Goal: Task Accomplishment & Management: Complete application form

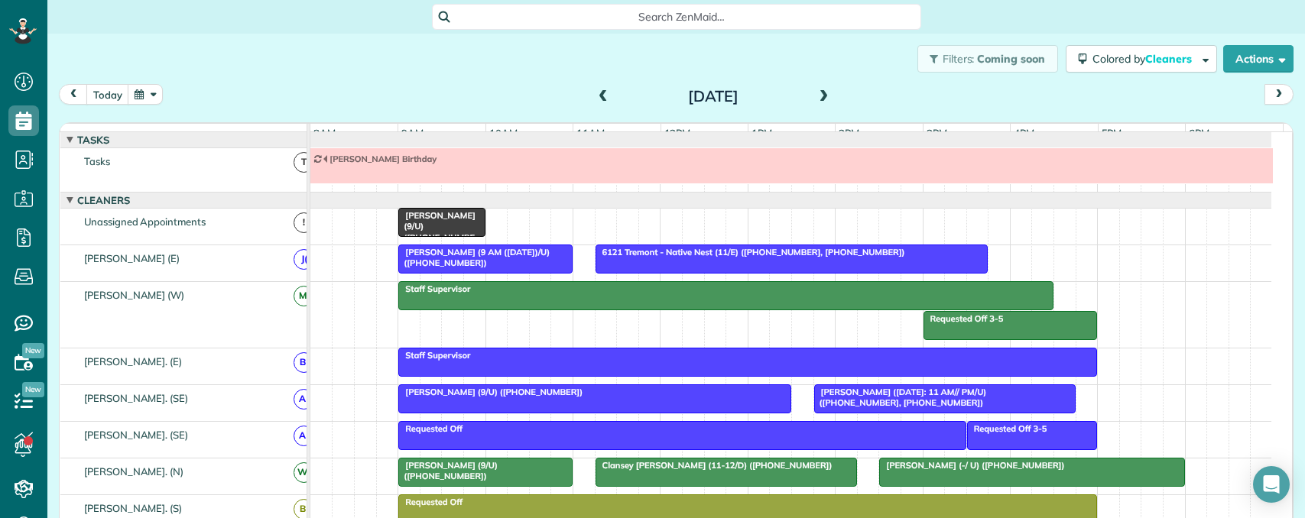
scroll to position [998, 0]
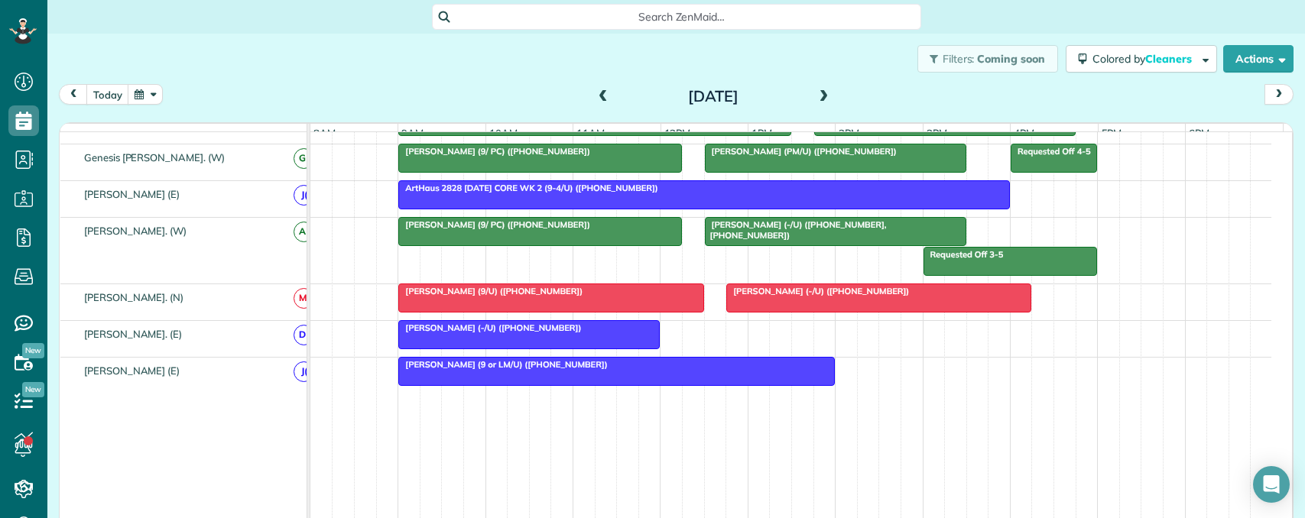
click at [816, 94] on span at bounding box center [824, 97] width 17 height 14
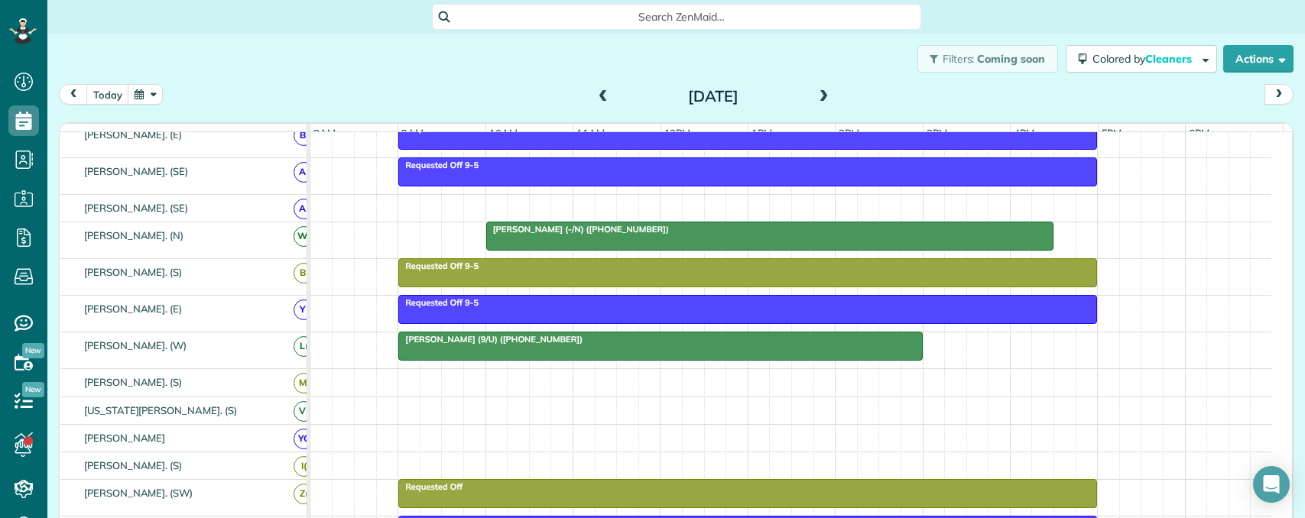
scroll to position [284, 0]
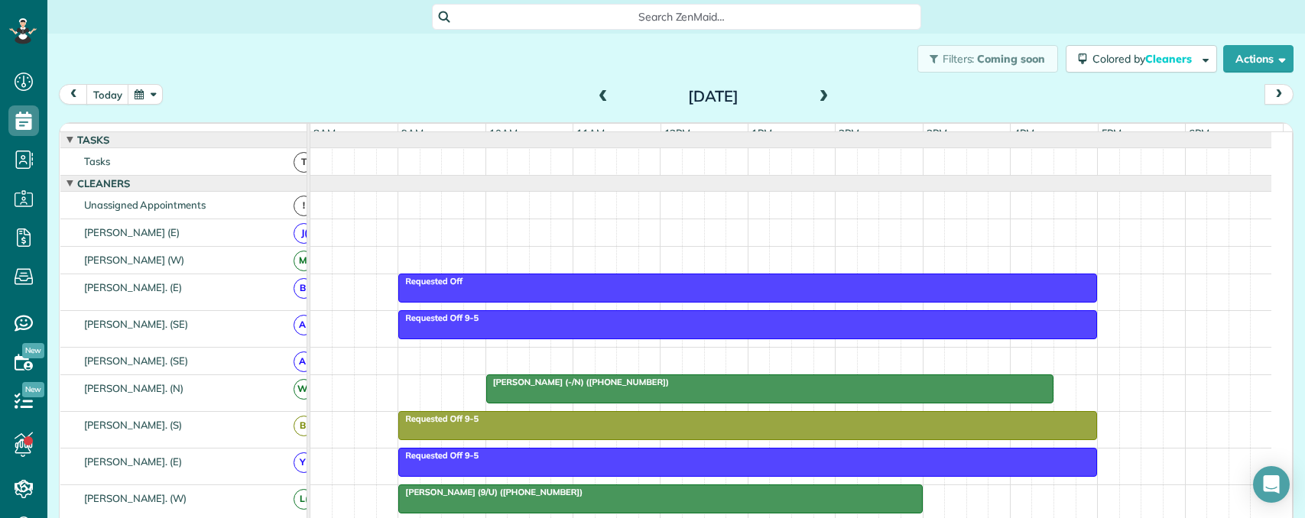
click at [821, 93] on span at bounding box center [824, 97] width 17 height 14
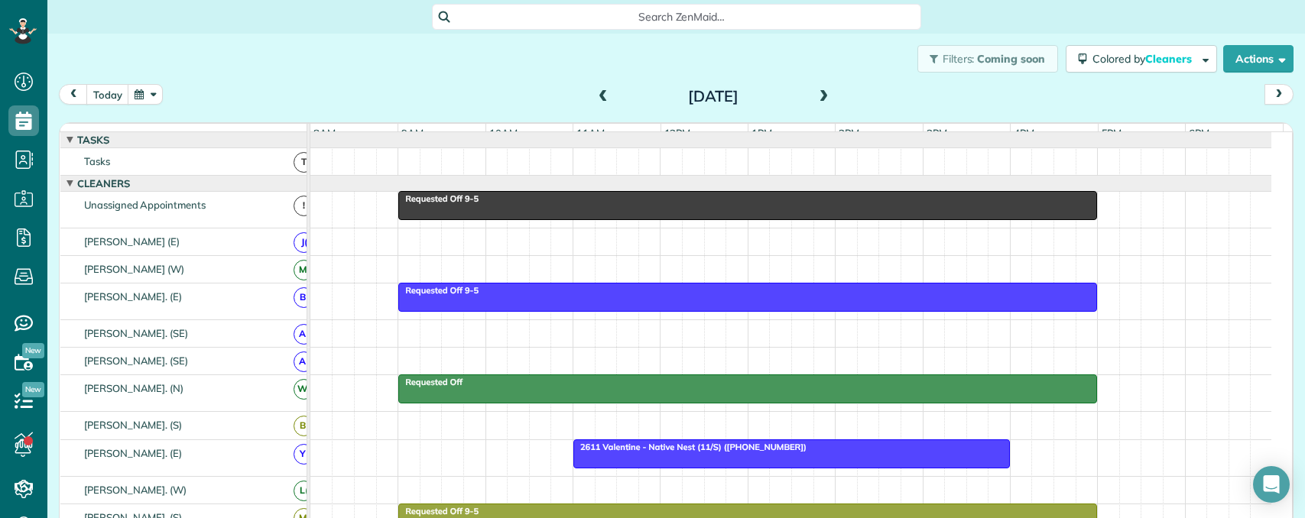
click at [816, 92] on span at bounding box center [824, 97] width 17 height 14
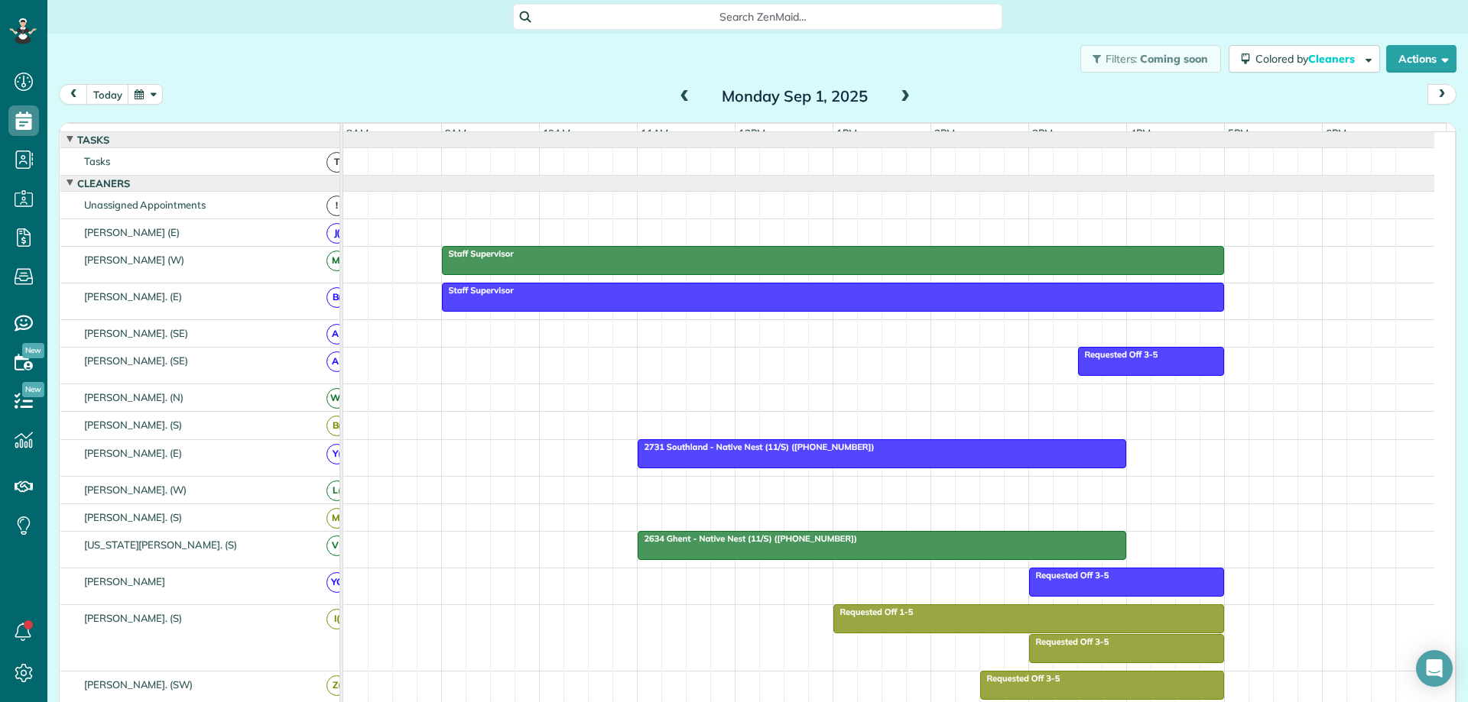
drag, startPoint x: 986, startPoint y: 75, endPoint x: 979, endPoint y: 69, distance: 9.2
click at [982, 69] on div "Filters: Coming soon Colored by Cleaners Color by Cleaner Color by Team Color b…" at bounding box center [757, 59] width 1420 height 50
click at [904, 96] on span at bounding box center [905, 97] width 17 height 14
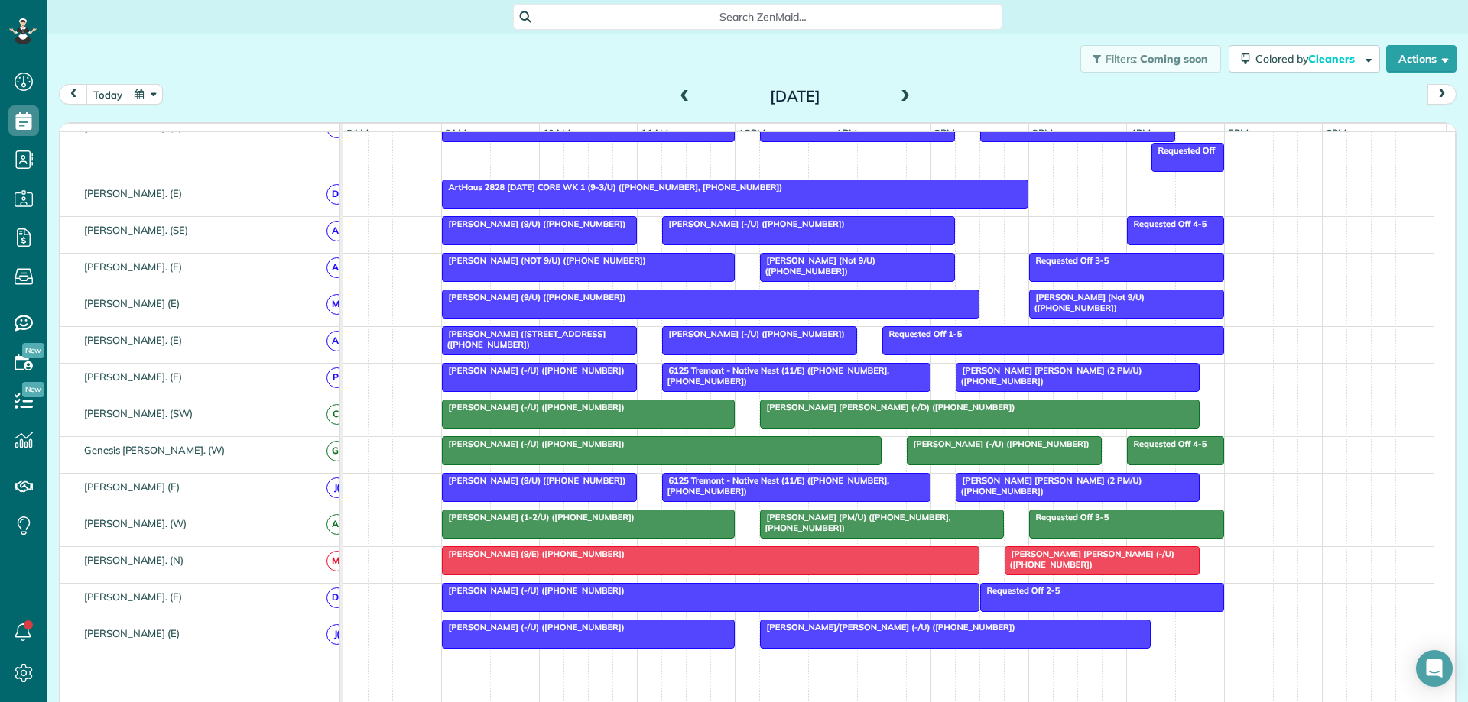
click at [897, 96] on span at bounding box center [905, 97] width 17 height 14
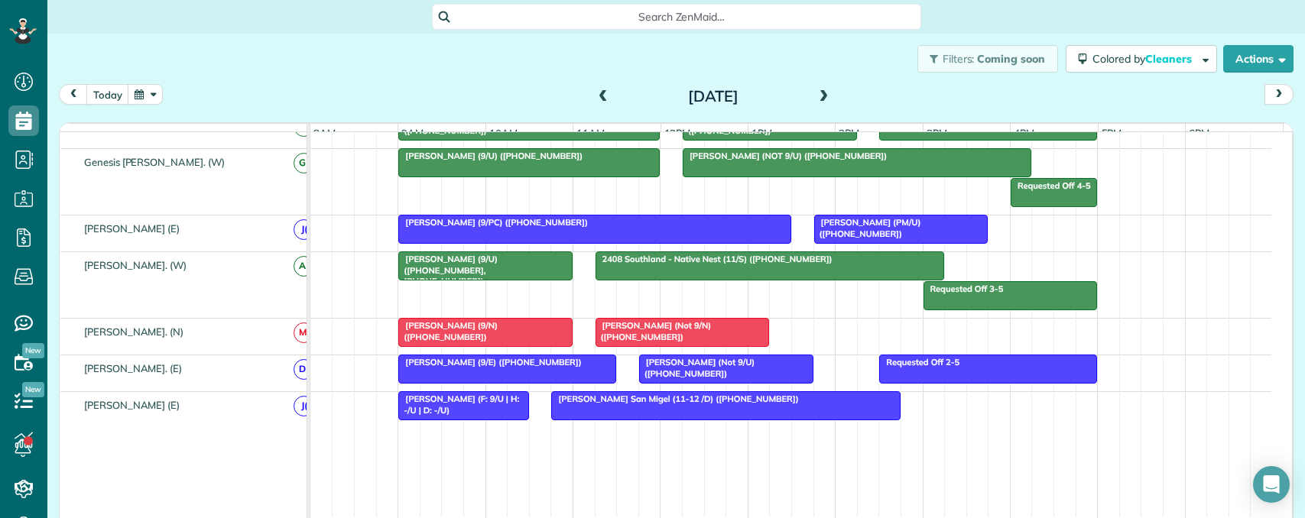
scroll to position [1044, 0]
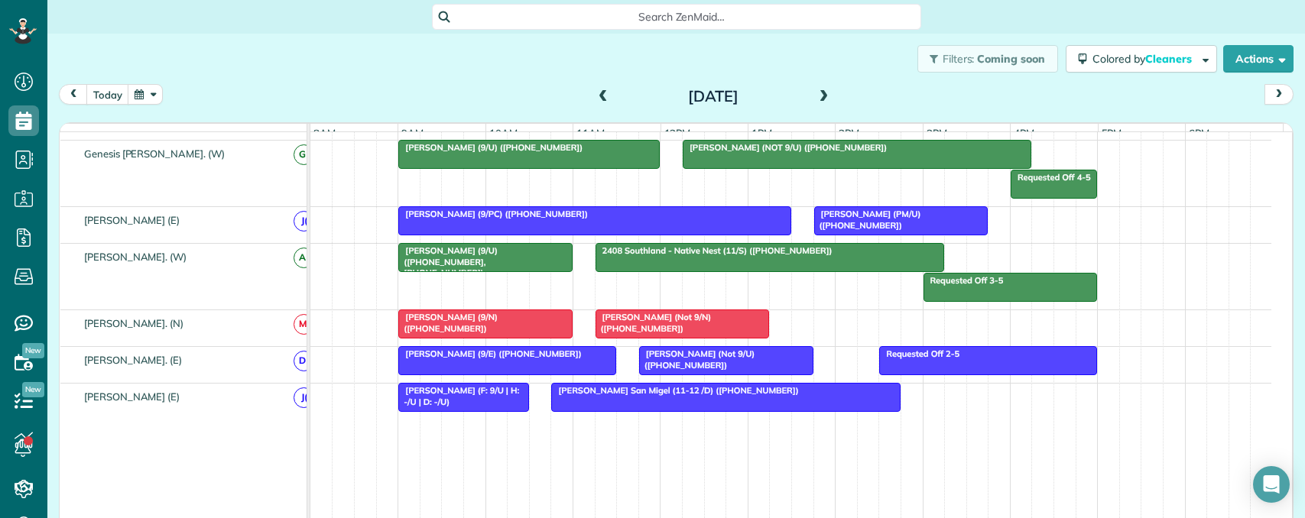
click at [819, 91] on span at bounding box center [824, 97] width 17 height 14
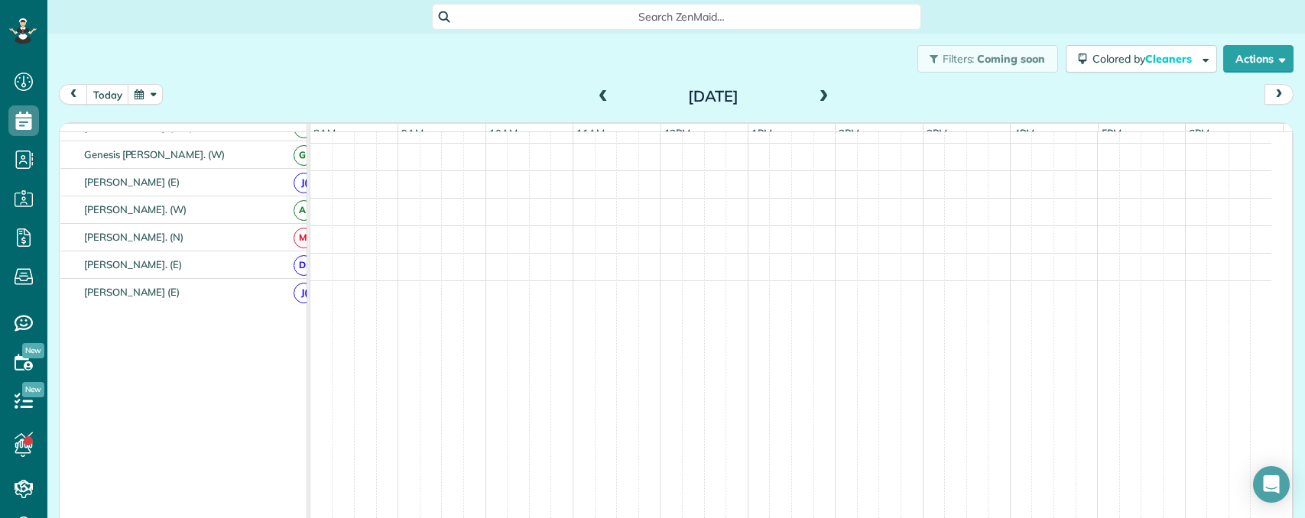
scroll to position [1134, 0]
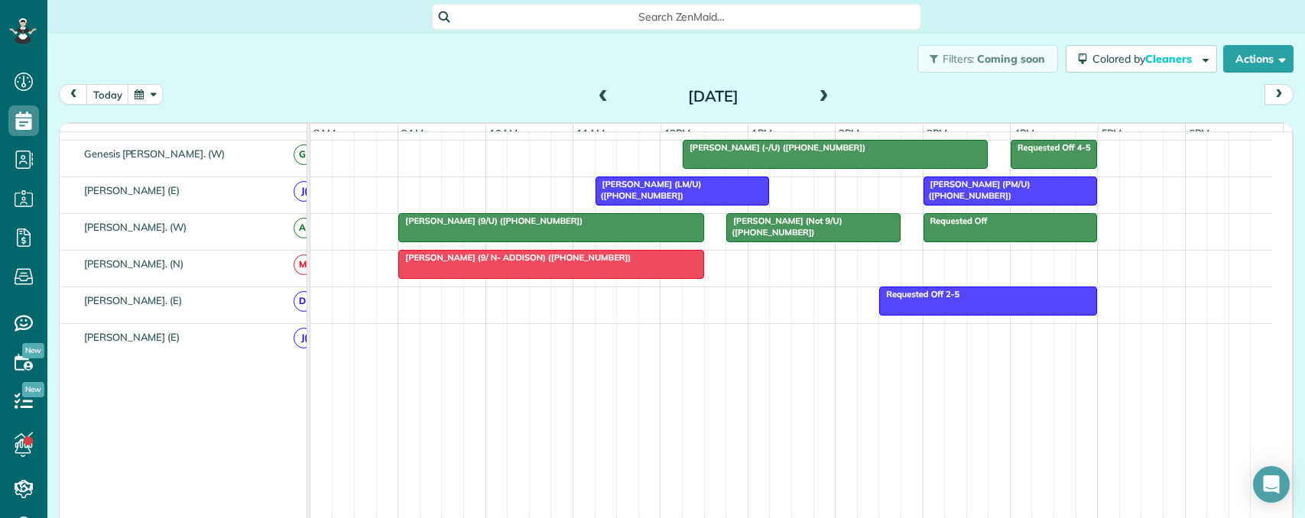
click at [149, 88] on button "button" at bounding box center [145, 94] width 35 height 21
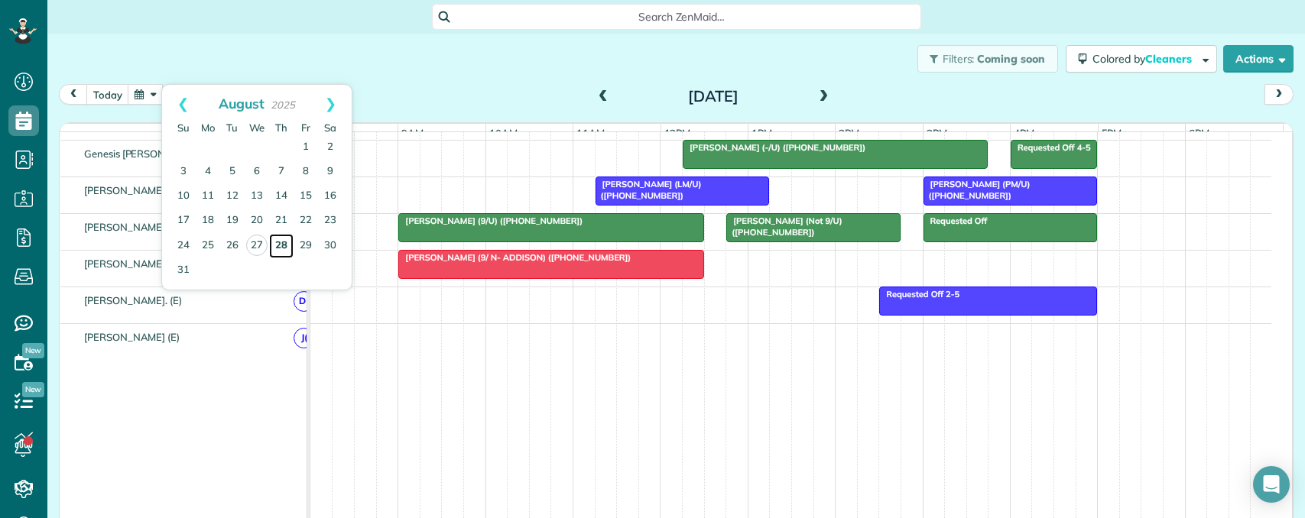
click at [283, 242] on link "28" at bounding box center [281, 246] width 24 height 24
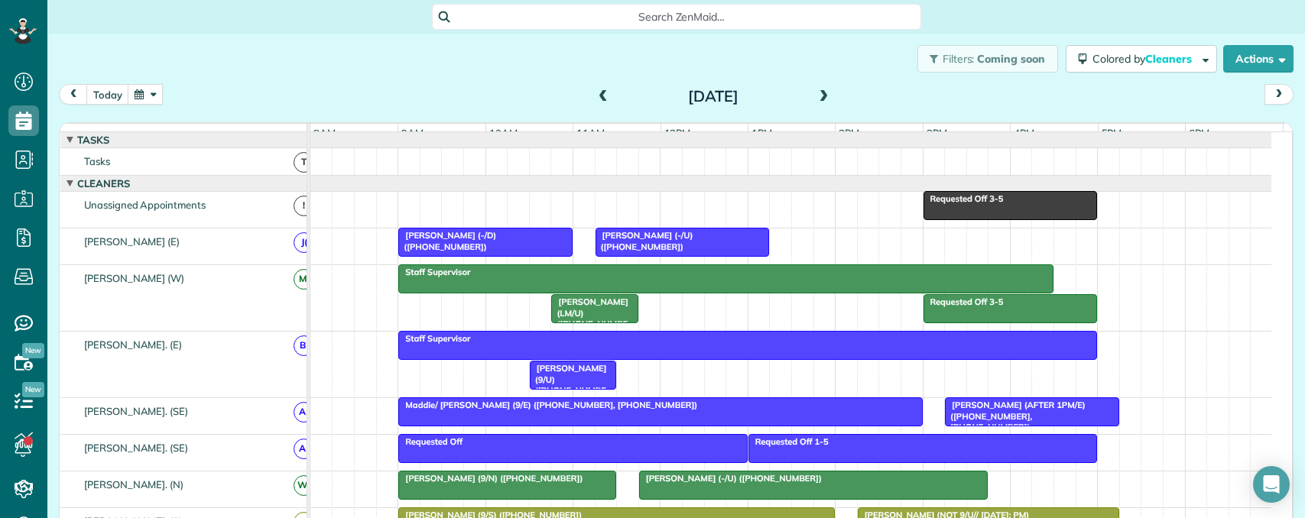
scroll to position [106, 0]
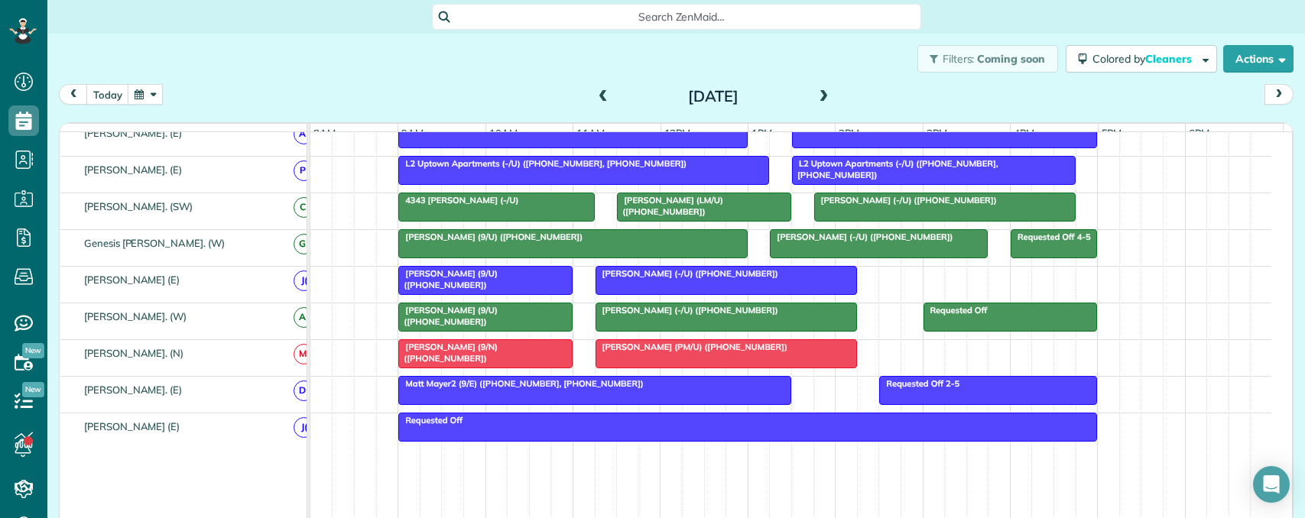
click at [650, 389] on div "Matt Mayer2 (9/E) (+17039199894, +16148095094)" at bounding box center [595, 383] width 384 height 11
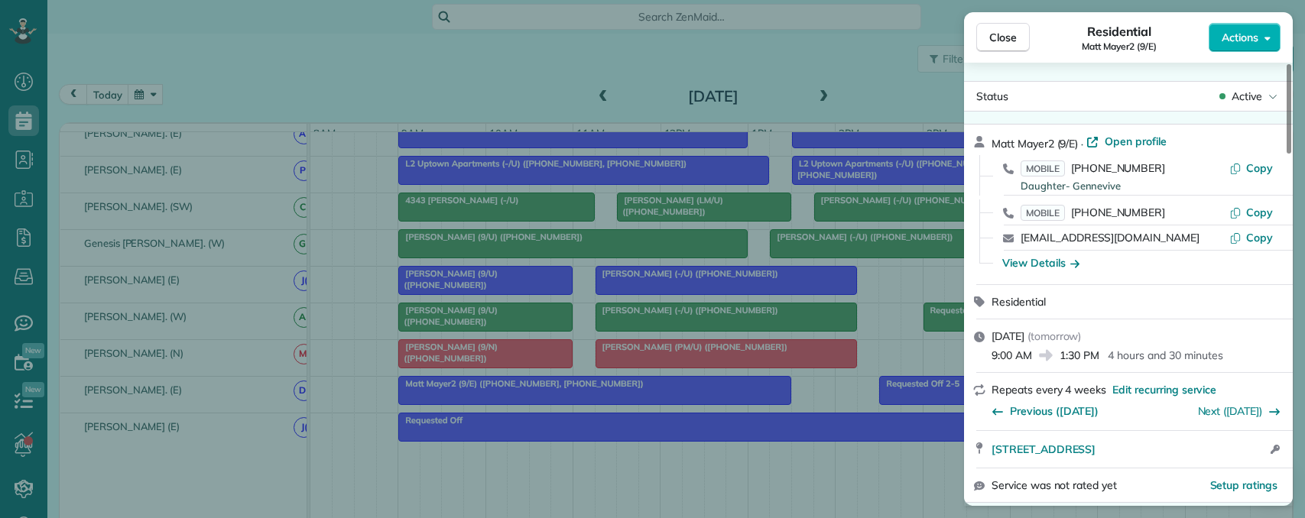
click at [1033, 138] on span "Matt Mayer2 (9/E)" at bounding box center [1034, 144] width 86 height 14
click at [1245, 165] on button "Copy" at bounding box center [1251, 168] width 44 height 15
drag, startPoint x: 1254, startPoint y: 238, endPoint x: 1186, endPoint y: 225, distance: 68.5
click at [1251, 238] on span "Copy" at bounding box center [1259, 238] width 27 height 14
click at [1137, 136] on span "Open profile" at bounding box center [1136, 141] width 62 height 15
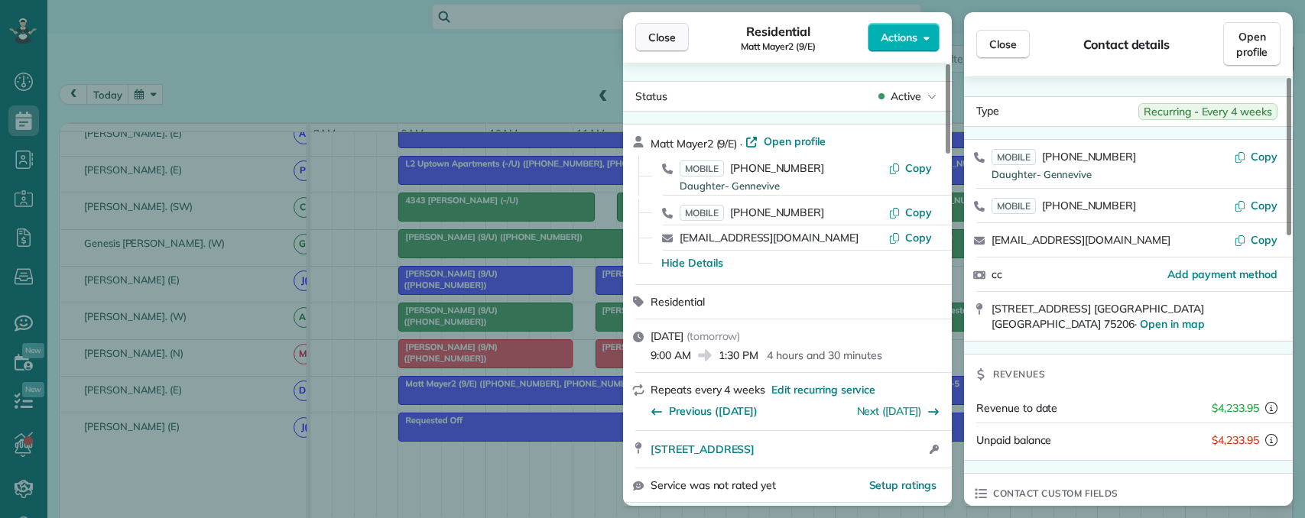
click at [676, 37] on button "Close" at bounding box center [662, 37] width 54 height 29
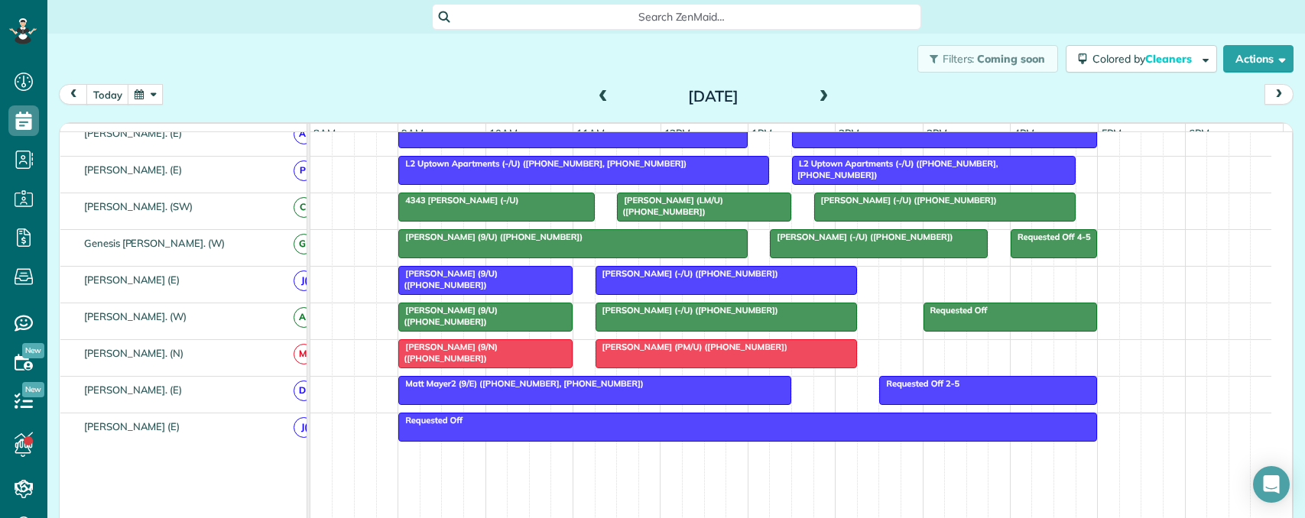
click at [665, 368] on div at bounding box center [726, 354] width 260 height 28
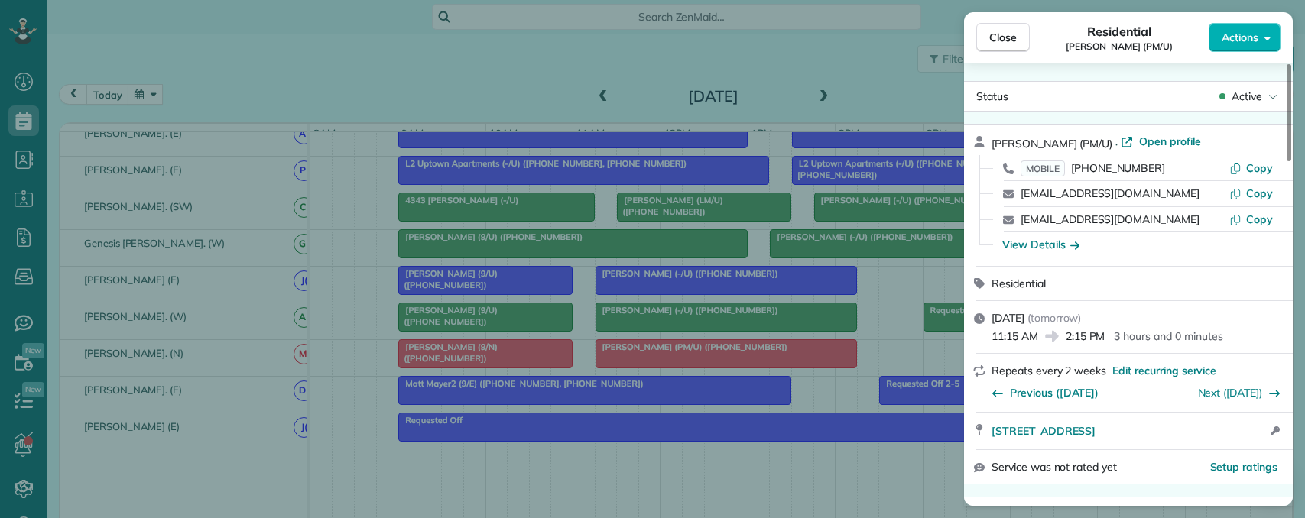
click at [1043, 240] on div "View Details" at bounding box center [1040, 244] width 77 height 15
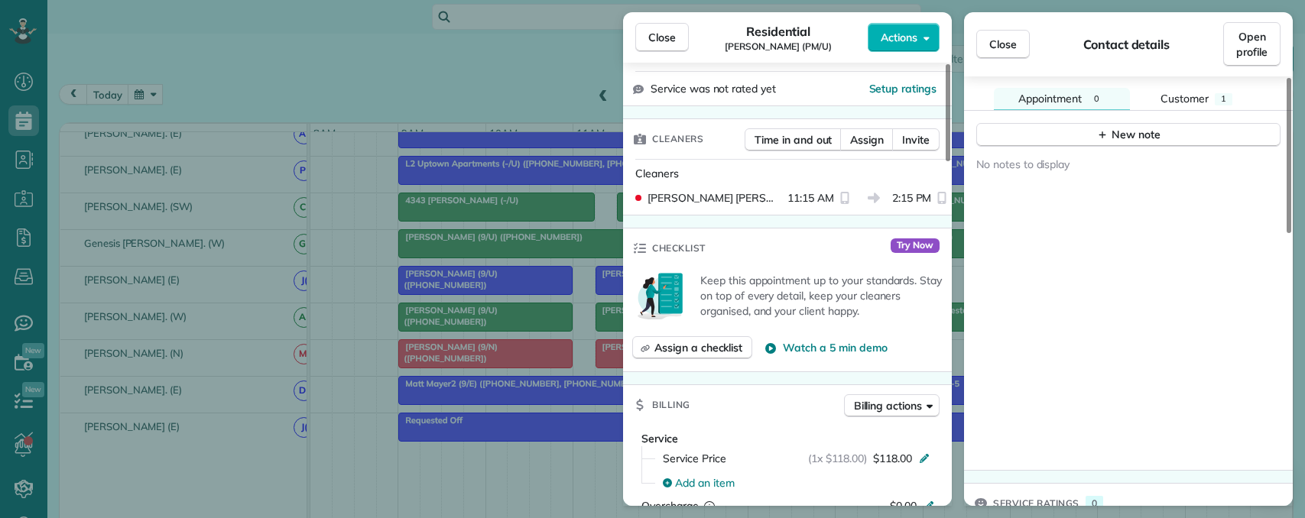
scroll to position [459, 0]
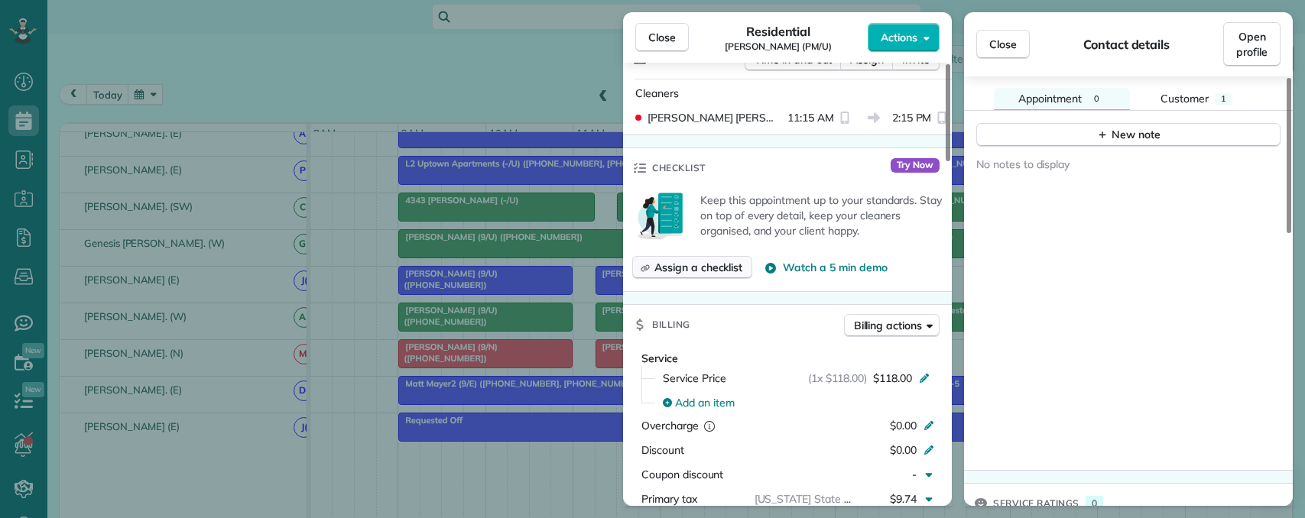
click at [728, 277] on button "Assign a checklist" at bounding box center [692, 267] width 120 height 23
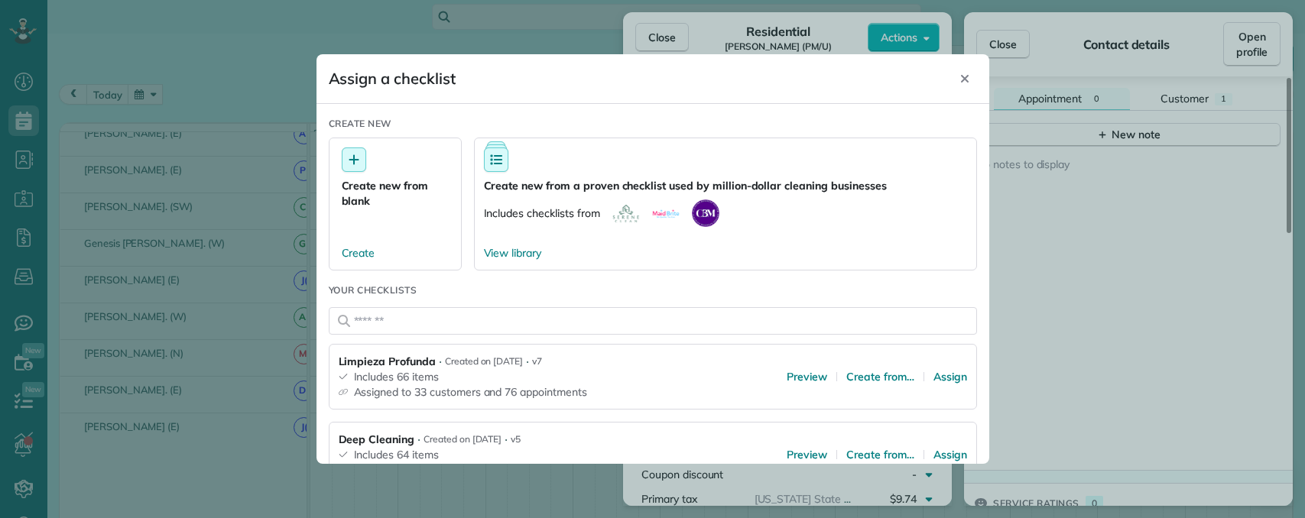
click at [978, 78] on header "Assign a checklist Close" at bounding box center [652, 79] width 673 height 50
click at [964, 75] on icon "Close" at bounding box center [965, 79] width 12 height 12
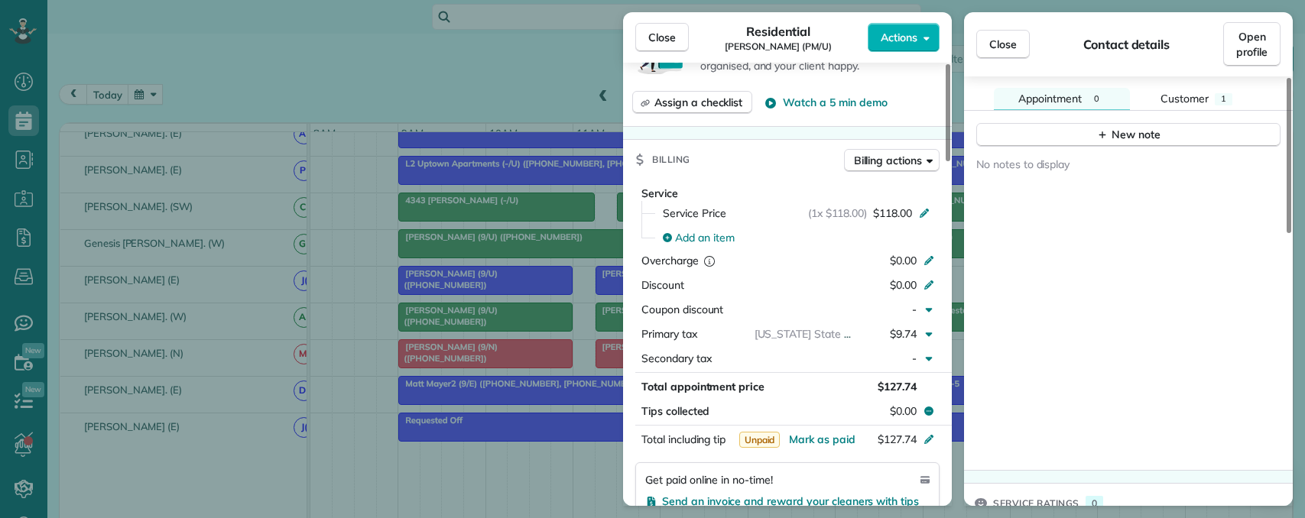
scroll to position [612, 0]
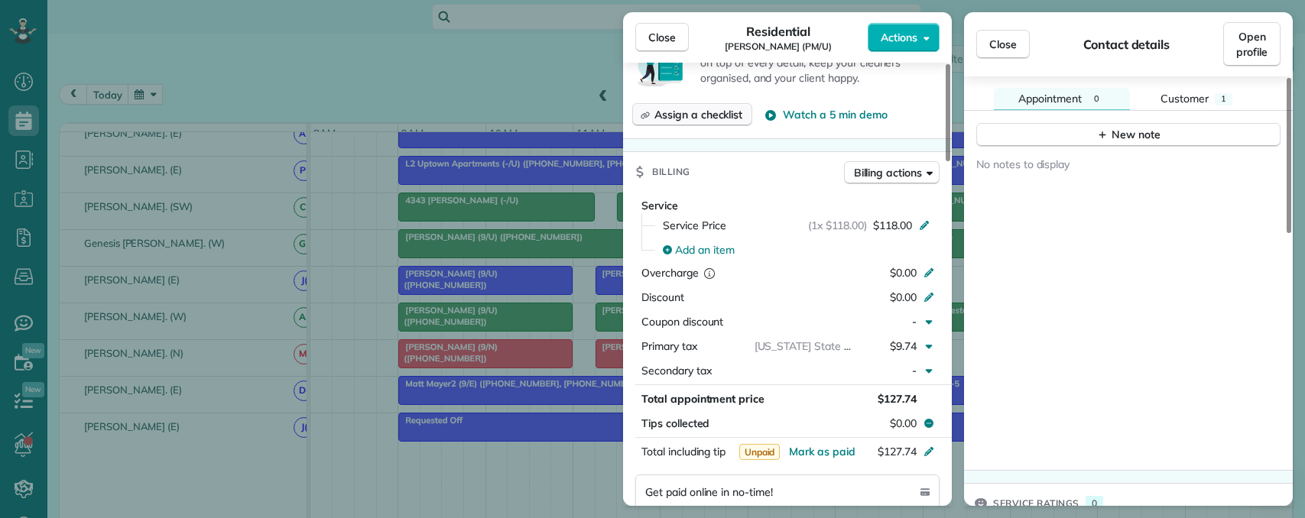
click at [719, 119] on span "Assign a checklist" at bounding box center [698, 114] width 88 height 15
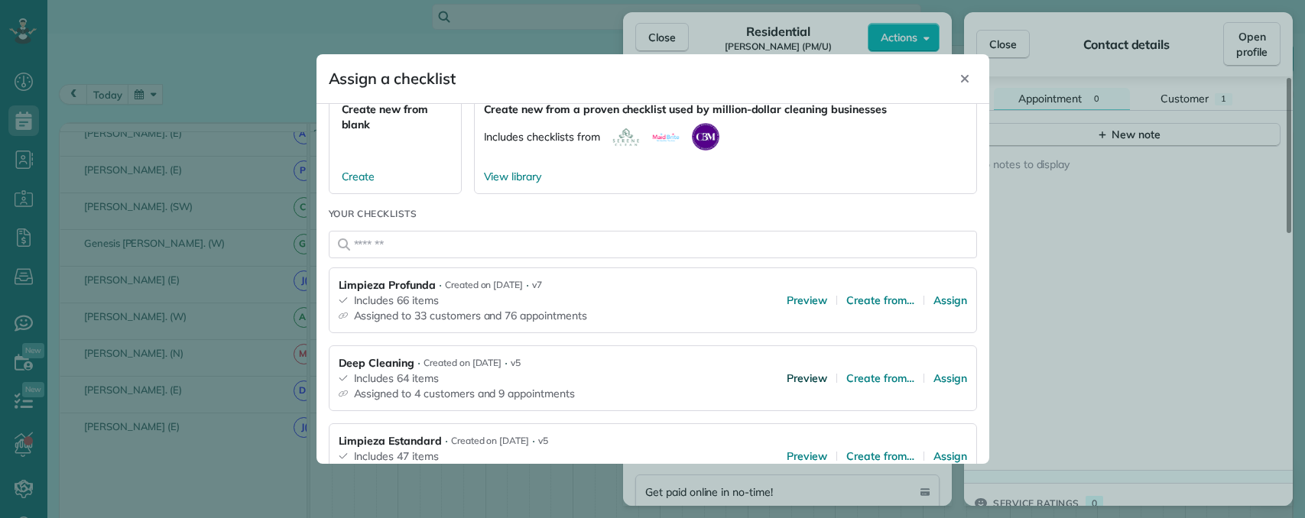
scroll to position [153, 0]
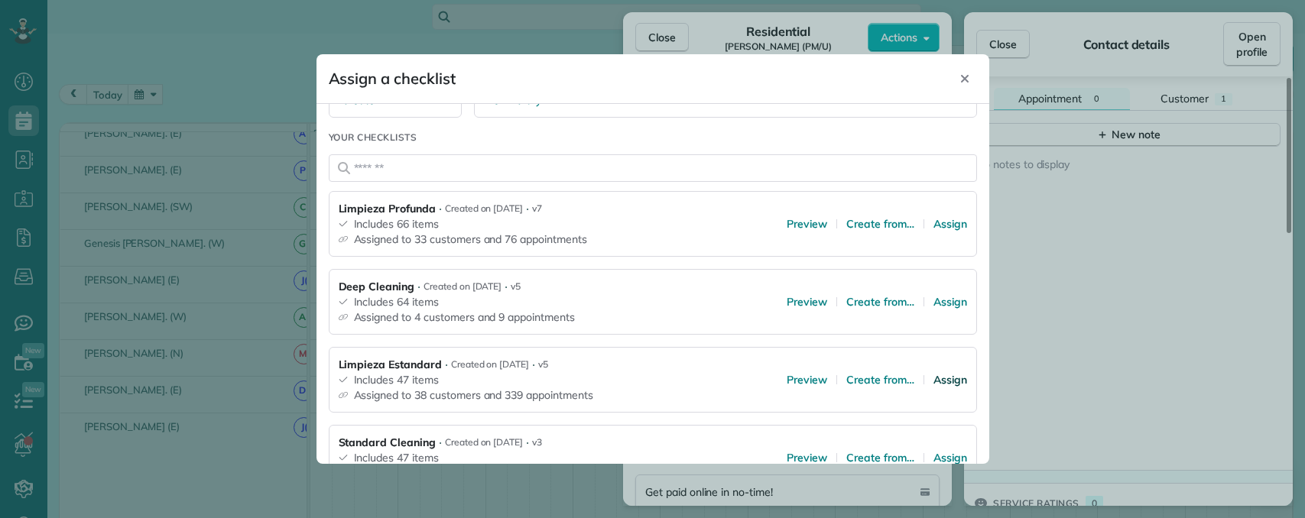
click at [933, 379] on span "Assign" at bounding box center [950, 379] width 34 height 15
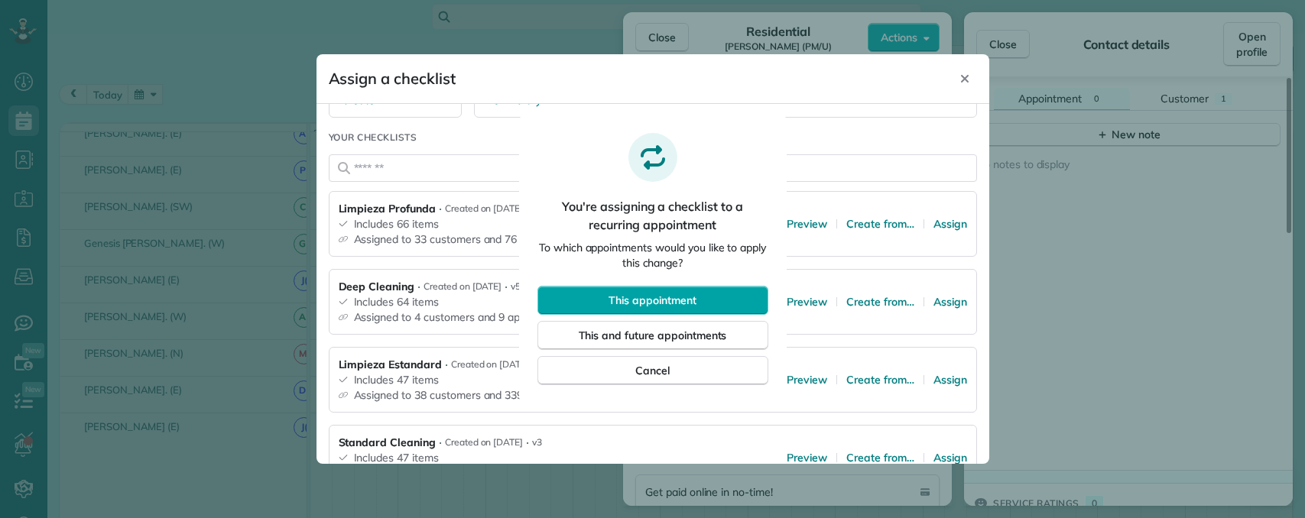
click at [698, 297] on button "This appointment" at bounding box center [652, 300] width 231 height 29
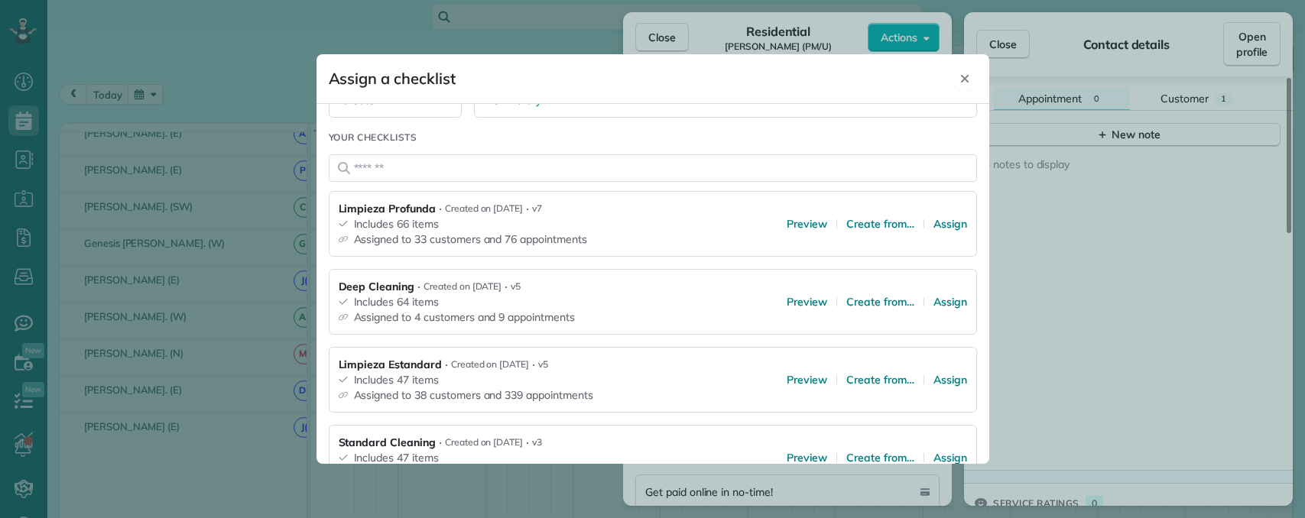
click at [961, 79] on icon "Close" at bounding box center [965, 79] width 12 height 12
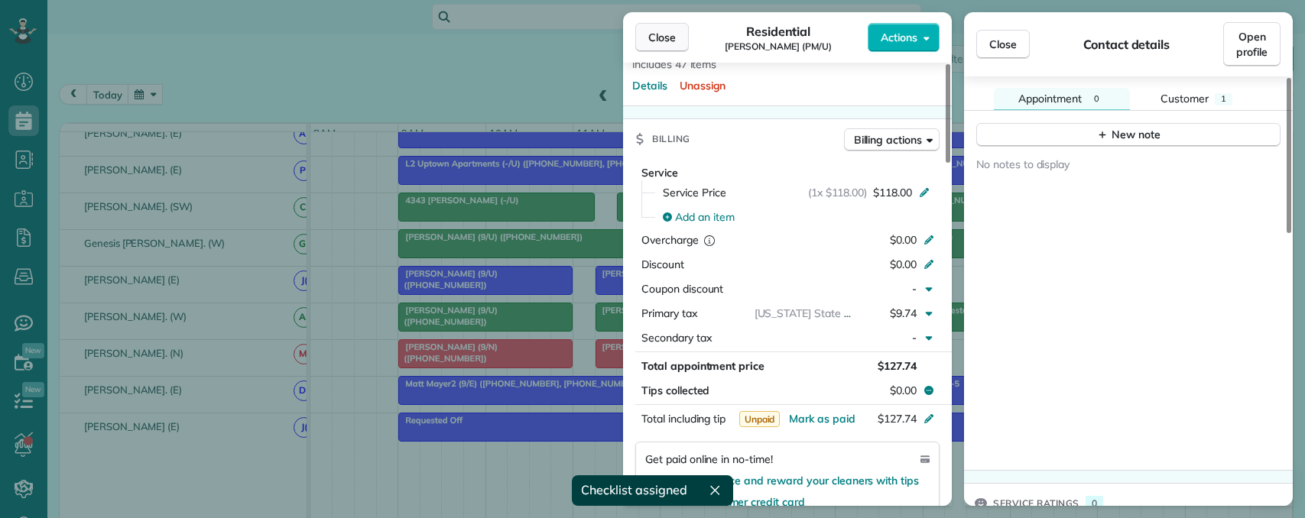
scroll to position [579, 0]
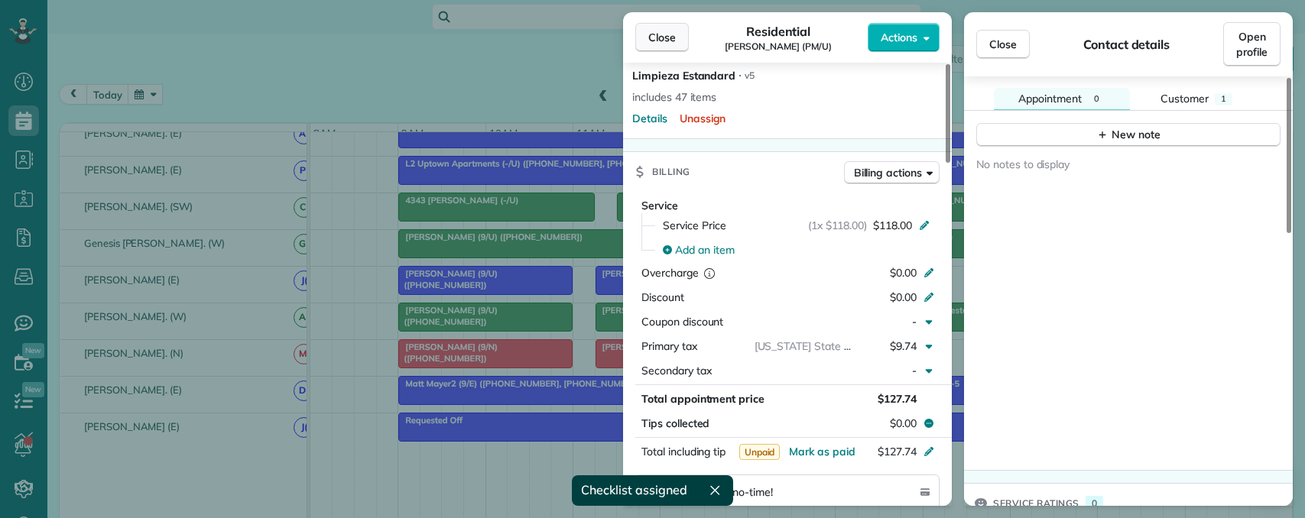
click at [663, 31] on span "Close" at bounding box center [662, 37] width 28 height 15
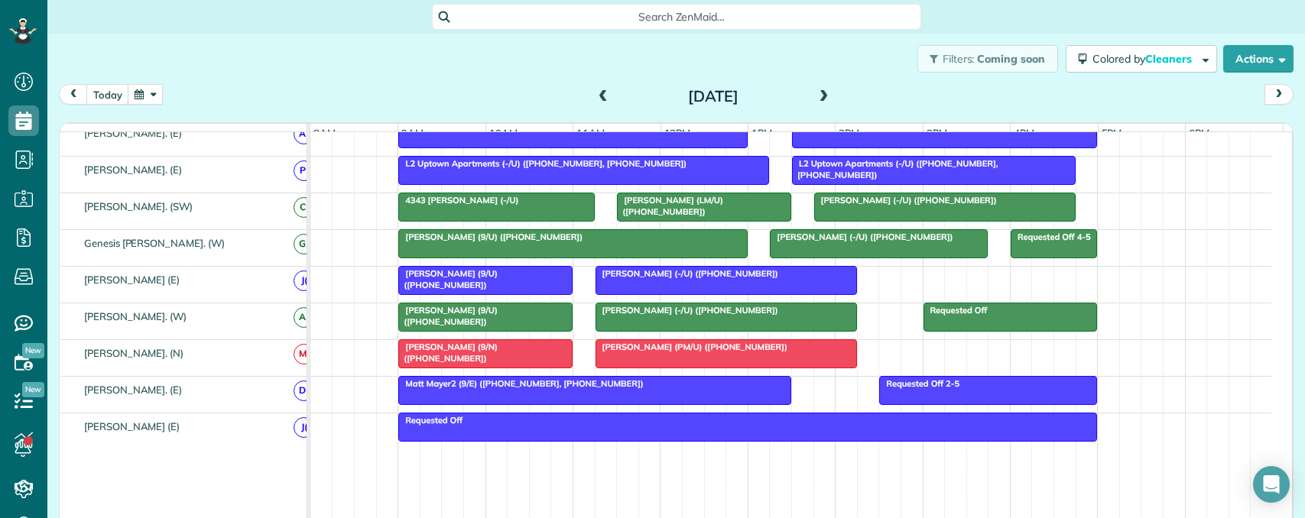
click at [542, 367] on div at bounding box center [485, 354] width 173 height 28
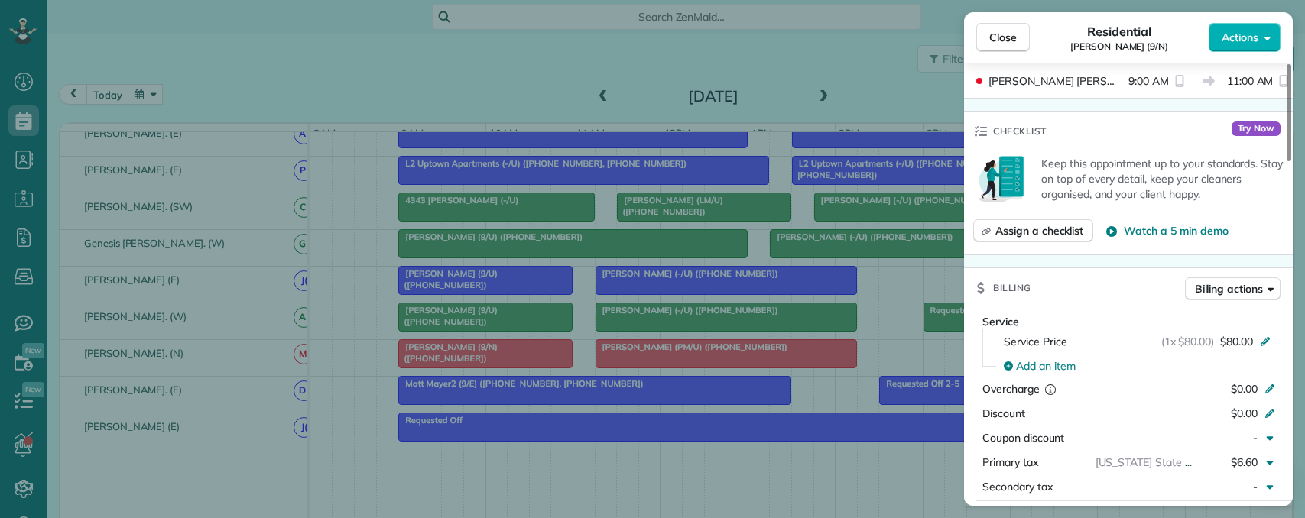
scroll to position [459, 0]
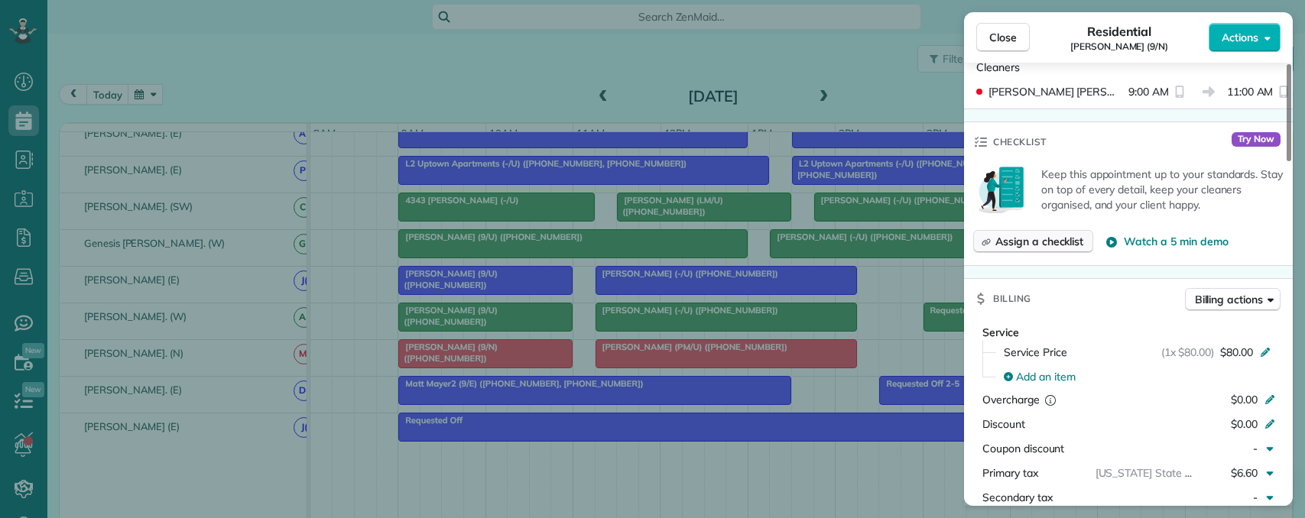
click at [1063, 240] on span "Assign a checklist" at bounding box center [1039, 241] width 88 height 15
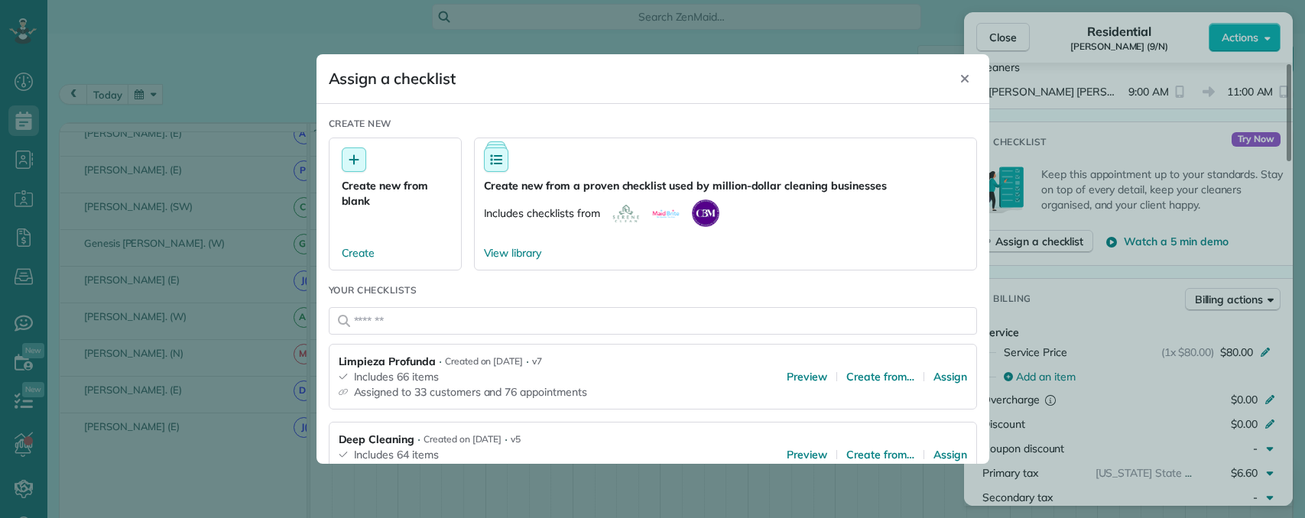
scroll to position [76, 0]
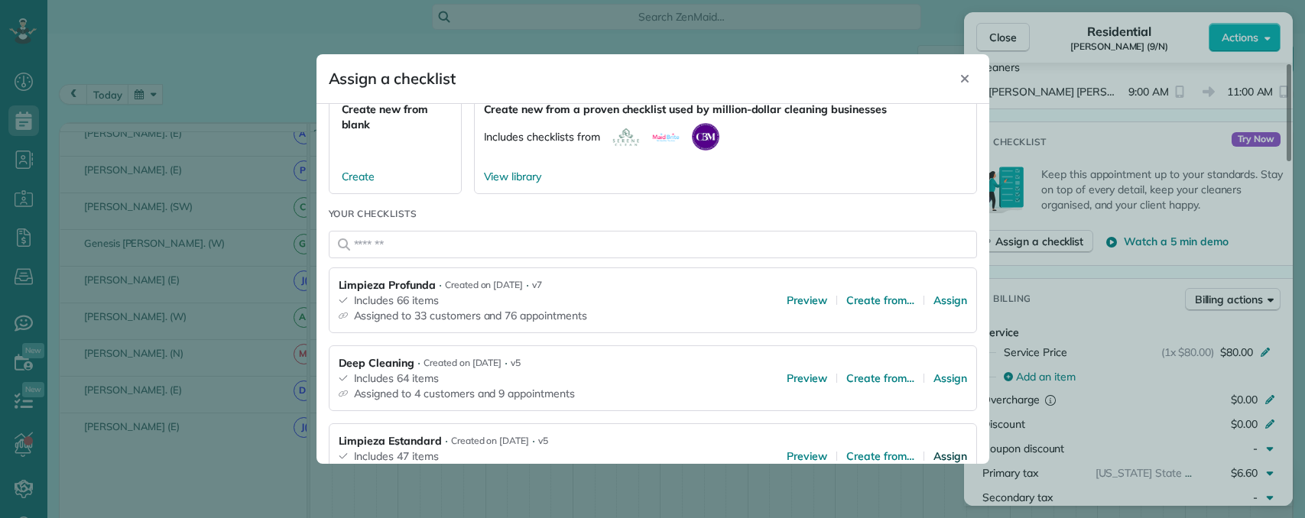
click at [933, 456] on span "Assign" at bounding box center [950, 456] width 34 height 15
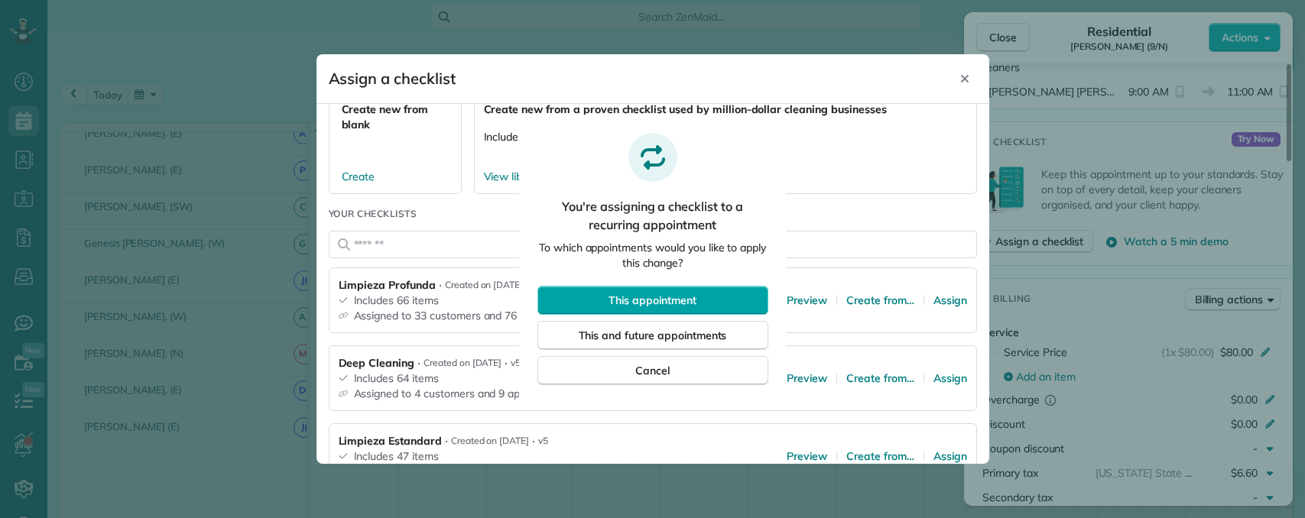
click at [691, 303] on span "This appointment" at bounding box center [651, 300] width 87 height 15
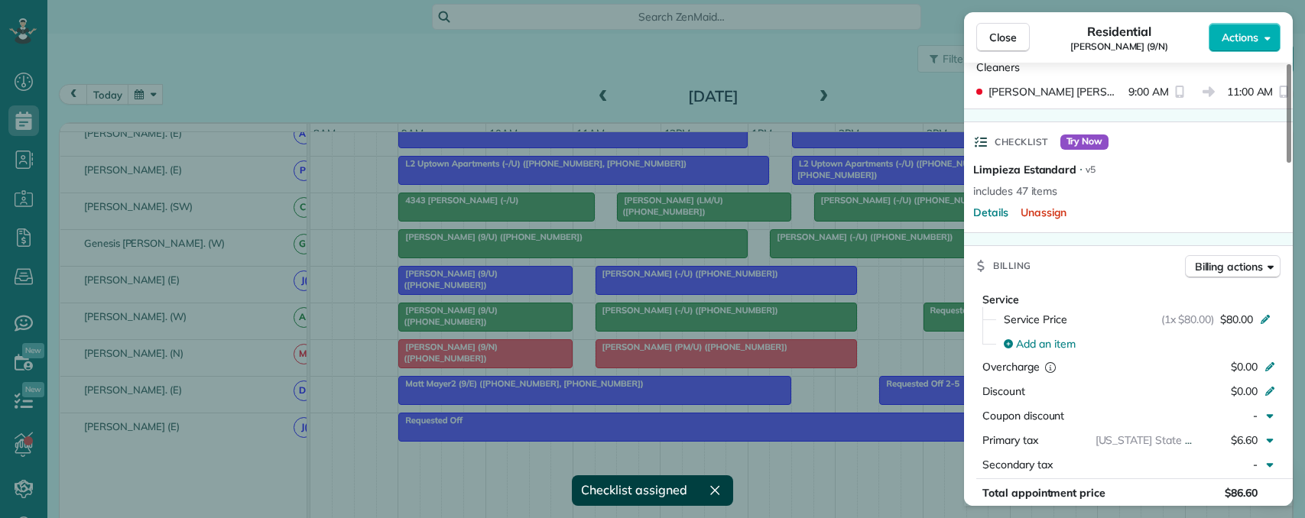
click at [873, 325] on div "Close Residential Cordette Gillis (9/N) Actions Status Active Cordette Gillis (…" at bounding box center [652, 259] width 1305 height 518
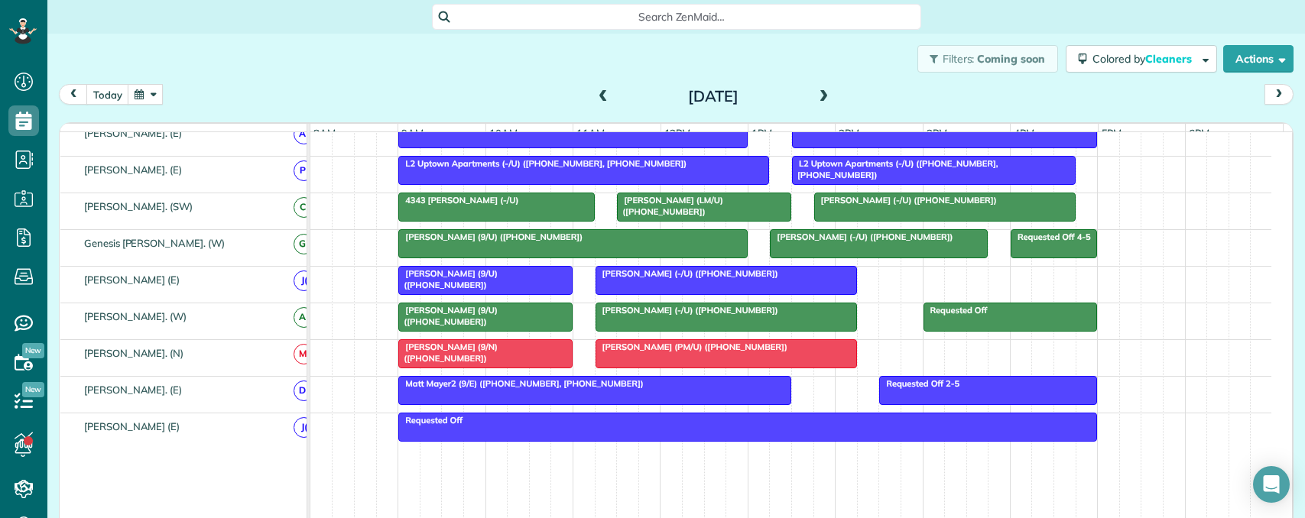
click at [809, 316] on div "Jessica Delgado (-/U) (+12105441448)" at bounding box center [726, 310] width 252 height 11
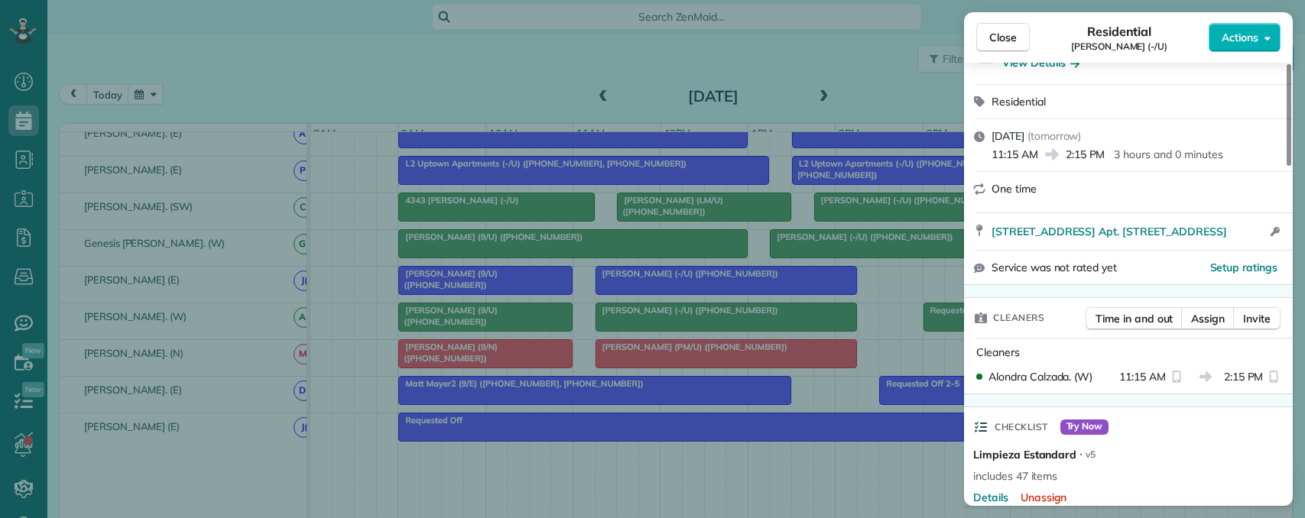
scroll to position [306, 0]
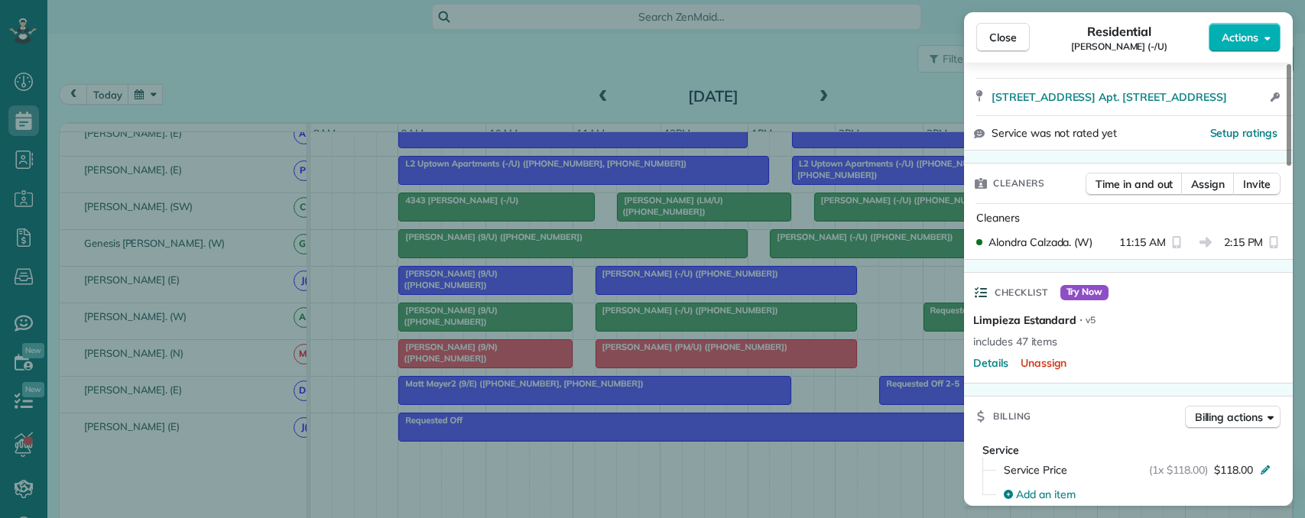
click at [876, 345] on div "Close Residential Jessica Delgado (-/U) Actions Status Active Jessica Delgado (…" at bounding box center [652, 259] width 1305 height 518
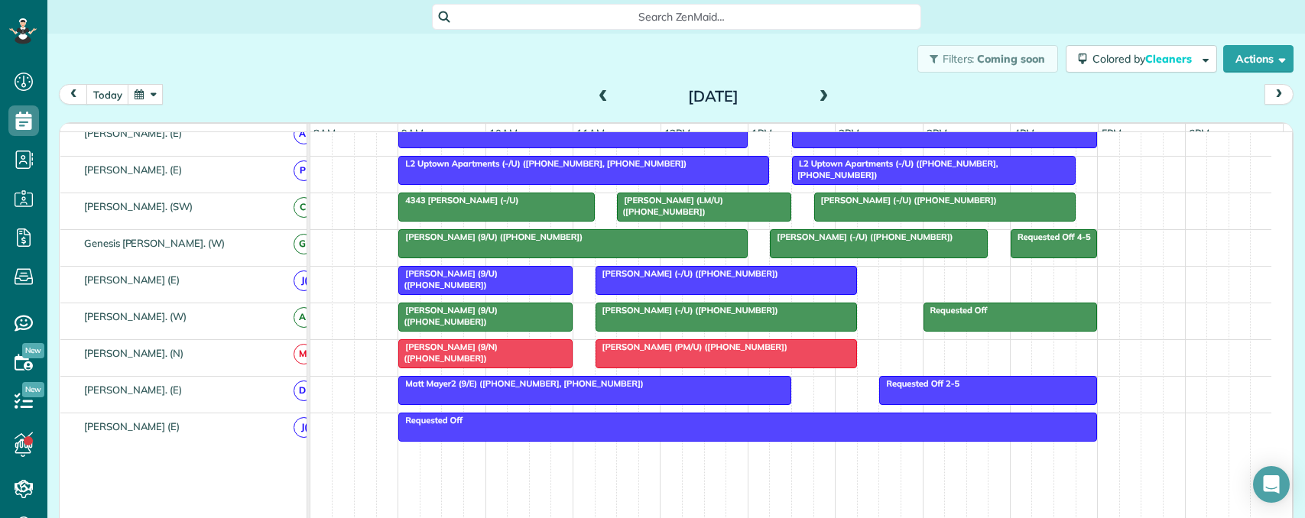
click at [498, 354] on span "Cordette Gillis (9/N) (+12144030134)" at bounding box center [447, 352] width 100 height 21
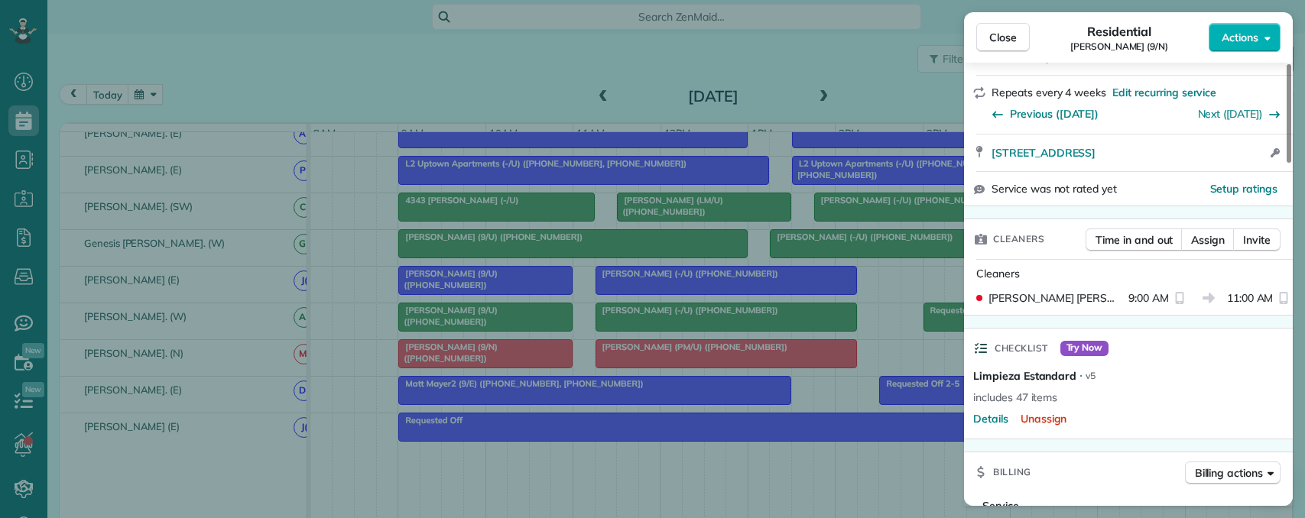
scroll to position [459, 0]
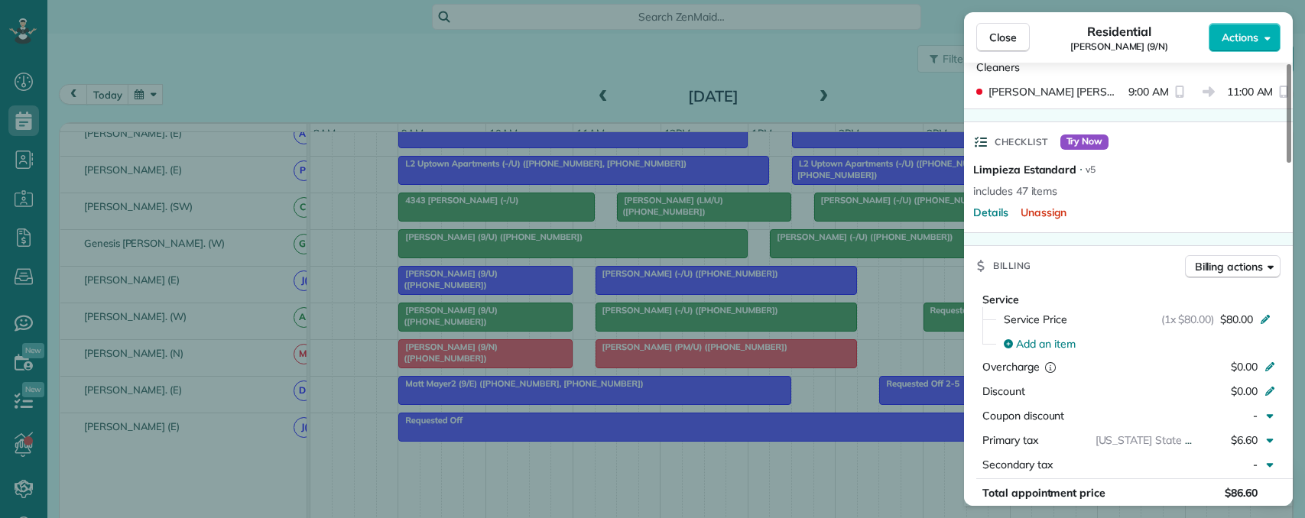
click at [879, 322] on div "Close Residential Cordette Gillis (9/N) Actions Status Active Cordette Gillis (…" at bounding box center [652, 259] width 1305 height 518
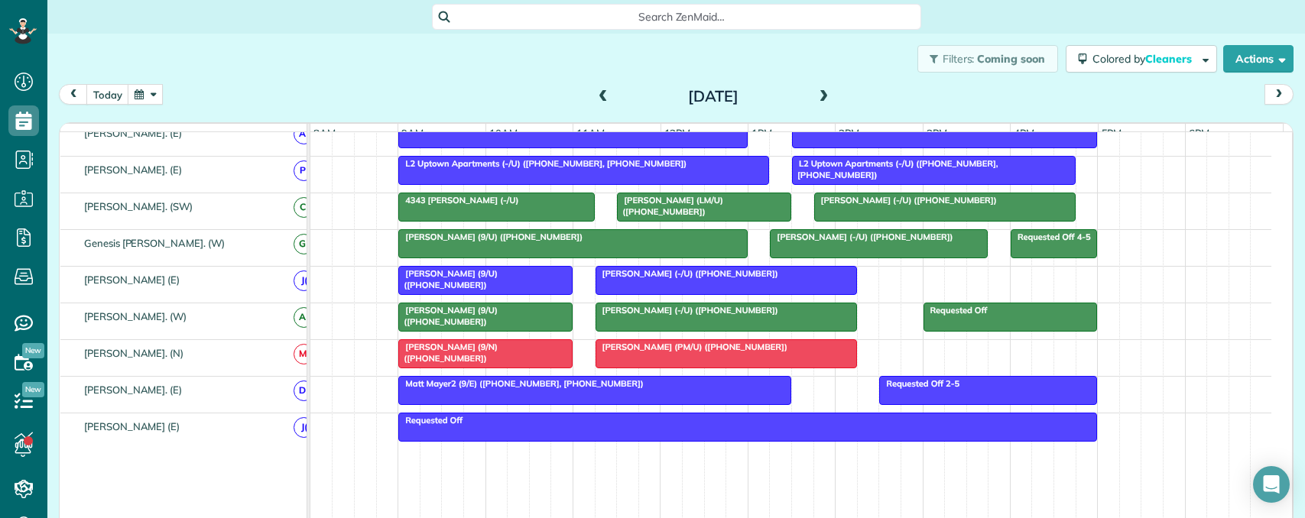
click at [797, 316] on div "Jessica Delgado (-/U) (+12105441448)" at bounding box center [726, 310] width 252 height 11
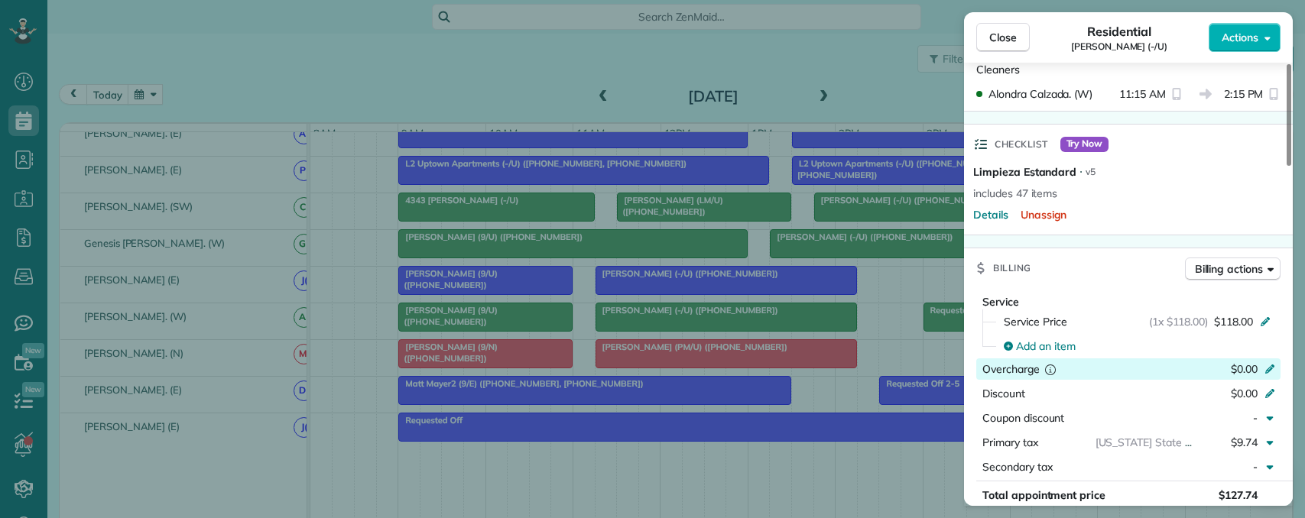
scroll to position [459, 0]
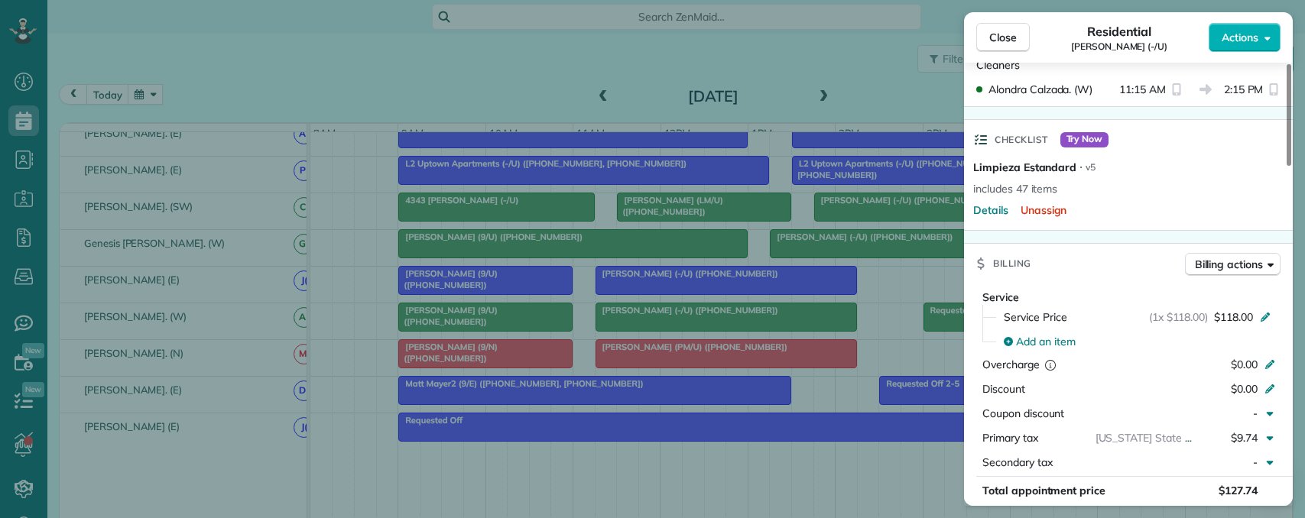
click at [550, 335] on div "Close Residential Jessica Delgado (-/U) Actions Status Active Jessica Delgado (…" at bounding box center [652, 259] width 1305 height 518
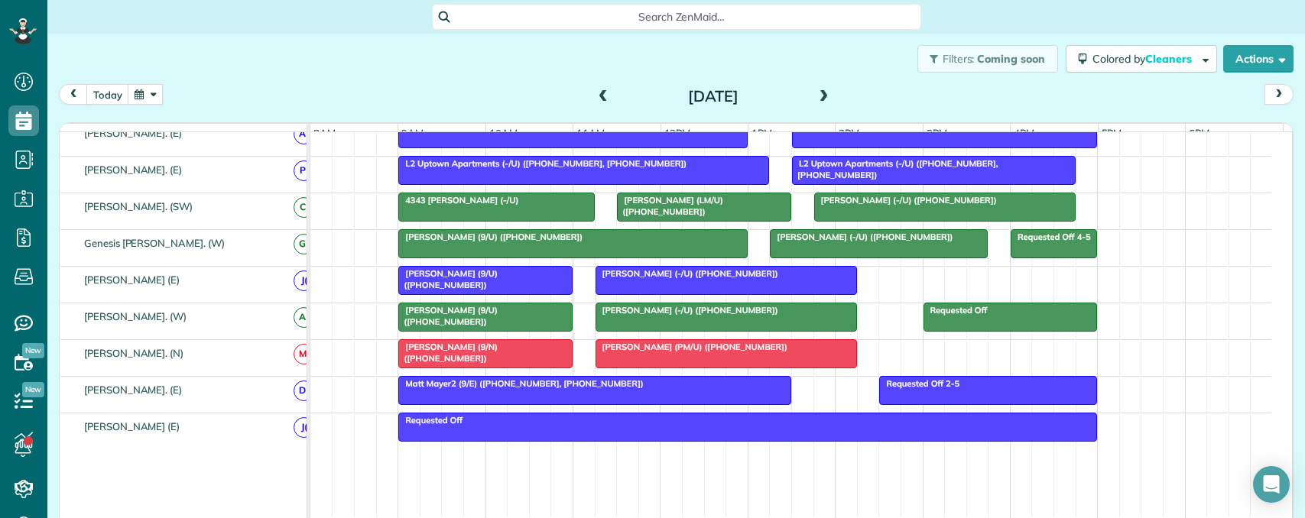
click at [547, 329] on body "Dashboard Scheduling Calendar View List View Dispatch View - Weekly scheduling …" at bounding box center [652, 259] width 1305 height 518
click at [558, 323] on div "Natalie Balmer (9/U) (+12148644533)" at bounding box center [485, 316] width 165 height 22
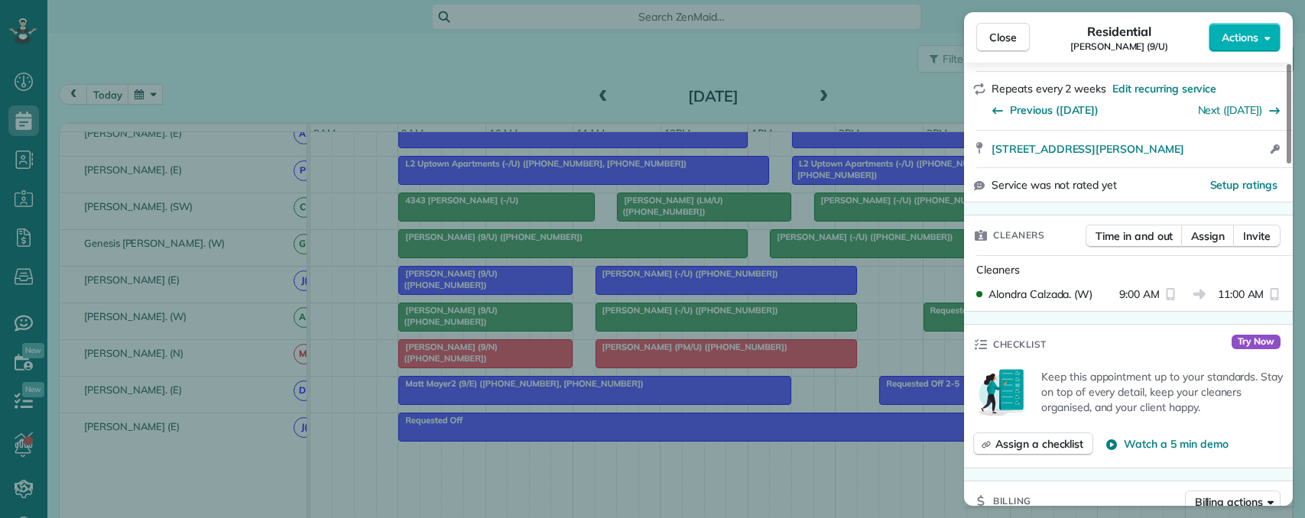
scroll to position [459, 0]
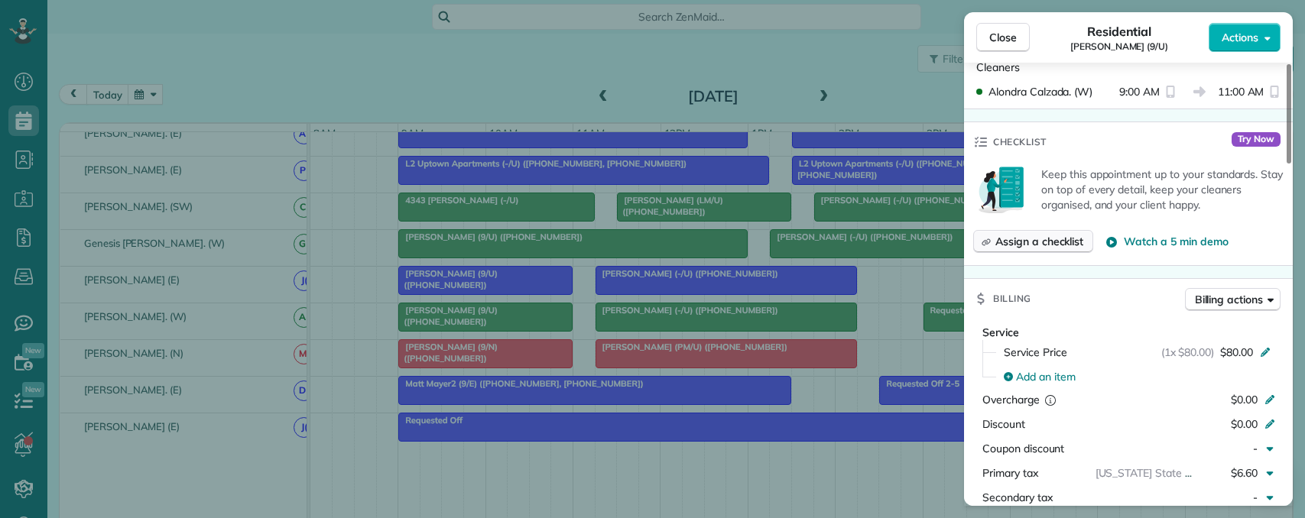
click at [1029, 246] on span "Assign a checklist" at bounding box center [1039, 241] width 88 height 15
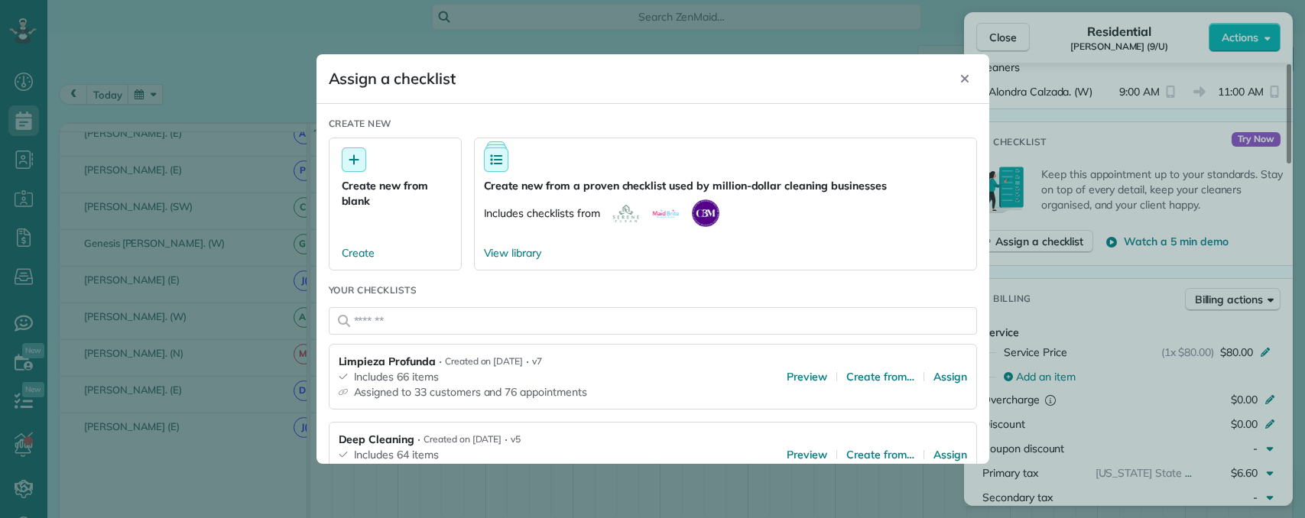
scroll to position [153, 0]
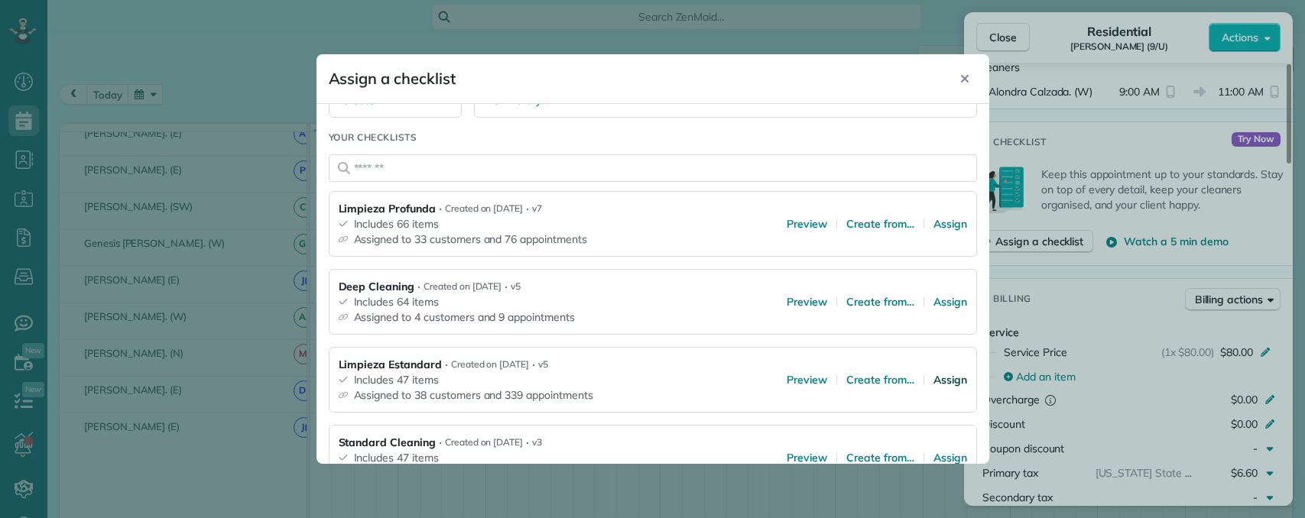
click at [933, 379] on span "Assign" at bounding box center [950, 379] width 34 height 15
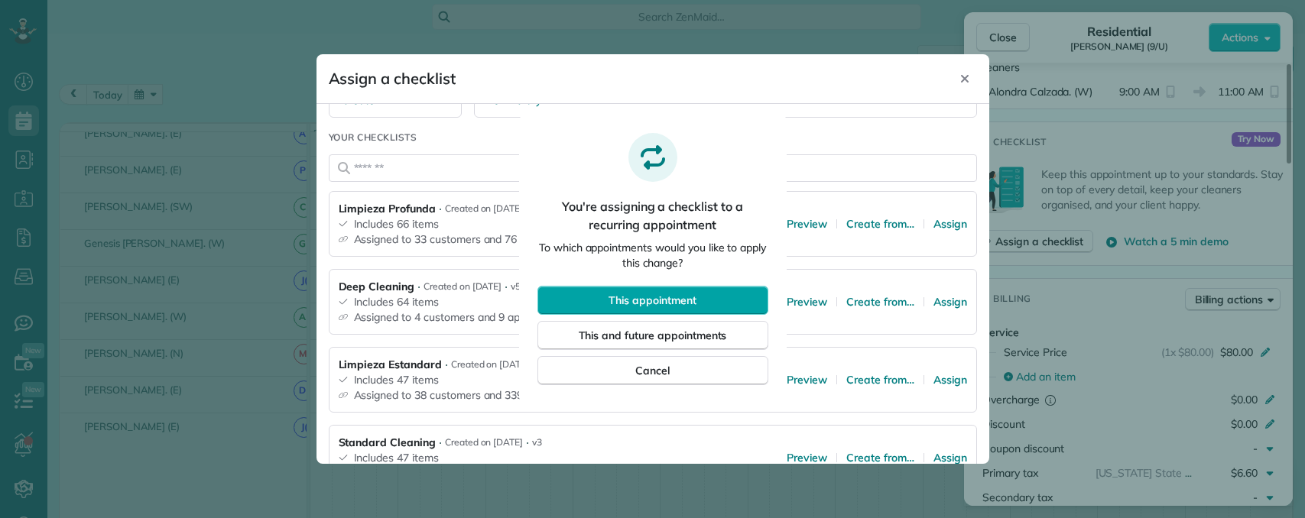
click at [684, 310] on button "This appointment" at bounding box center [652, 300] width 231 height 29
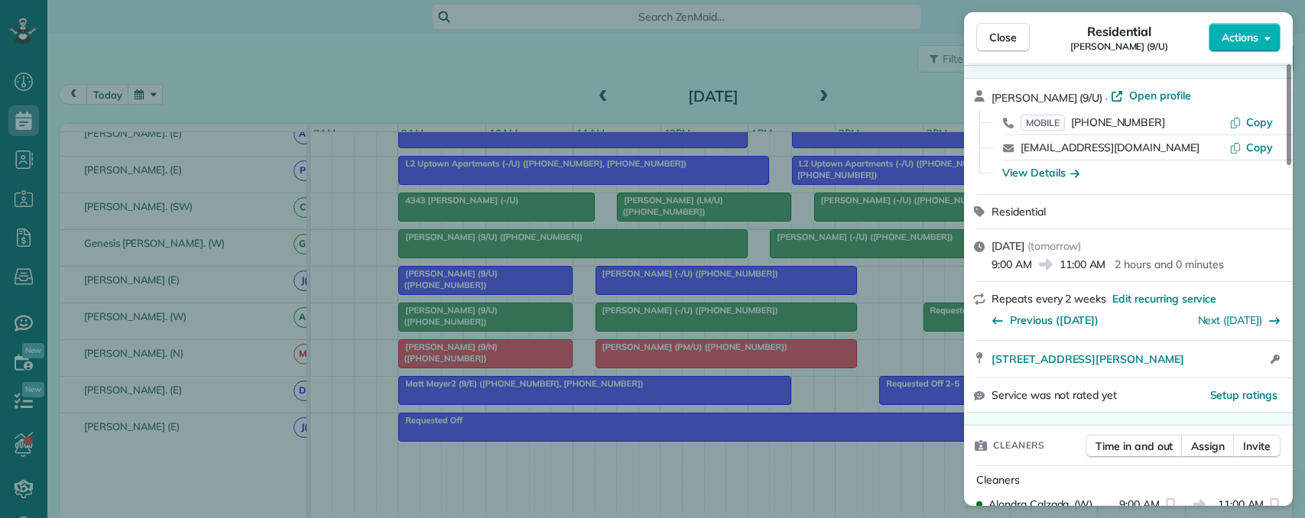
scroll to position [0, 0]
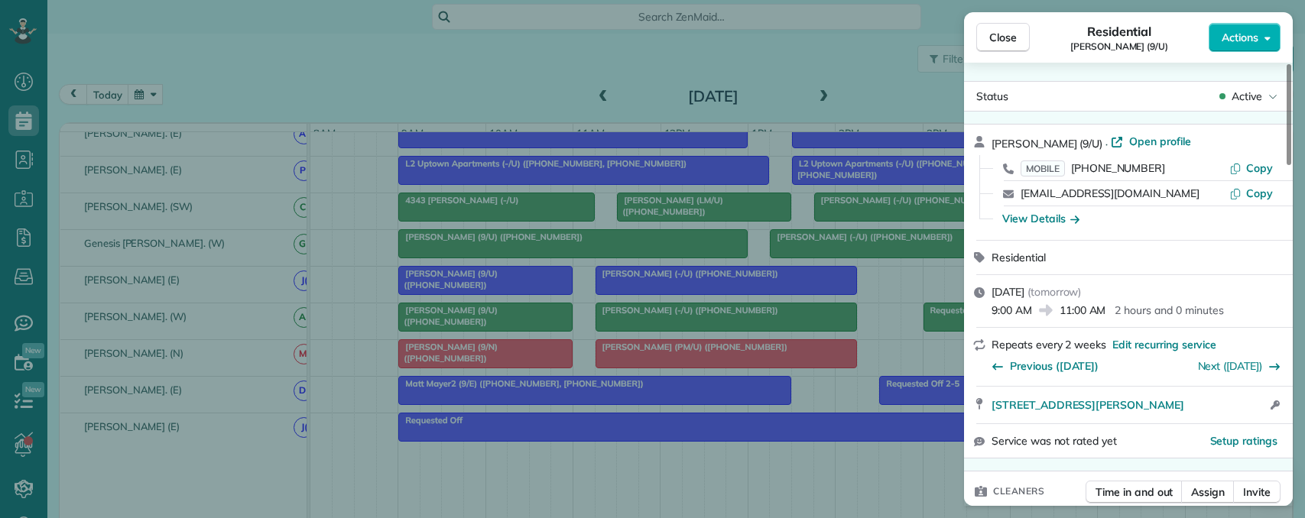
click at [761, 294] on div "Close Residential Natalie Balmer (9/U) Actions Status Active Natalie Balmer (9/…" at bounding box center [652, 259] width 1305 height 518
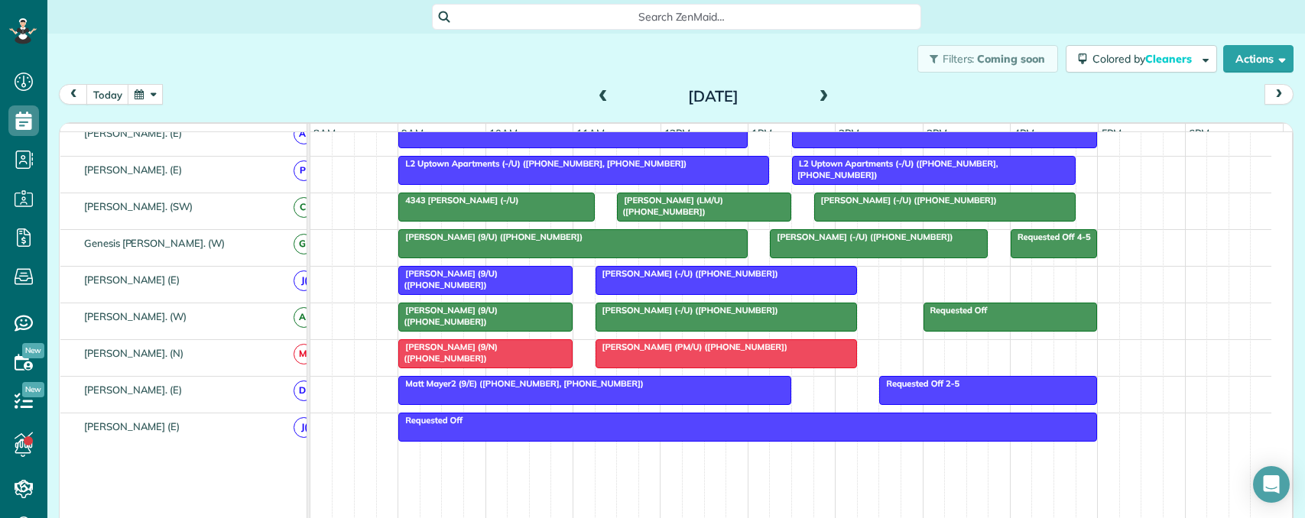
click at [780, 292] on div at bounding box center [726, 281] width 260 height 28
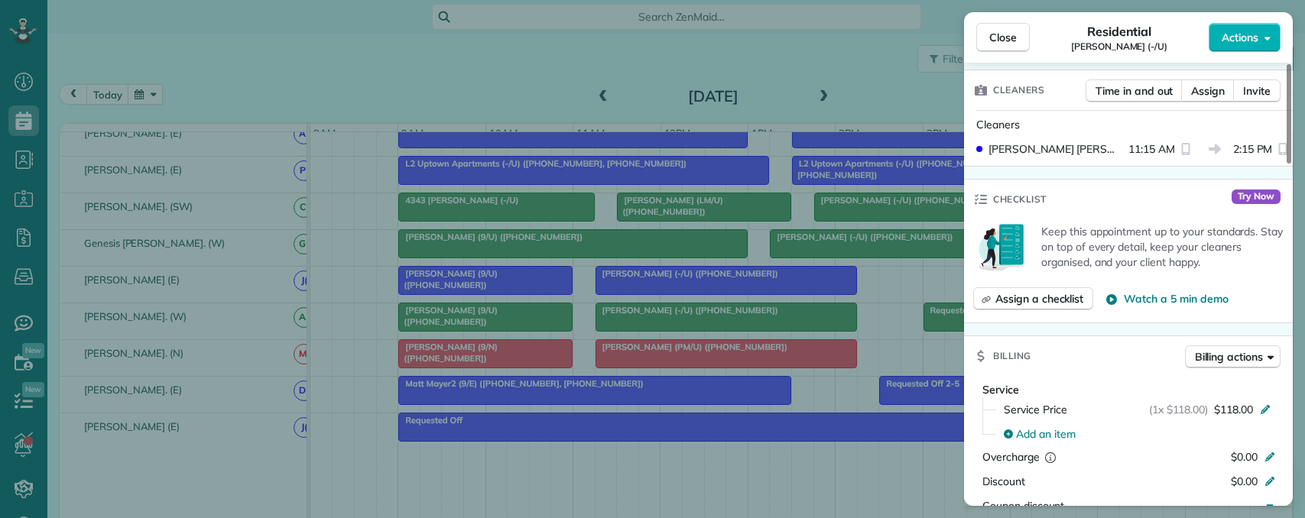
scroll to position [459, 0]
click at [1050, 290] on span "Assign a checklist" at bounding box center [1039, 297] width 88 height 15
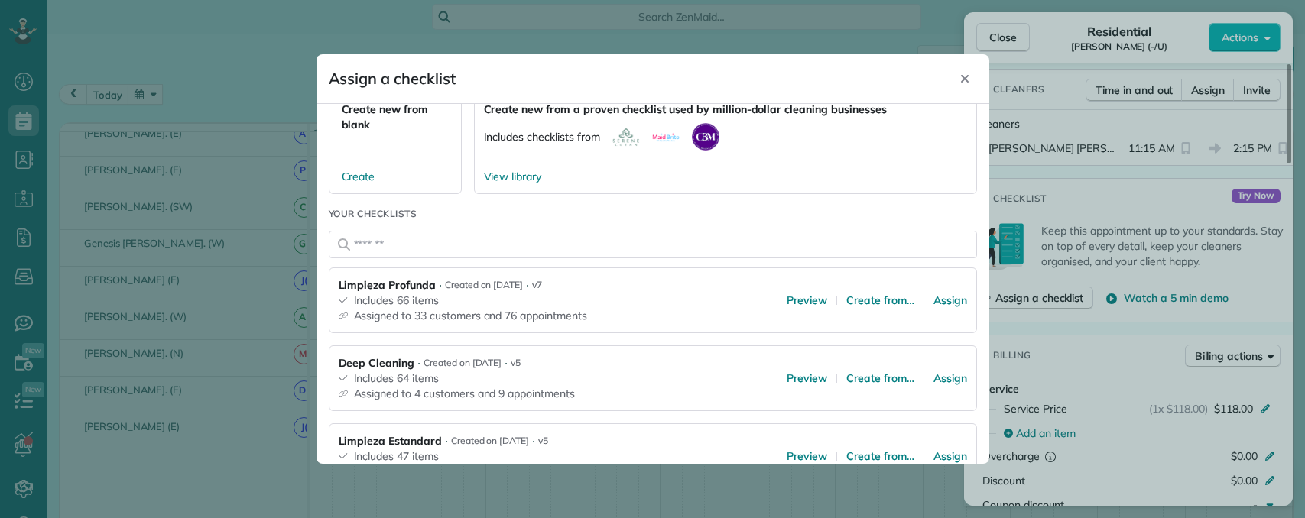
scroll to position [153, 0]
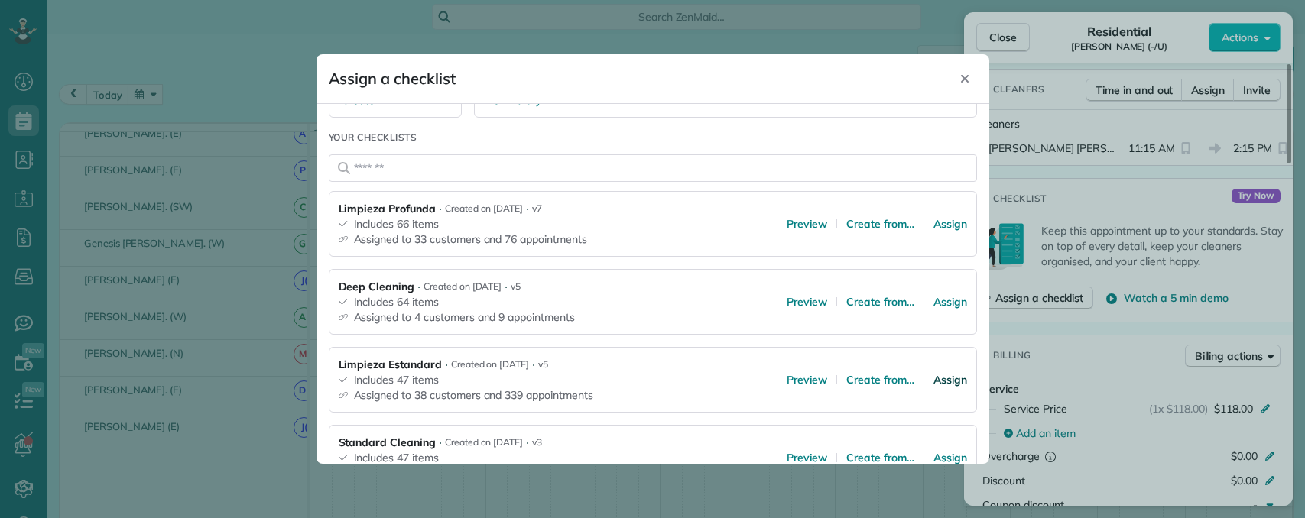
click at [939, 379] on span "Assign" at bounding box center [950, 379] width 34 height 15
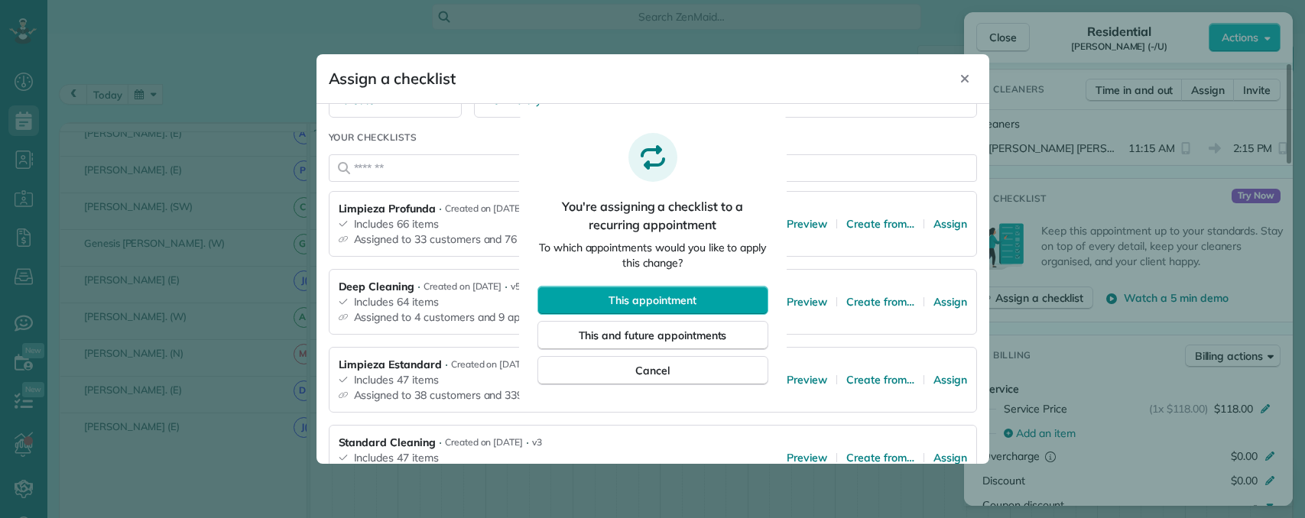
click at [677, 299] on span "This appointment" at bounding box center [651, 300] width 87 height 15
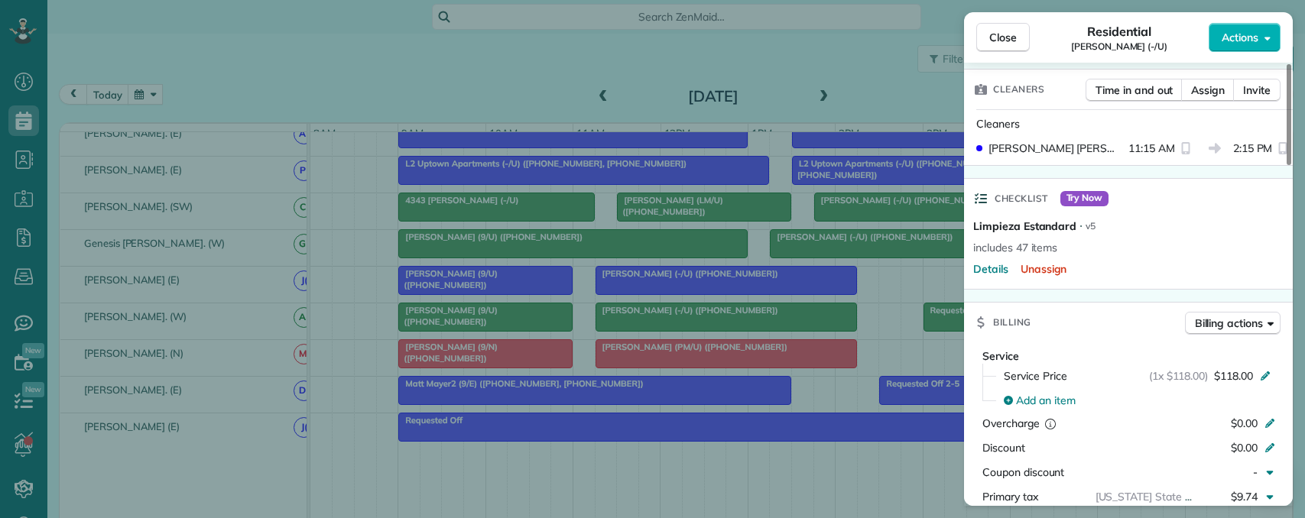
click at [831, 410] on div "Close Residential Maggie Campbell (-/U) Actions Status Active Maggie Campbell (…" at bounding box center [652, 259] width 1305 height 518
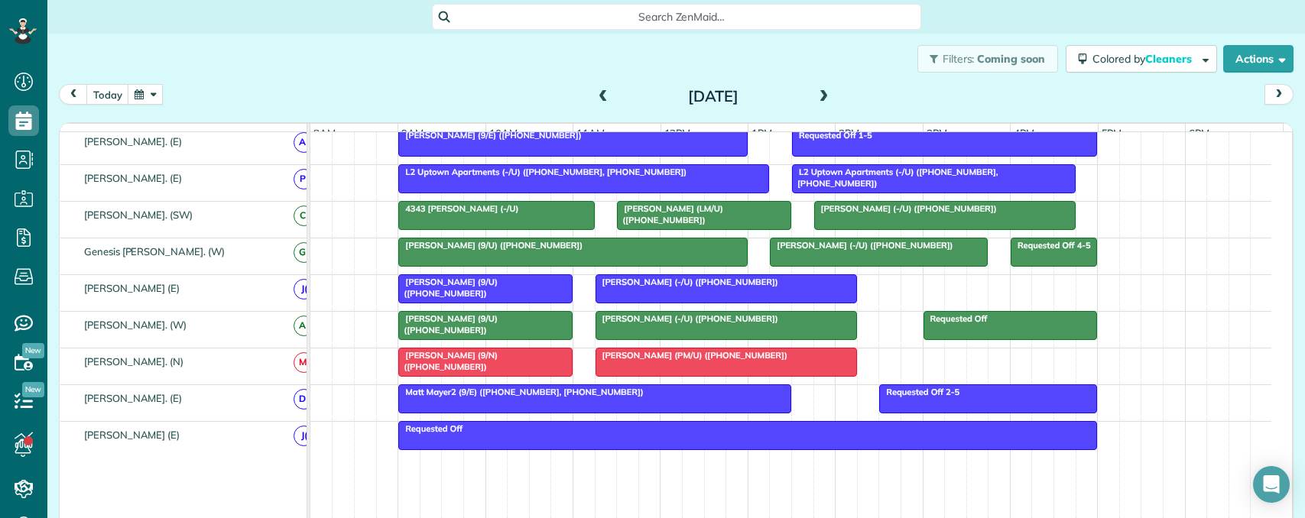
scroll to position [925, 0]
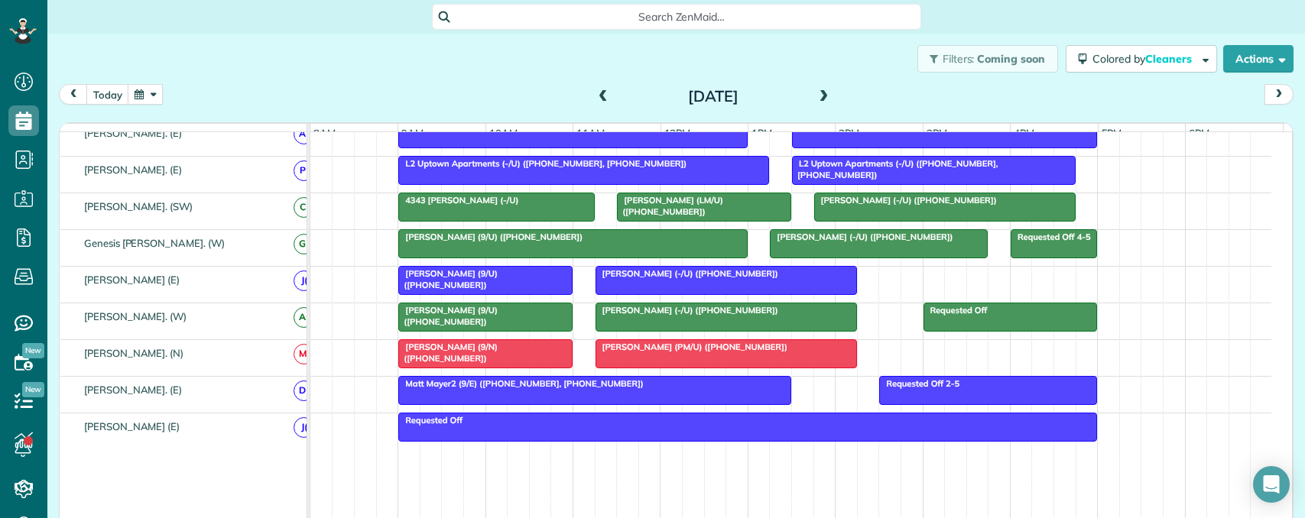
click at [750, 352] on span "Richard Kuhn (PM/U) (+13476077180)" at bounding box center [691, 347] width 193 height 11
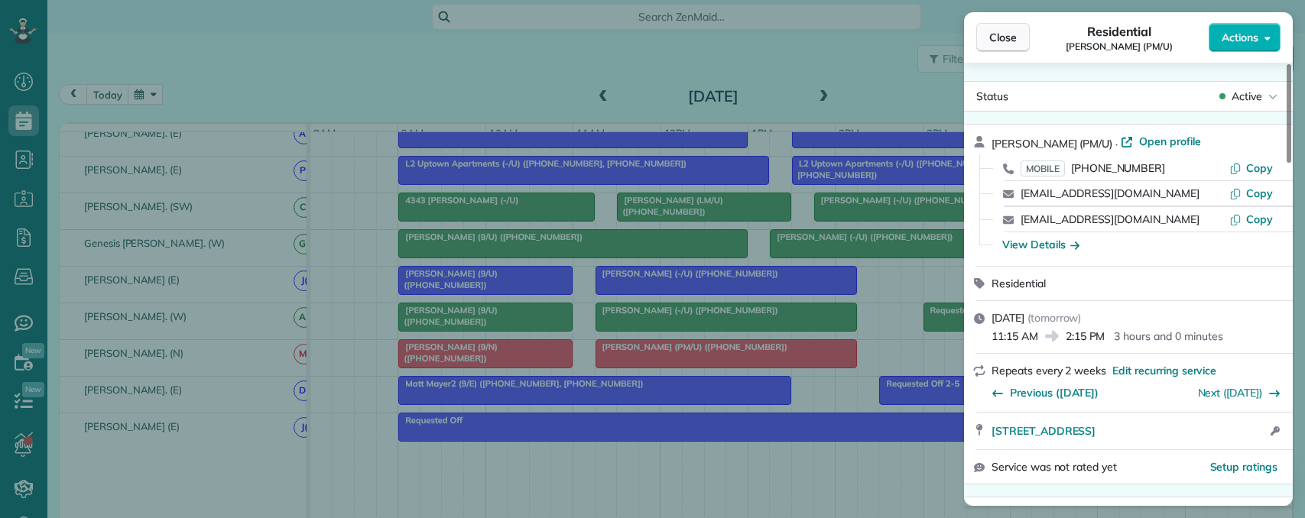
click at [1001, 37] on span "Close" at bounding box center [1003, 37] width 28 height 15
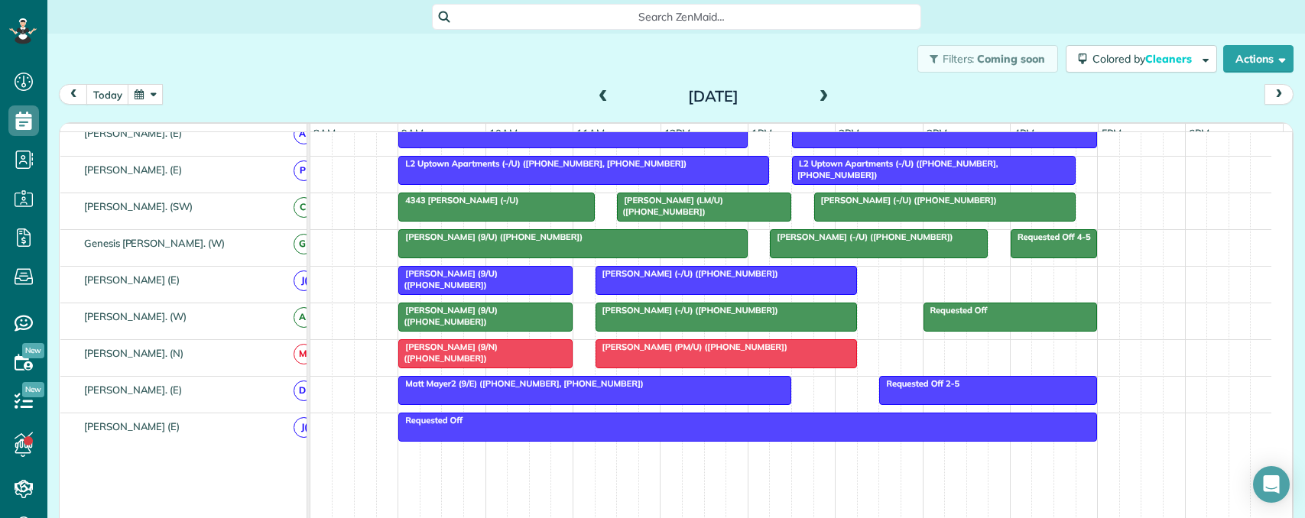
click at [496, 368] on div at bounding box center [485, 354] width 173 height 28
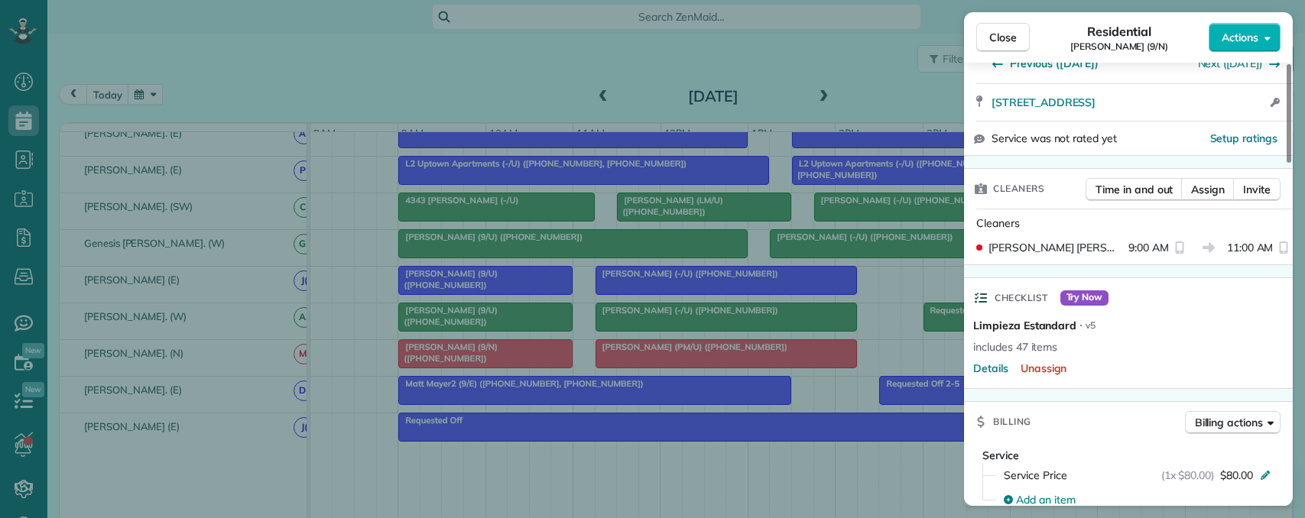
scroll to position [306, 0]
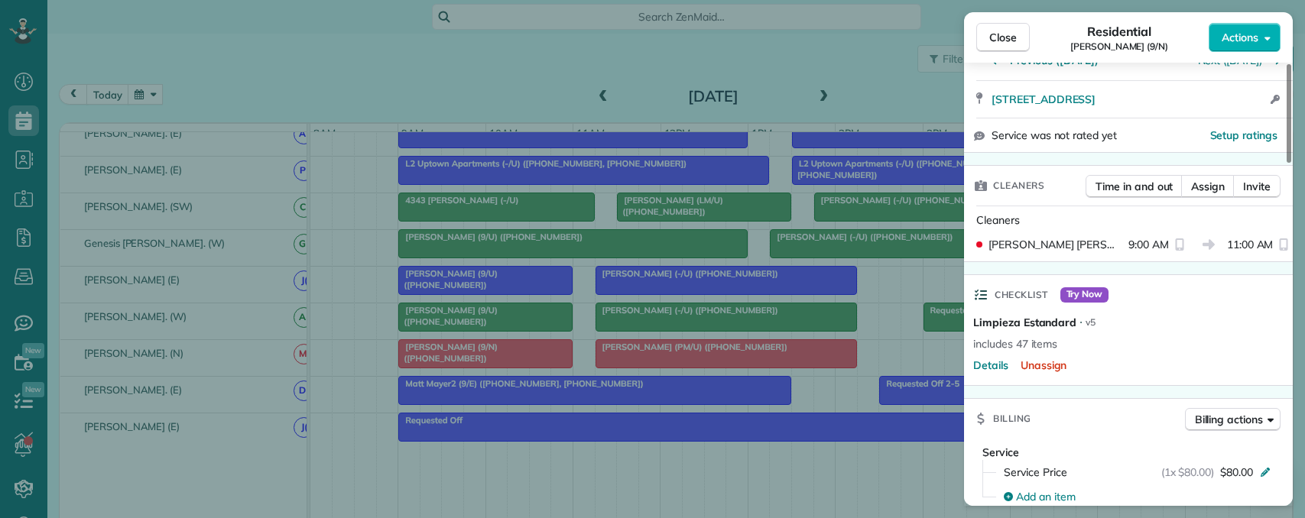
click at [574, 346] on div "Close Residential Cordette Gillis (9/N) Actions Status Active Cordette Gillis (…" at bounding box center [652, 259] width 1305 height 518
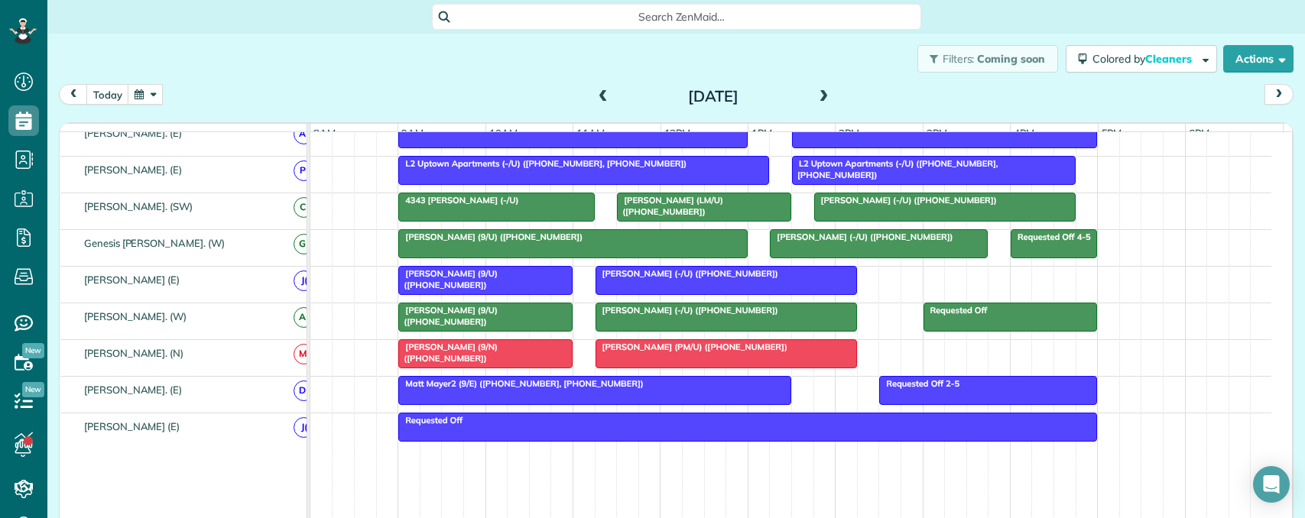
click at [534, 331] on div at bounding box center [485, 317] width 173 height 28
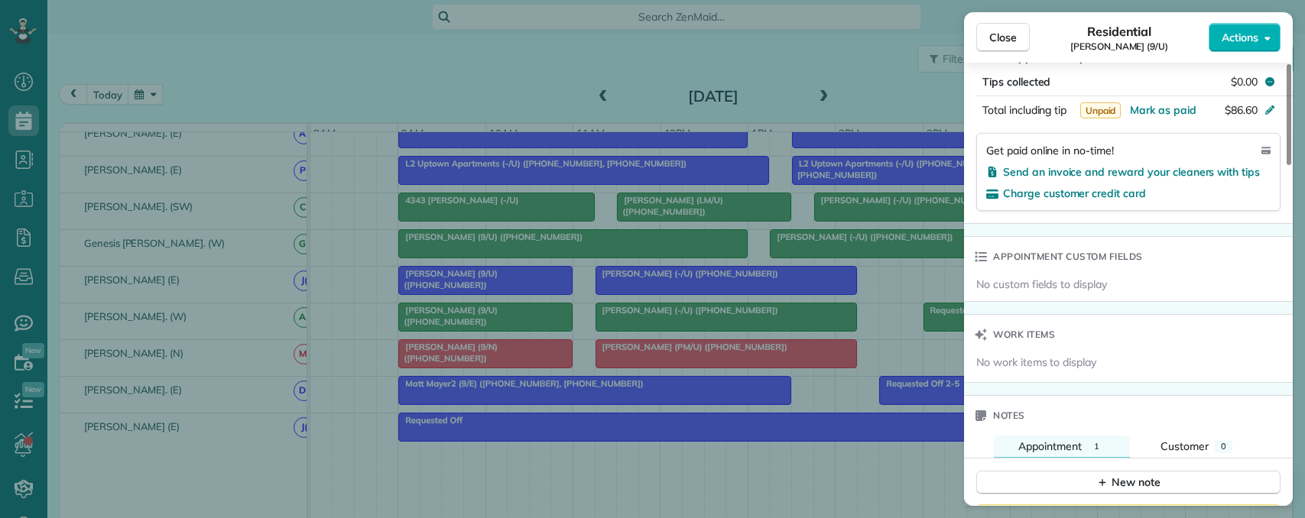
scroll to position [1223, 0]
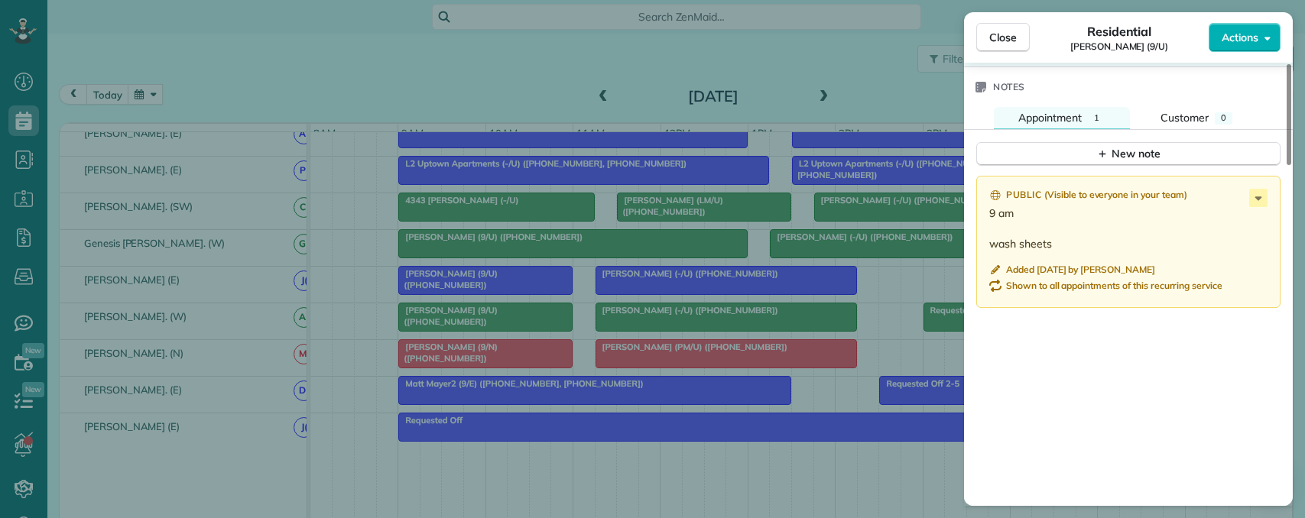
click at [761, 322] on div "Close Residential Natalie Balmer (9/U) Actions Status Active Natalie Balmer (9/…" at bounding box center [652, 259] width 1305 height 518
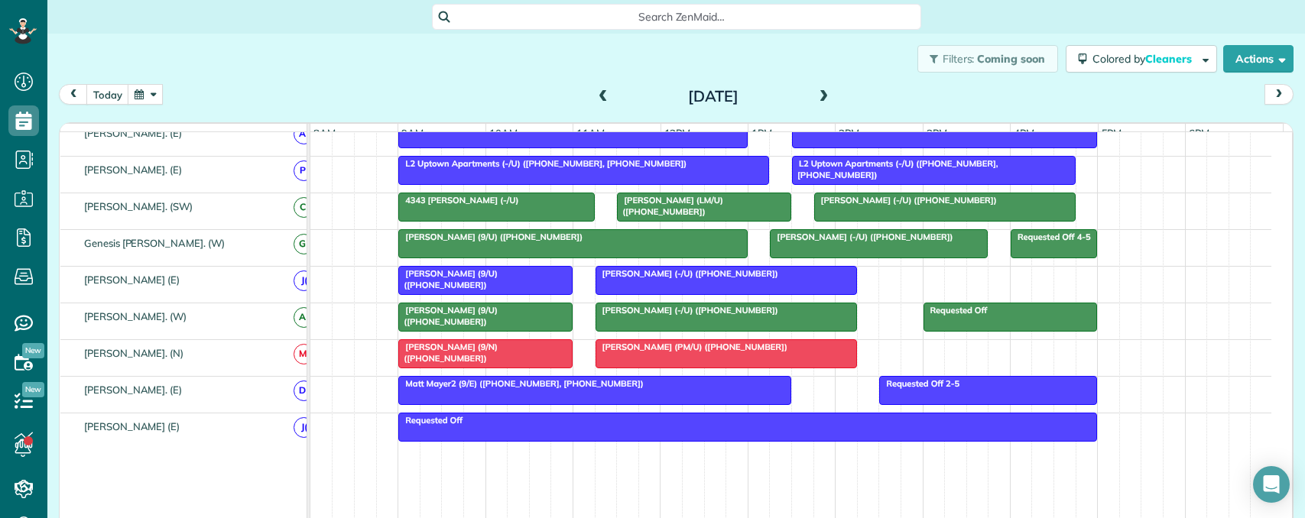
click at [760, 316] on div "Jessica Delgado (-/U) (+12105441448)" at bounding box center [726, 310] width 252 height 11
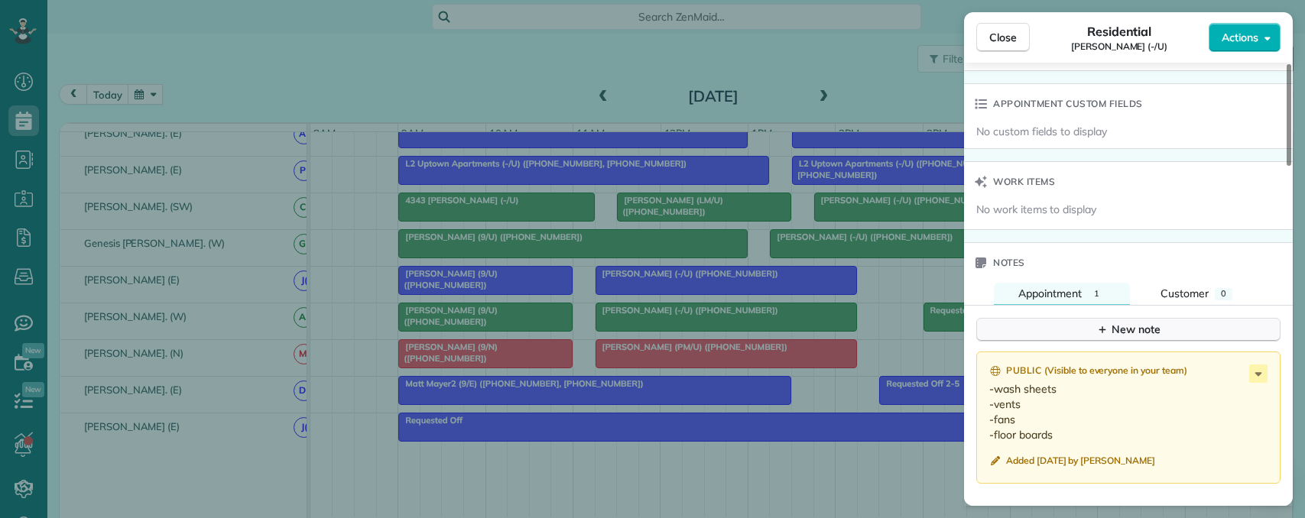
scroll to position [1070, 0]
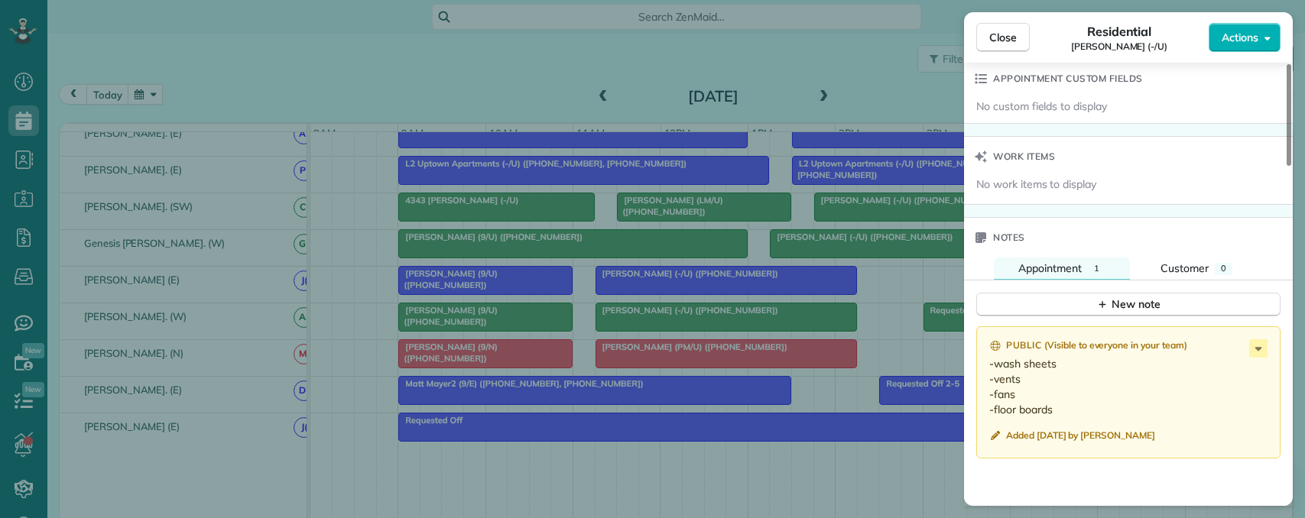
drag, startPoint x: 879, startPoint y: 346, endPoint x: 908, endPoint y: 336, distance: 30.5
click at [880, 346] on div "Close Residential Jessica Delgado (-/U) Actions Status Active Jessica Delgado (…" at bounding box center [652, 259] width 1305 height 518
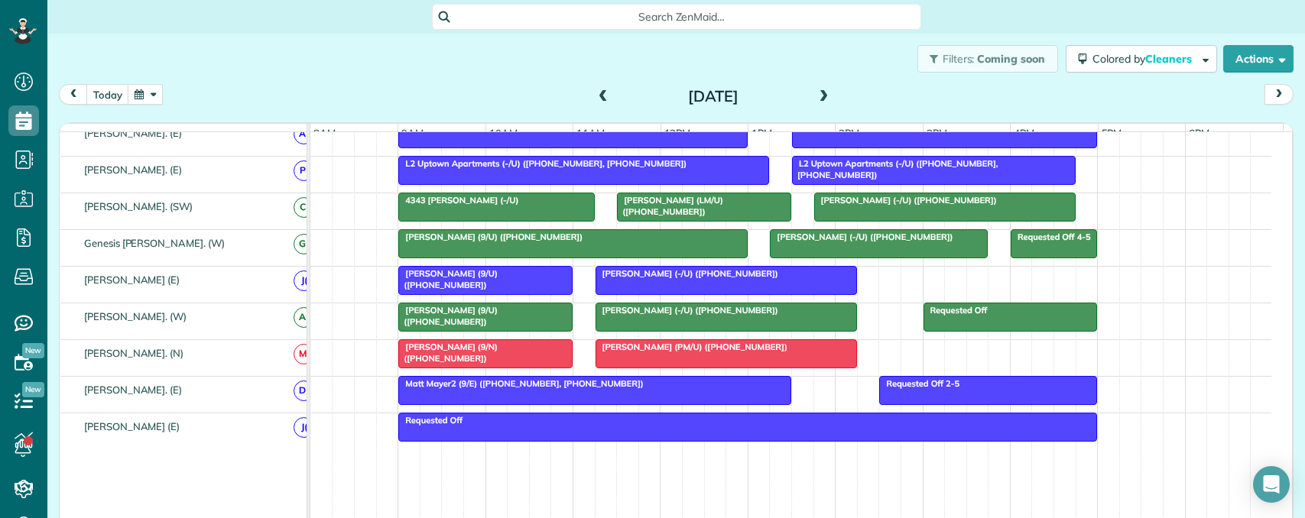
click at [771, 329] on div at bounding box center [726, 317] width 260 height 28
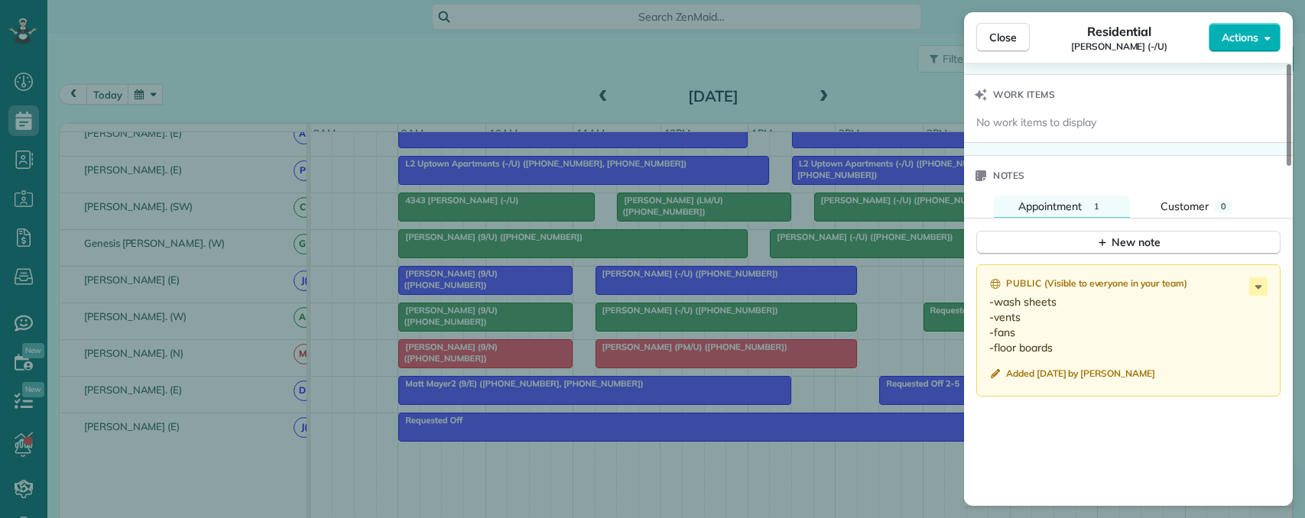
scroll to position [1147, 0]
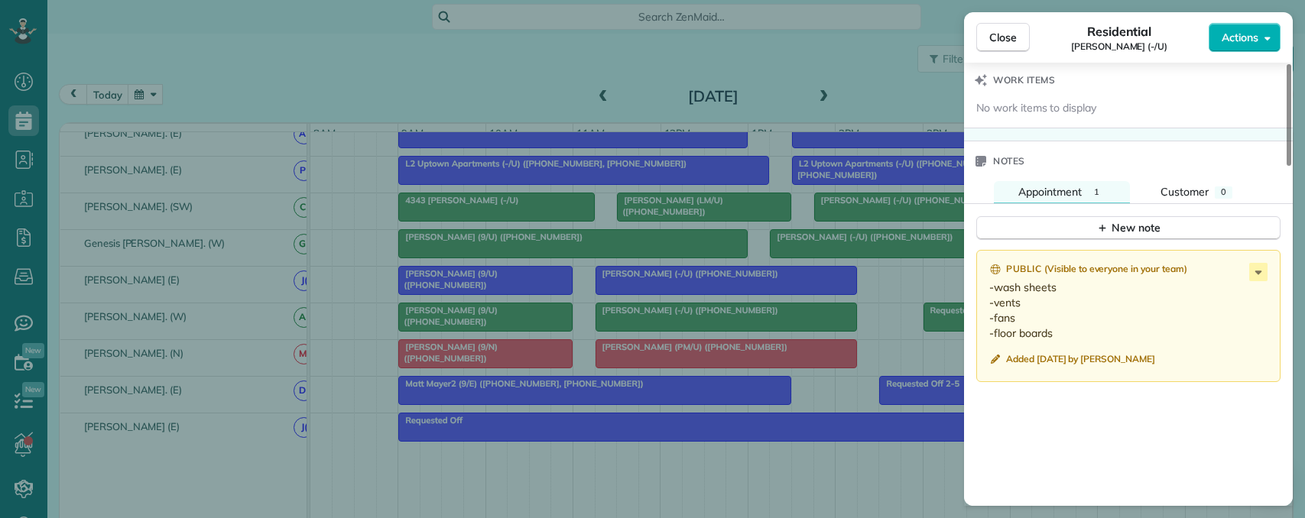
click at [875, 329] on div "Close Residential Jessica Delgado (-/U) Actions Status Active Jessica Delgado (…" at bounding box center [652, 259] width 1305 height 518
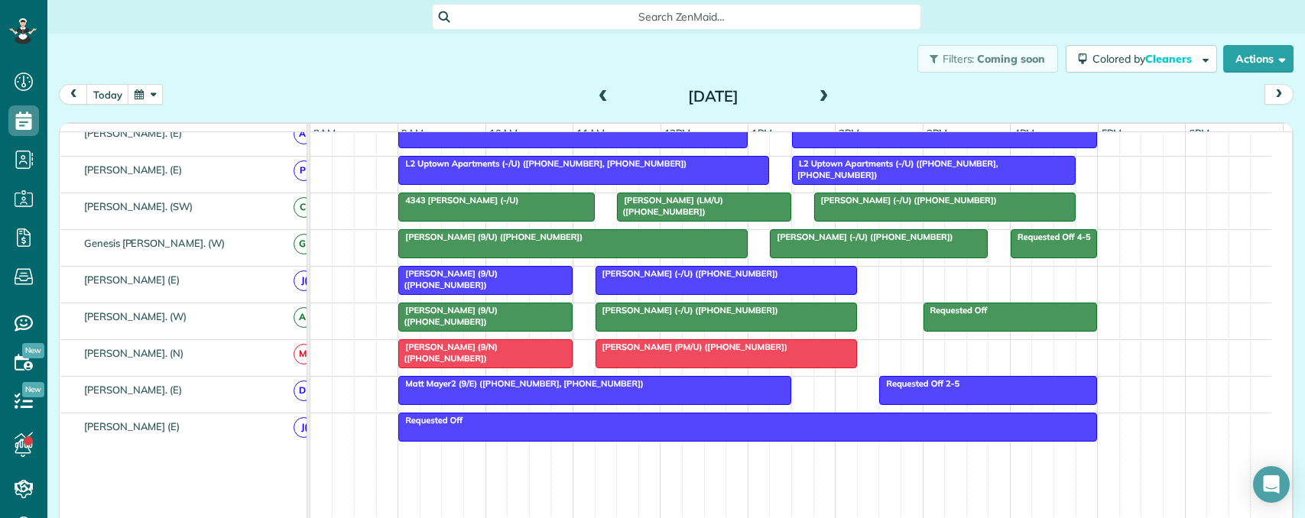
click at [498, 326] on span "Natalie Balmer (9/U) (+12148644533)" at bounding box center [447, 315] width 100 height 21
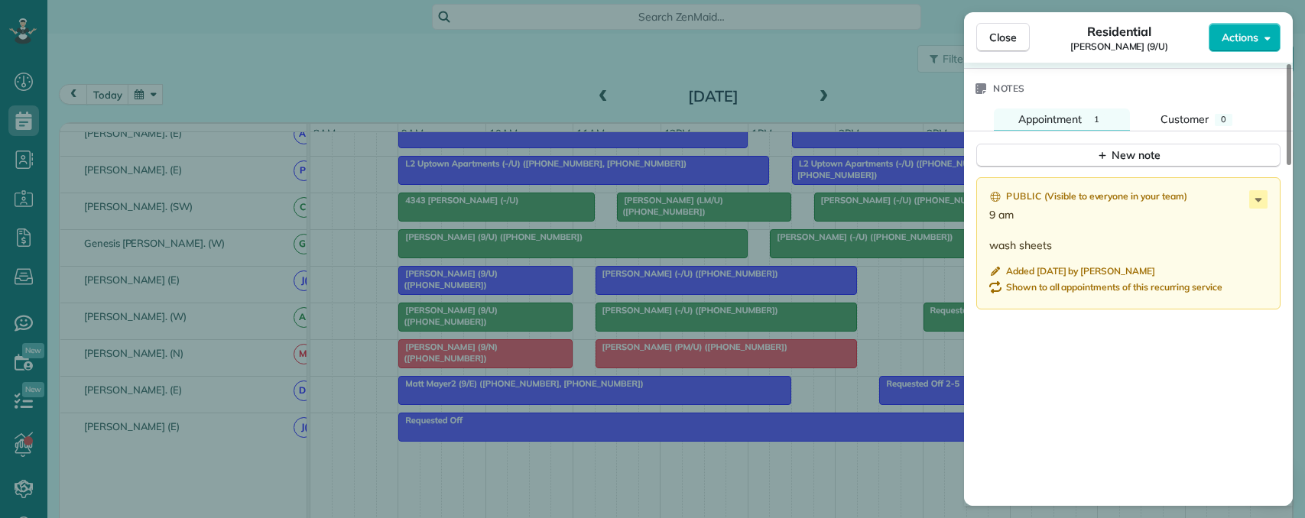
scroll to position [1223, 0]
click at [708, 282] on div "Close Residential Natalie Balmer (9/U) Actions Status Active Natalie Balmer (9/…" at bounding box center [652, 259] width 1305 height 518
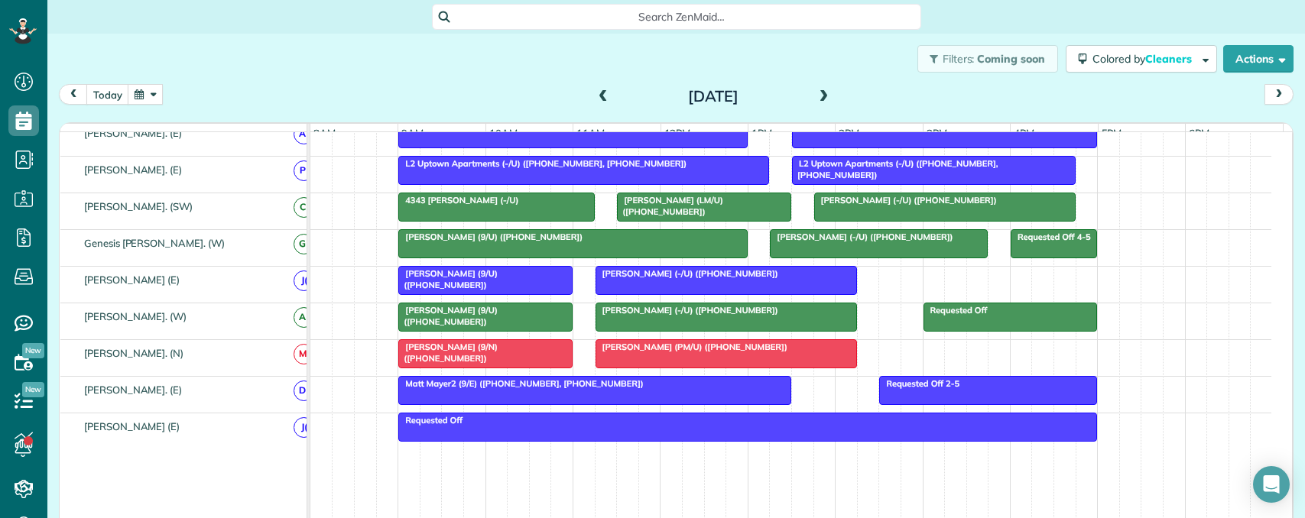
click at [769, 279] on div "Maggie Campbell (-/U) (+14695700470)" at bounding box center [726, 273] width 252 height 11
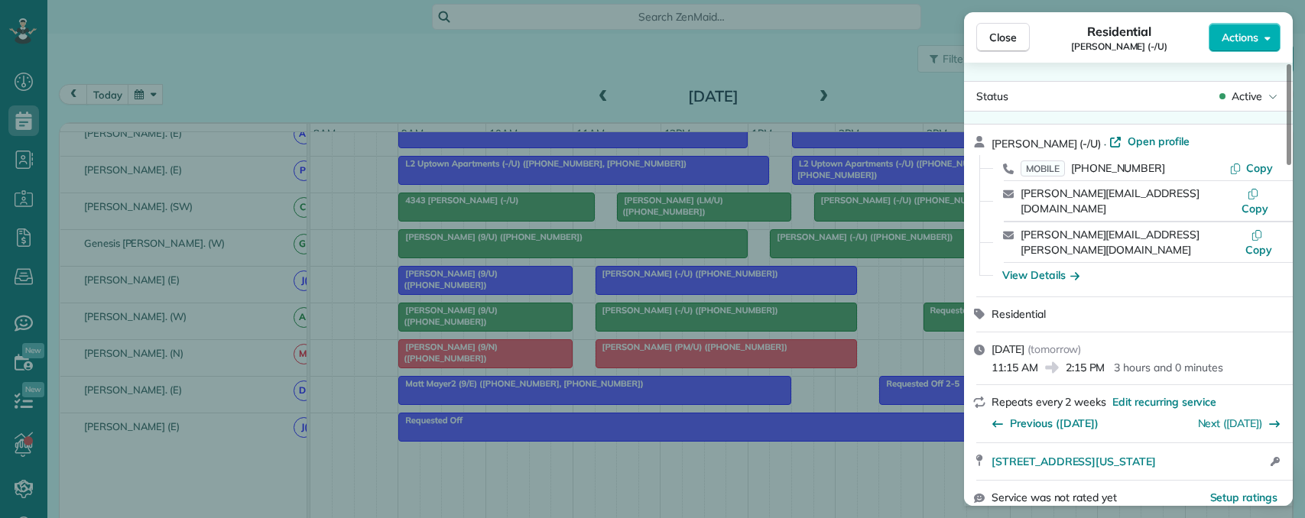
click at [540, 303] on div "Close Residential Maggie Campbell (-/U) Actions Status Active Maggie Campbell (…" at bounding box center [652, 259] width 1305 height 518
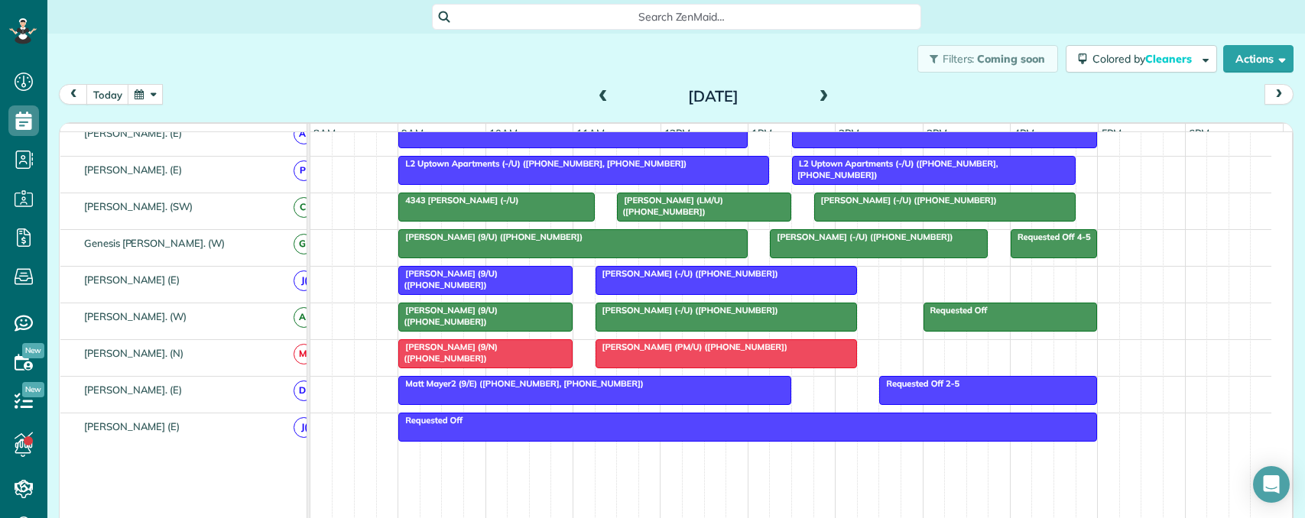
click at [543, 294] on body "Dashboard Scheduling Calendar View List View Dispatch View - Weekly scheduling …" at bounding box center [652, 259] width 1305 height 518
click at [532, 290] on div "Jacob Siporen (9/U) (+14088965253)" at bounding box center [485, 279] width 165 height 22
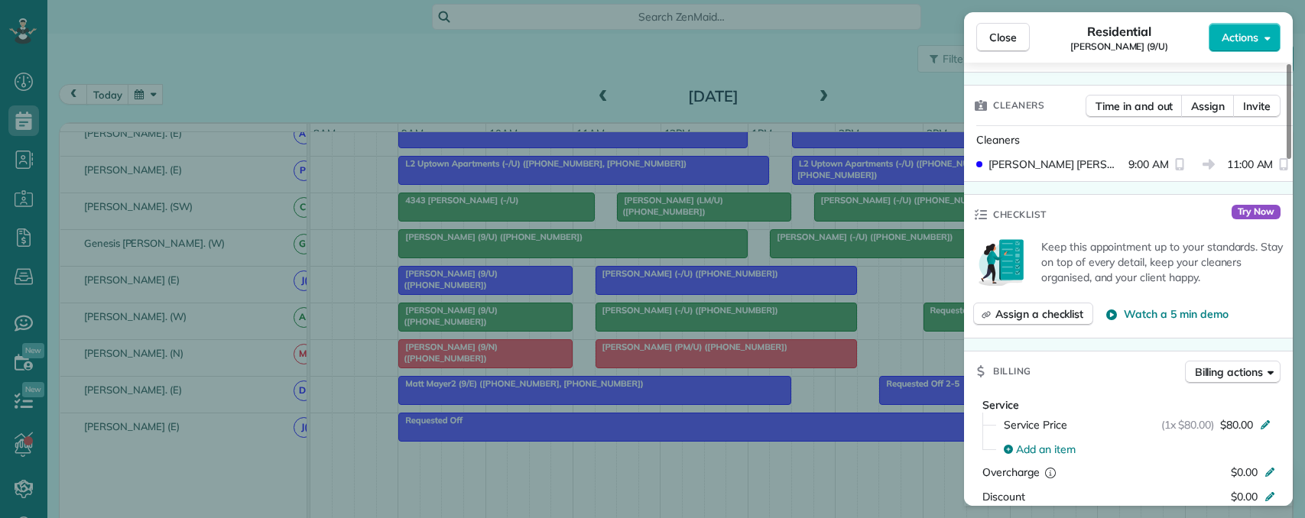
scroll to position [459, 0]
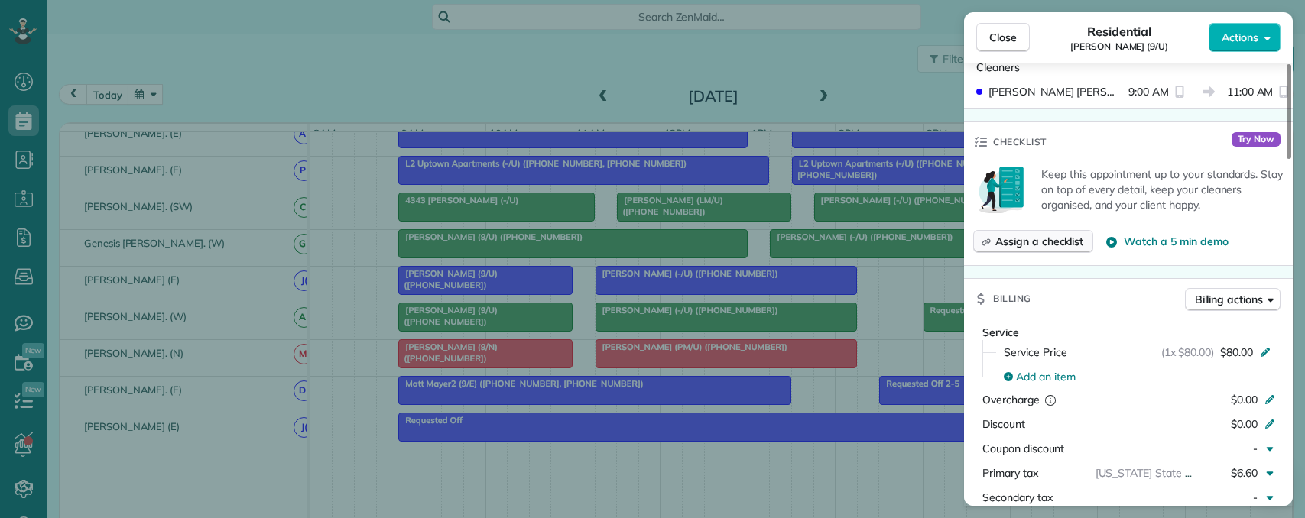
click at [1020, 240] on span "Assign a checklist" at bounding box center [1039, 241] width 88 height 15
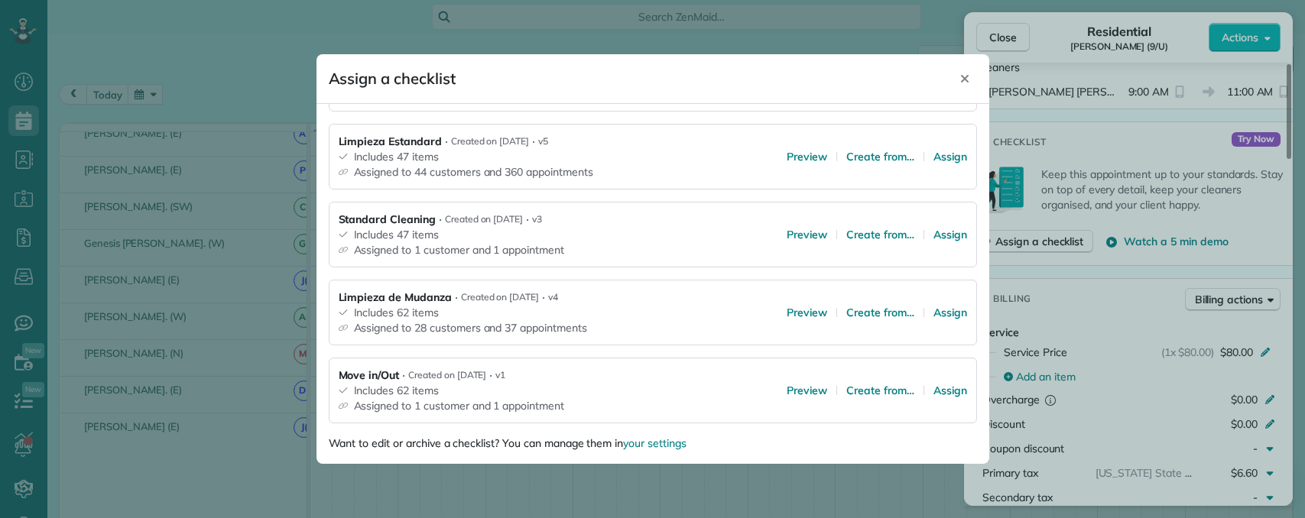
scroll to position [300, 0]
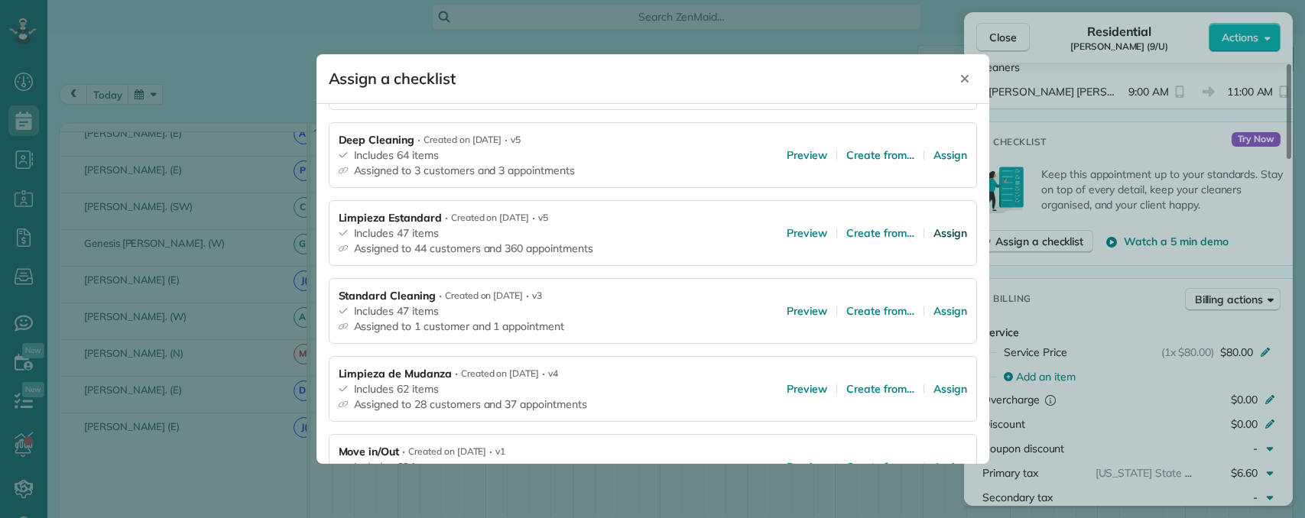
click at [935, 239] on span "Assign" at bounding box center [950, 232] width 34 height 15
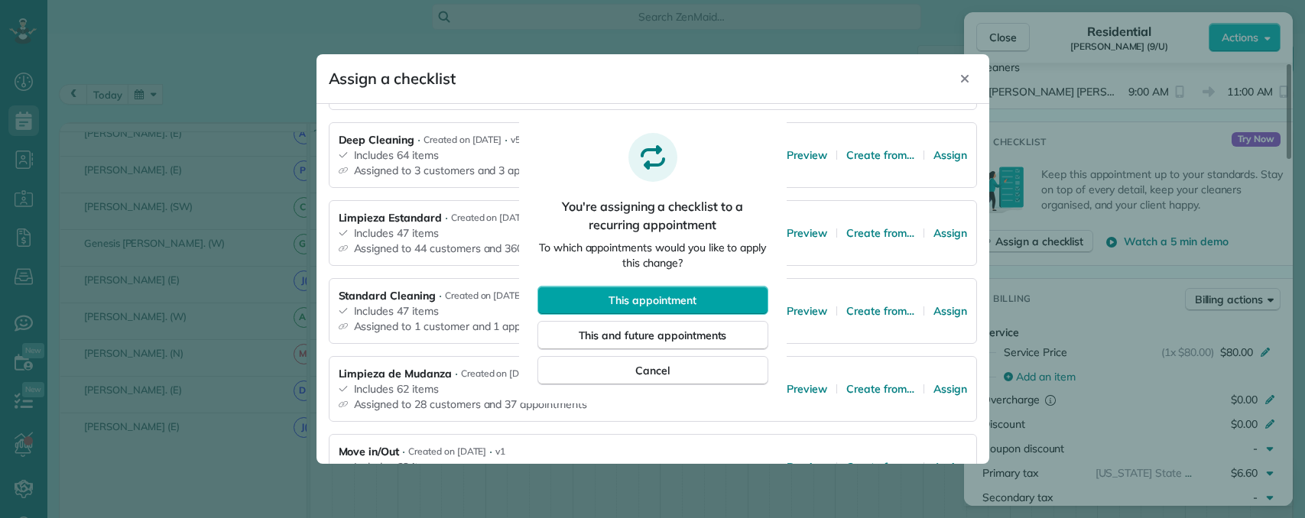
click at [673, 300] on span "This appointment" at bounding box center [651, 300] width 87 height 15
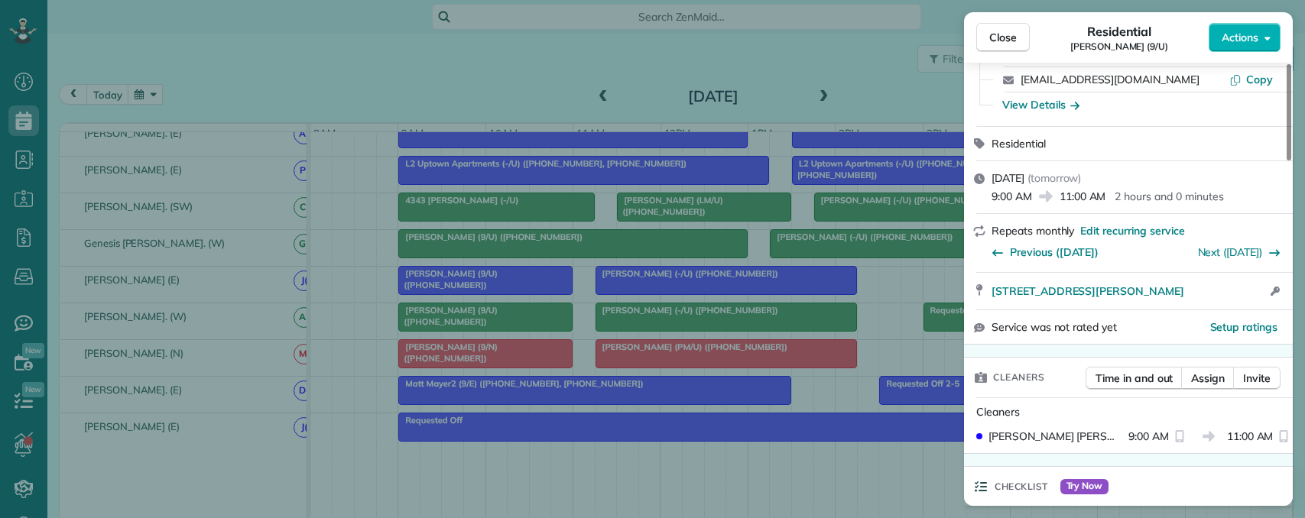
scroll to position [0, 0]
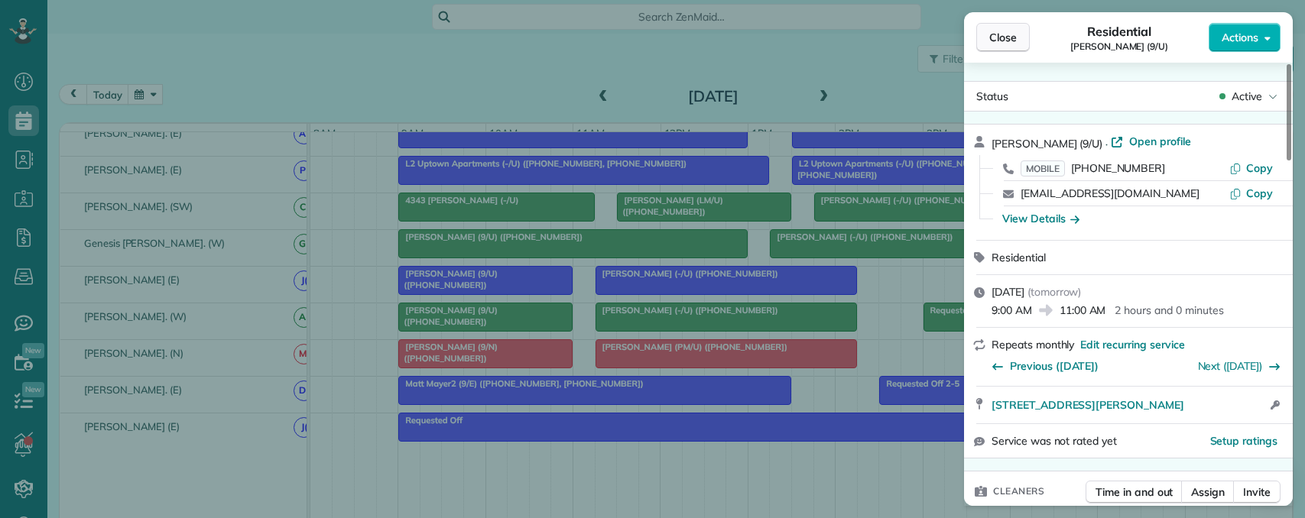
click at [994, 38] on span "Close" at bounding box center [1003, 37] width 28 height 15
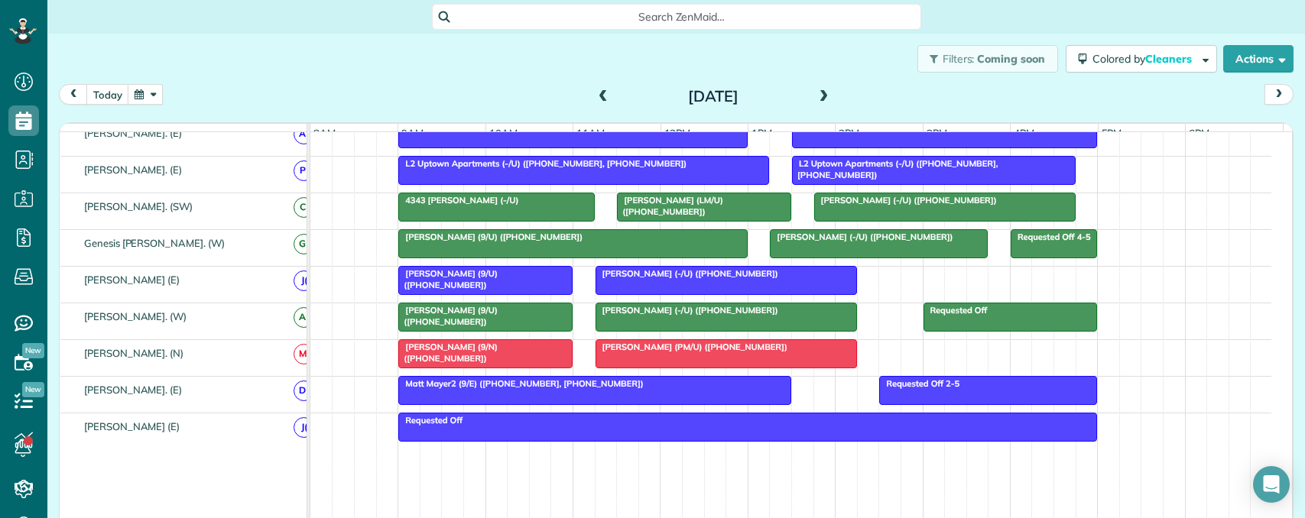
click at [541, 242] on div "Jayne Bass (9/U) (+12145263261)" at bounding box center [573, 237] width 340 height 11
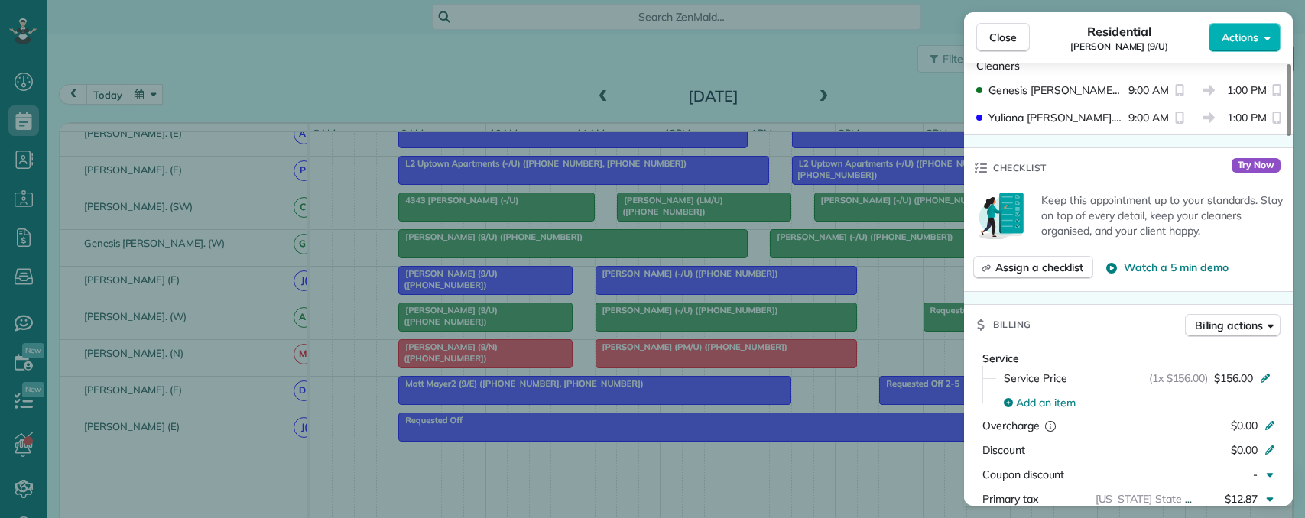
scroll to position [459, 0]
click at [1040, 267] on span "Assign a checklist" at bounding box center [1039, 268] width 88 height 15
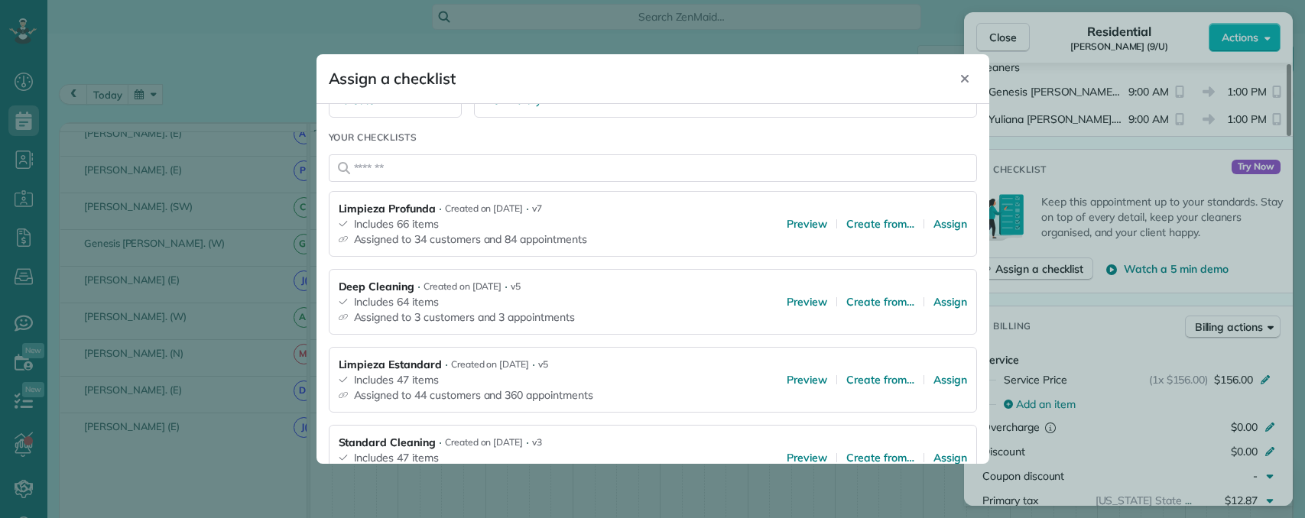
scroll to position [229, 0]
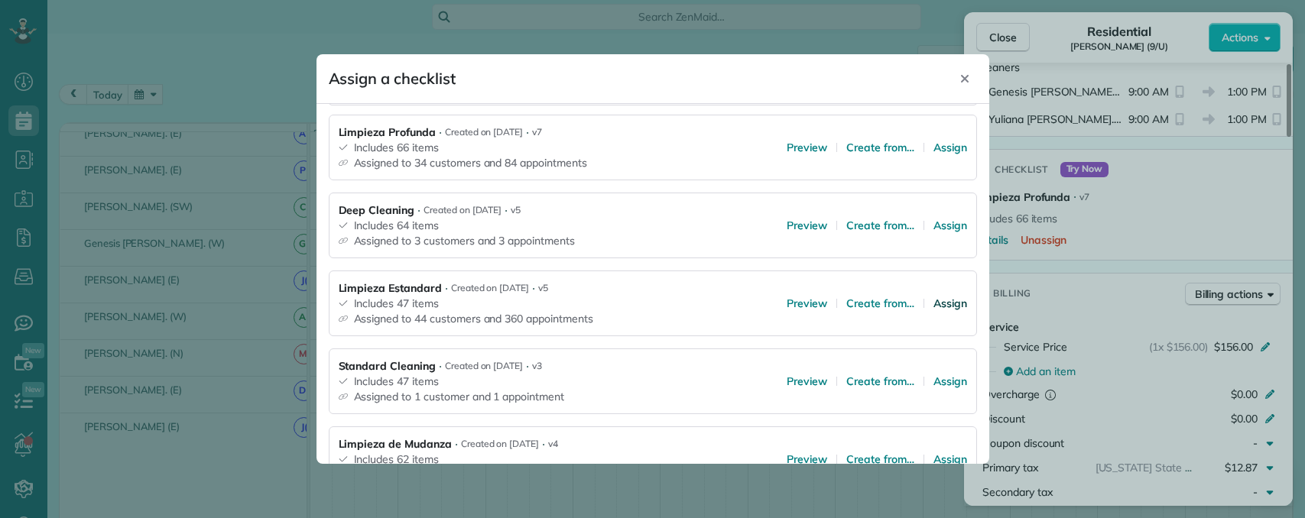
click at [933, 300] on span "Assign" at bounding box center [950, 303] width 34 height 15
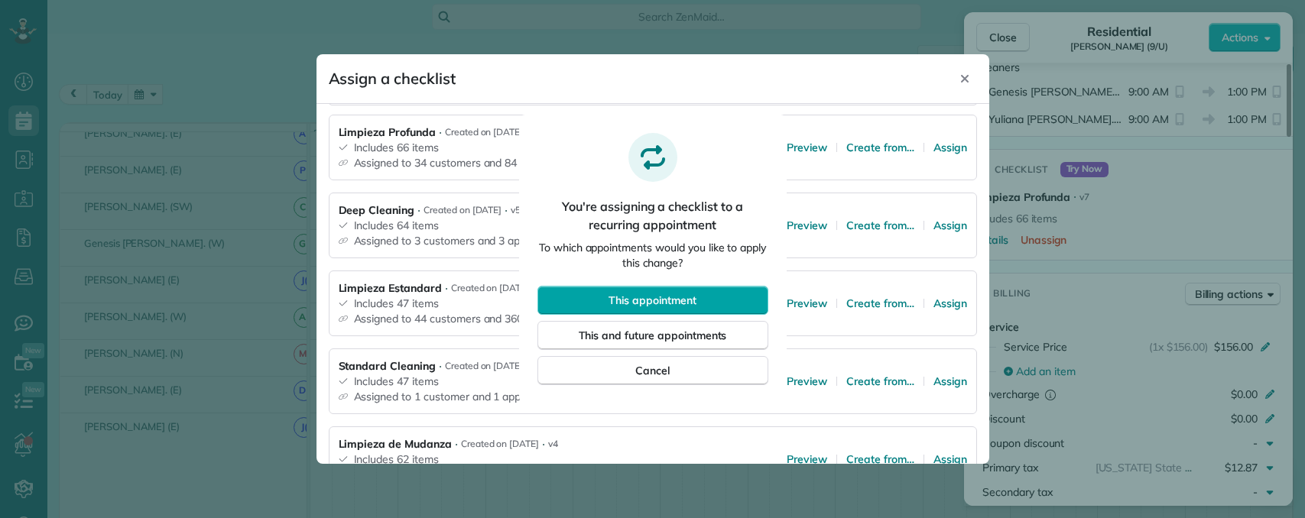
click at [693, 297] on span "This appointment" at bounding box center [651, 300] width 87 height 15
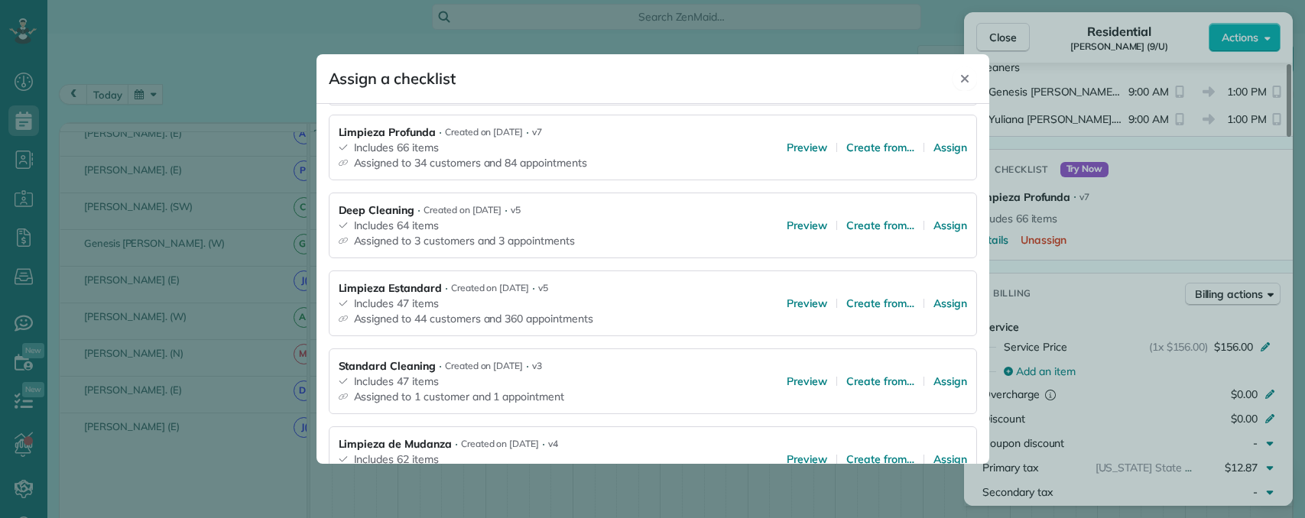
click at [960, 81] on icon "Close" at bounding box center [965, 79] width 12 height 12
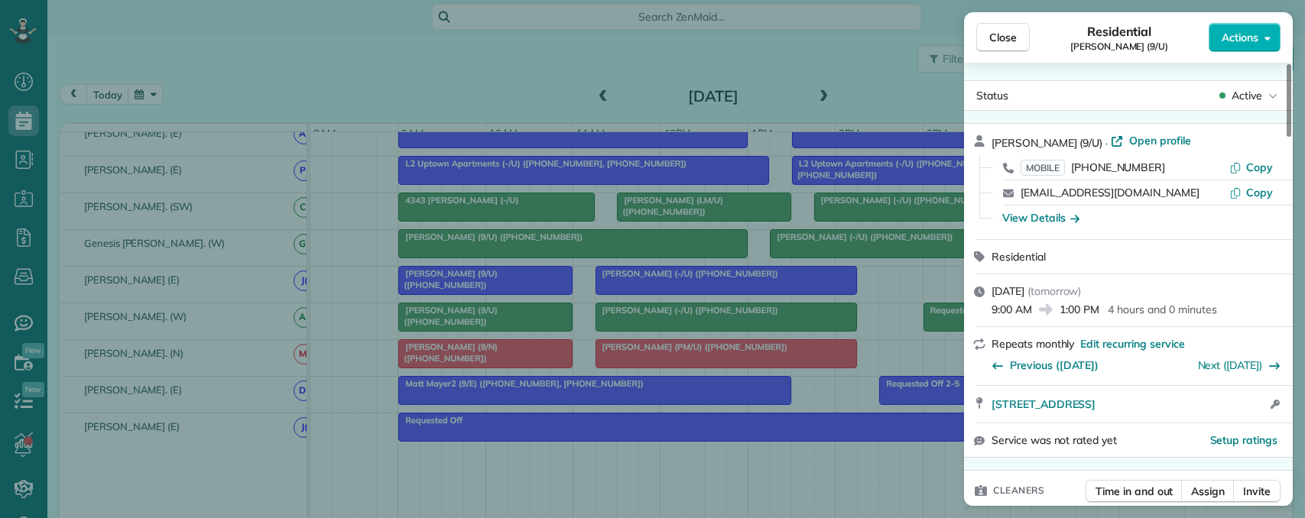
scroll to position [0, 0]
click at [808, 258] on div "Close Residential Jayne Bass (9/U) Actions Status Active Jayne Bass (9/U) · Ope…" at bounding box center [652, 259] width 1305 height 518
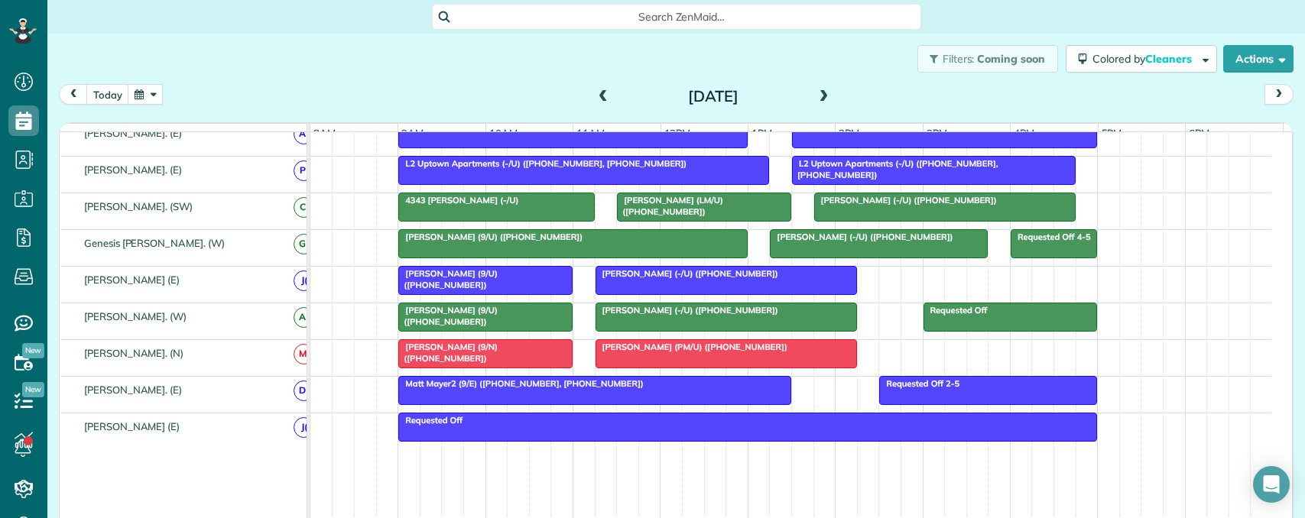
click at [816, 256] on div at bounding box center [879, 244] width 216 height 28
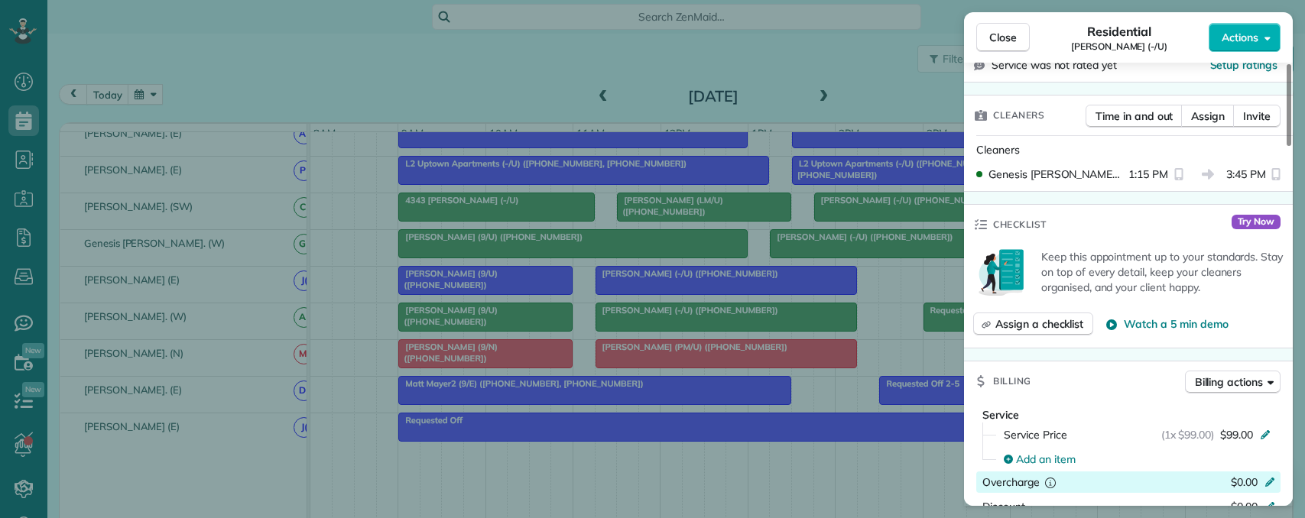
scroll to position [306, 0]
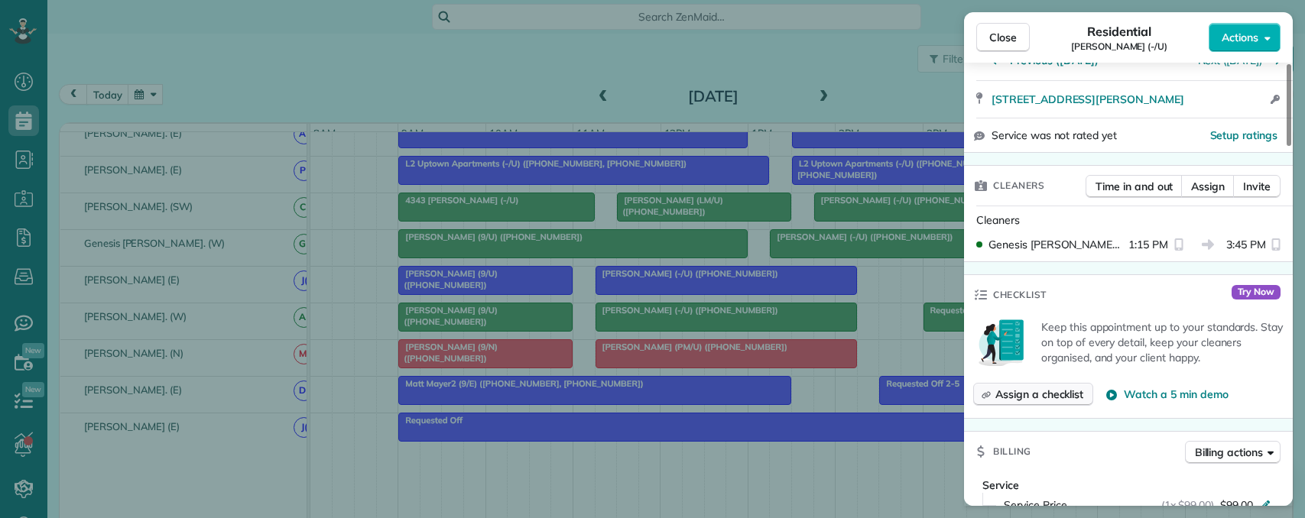
click at [1039, 397] on span "Assign a checklist" at bounding box center [1039, 394] width 88 height 15
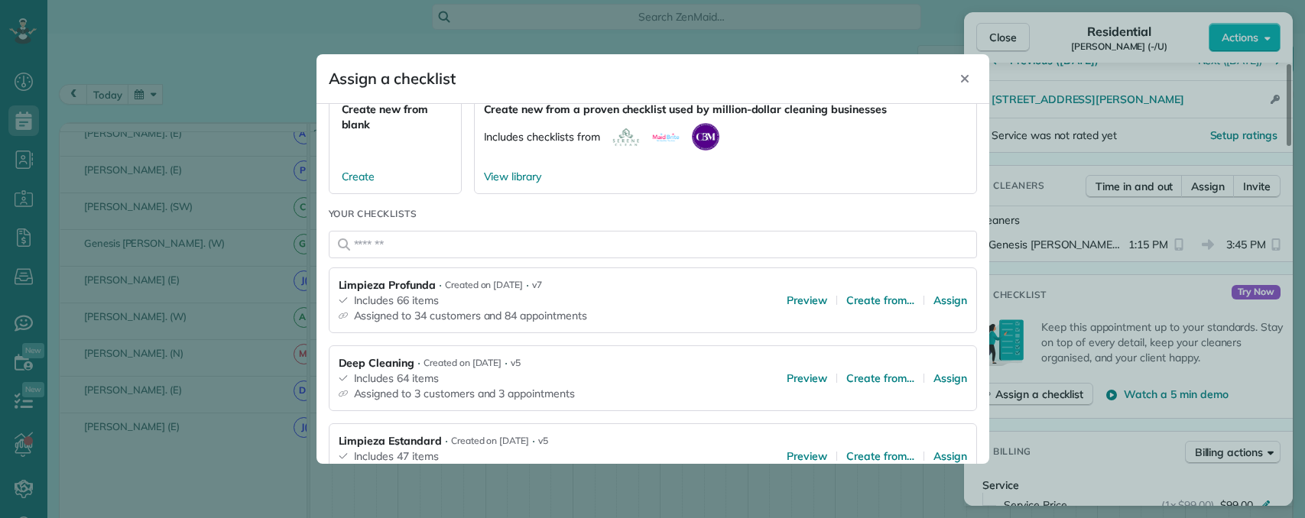
scroll to position [229, 0]
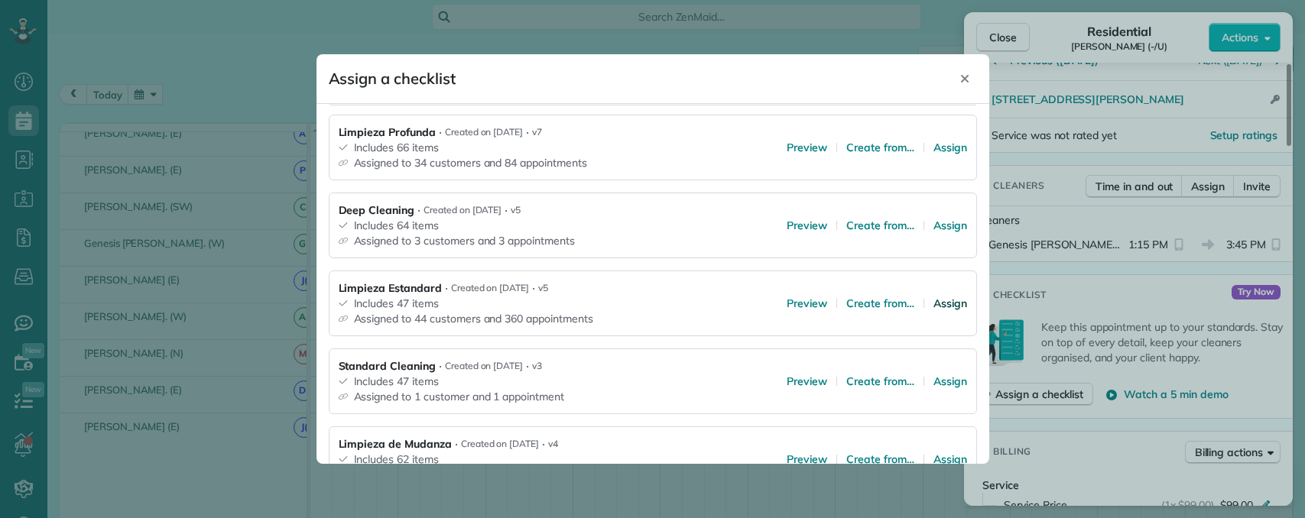
click at [933, 303] on span "Assign" at bounding box center [950, 303] width 34 height 15
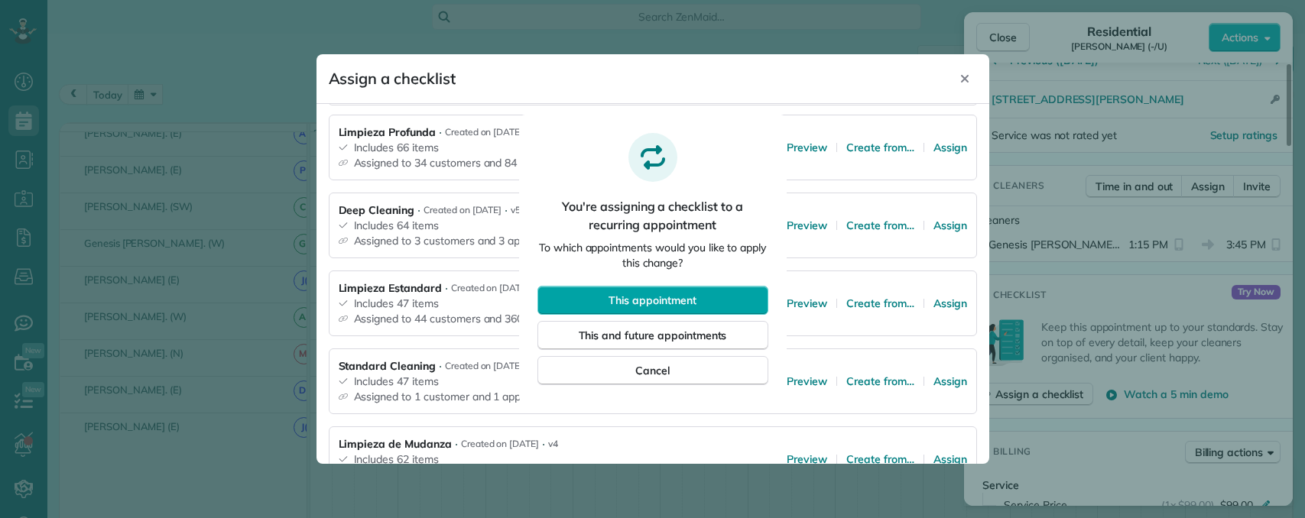
click at [654, 301] on span "This appointment" at bounding box center [651, 300] width 87 height 15
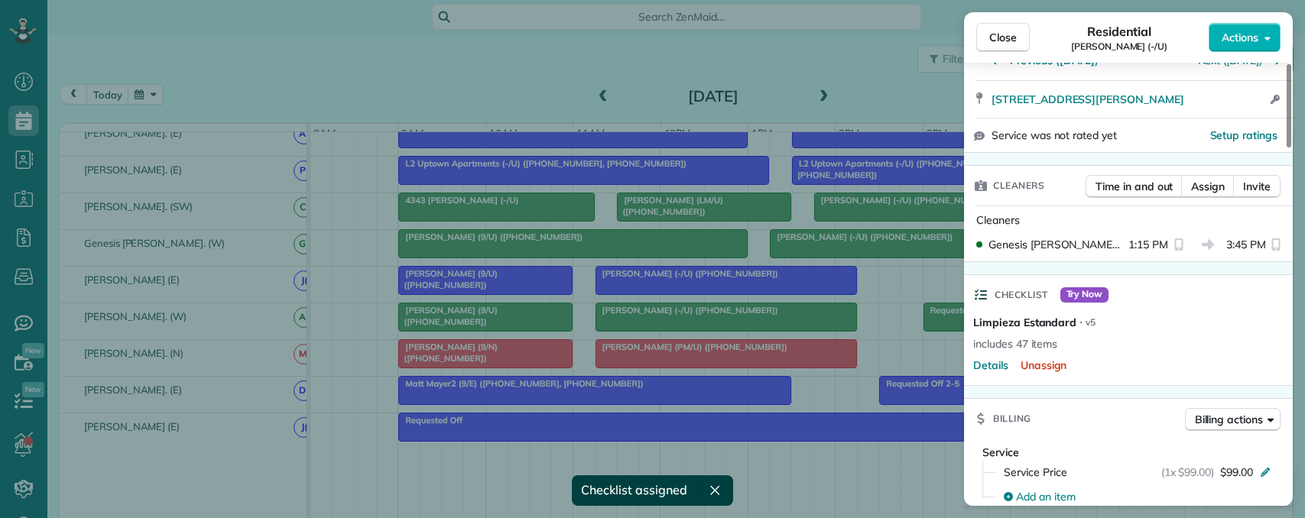
scroll to position [0, 0]
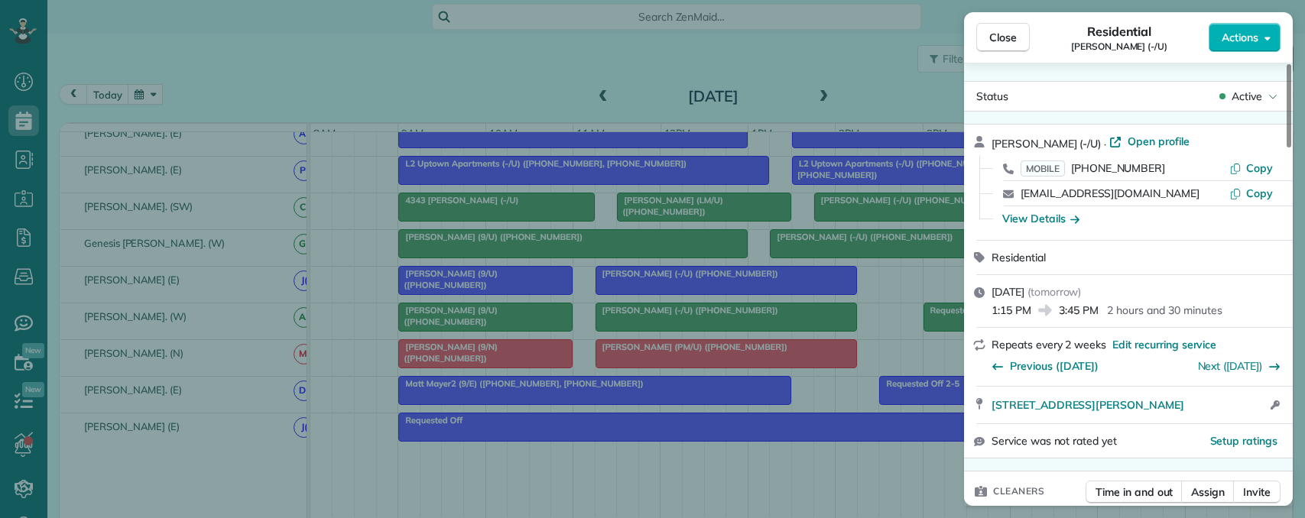
click at [522, 219] on div "Close Residential Lauren Linquest (-/U) Actions Status Active Lauren Linquest (…" at bounding box center [652, 259] width 1305 height 518
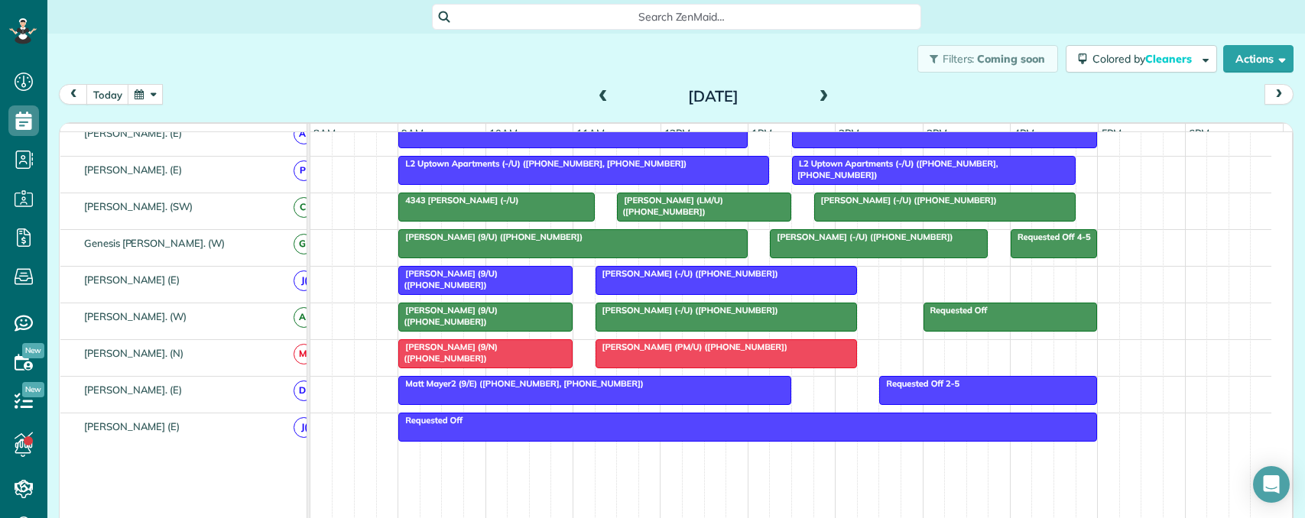
click at [574, 206] on div "4343 McKinney (-/U)" at bounding box center [496, 200] width 187 height 11
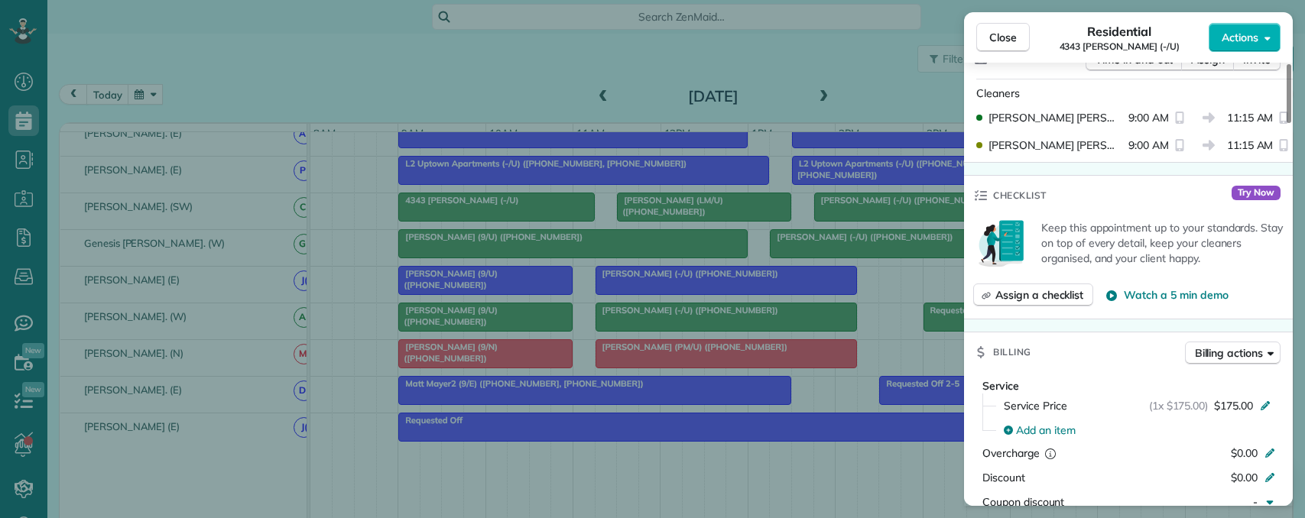
scroll to position [382, 0]
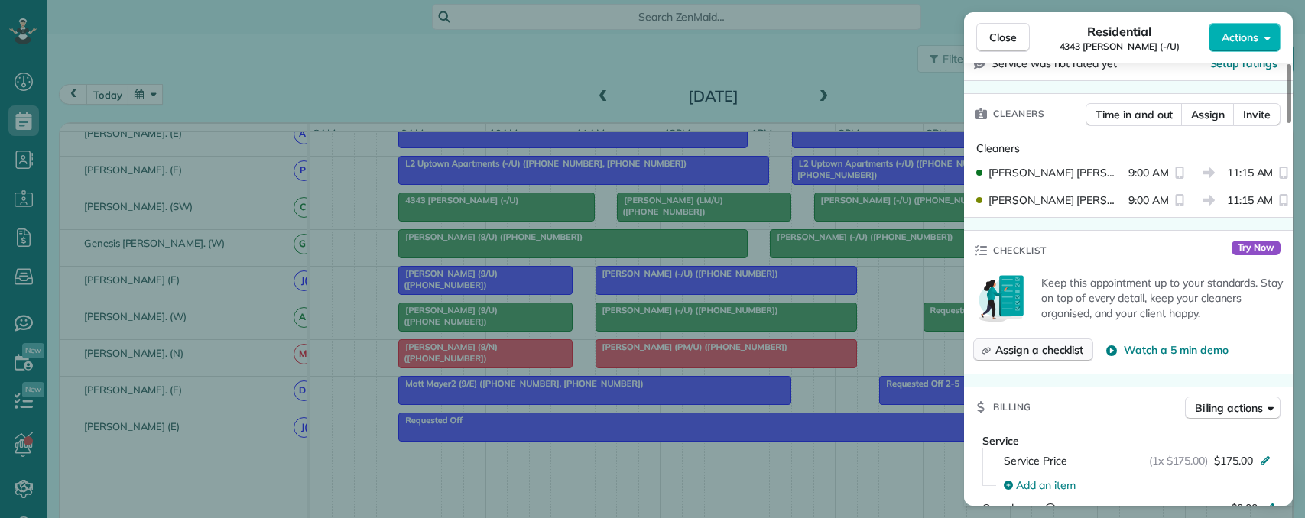
click at [1041, 356] on span "Assign a checklist" at bounding box center [1039, 349] width 88 height 15
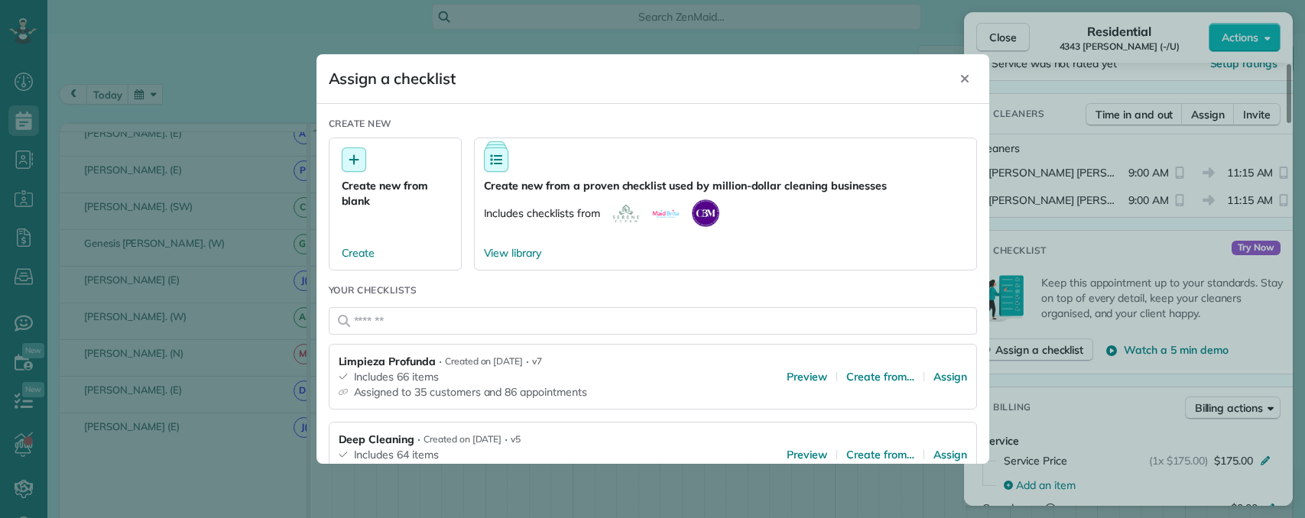
scroll to position [76, 0]
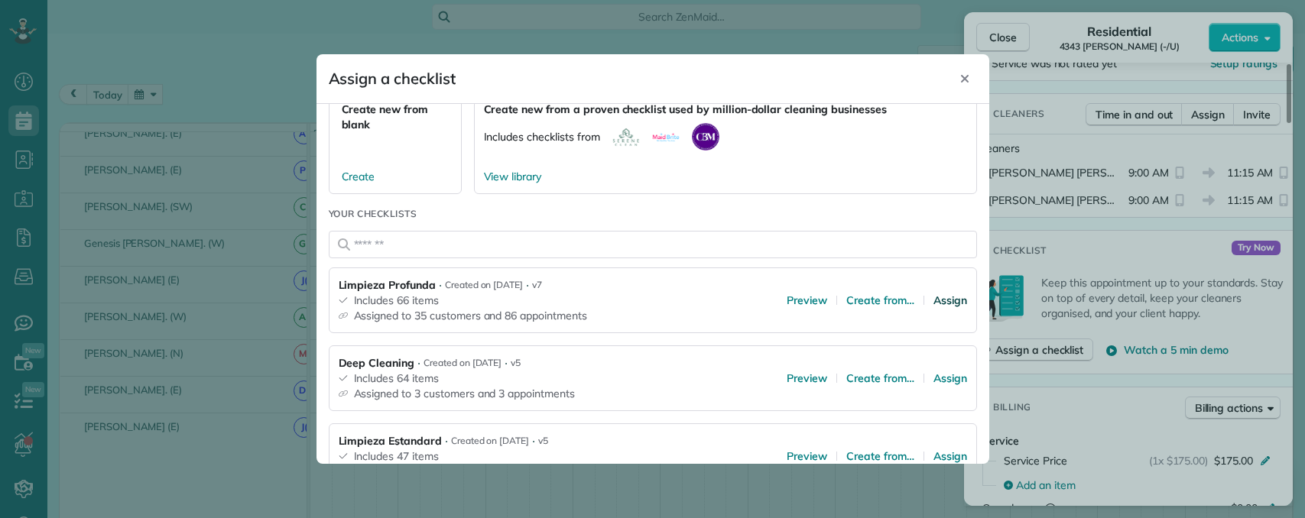
click at [934, 301] on span "Assign" at bounding box center [950, 300] width 34 height 15
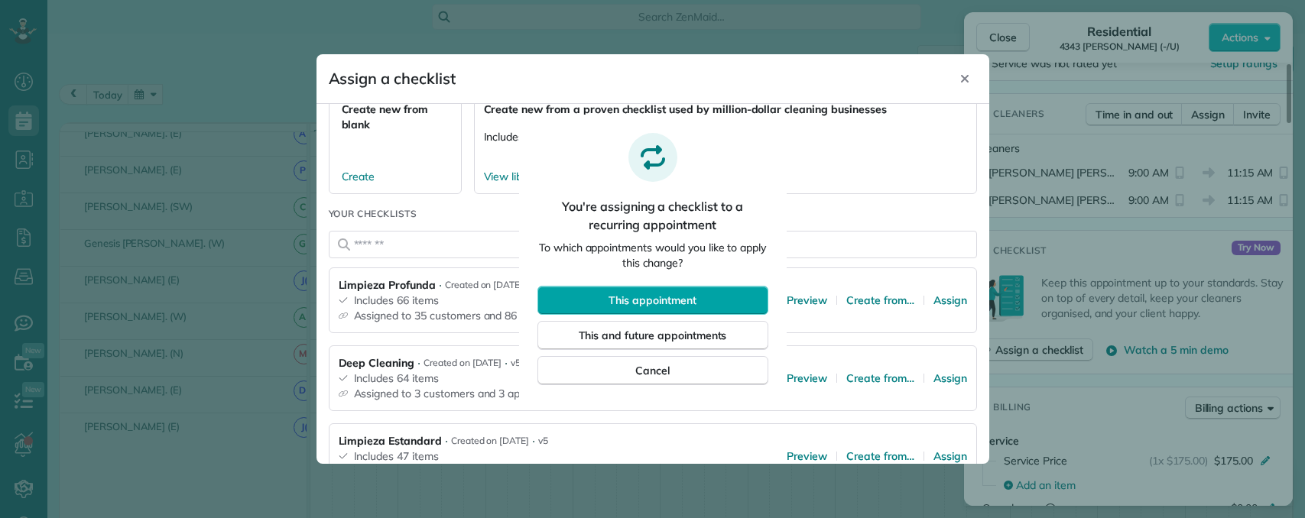
click at [696, 300] on button "This appointment" at bounding box center [652, 300] width 231 height 29
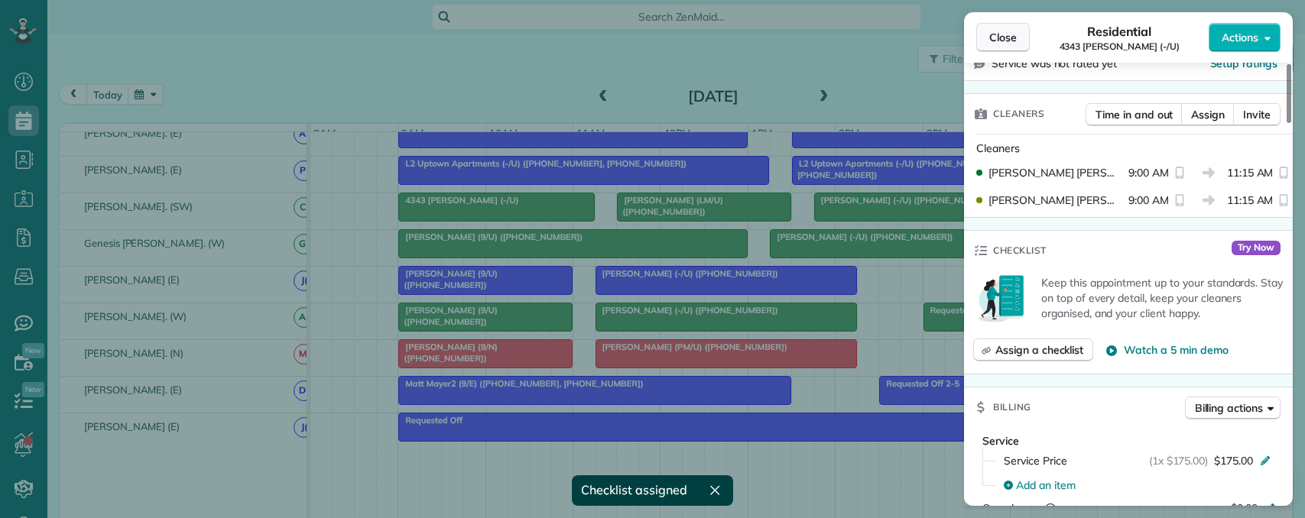
click at [998, 45] on button "Close" at bounding box center [1003, 37] width 54 height 29
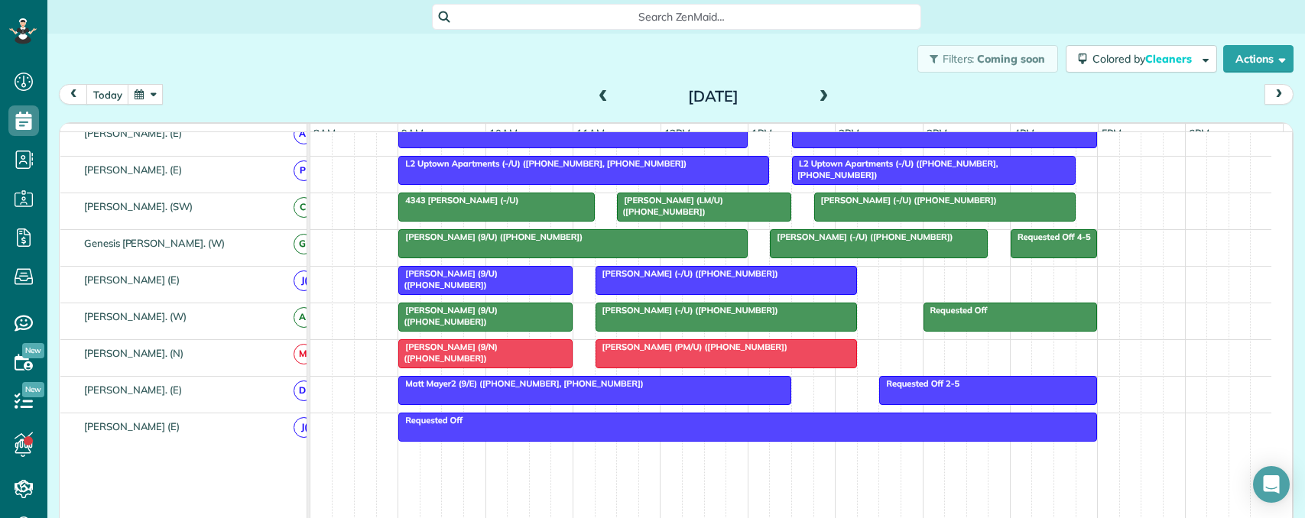
click at [732, 219] on div at bounding box center [704, 207] width 173 height 28
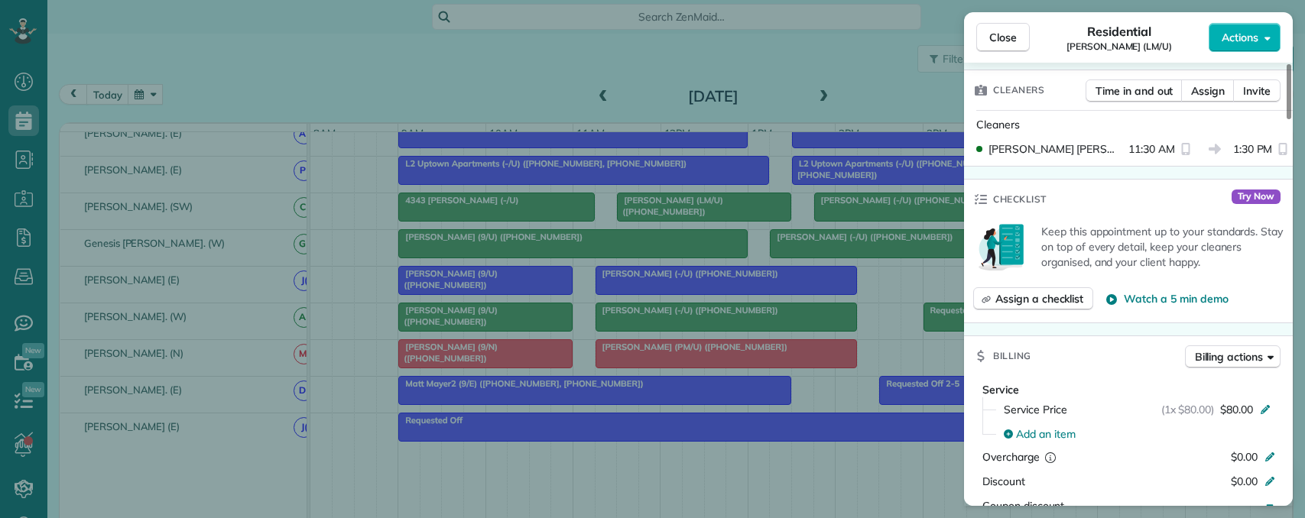
scroll to position [459, 0]
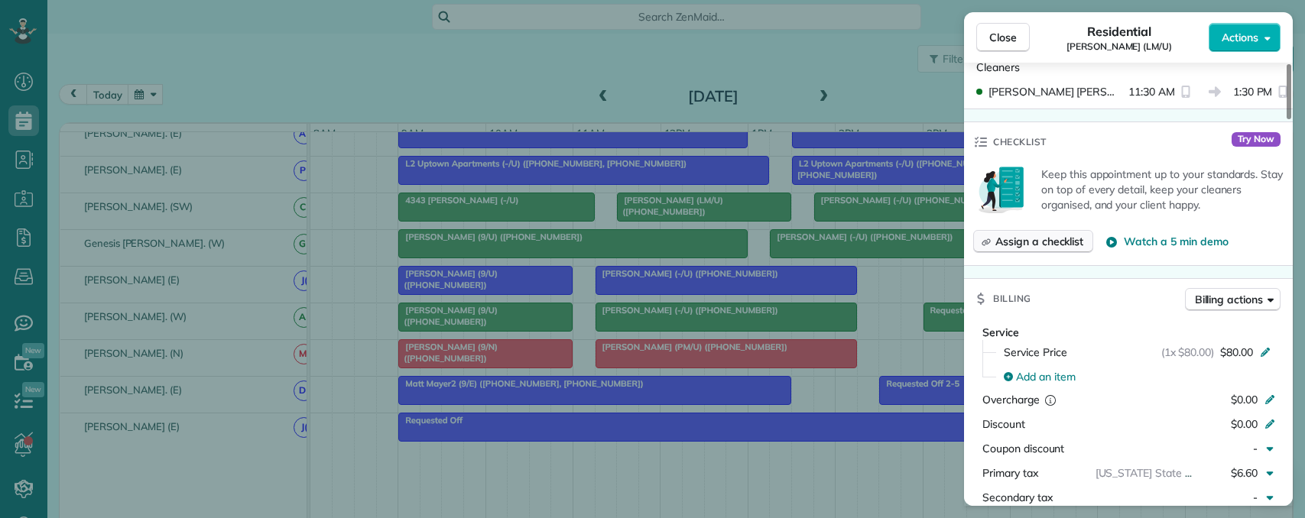
click at [1040, 239] on span "Assign a checklist" at bounding box center [1039, 241] width 88 height 15
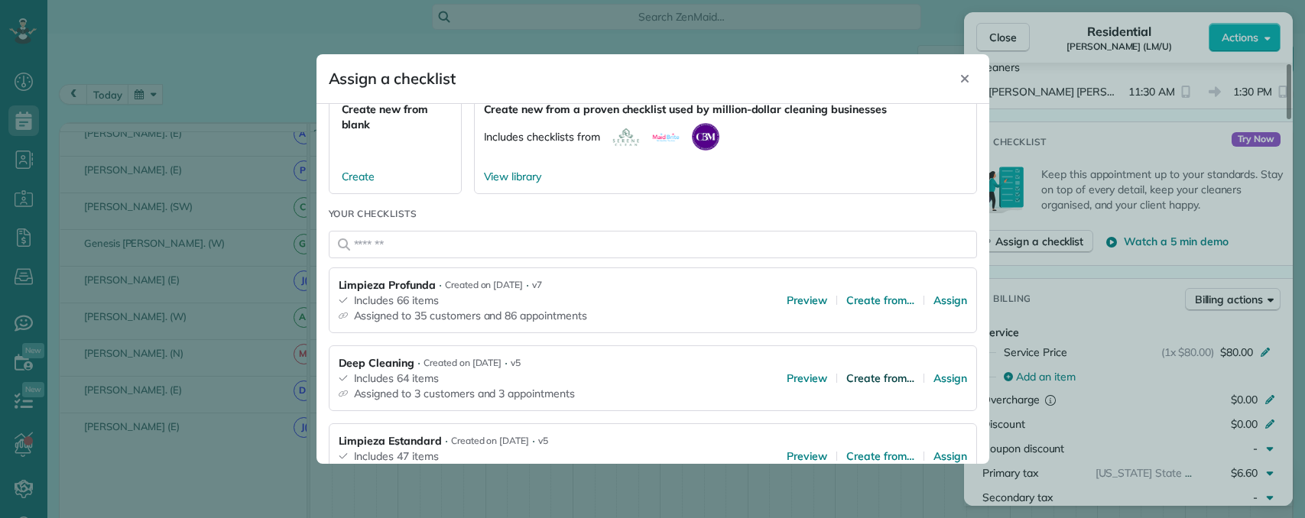
scroll to position [153, 0]
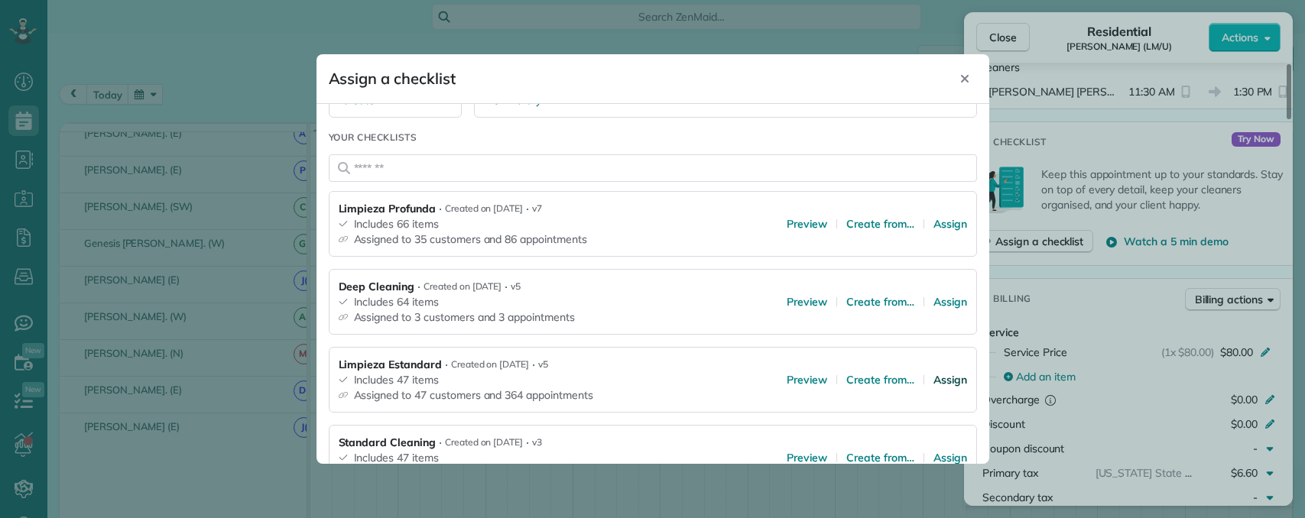
click at [933, 375] on span "Assign" at bounding box center [950, 379] width 34 height 15
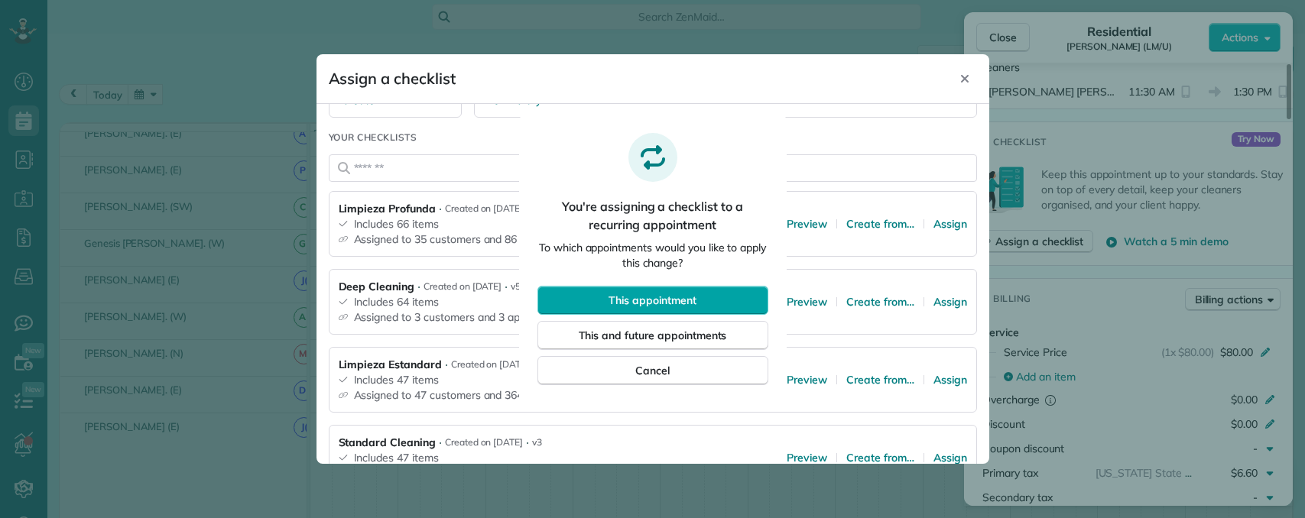
click at [692, 298] on span "This appointment" at bounding box center [651, 300] width 87 height 15
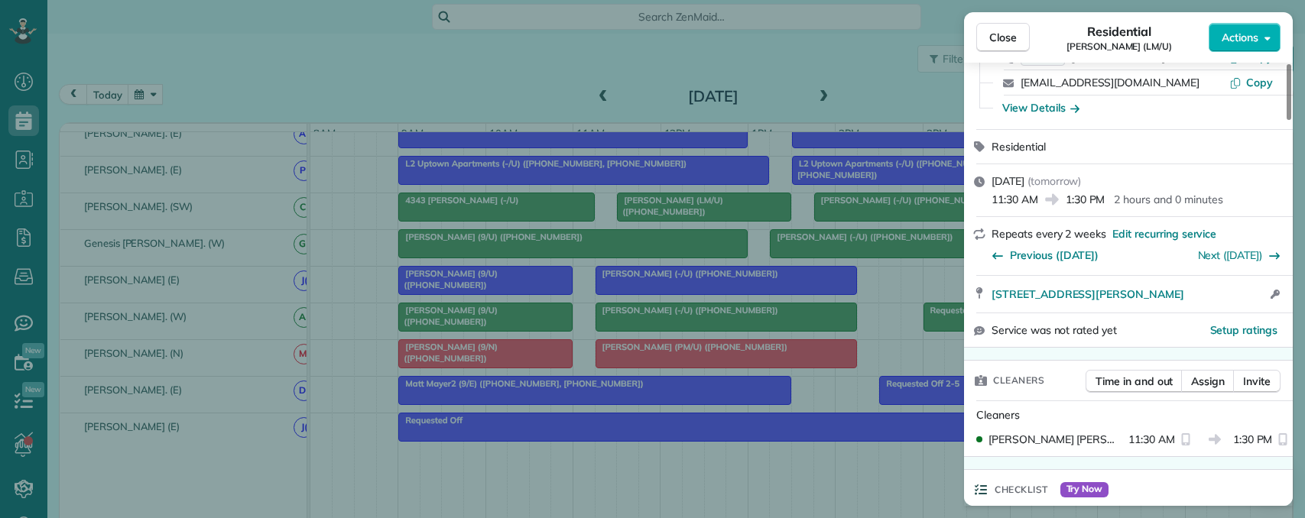
scroll to position [0, 0]
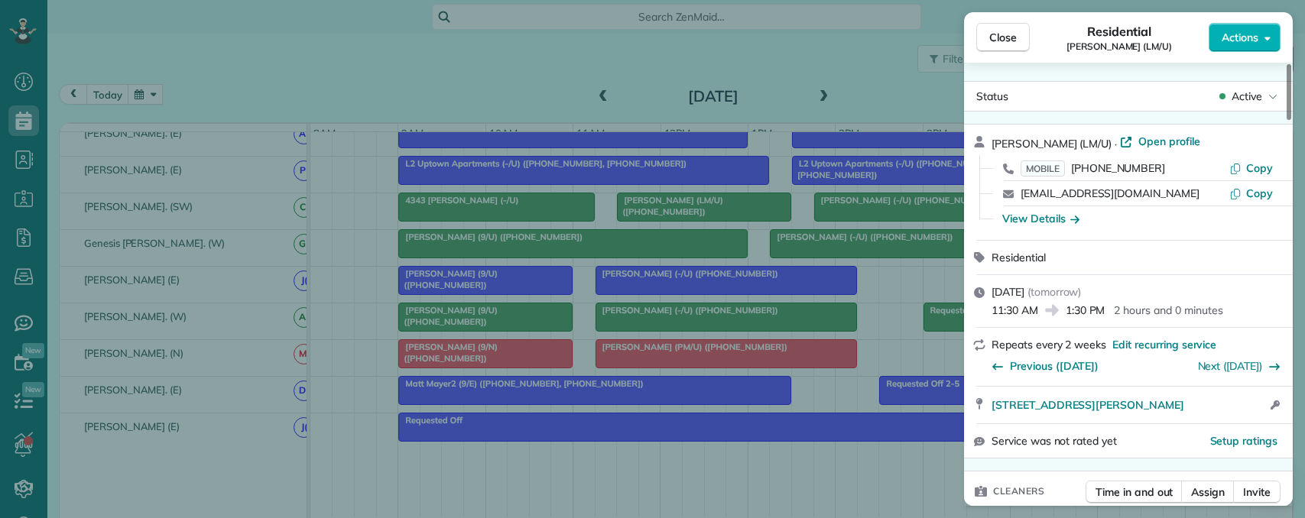
click at [854, 221] on div "Close Residential Janielle Dodds (LM/U) Actions Status Active Janielle Dodds (L…" at bounding box center [652, 259] width 1305 height 518
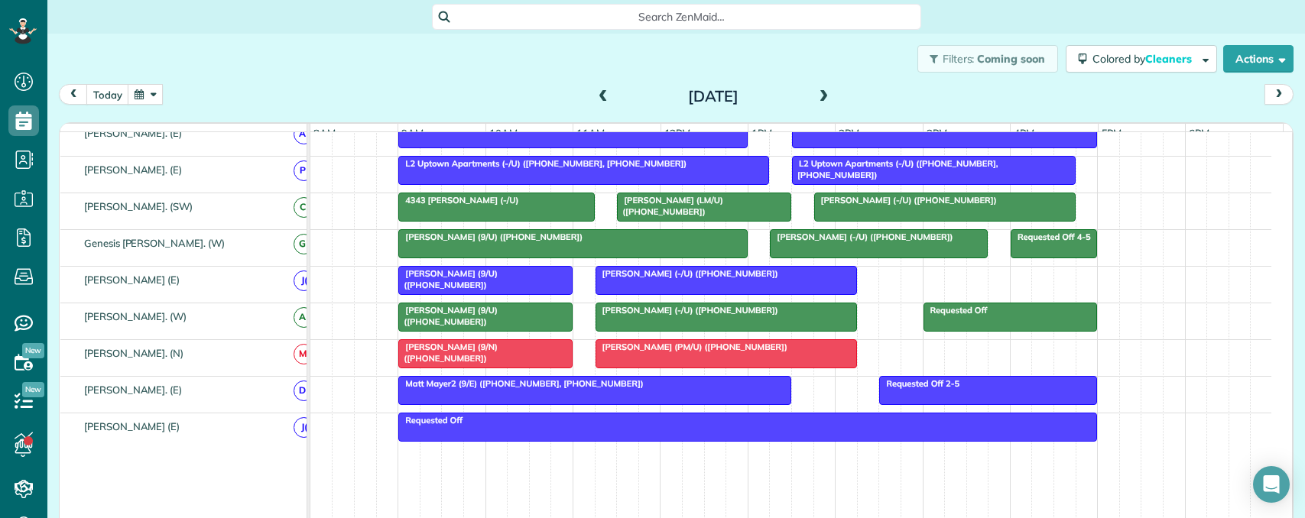
click at [861, 222] on body "Dashboard Scheduling Calendar View List View Dispatch View - Weekly scheduling …" at bounding box center [652, 259] width 1305 height 518
click at [866, 206] on span "Justin Forton (-/U) (+12142746965)" at bounding box center [905, 200] width 184 height 11
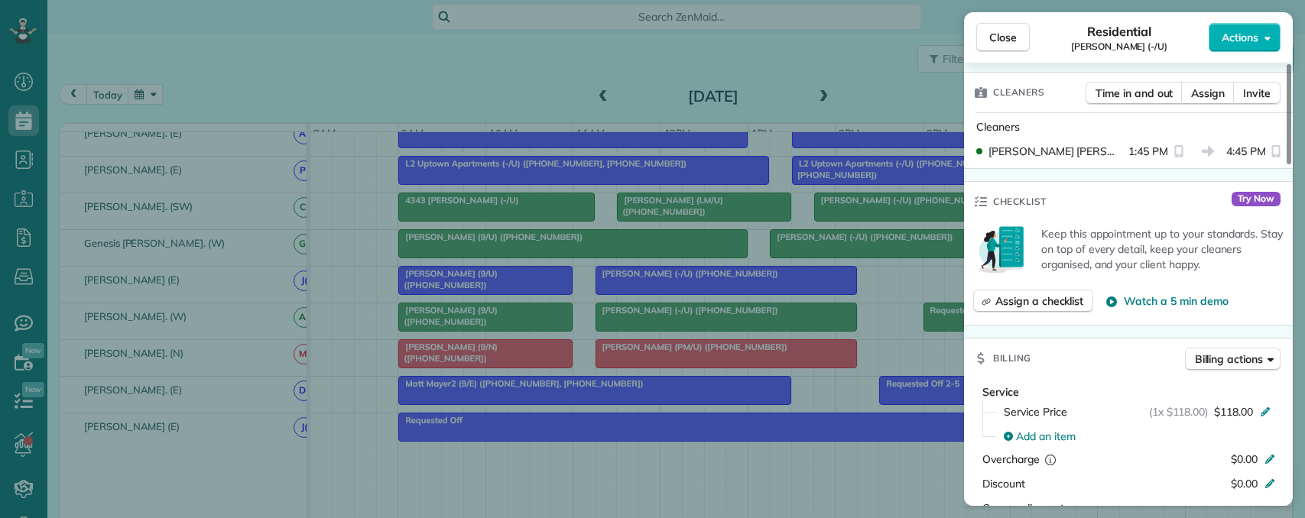
scroll to position [459, 0]
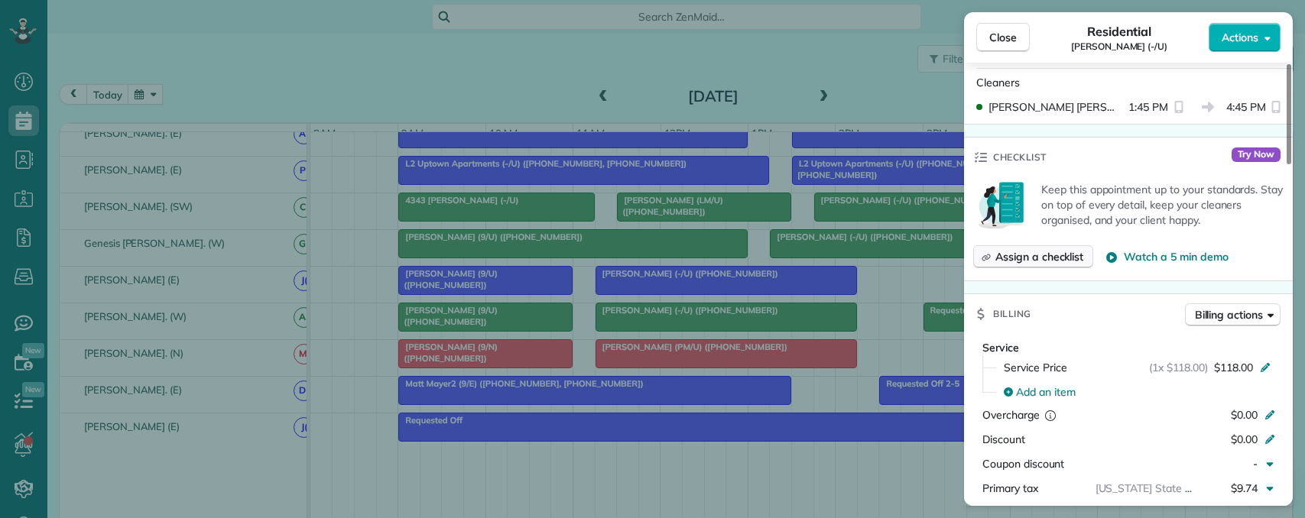
click at [1020, 249] on span "Assign a checklist" at bounding box center [1039, 256] width 88 height 15
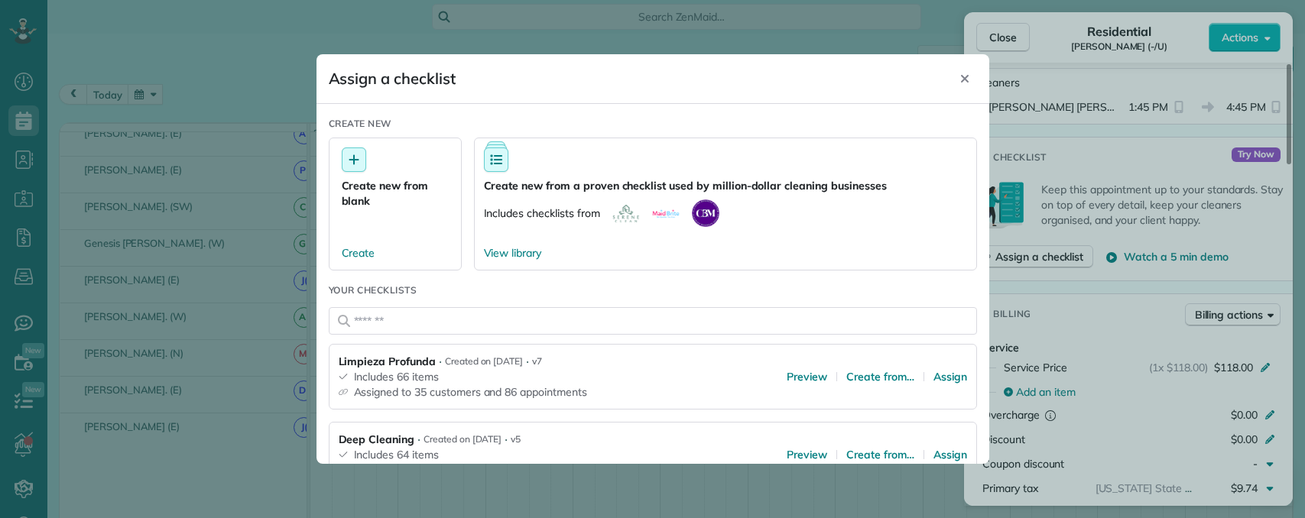
click at [962, 78] on icon "Close" at bounding box center [965, 79] width 12 height 12
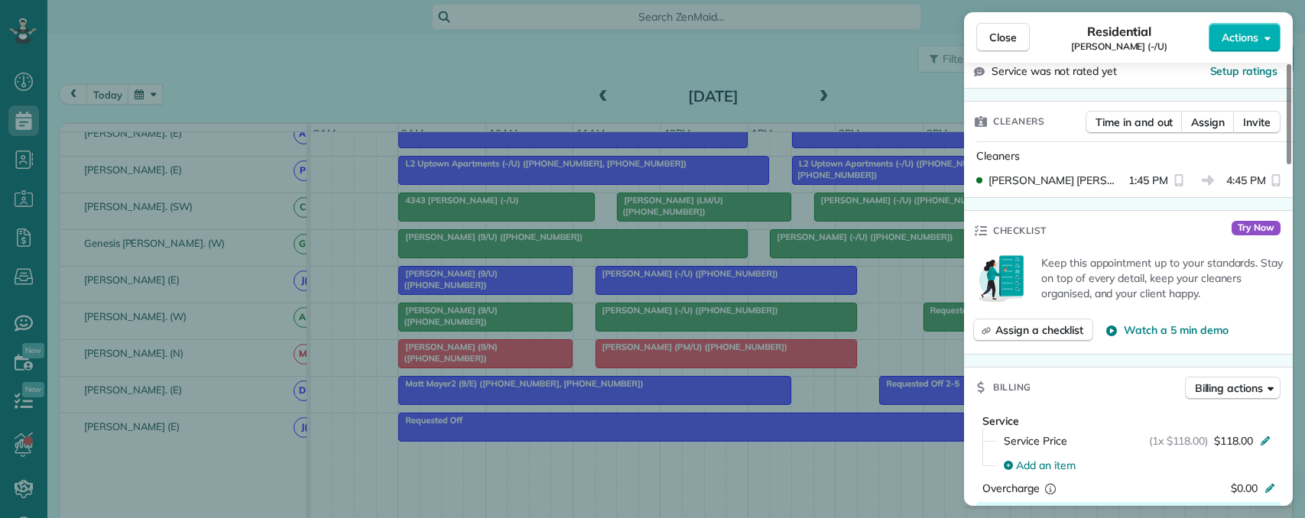
scroll to position [382, 0]
click at [1028, 326] on span "Assign a checklist" at bounding box center [1039, 333] width 88 height 15
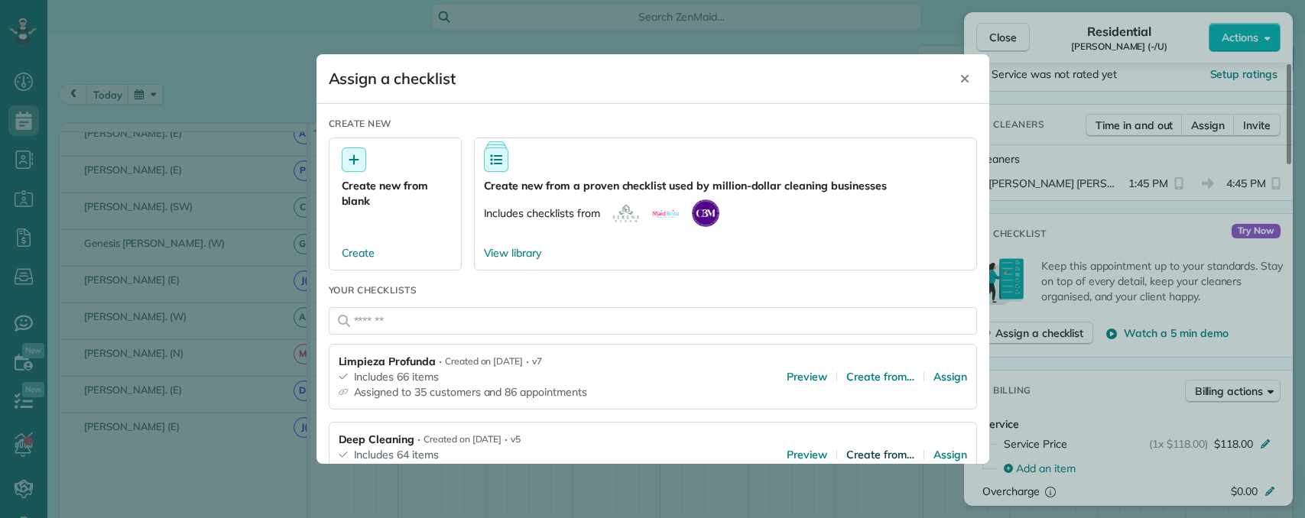
scroll to position [76, 0]
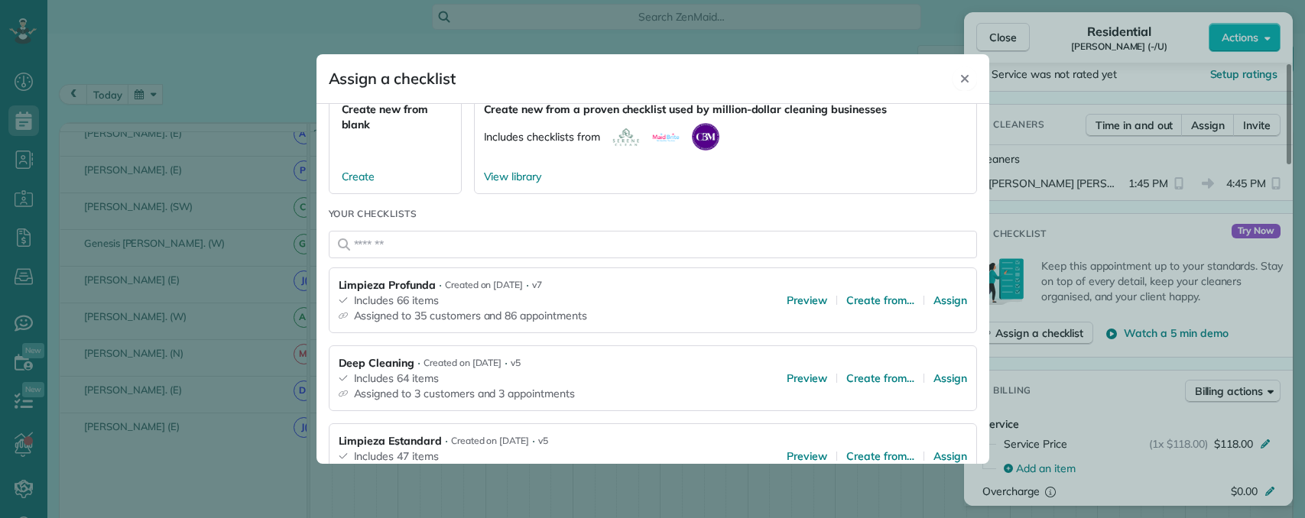
click at [963, 72] on div "Close" at bounding box center [964, 79] width 24 height 24
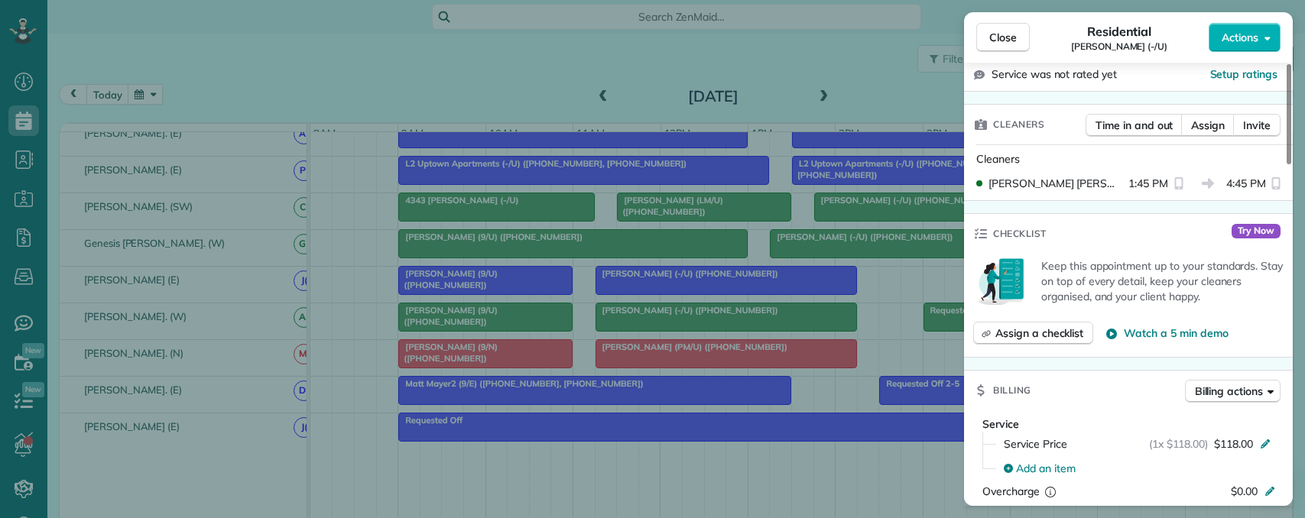
scroll to position [0, 0]
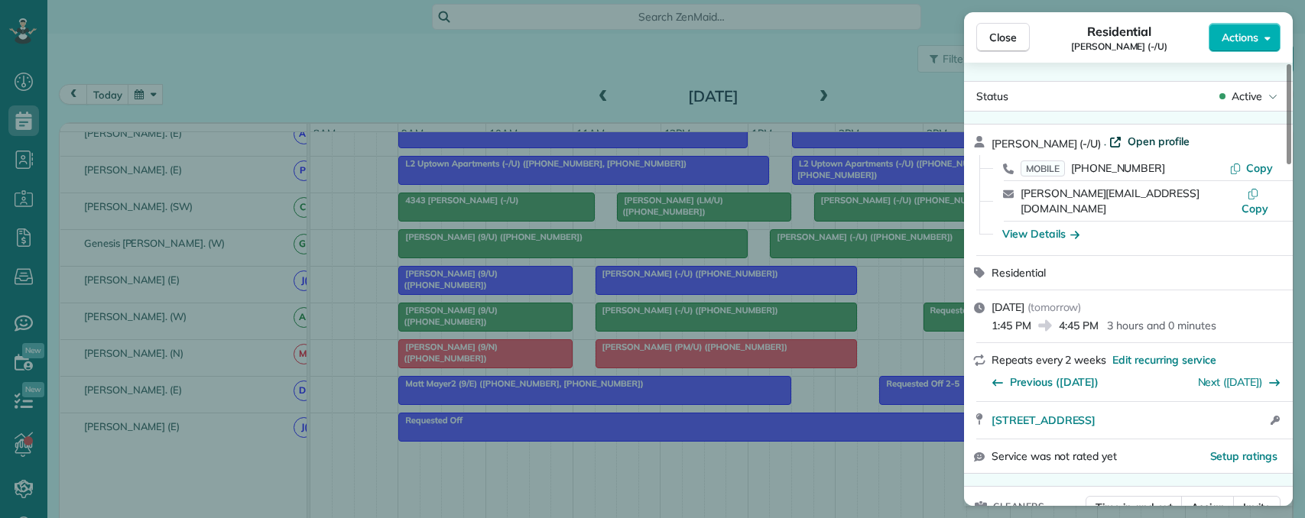
click at [1127, 139] on span "Open profile" at bounding box center [1158, 141] width 62 height 15
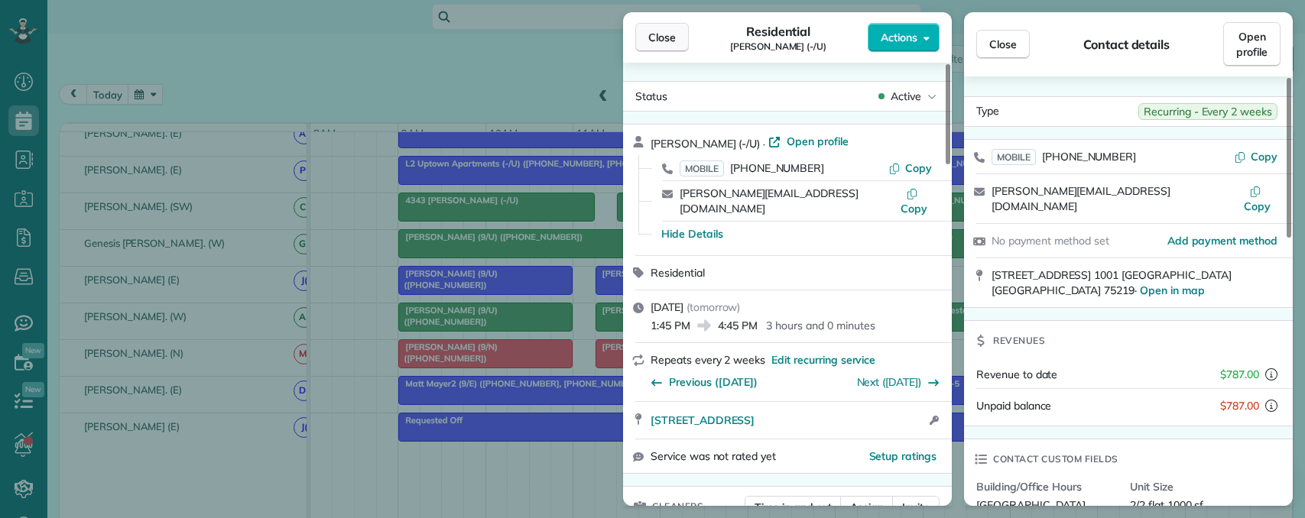
click at [656, 37] on span "Close" at bounding box center [662, 37] width 28 height 15
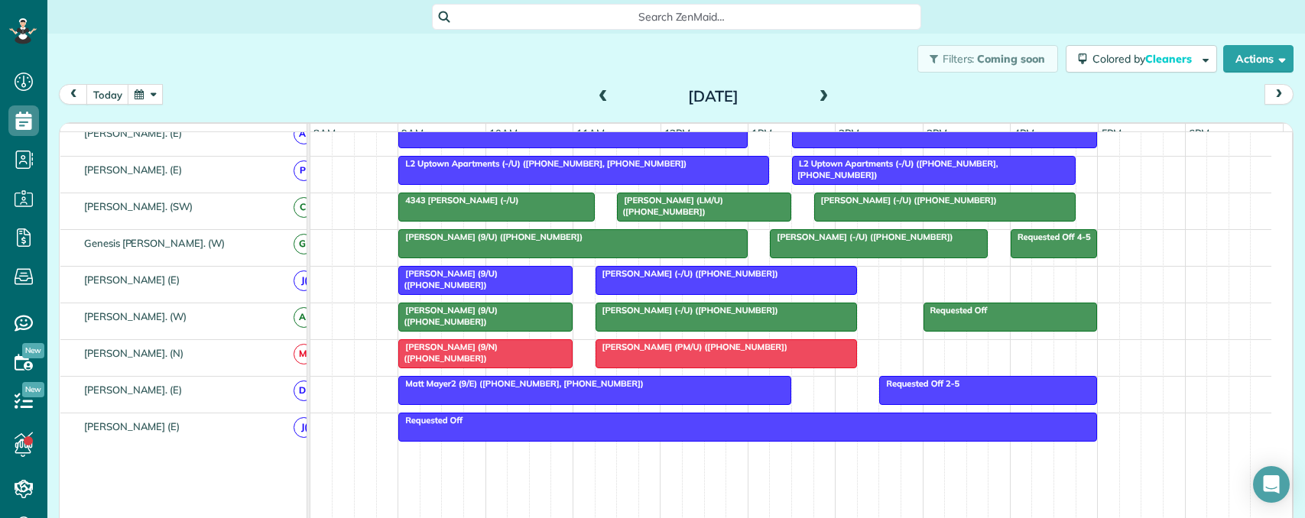
click at [825, 206] on span "Justin Forton (-/U) (+12142746965)" at bounding box center [905, 200] width 184 height 11
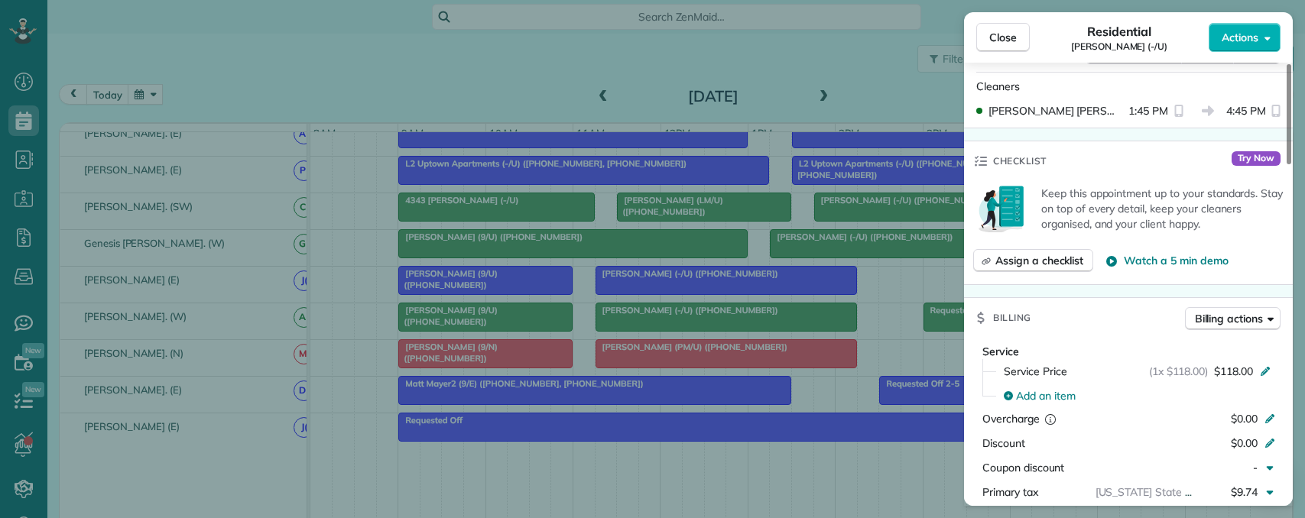
scroll to position [459, 0]
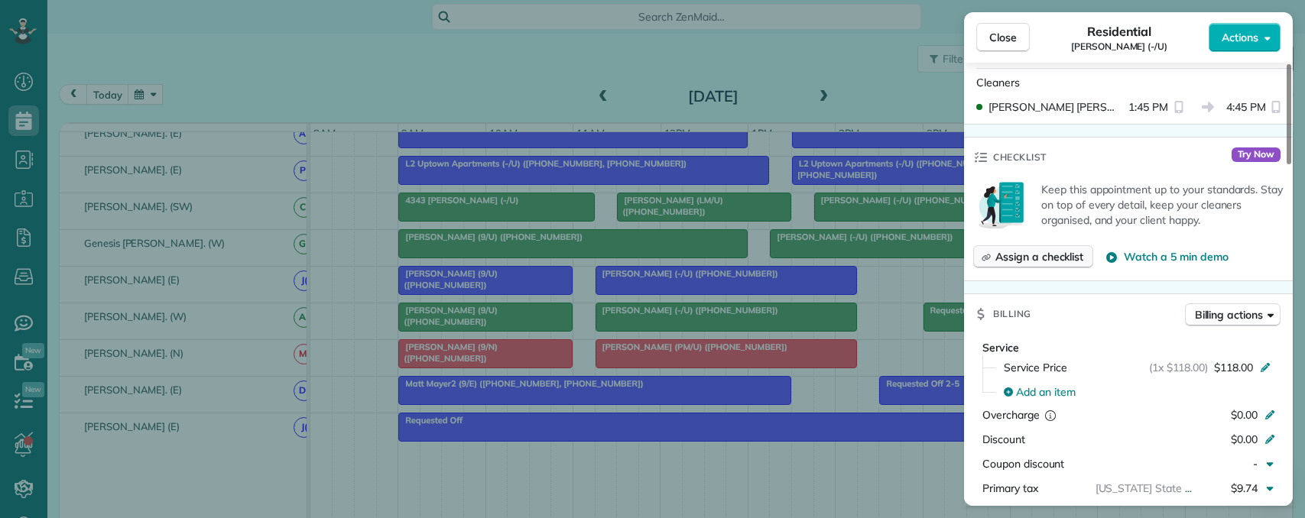
click at [1037, 249] on span "Assign a checklist" at bounding box center [1039, 256] width 88 height 15
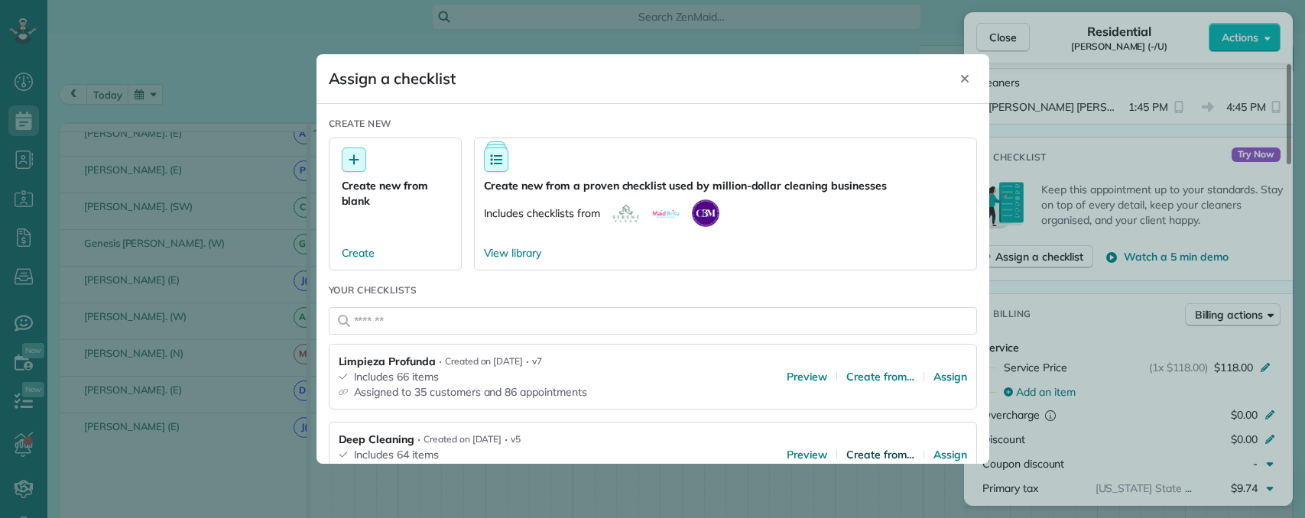
scroll to position [76, 0]
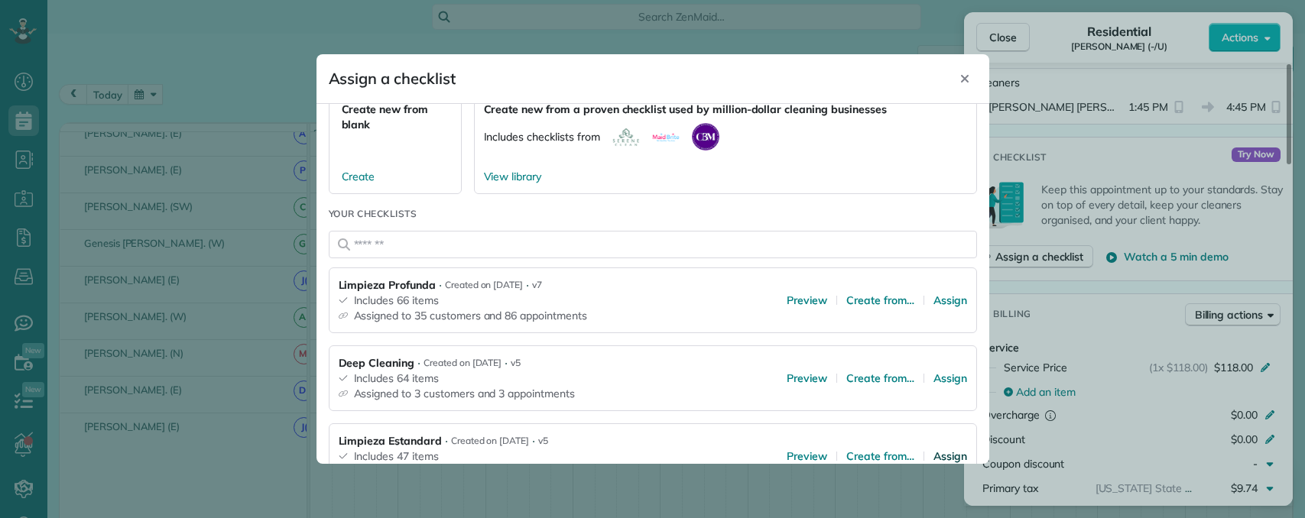
click at [933, 452] on span "Assign" at bounding box center [950, 456] width 34 height 15
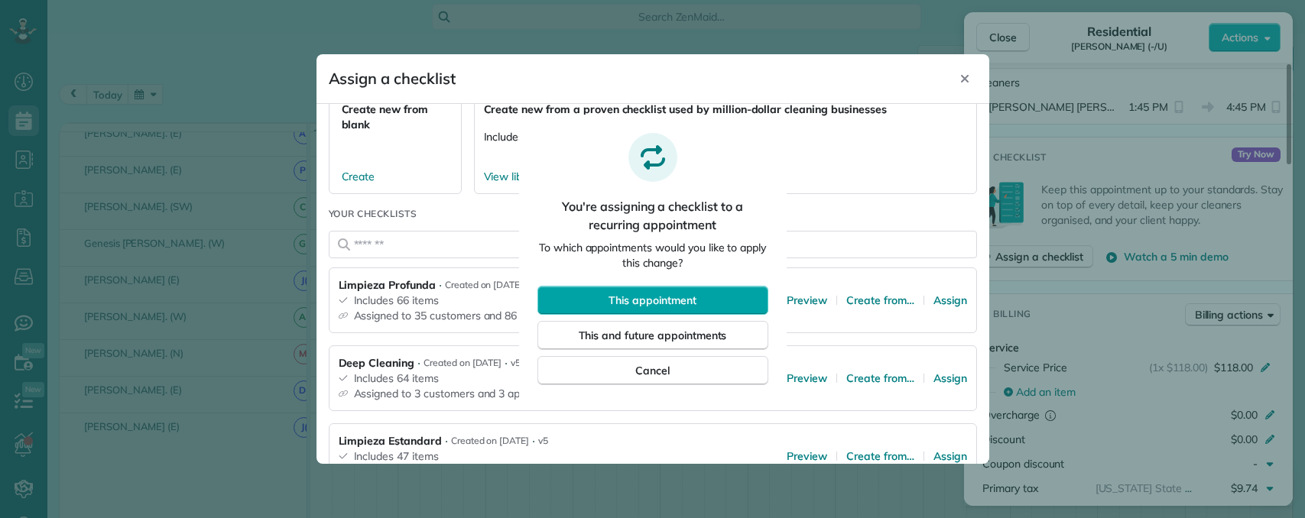
click at [679, 306] on span "This appointment" at bounding box center [651, 300] width 87 height 15
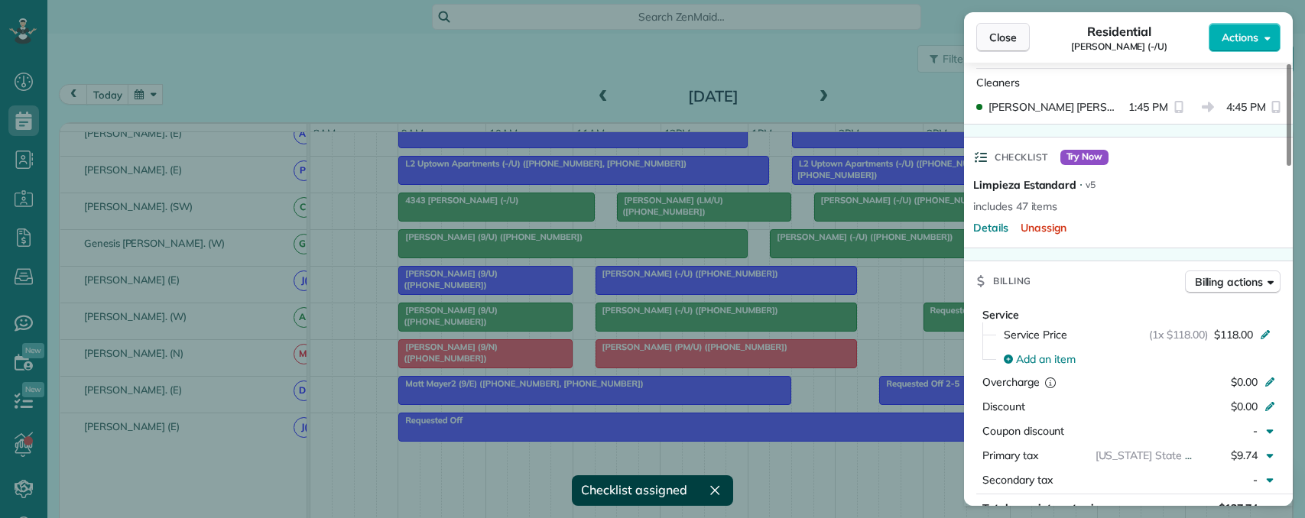
click at [998, 32] on span "Close" at bounding box center [1003, 37] width 28 height 15
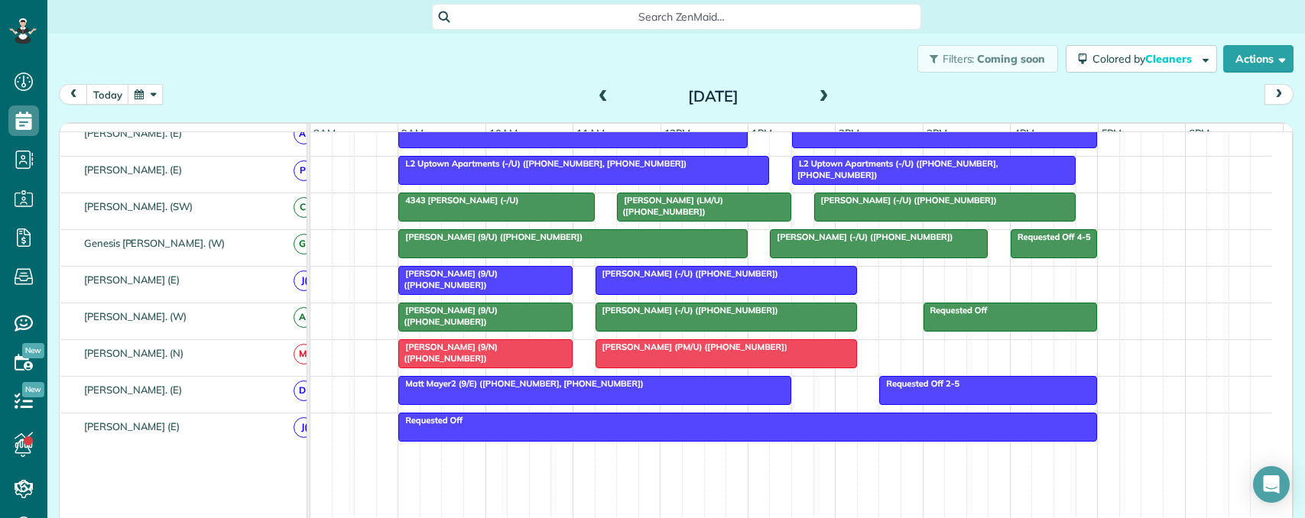
click at [819, 179] on span "L2 Uptown Apartments (-/U) (+14698956497, +12145778177)" at bounding box center [894, 168] width 207 height 21
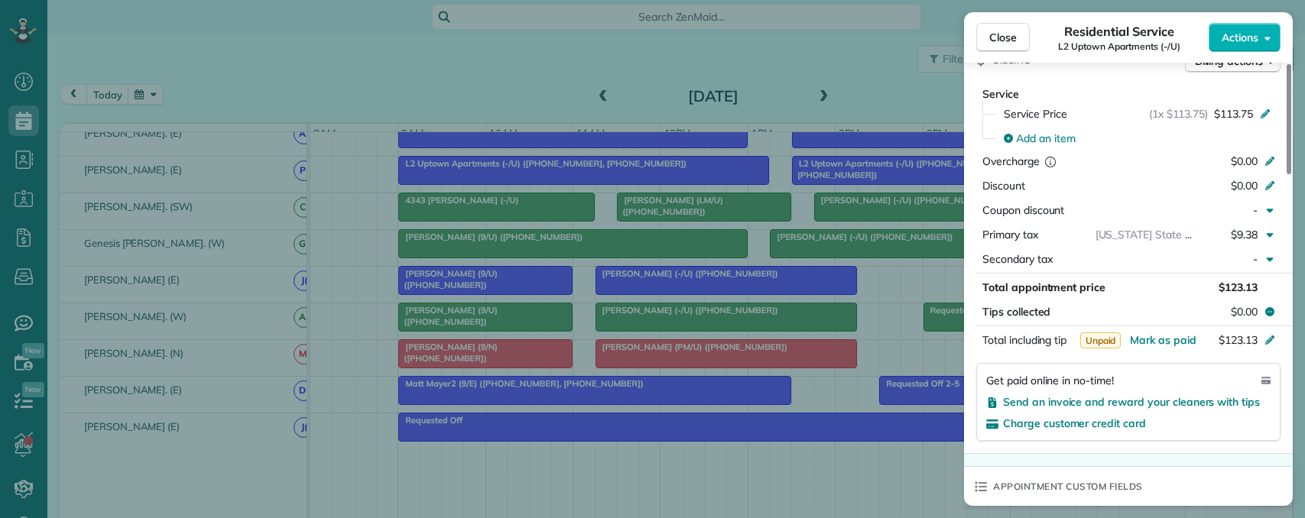
scroll to position [535, 0]
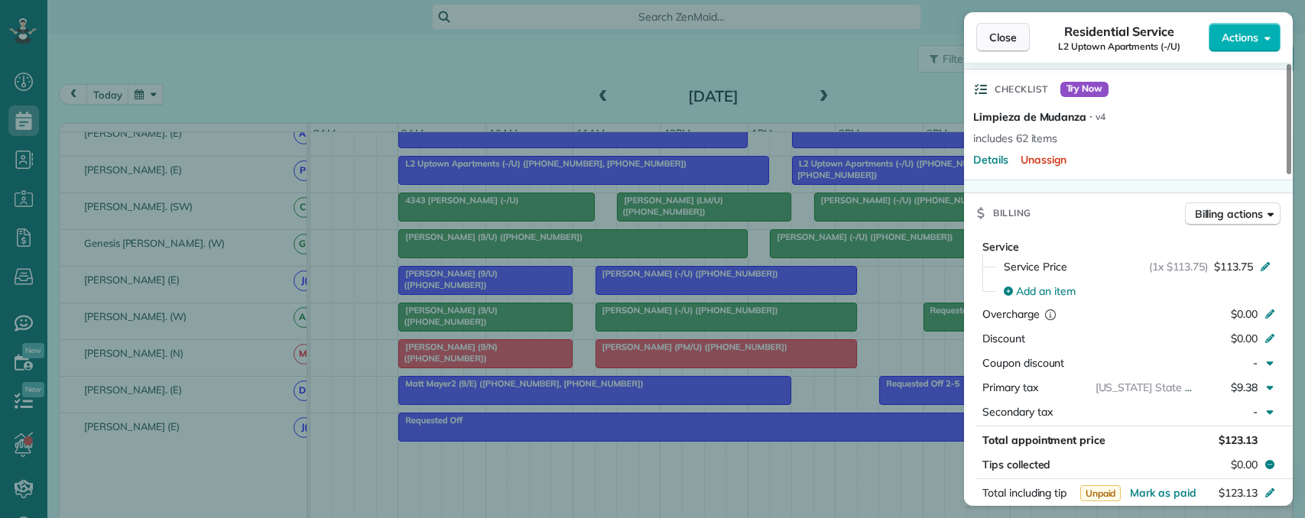
click at [1003, 41] on span "Close" at bounding box center [1003, 37] width 28 height 15
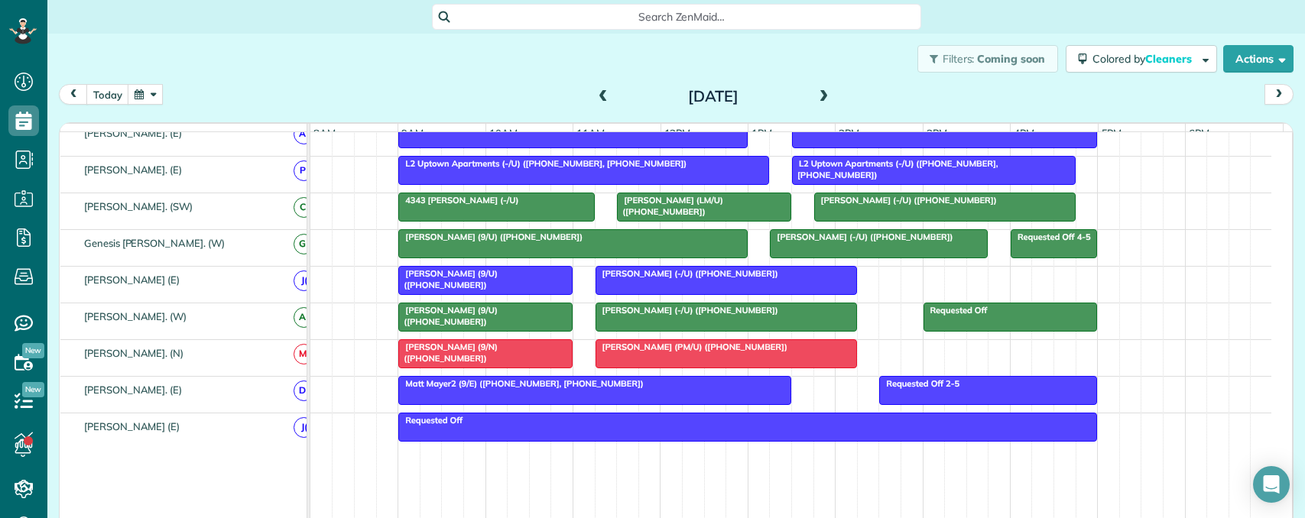
click at [658, 169] on div "L2 Uptown Apartments (-/U) (+14698956497, +12145778177)" at bounding box center [584, 163] width 362 height 11
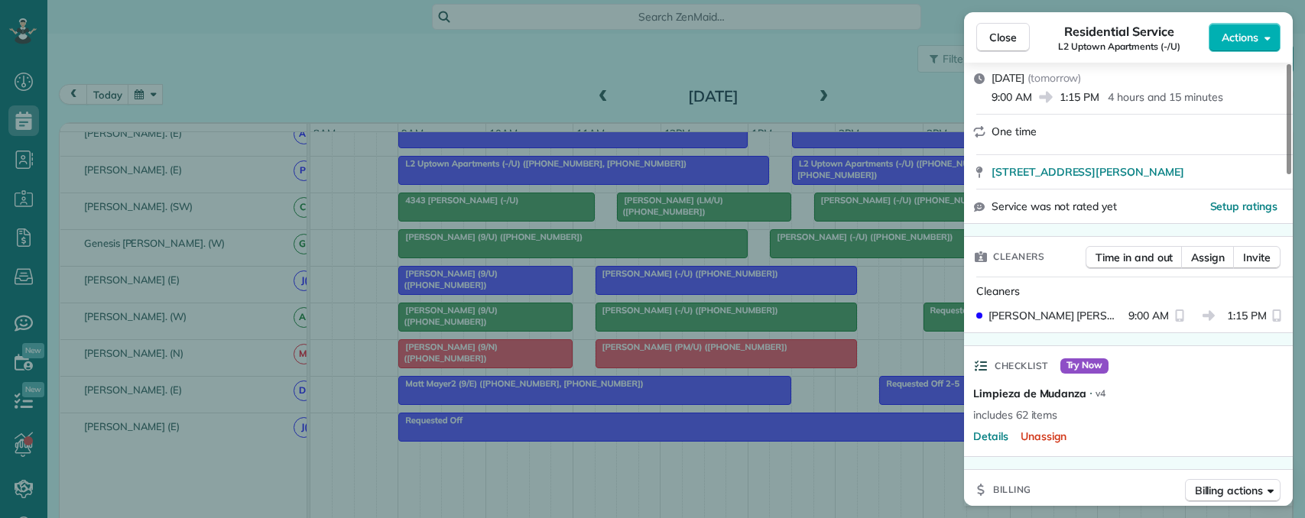
scroll to position [306, 0]
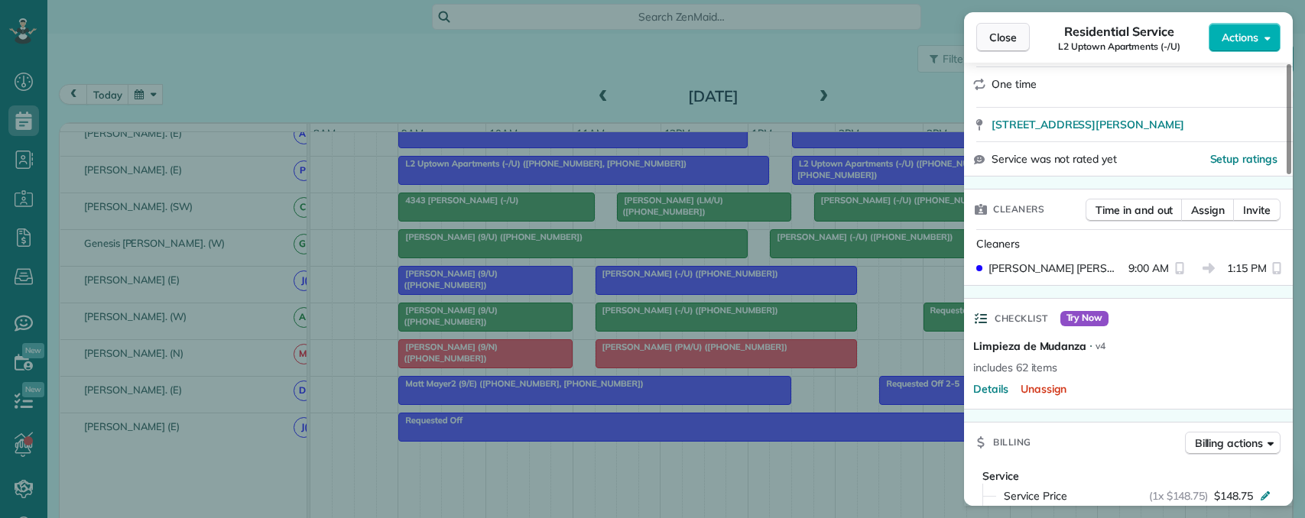
click at [1000, 41] on span "Close" at bounding box center [1003, 37] width 28 height 15
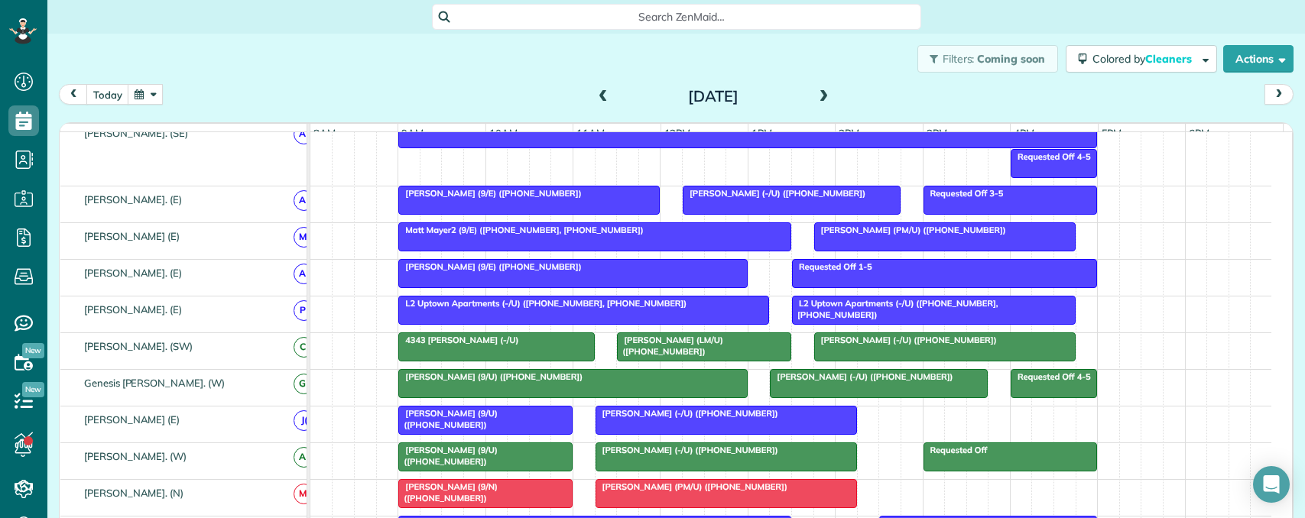
scroll to position [772, 0]
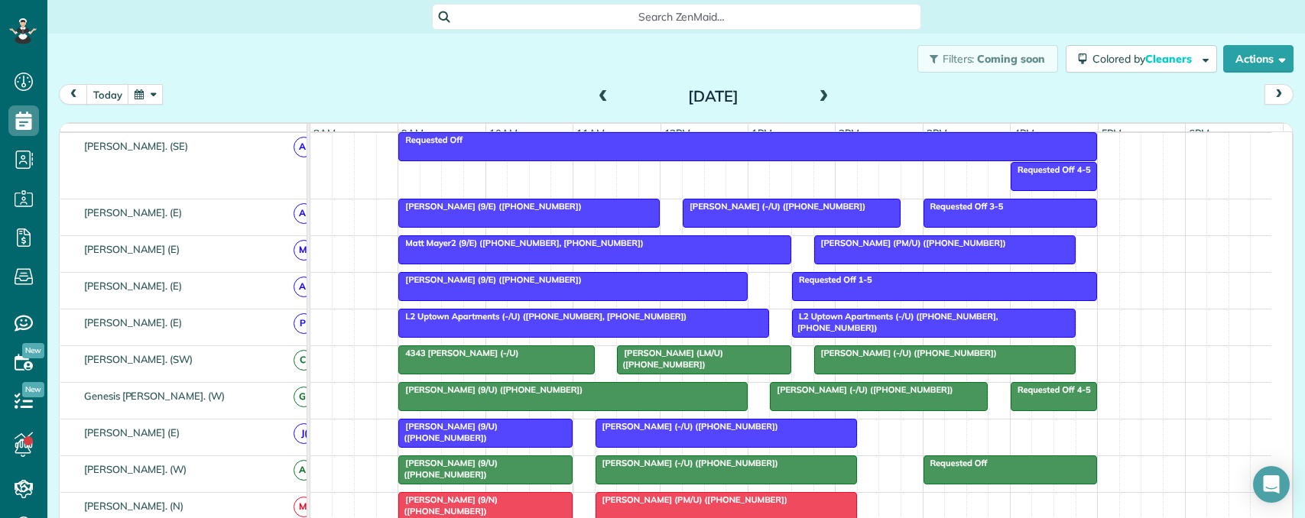
click at [638, 300] on div at bounding box center [573, 287] width 348 height 28
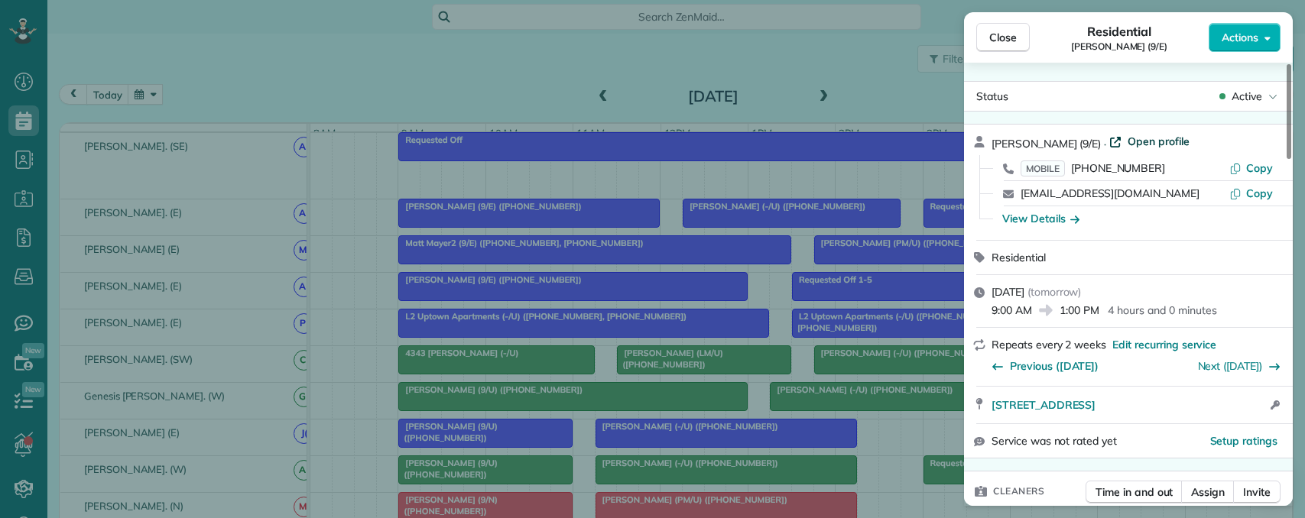
click at [1140, 141] on span "Open profile" at bounding box center [1158, 141] width 62 height 15
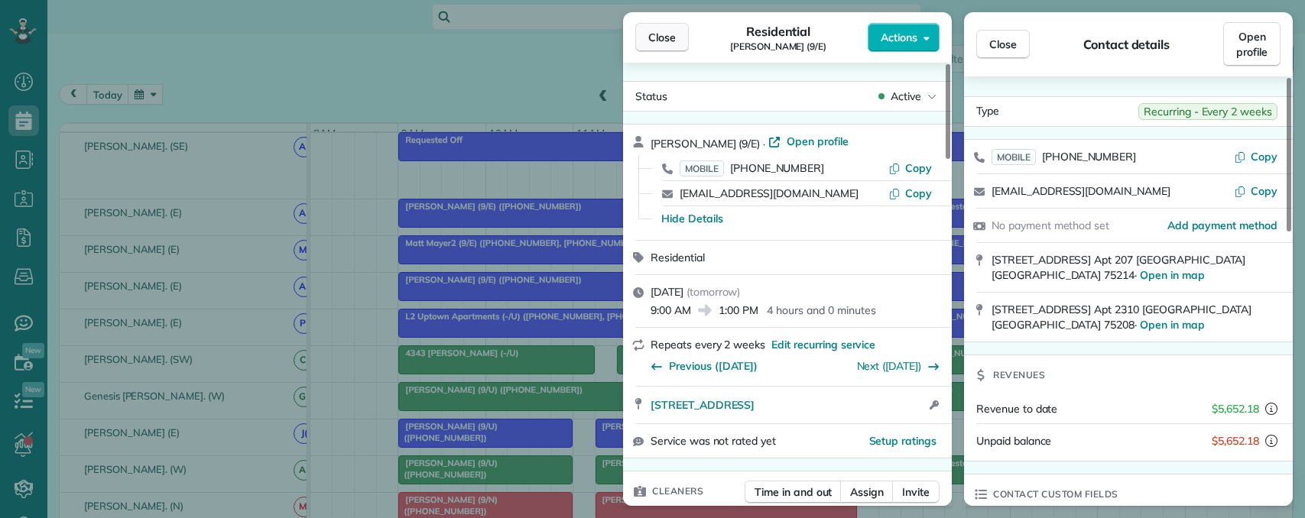
click at [667, 36] on span "Close" at bounding box center [662, 37] width 28 height 15
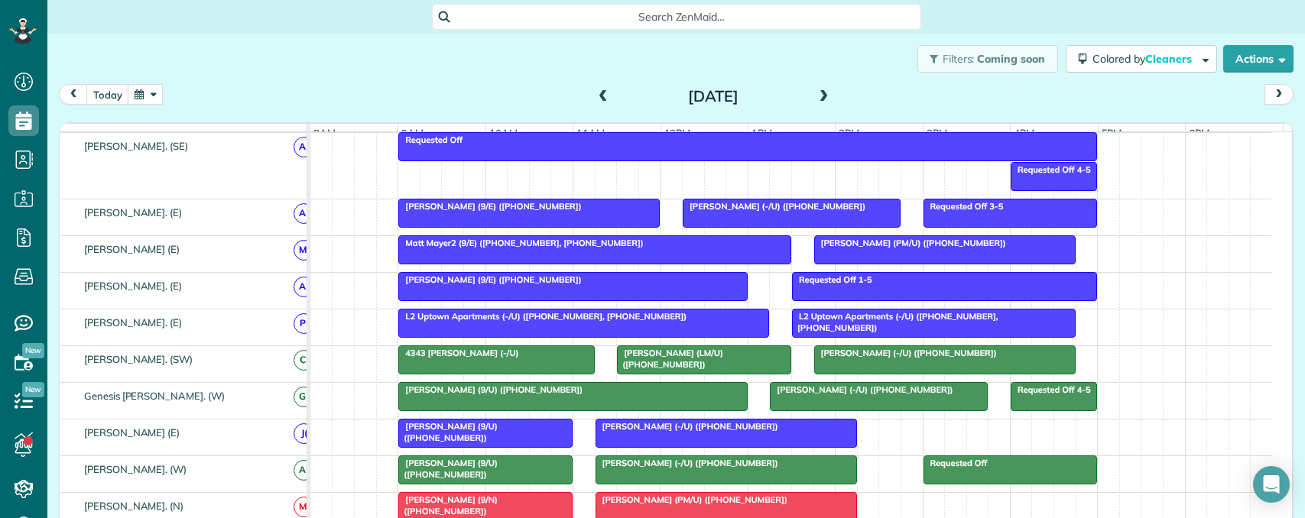
click at [584, 285] on div "Dawson Gray (9/E) (+12544857286)" at bounding box center [573, 279] width 340 height 11
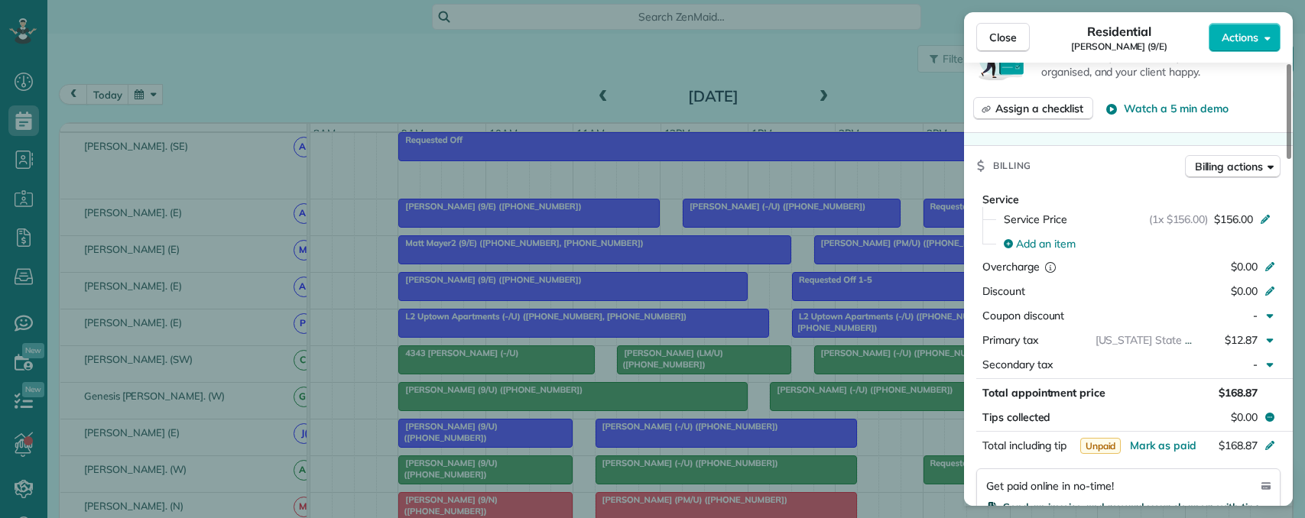
scroll to position [459, 0]
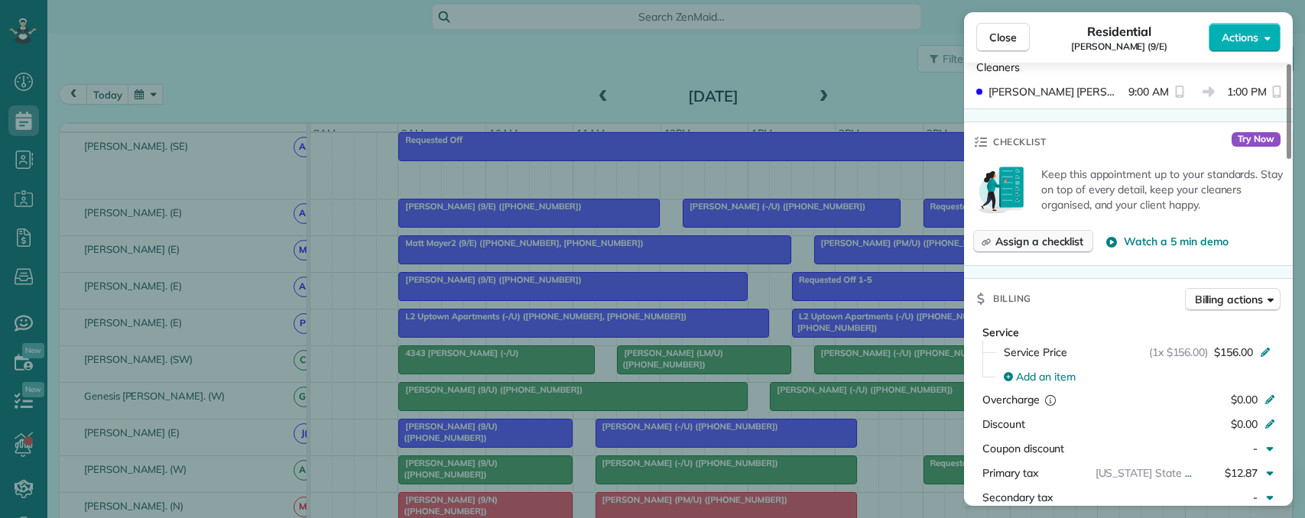
click at [1032, 246] on span "Assign a checklist" at bounding box center [1039, 241] width 88 height 15
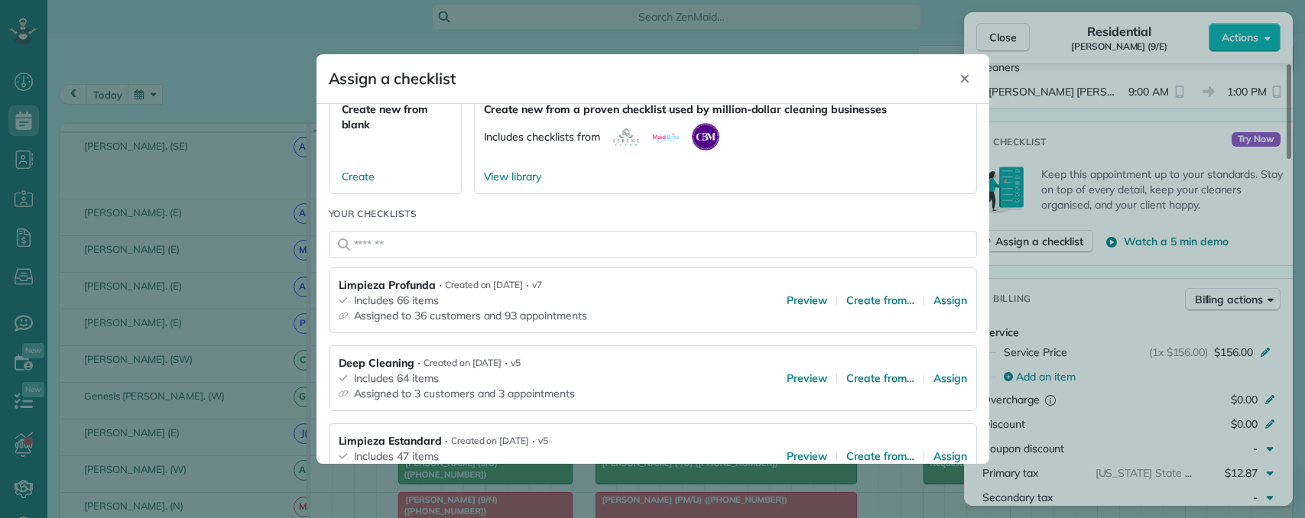
scroll to position [153, 0]
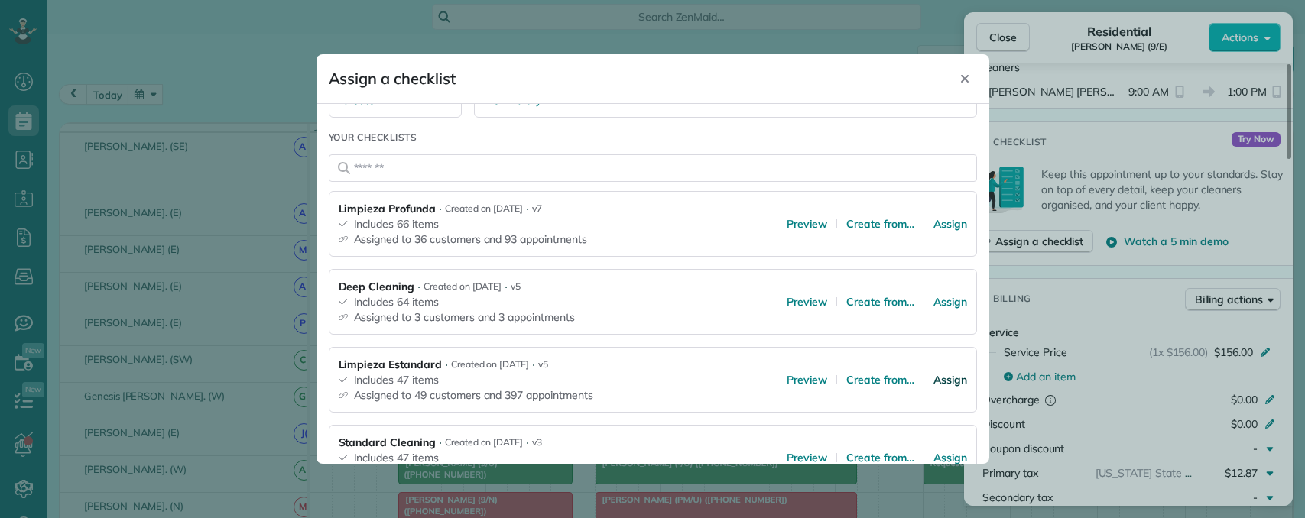
click at [935, 375] on span "Assign" at bounding box center [950, 379] width 34 height 15
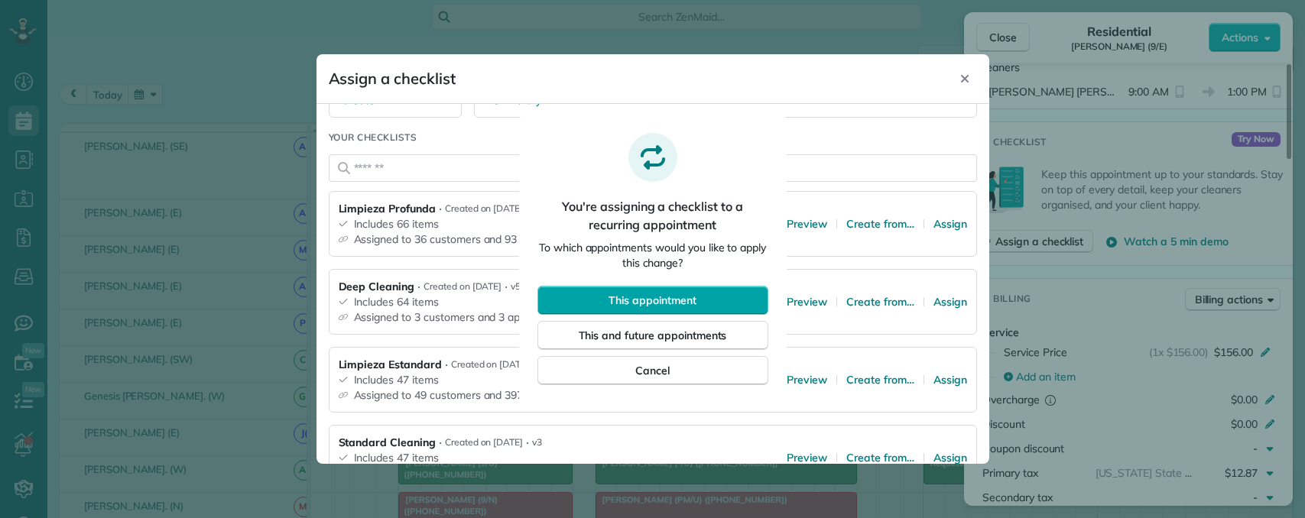
click at [683, 301] on span "This appointment" at bounding box center [651, 300] width 87 height 15
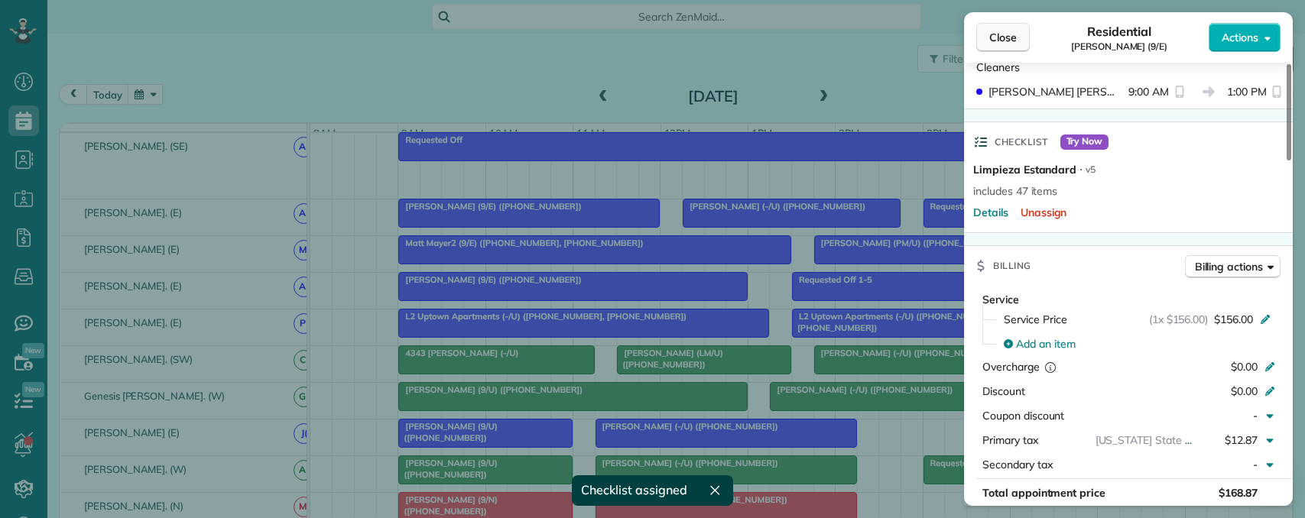
click at [996, 33] on span "Close" at bounding box center [1003, 37] width 28 height 15
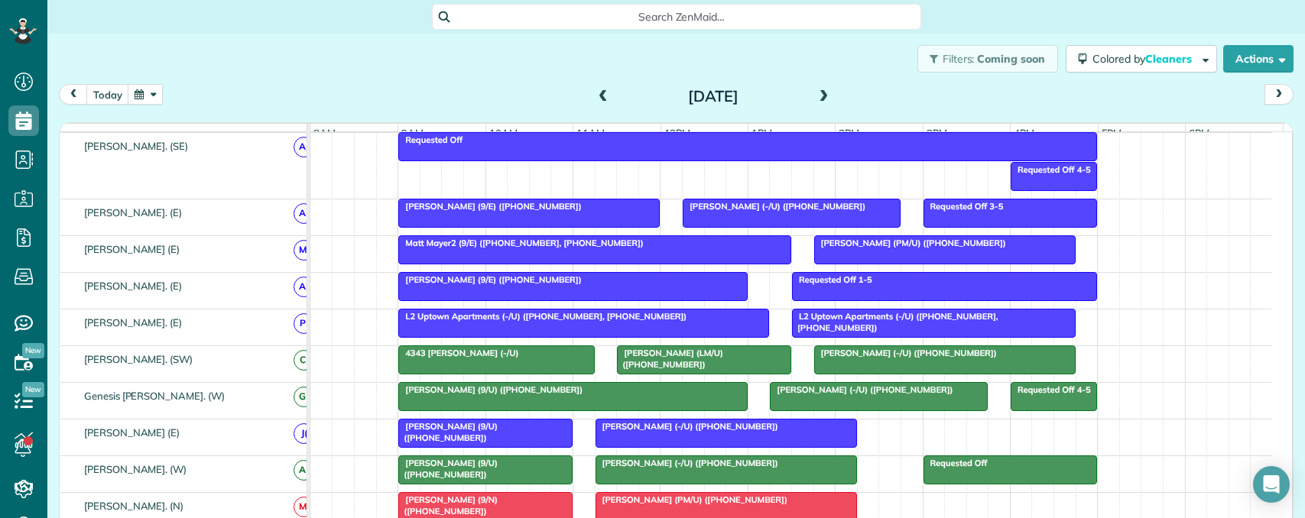
click at [840, 248] on span "Debbie Godbold (PM/U) (+17135985616)" at bounding box center [909, 243] width 193 height 11
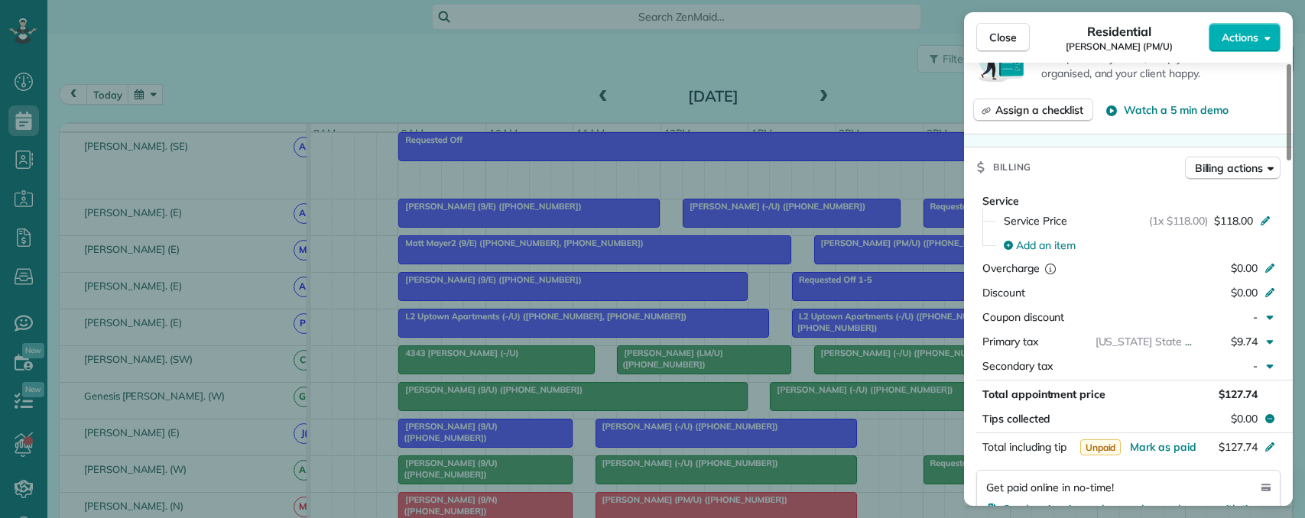
scroll to position [459, 0]
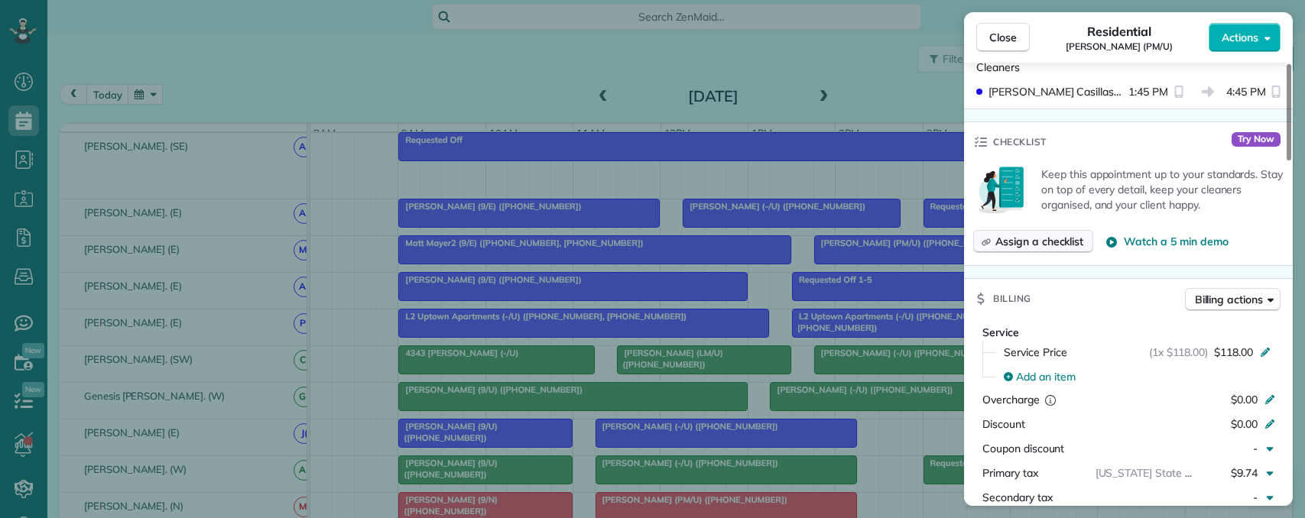
click at [1019, 242] on span "Assign a checklist" at bounding box center [1039, 241] width 88 height 15
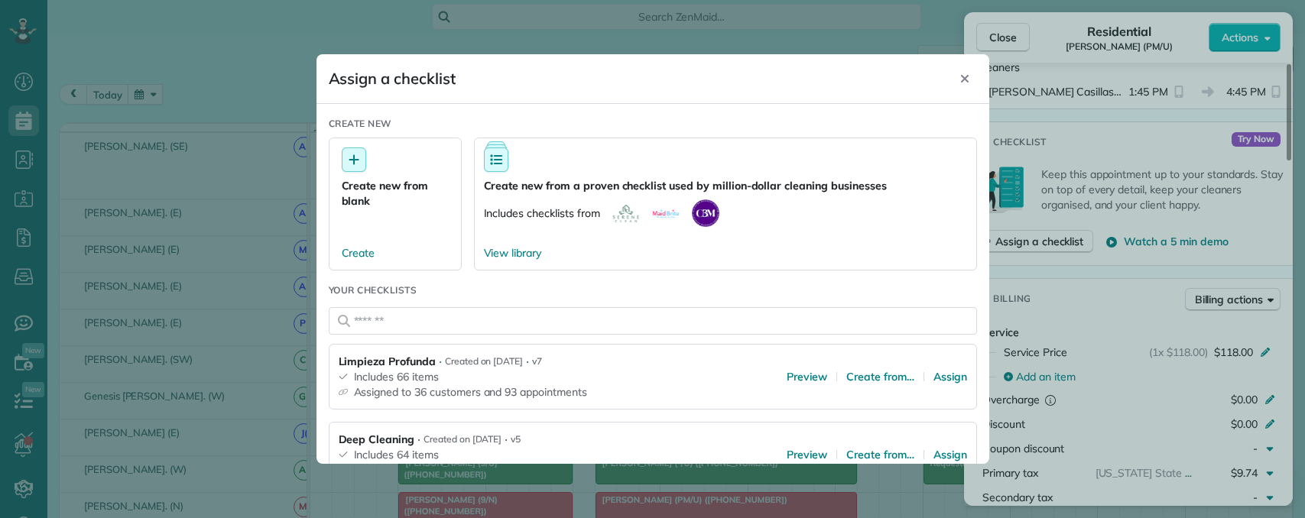
scroll to position [76, 0]
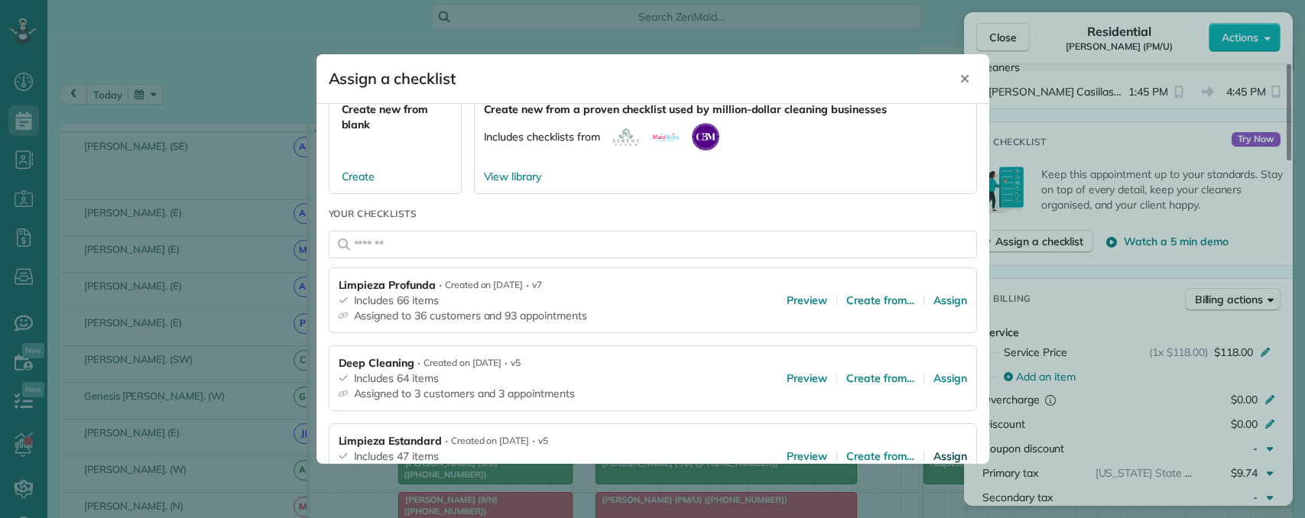
click at [933, 454] on span "Assign" at bounding box center [950, 456] width 34 height 15
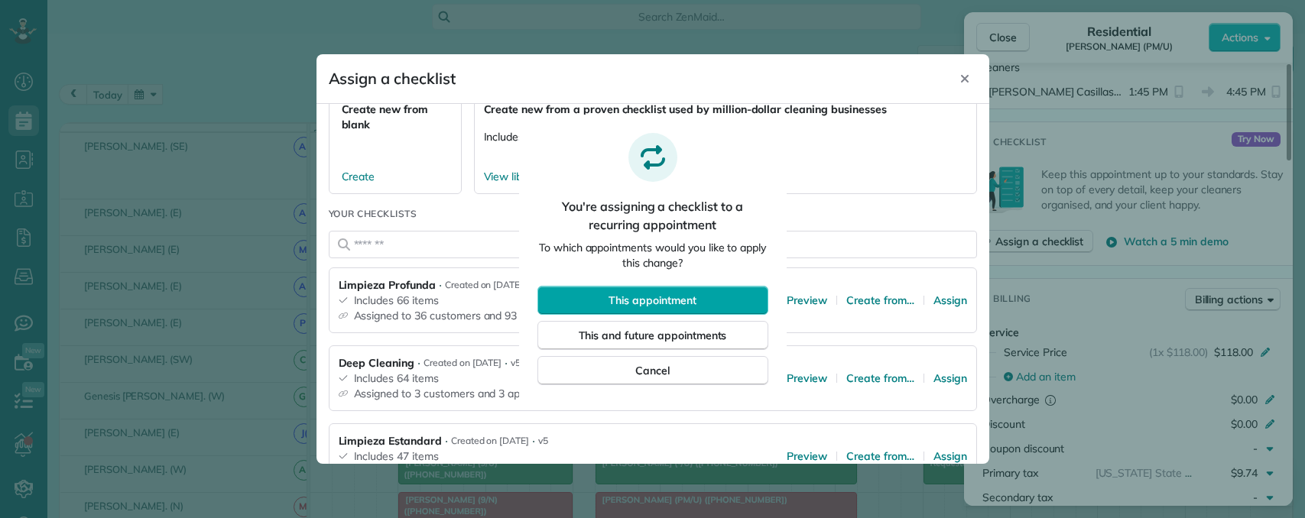
click at [689, 300] on span "This appointment" at bounding box center [651, 300] width 87 height 15
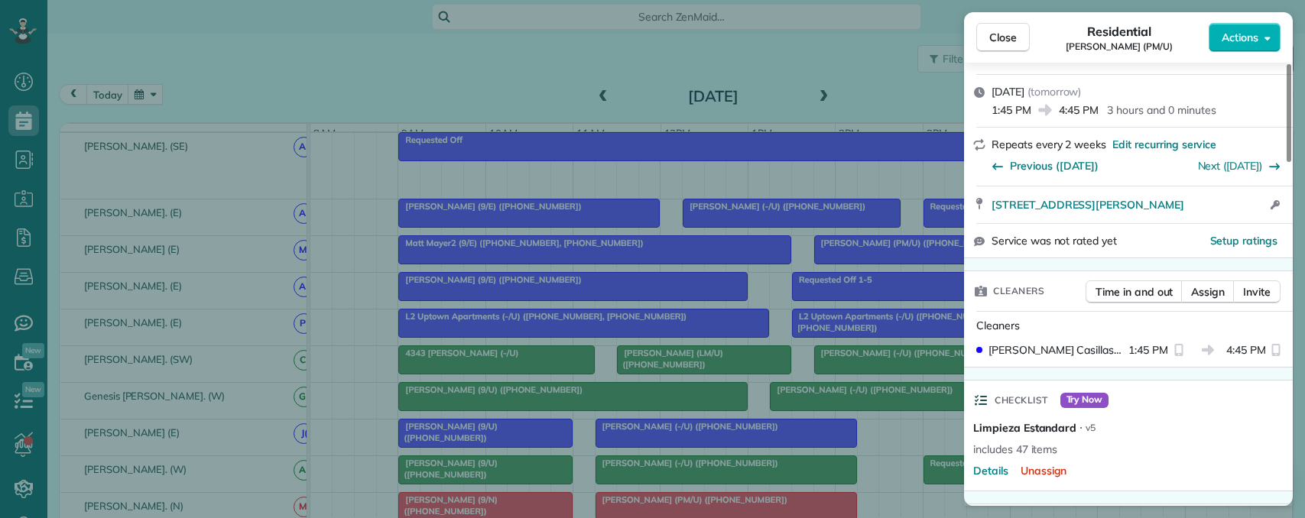
scroll to position [0, 0]
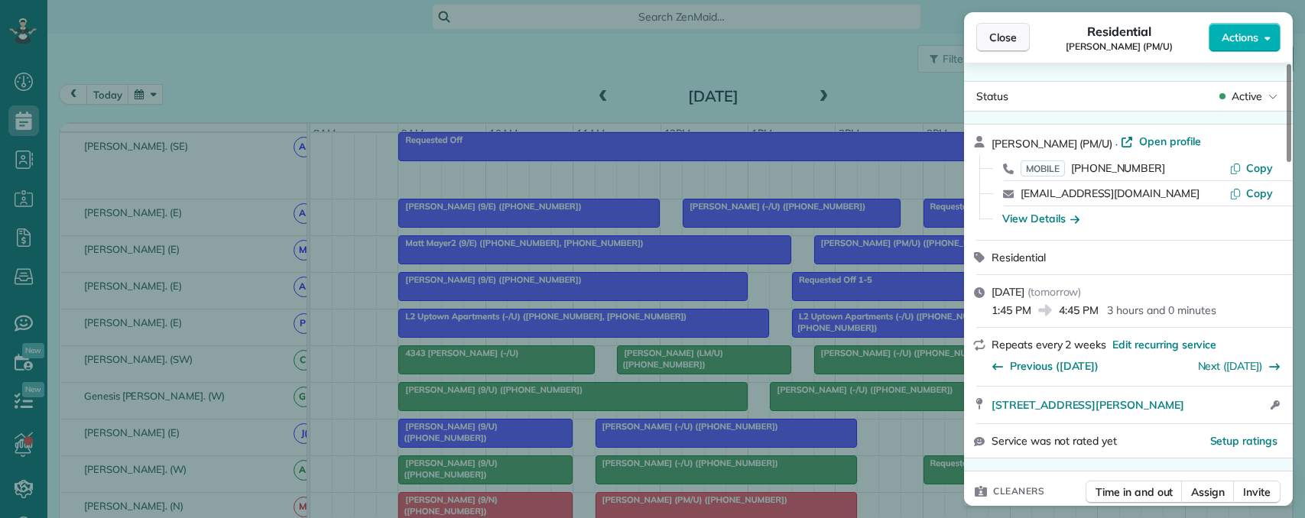
click at [1002, 39] on span "Close" at bounding box center [1003, 37] width 28 height 15
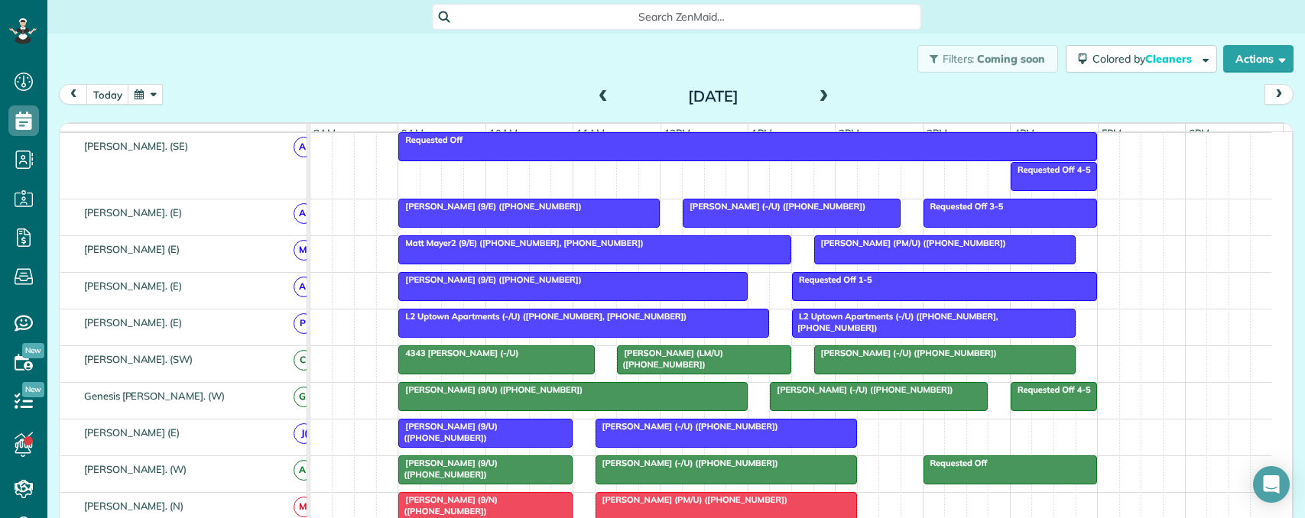
click at [625, 248] on div "Matt Mayer2 (9/E) (+17039199894, +16148095094)" at bounding box center [595, 243] width 384 height 11
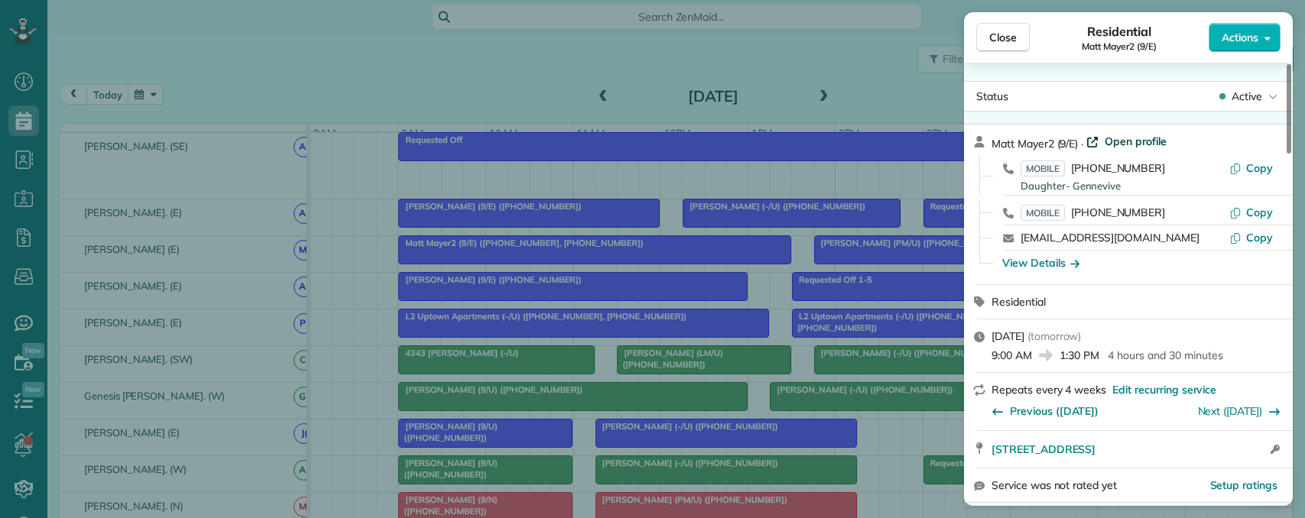
click at [1152, 141] on span "Open profile" at bounding box center [1136, 141] width 62 height 15
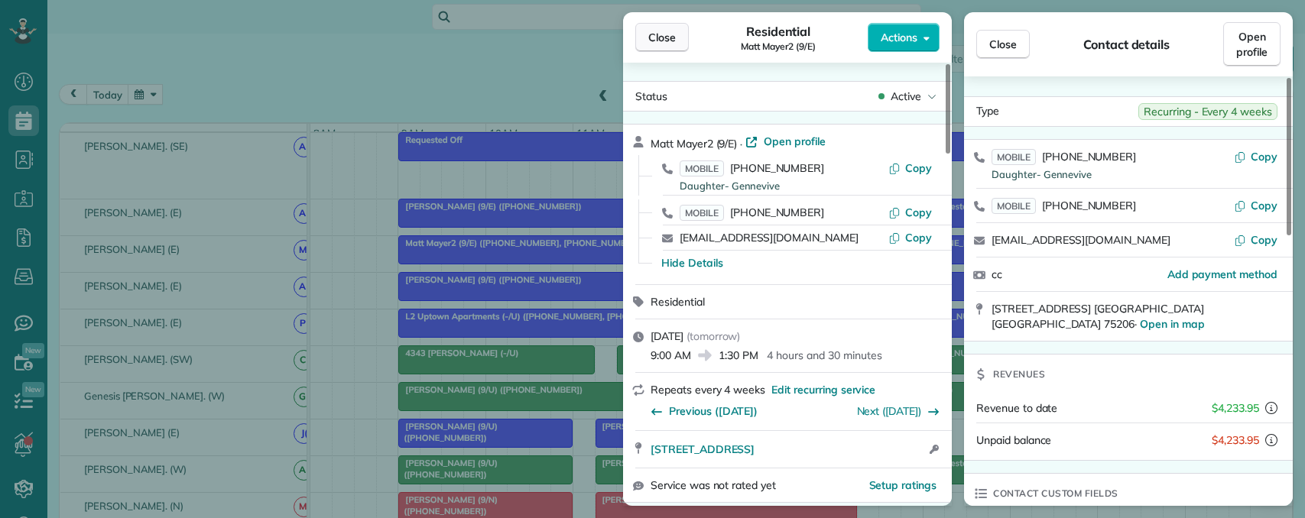
click at [668, 34] on span "Close" at bounding box center [662, 37] width 28 height 15
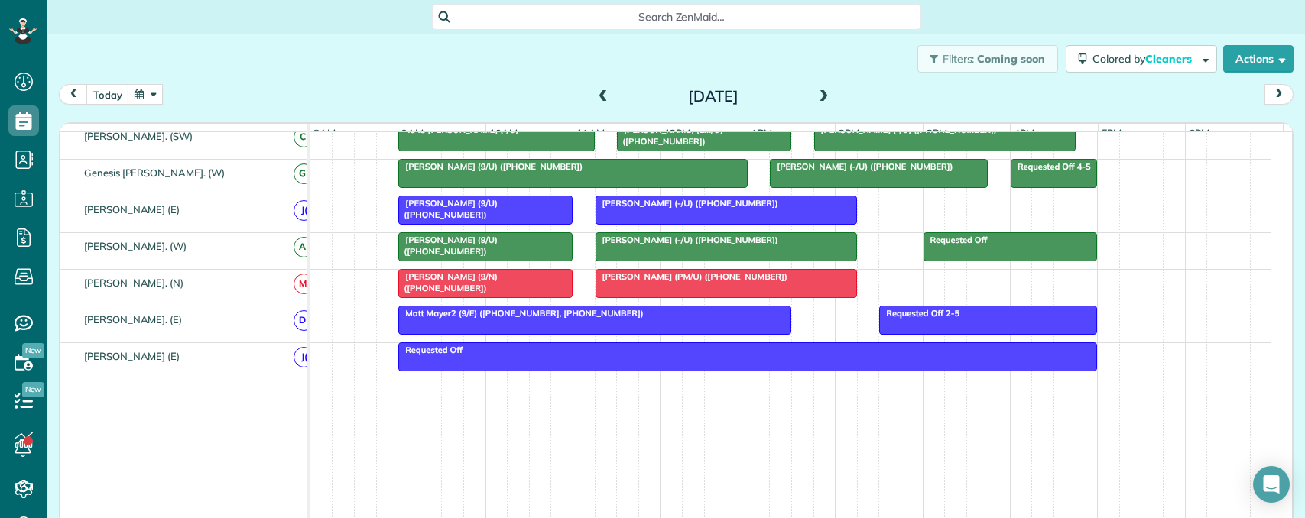
scroll to position [1001, 0]
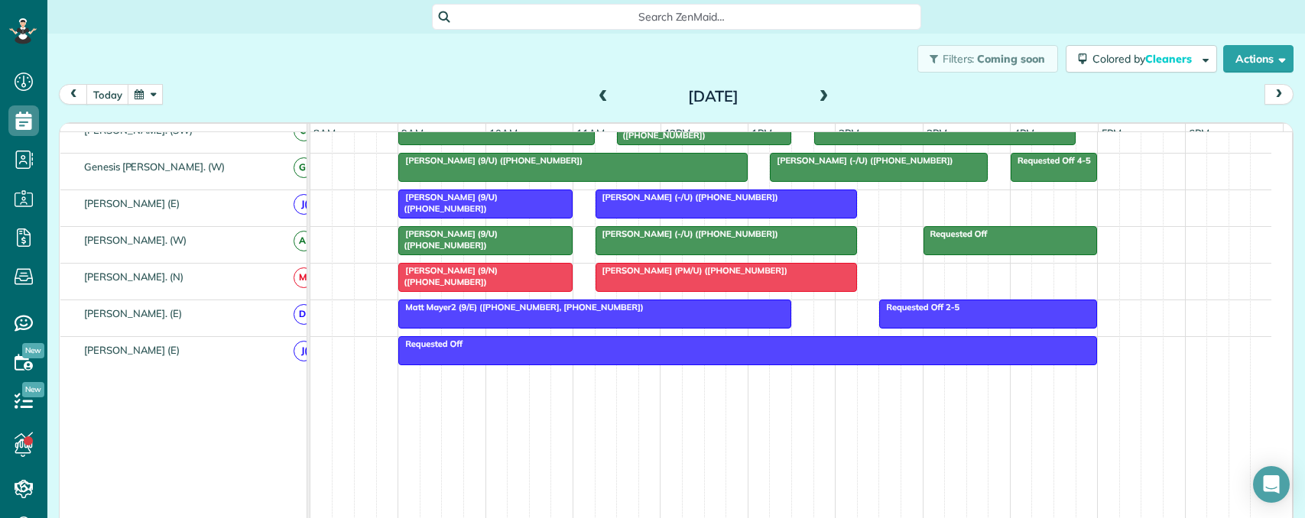
click at [477, 313] on span "Matt Mayer2 (9/E) (+17039199894, +16148095094)" at bounding box center [520, 307] width 246 height 11
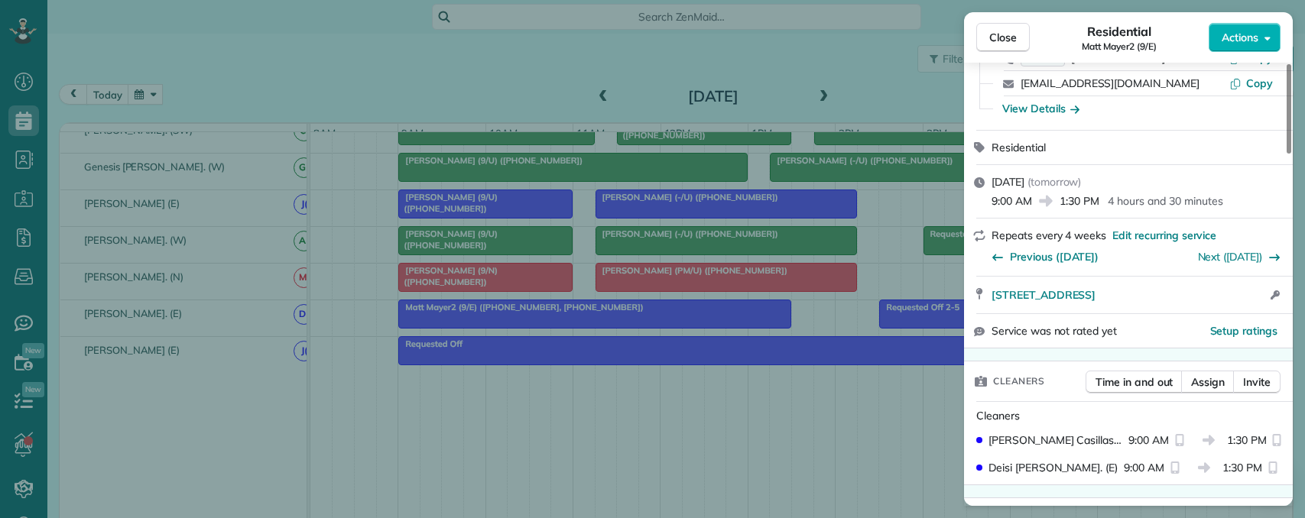
scroll to position [153, 0]
click at [1002, 37] on span "Close" at bounding box center [1003, 37] width 28 height 15
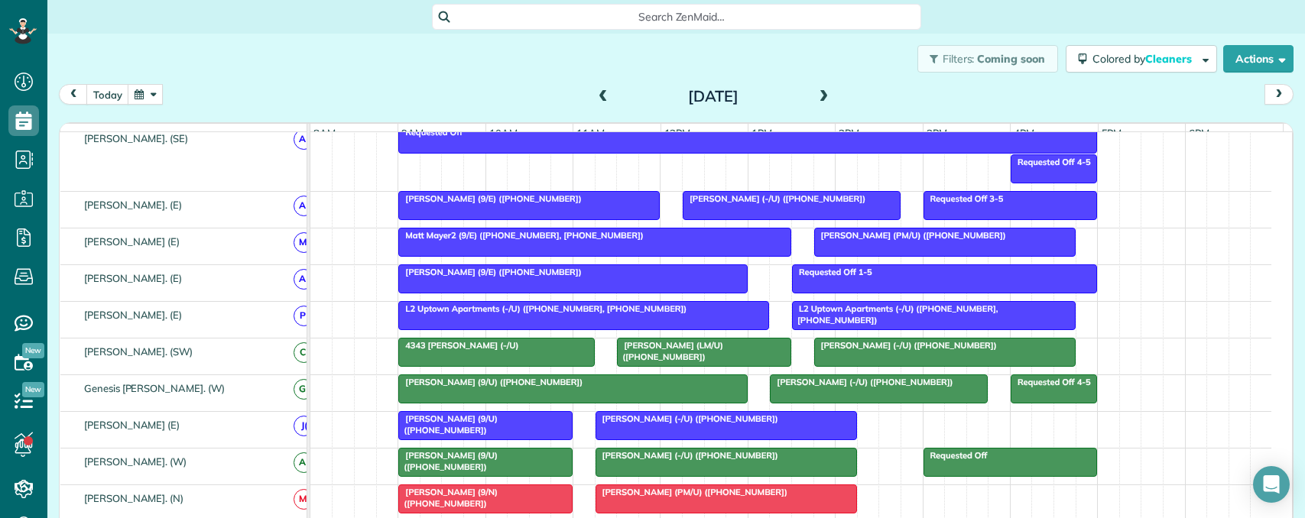
scroll to position [772, 0]
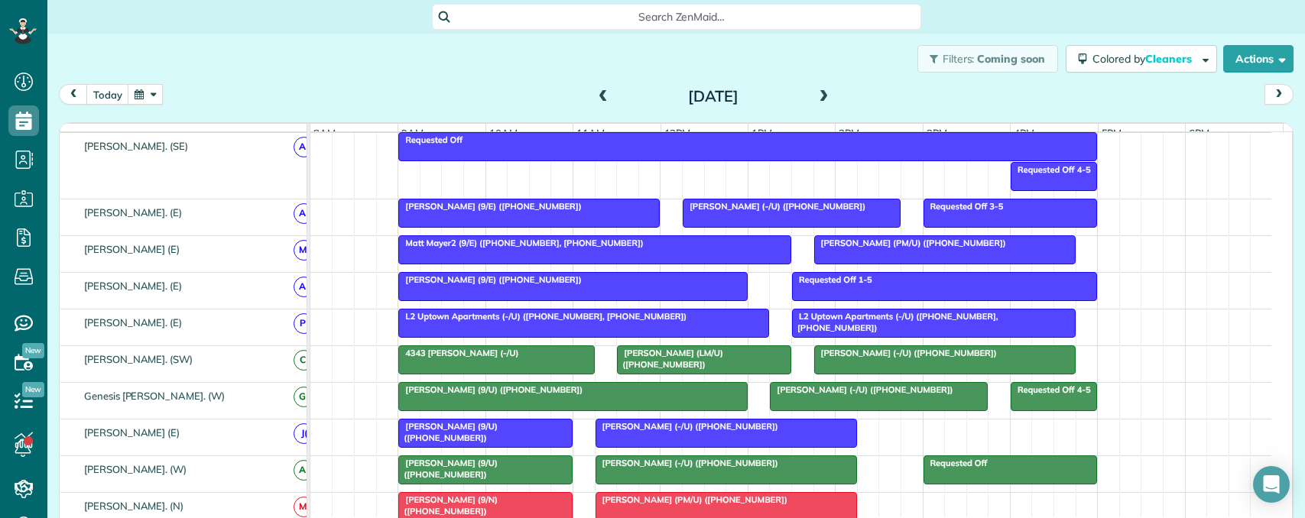
click at [788, 212] on span "Dylan Birch (-/U) (+12146634170)" at bounding box center [774, 206] width 184 height 11
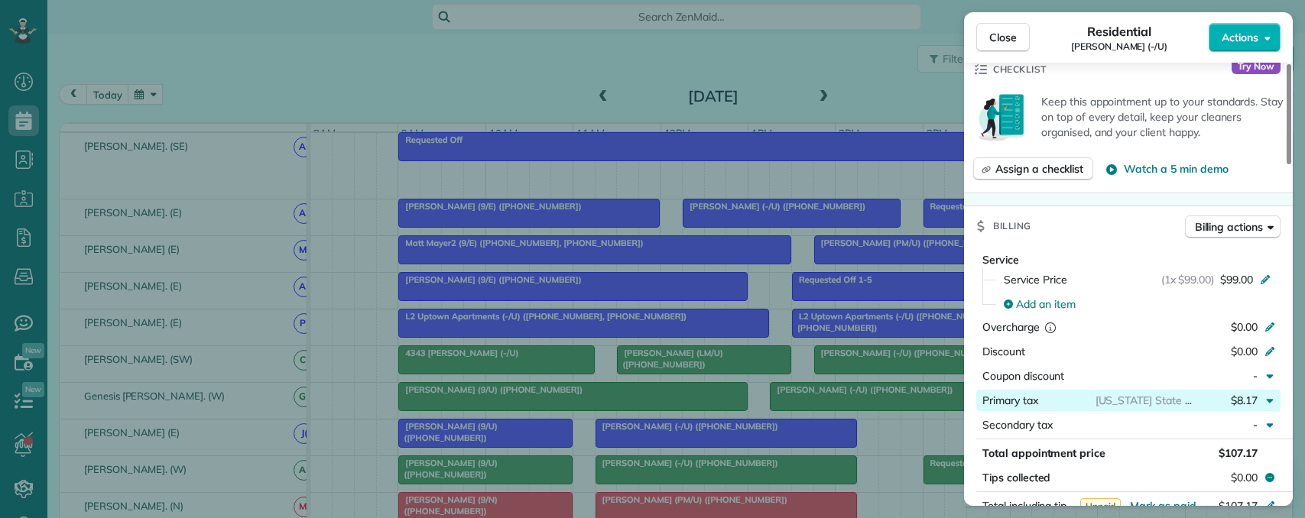
scroll to position [535, 0]
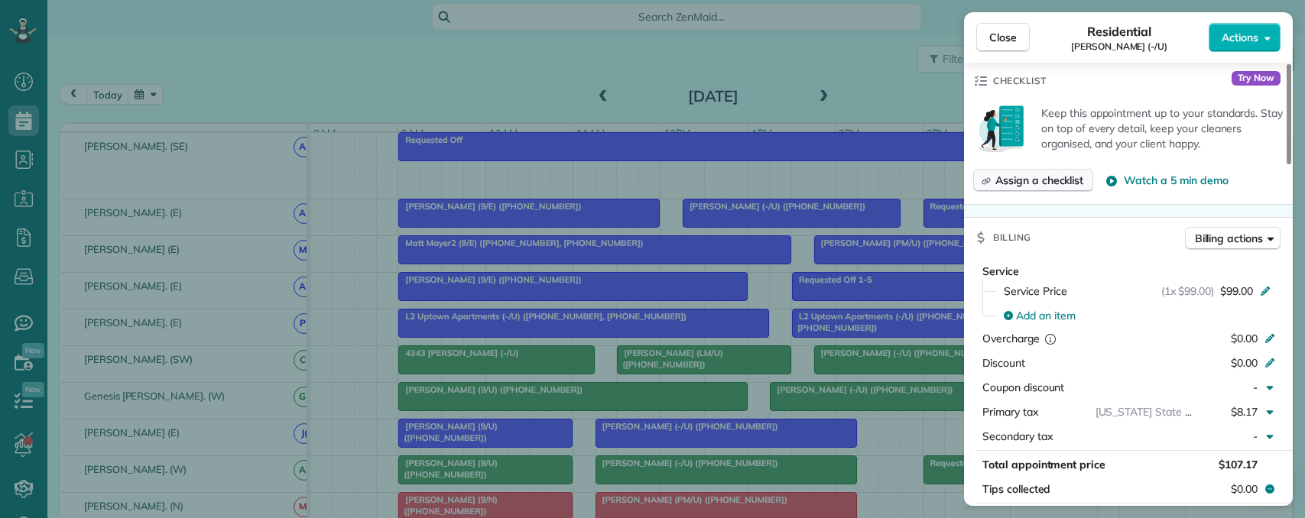
click at [1030, 173] on span "Assign a checklist" at bounding box center [1039, 180] width 88 height 15
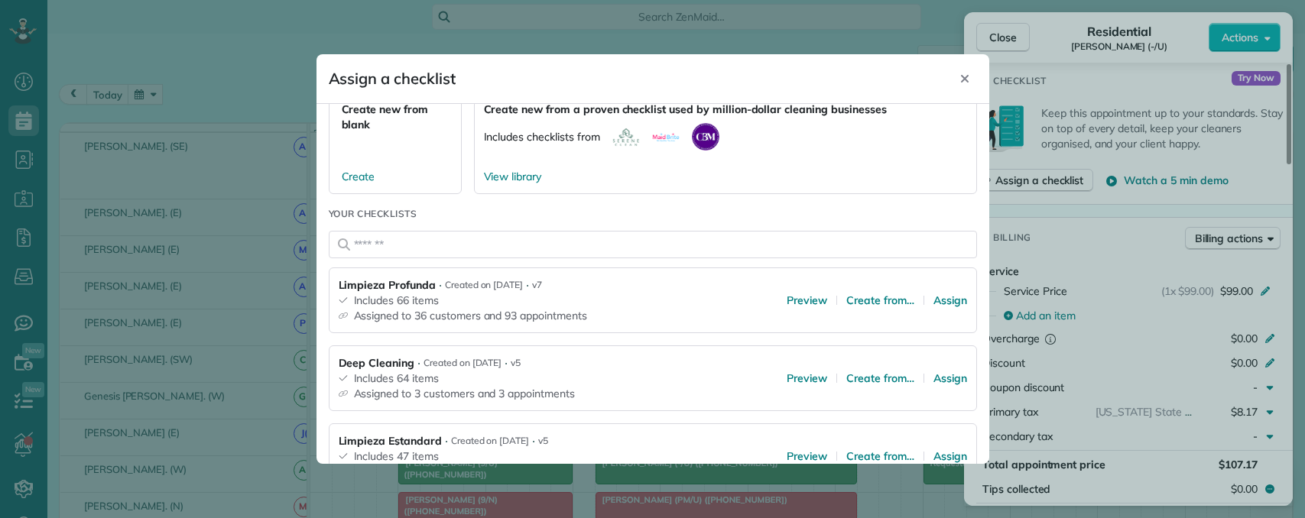
scroll to position [153, 0]
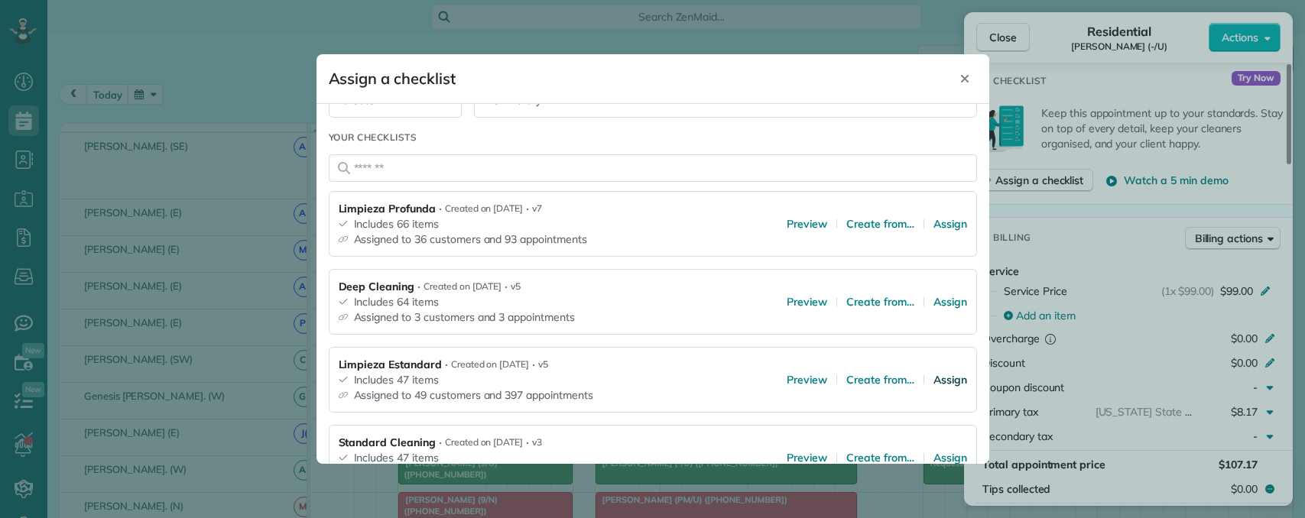
click at [933, 377] on span "Assign" at bounding box center [950, 379] width 34 height 15
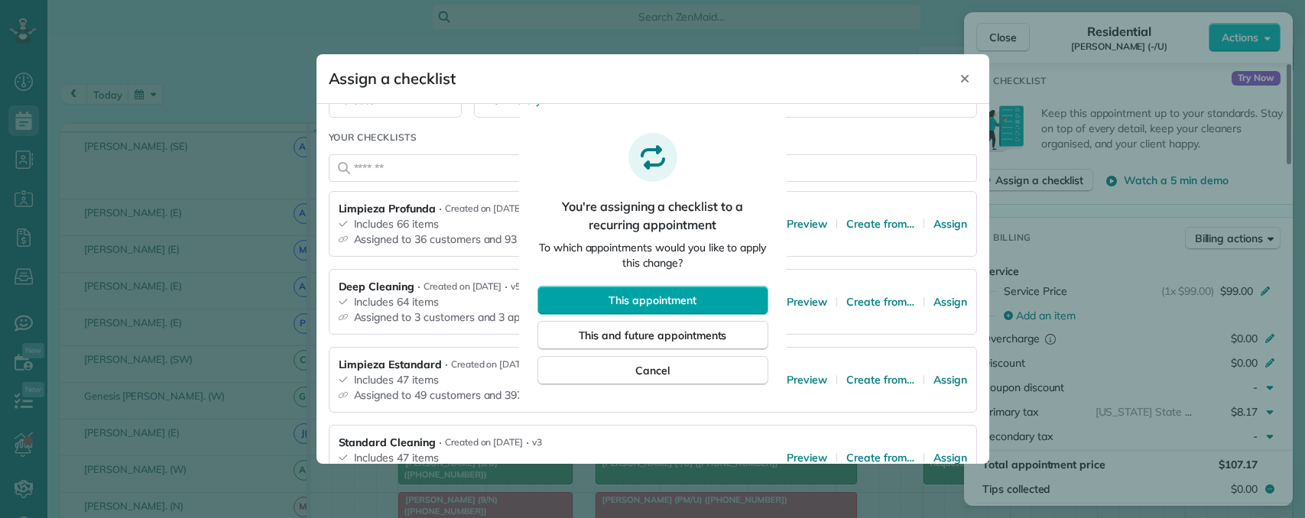
click at [683, 297] on span "This appointment" at bounding box center [651, 300] width 87 height 15
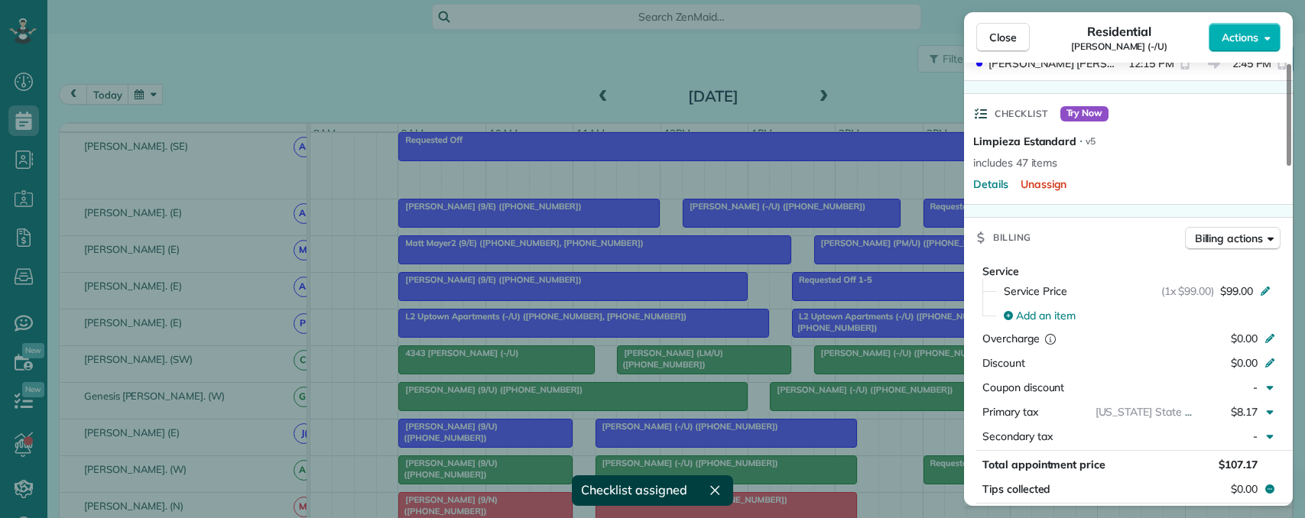
scroll to position [164, 0]
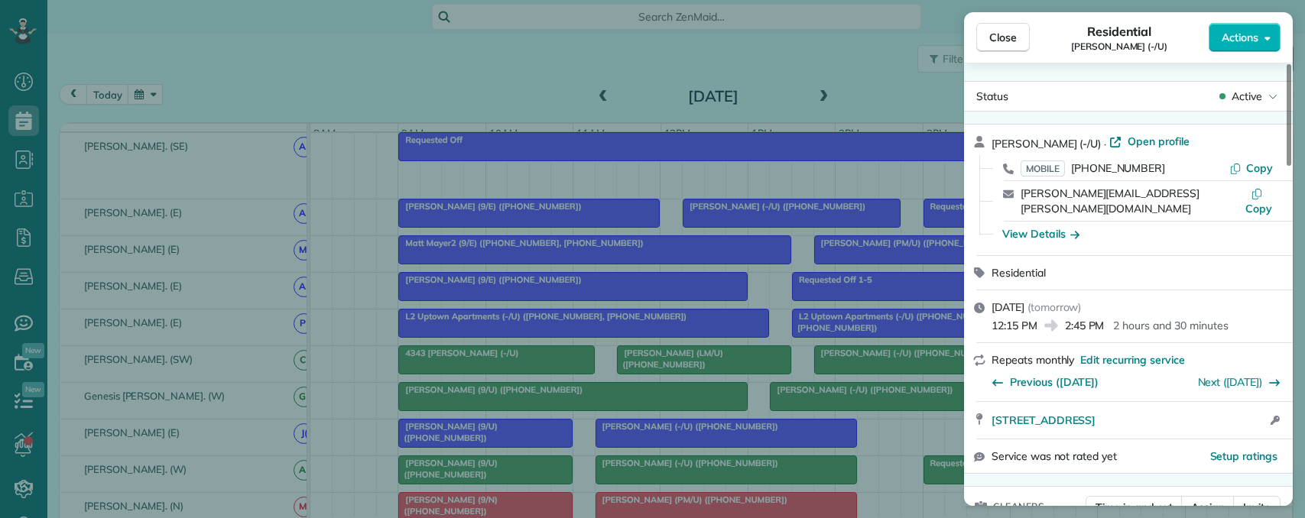
click at [713, 196] on div "Close Residential Dylan Birch (-/U) Actions Status Active Dylan Birch (-/U) · O…" at bounding box center [652, 259] width 1305 height 518
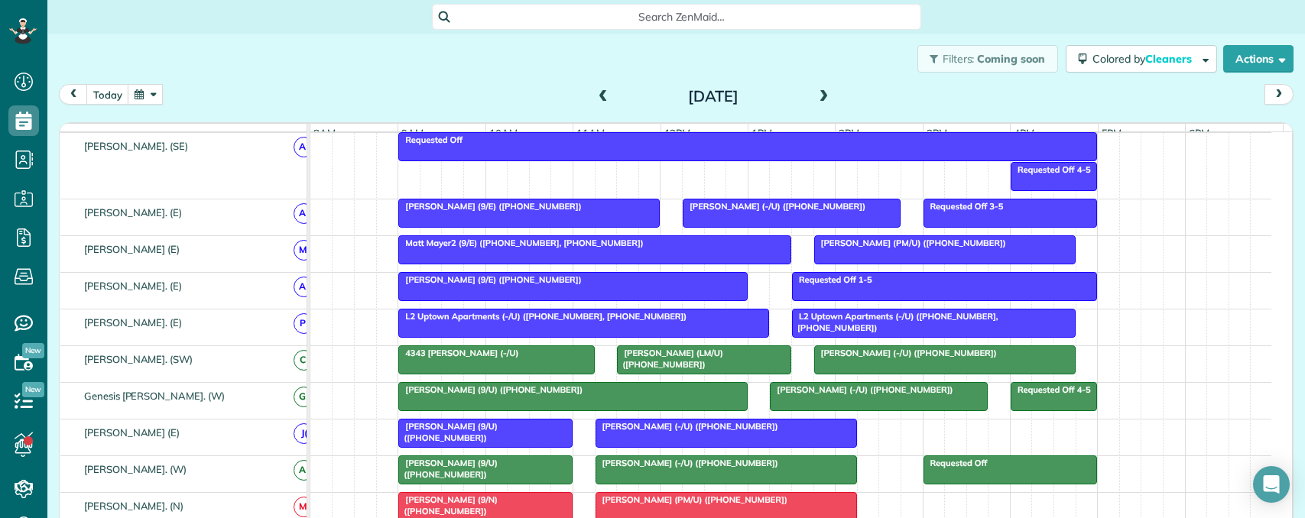
click at [583, 212] on div "Bill Harbour (9/E) (+13143784259)" at bounding box center [529, 206] width 252 height 11
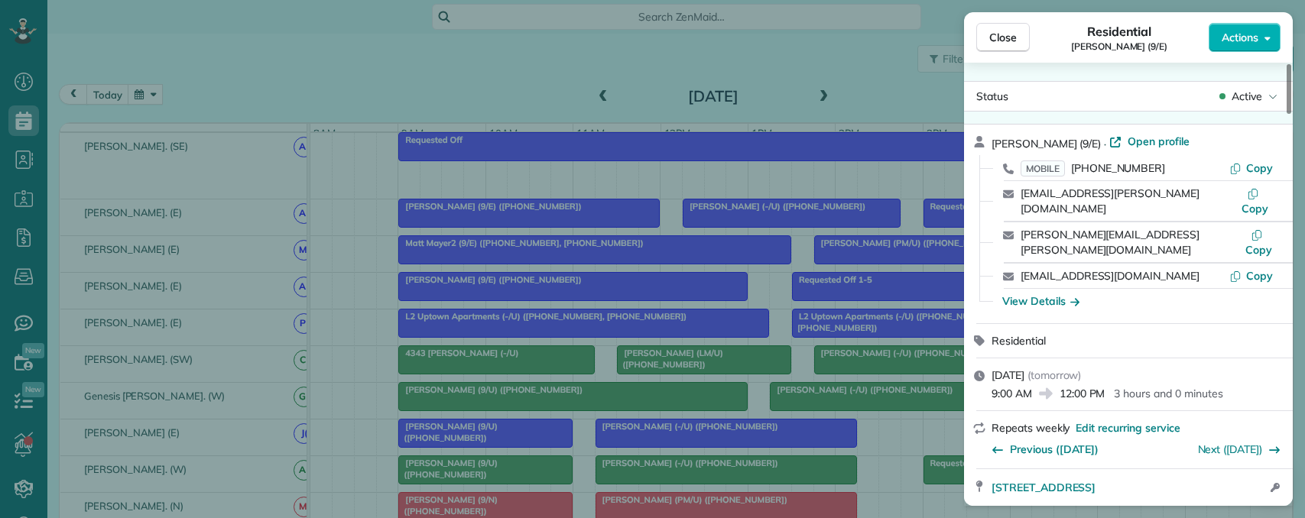
click at [778, 196] on div "Close Residential Bill Harbour (9/E) Actions Status Active Bill Harbour (9/E) ·…" at bounding box center [652, 259] width 1305 height 518
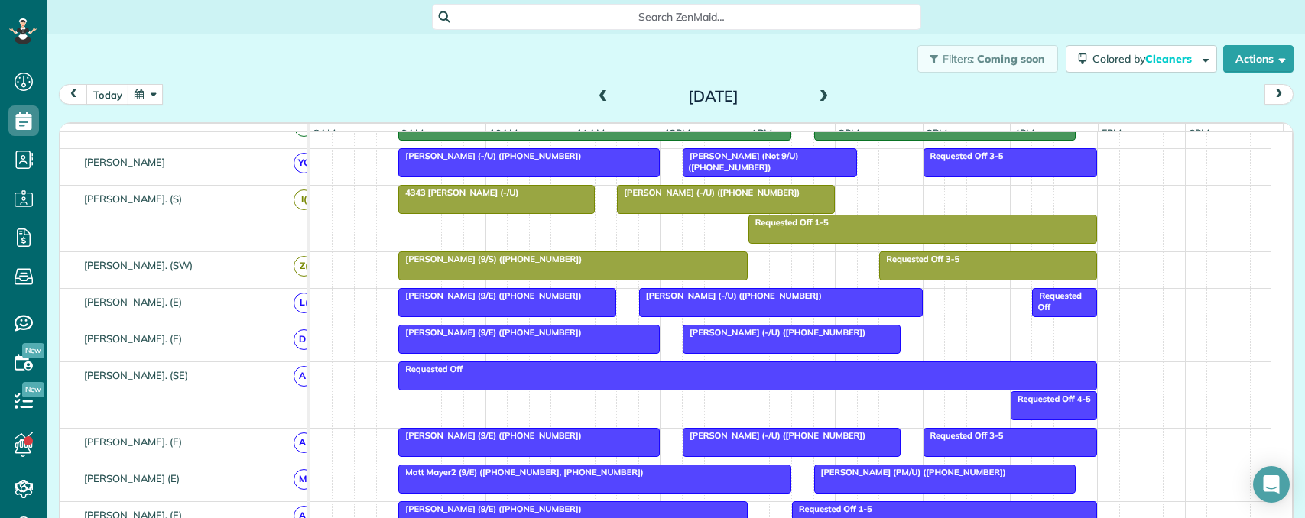
click at [758, 338] on span "Jeremy Williams (-/U) (+12144352266)" at bounding box center [774, 332] width 184 height 11
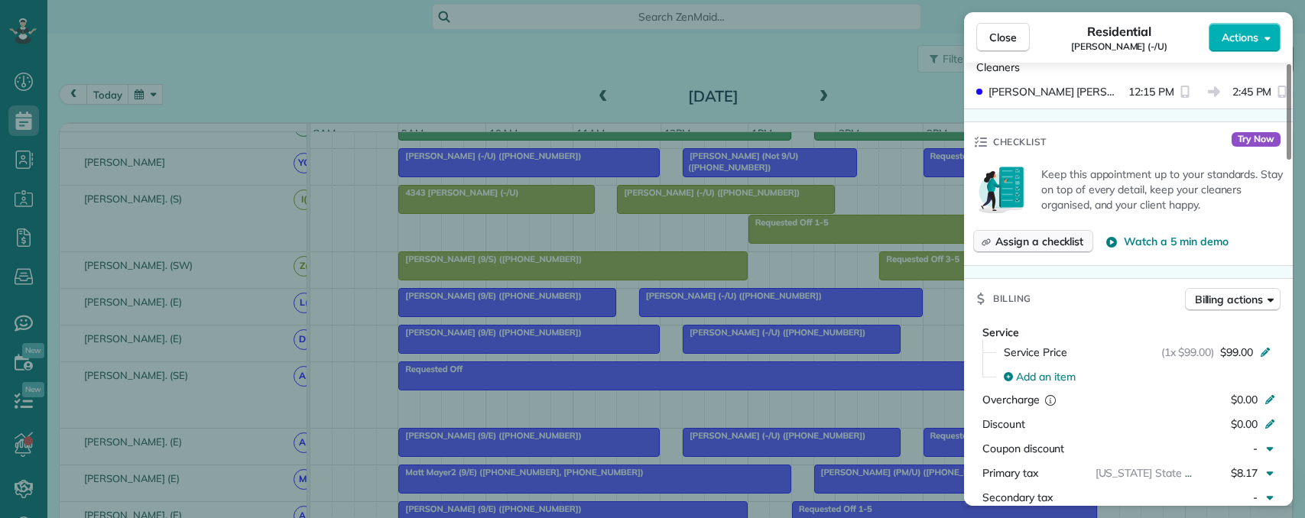
click at [1023, 245] on span "Assign a checklist" at bounding box center [1039, 241] width 88 height 15
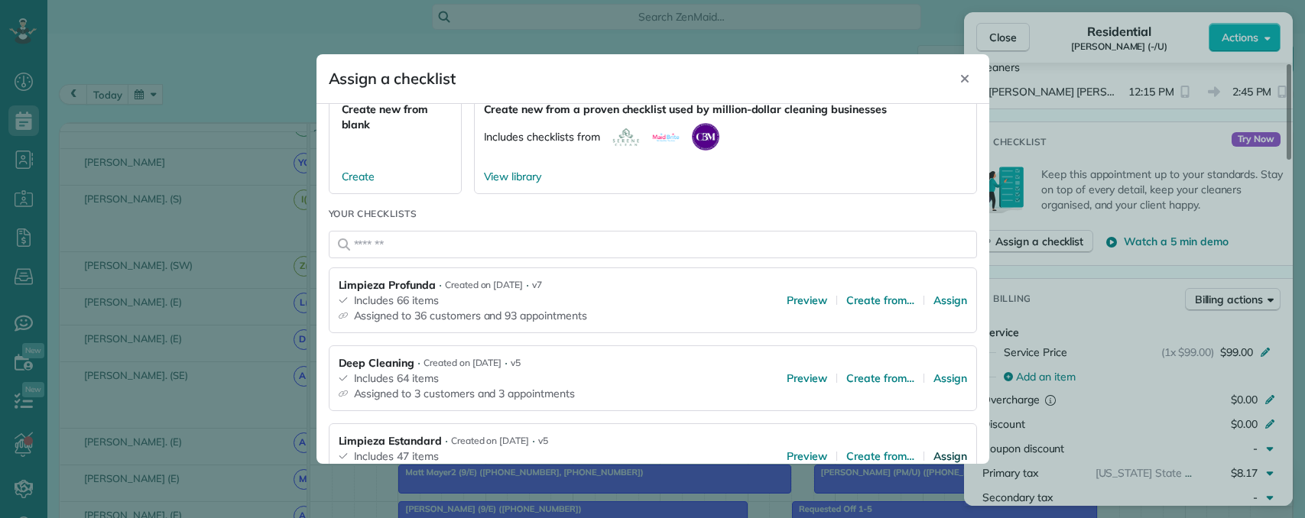
click at [933, 449] on span "Assign" at bounding box center [950, 456] width 34 height 15
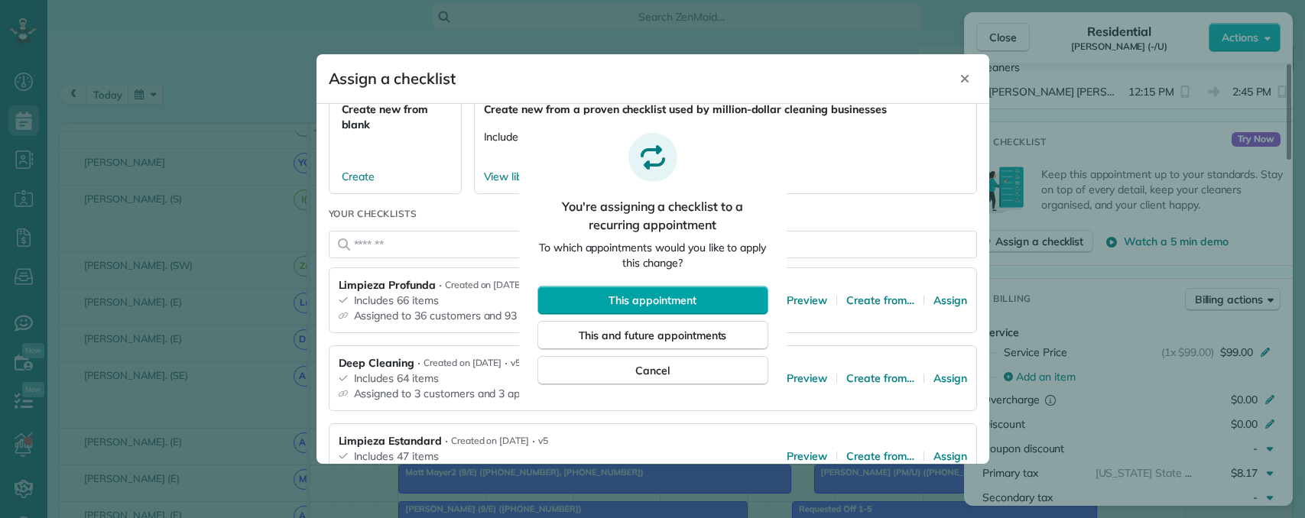
click at [688, 307] on span "This appointment" at bounding box center [651, 300] width 87 height 15
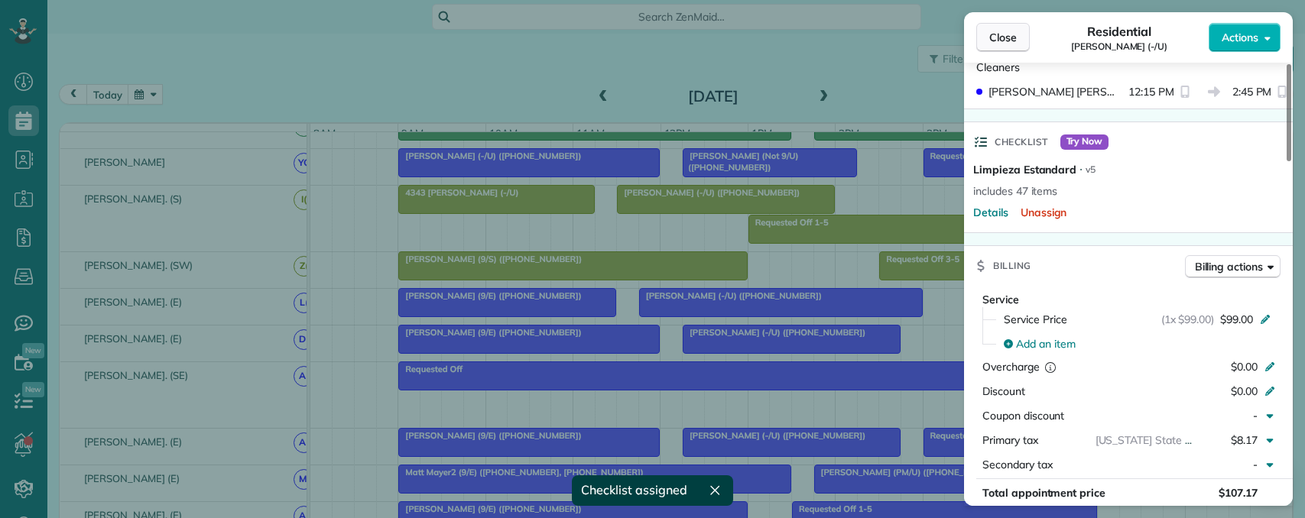
click at [1006, 47] on button "Close" at bounding box center [1003, 37] width 54 height 29
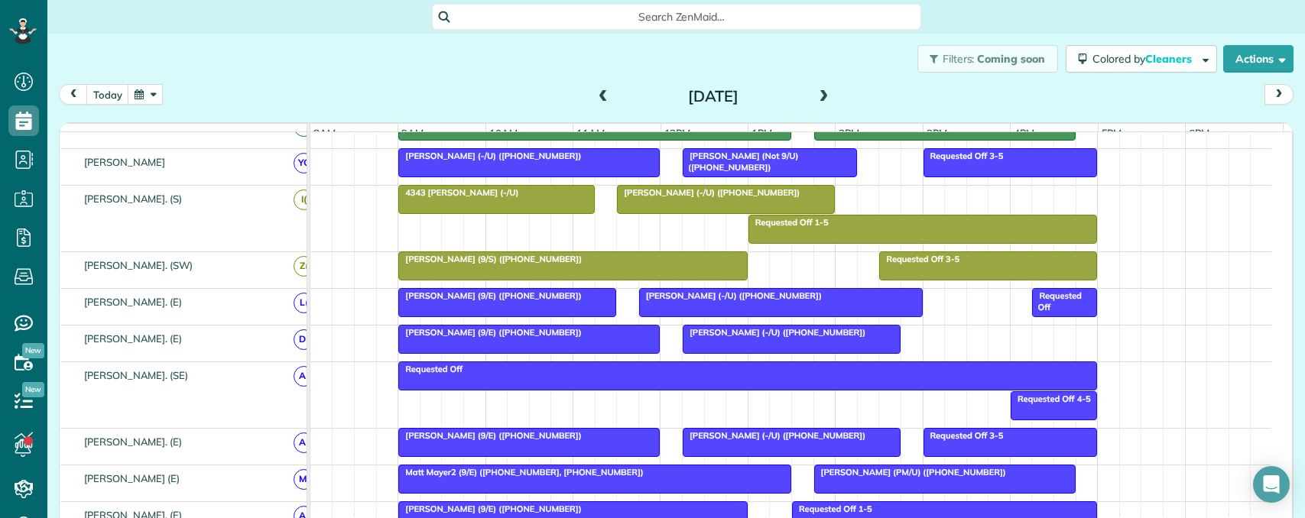
click at [745, 338] on span "Jeremy Williams (-/U) (+12144352266)" at bounding box center [774, 332] width 184 height 11
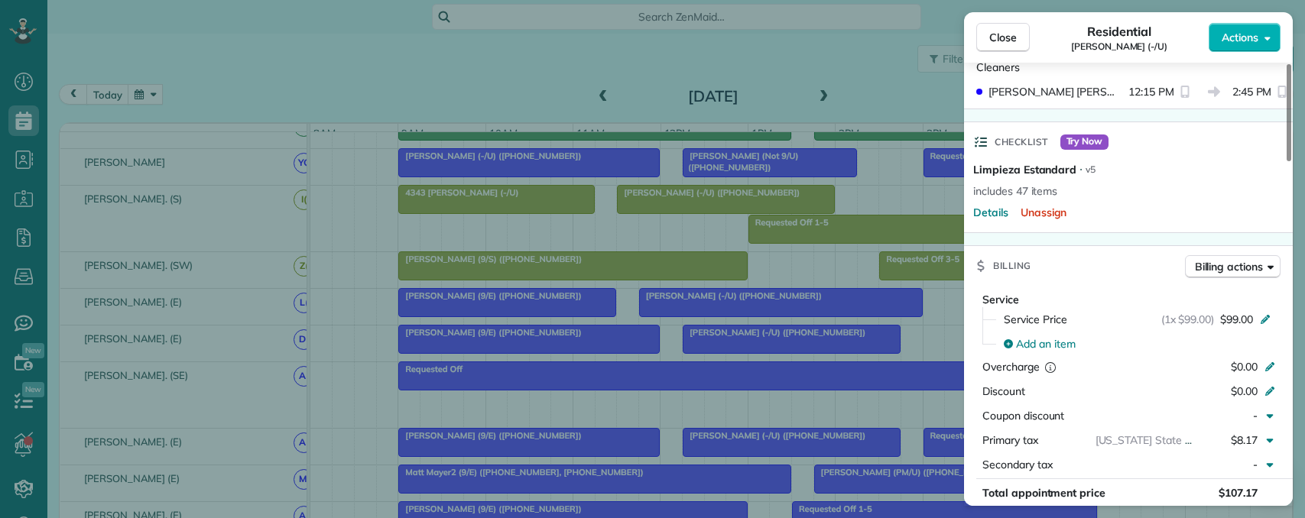
click at [560, 313] on div "Close Residential Jeremy Williams (-/U) Actions Status Active Jeremy Williams (…" at bounding box center [652, 259] width 1305 height 518
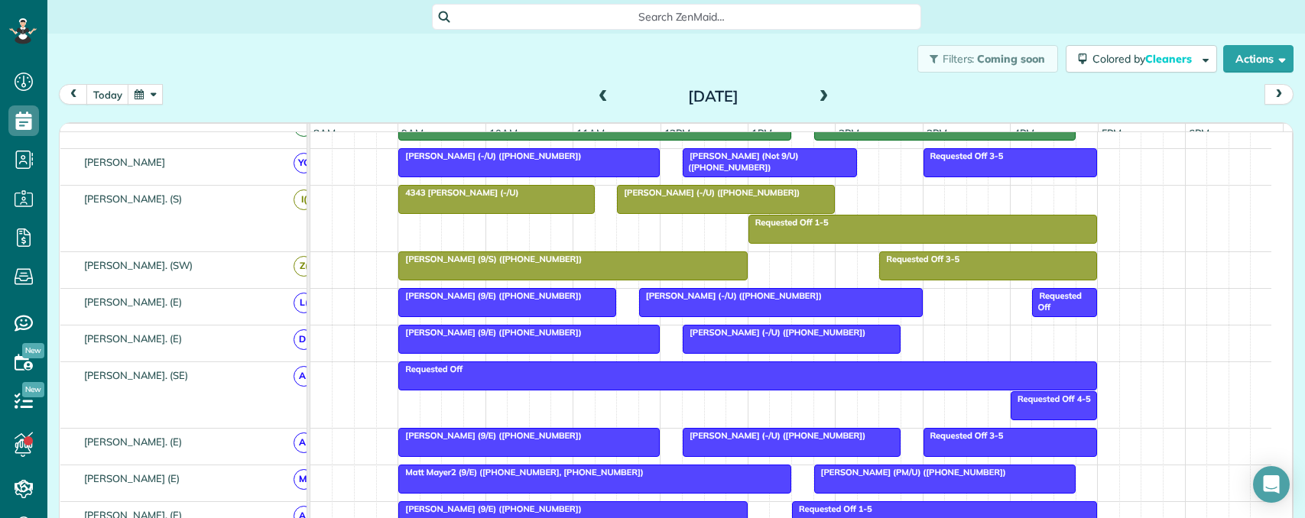
click at [689, 301] on span "Kristi Hornsby (-/U) (+12147022250)" at bounding box center [730, 295] width 184 height 11
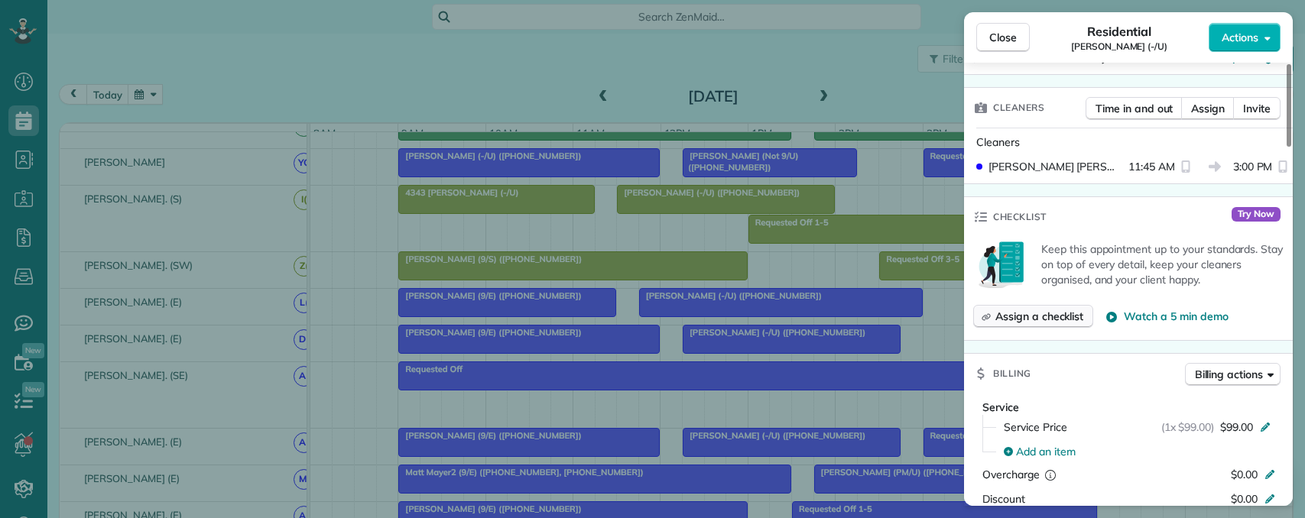
click at [1041, 309] on span "Assign a checklist" at bounding box center [1039, 316] width 88 height 15
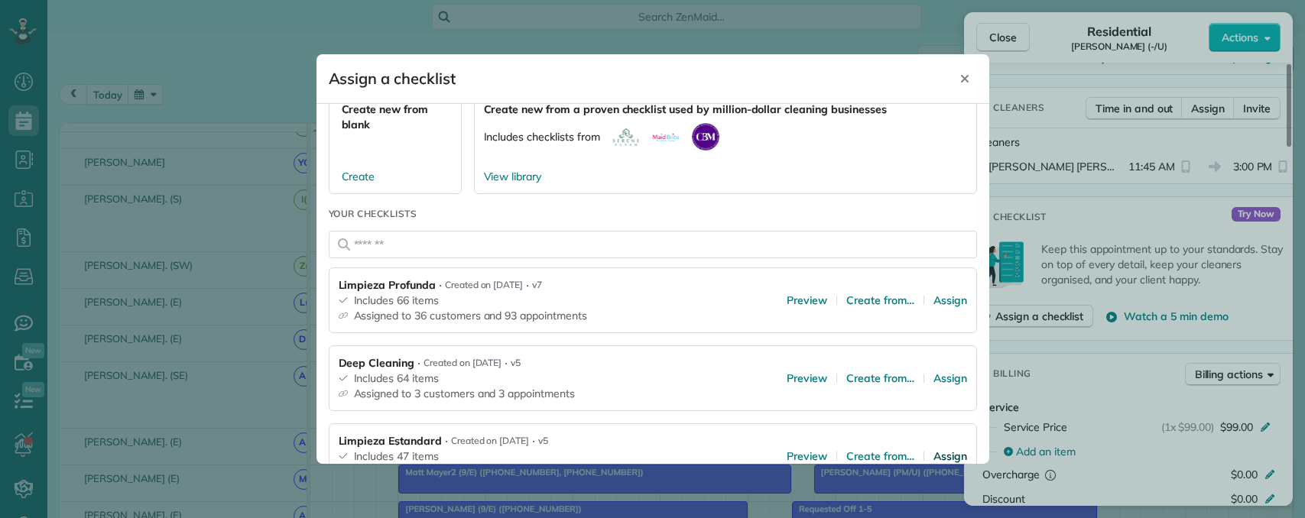
click at [933, 450] on span "Assign" at bounding box center [950, 456] width 34 height 15
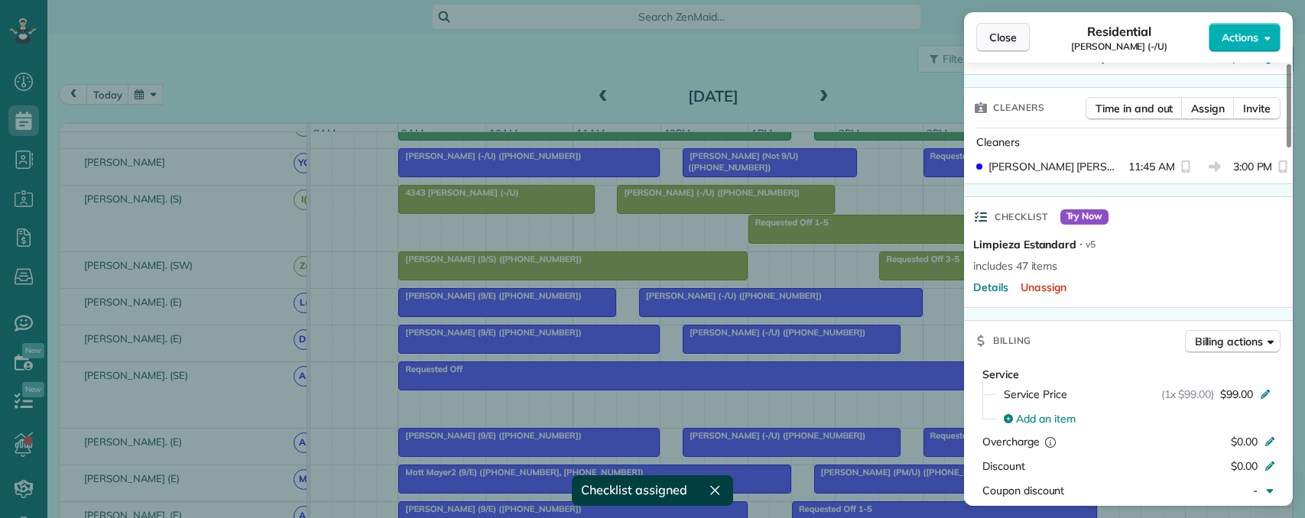
click at [1003, 41] on span "Close" at bounding box center [1003, 37] width 28 height 15
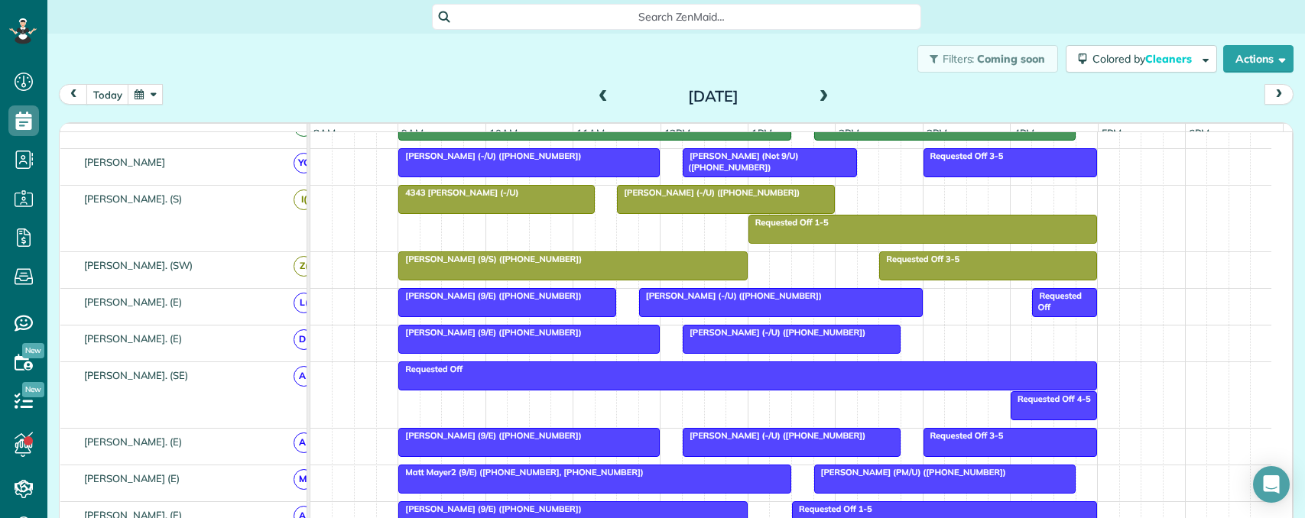
click at [702, 301] on span "Kristi Hornsby (-/U) (+12147022250)" at bounding box center [730, 295] width 184 height 11
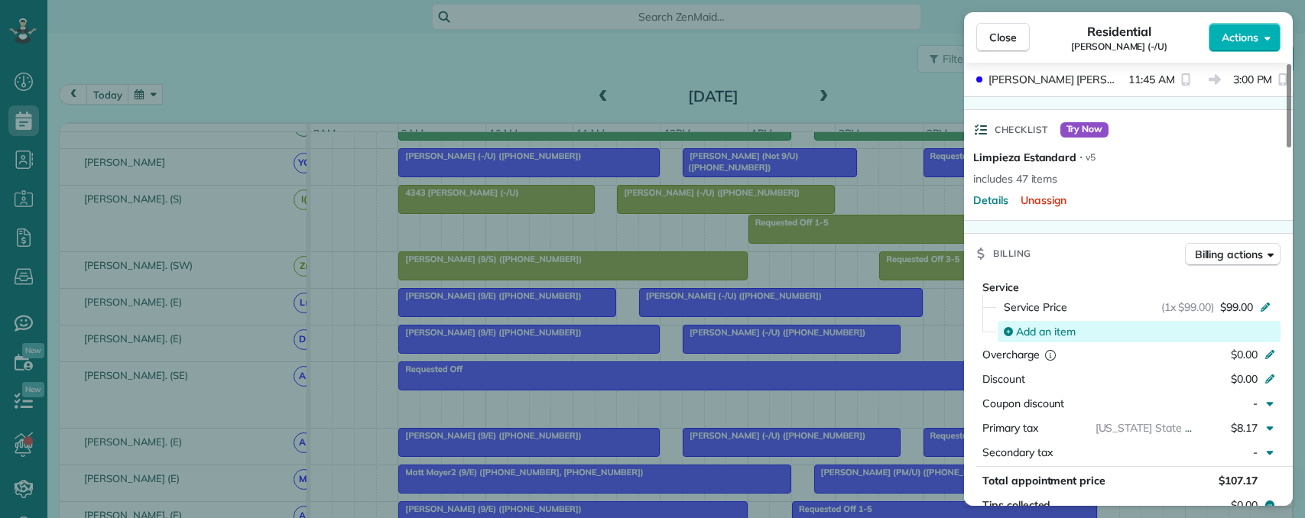
scroll to position [459, 0]
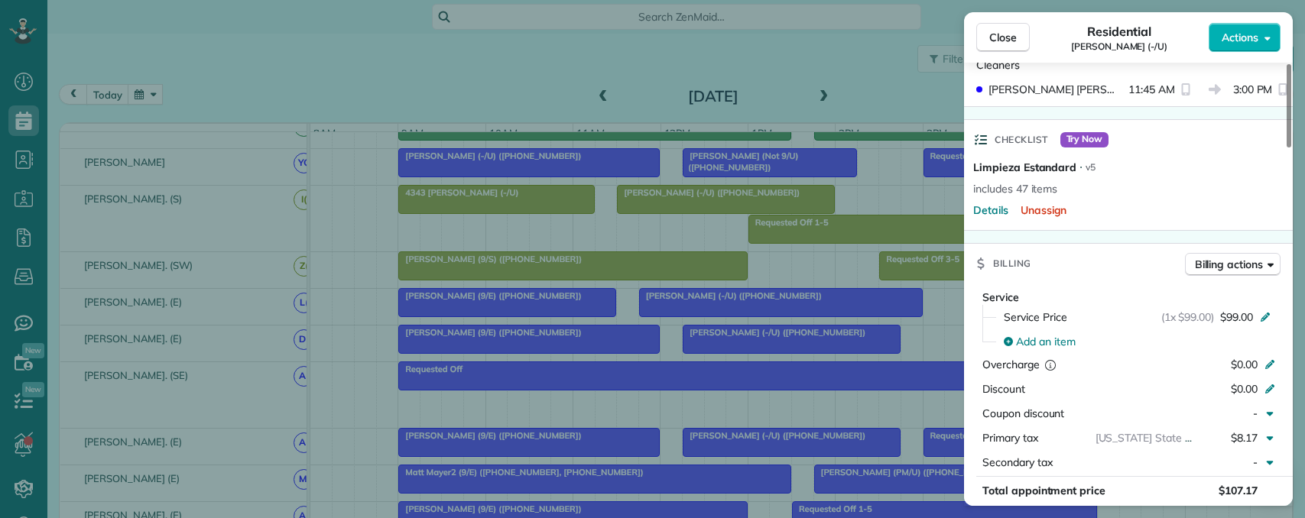
click at [554, 314] on div "Close Residential Kristi Hornsby (-/U) Actions Status Active Kristi Hornsby (-/…" at bounding box center [652, 259] width 1305 height 518
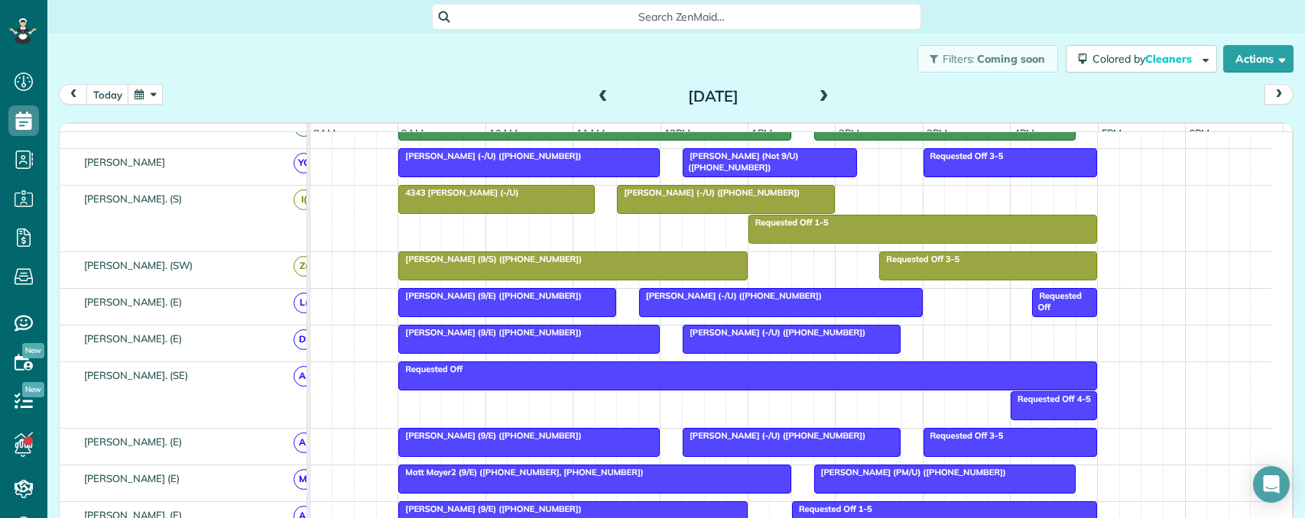
click at [551, 314] on body "Dashboard Scheduling Calendar View List View Dispatch View - Weekly scheduling …" at bounding box center [652, 259] width 1305 height 518
click at [562, 301] on div "Cara Latimer (9/E) (+12144758608)" at bounding box center [507, 295] width 209 height 11
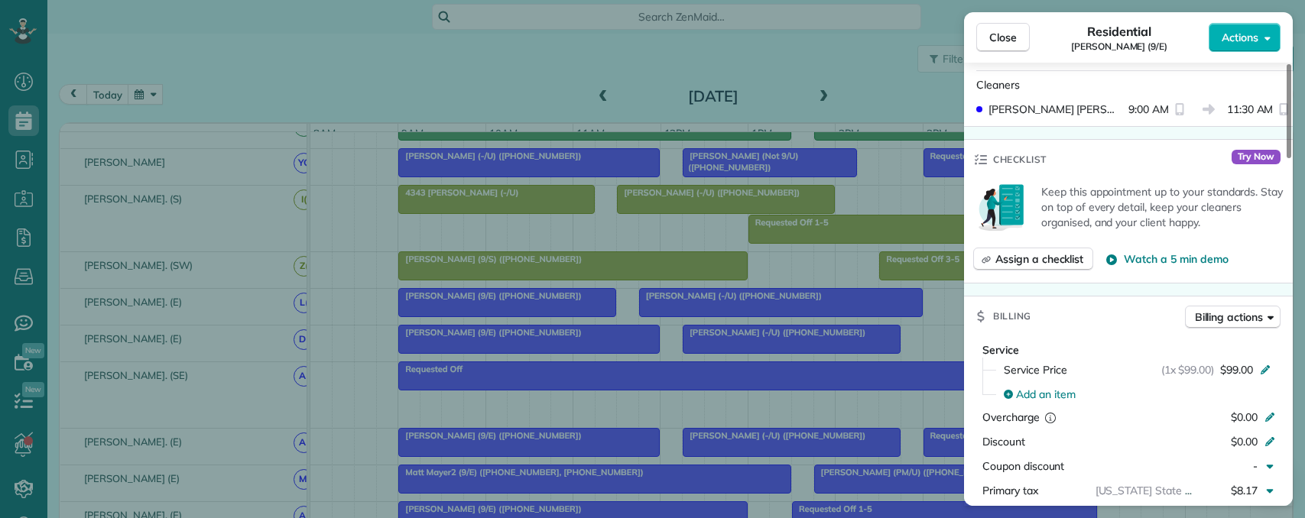
scroll to position [459, 0]
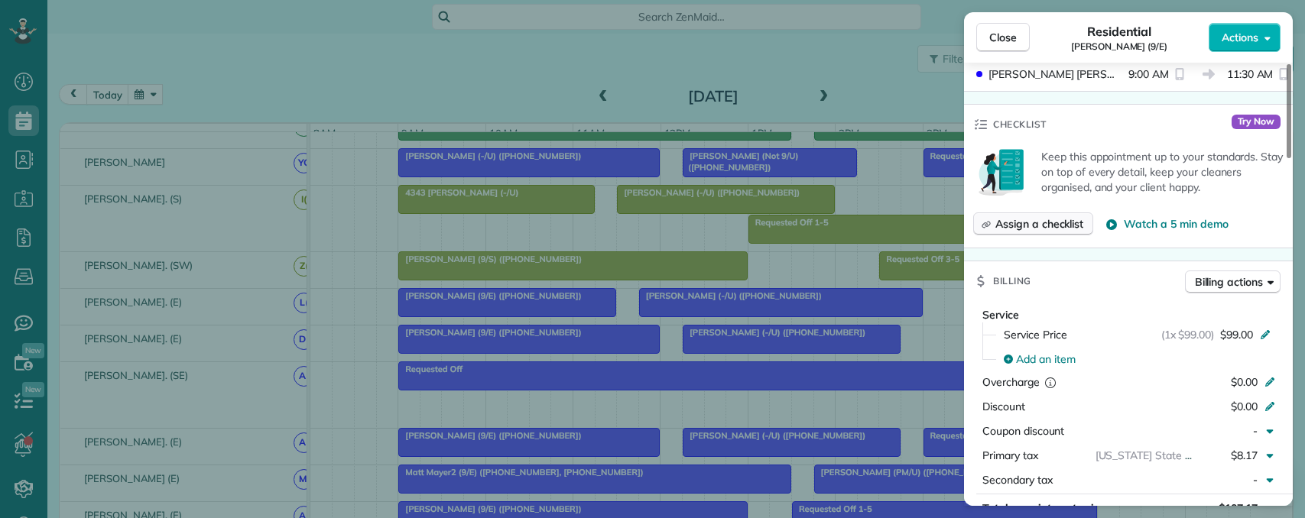
click at [1044, 230] on span "Assign a checklist" at bounding box center [1039, 223] width 88 height 15
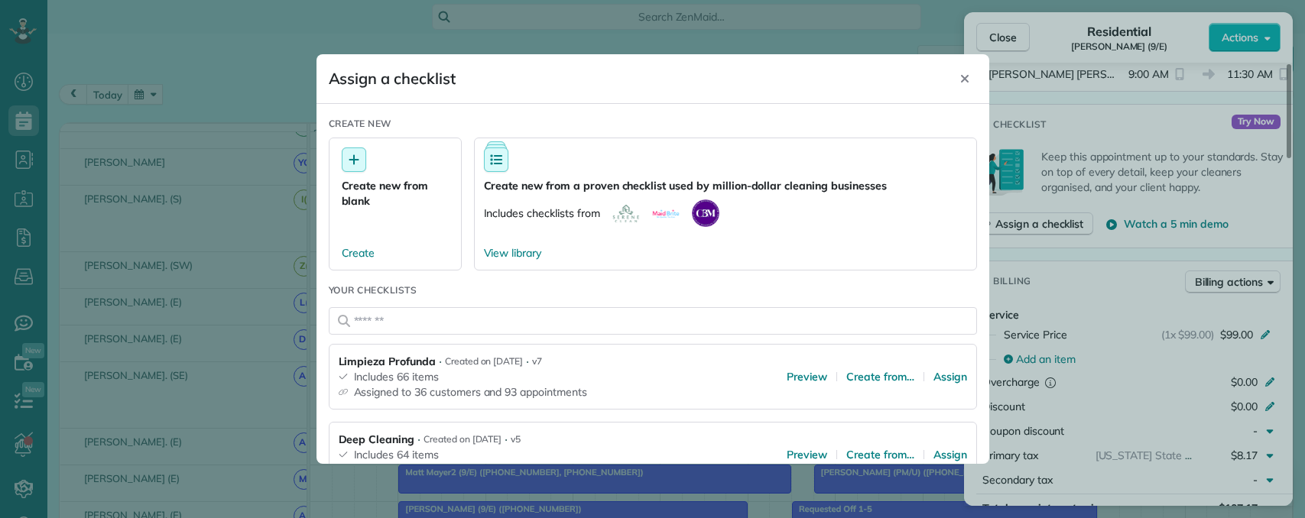
scroll to position [76, 0]
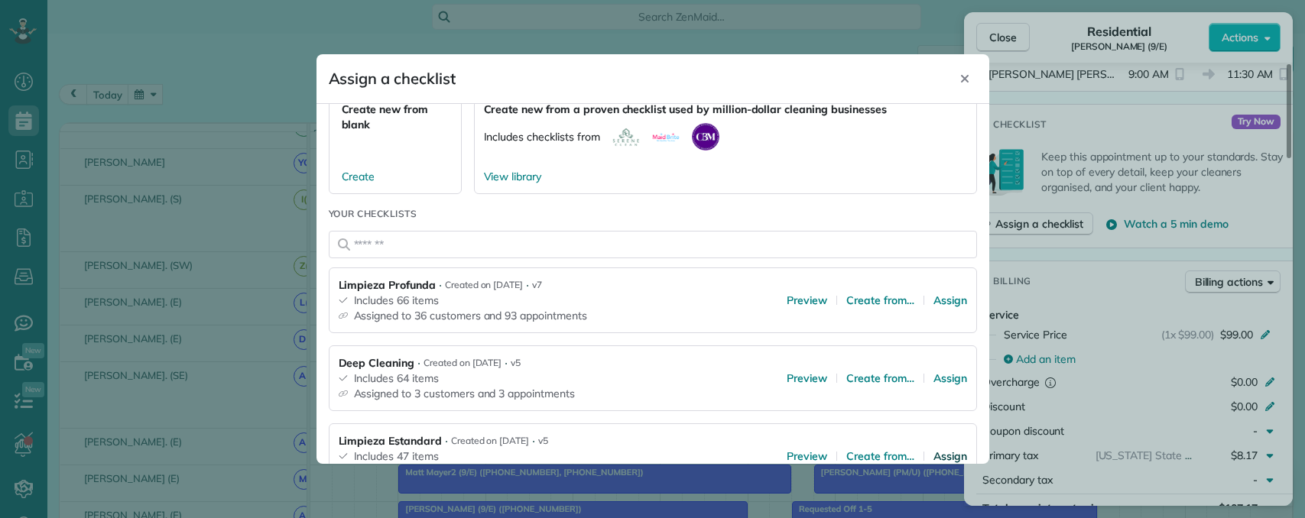
click at [937, 449] on span "Assign" at bounding box center [950, 456] width 34 height 15
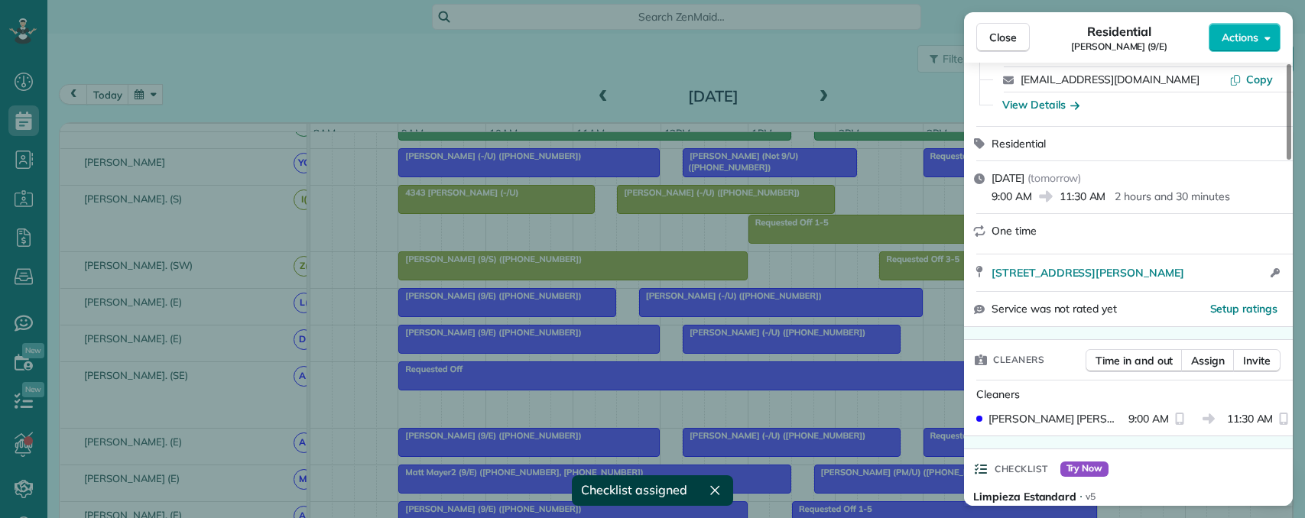
scroll to position [0, 0]
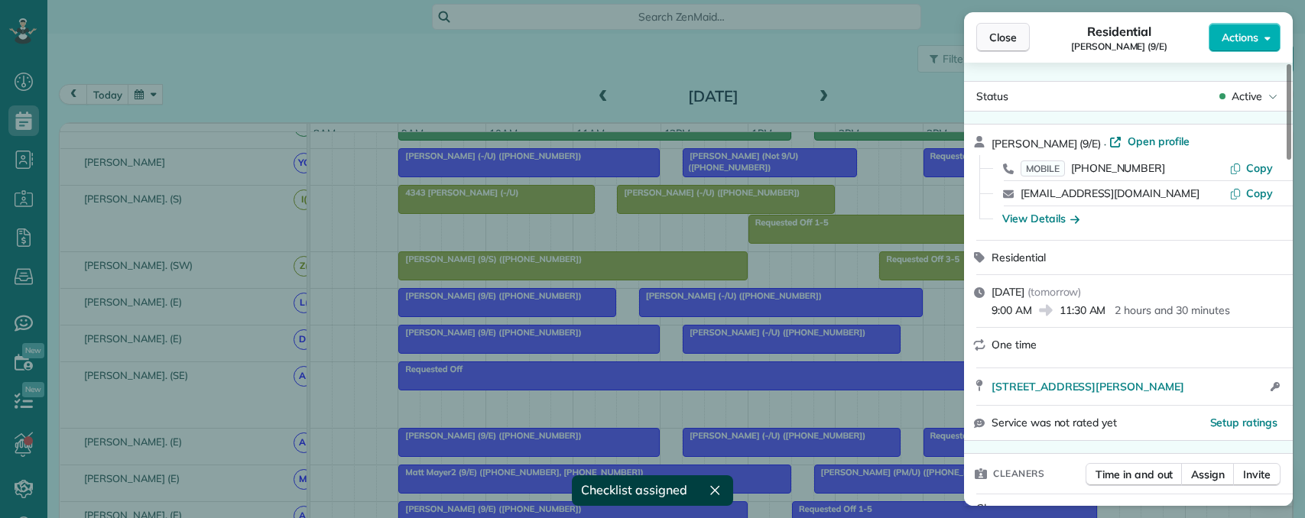
click at [1009, 37] on span "Close" at bounding box center [1003, 37] width 28 height 15
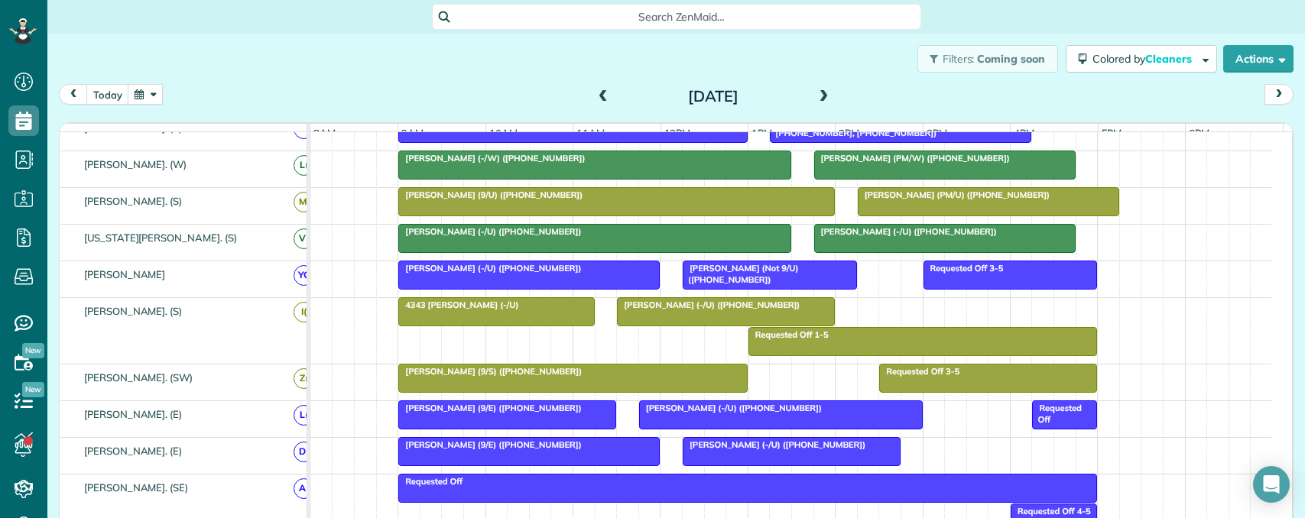
scroll to position [390, 0]
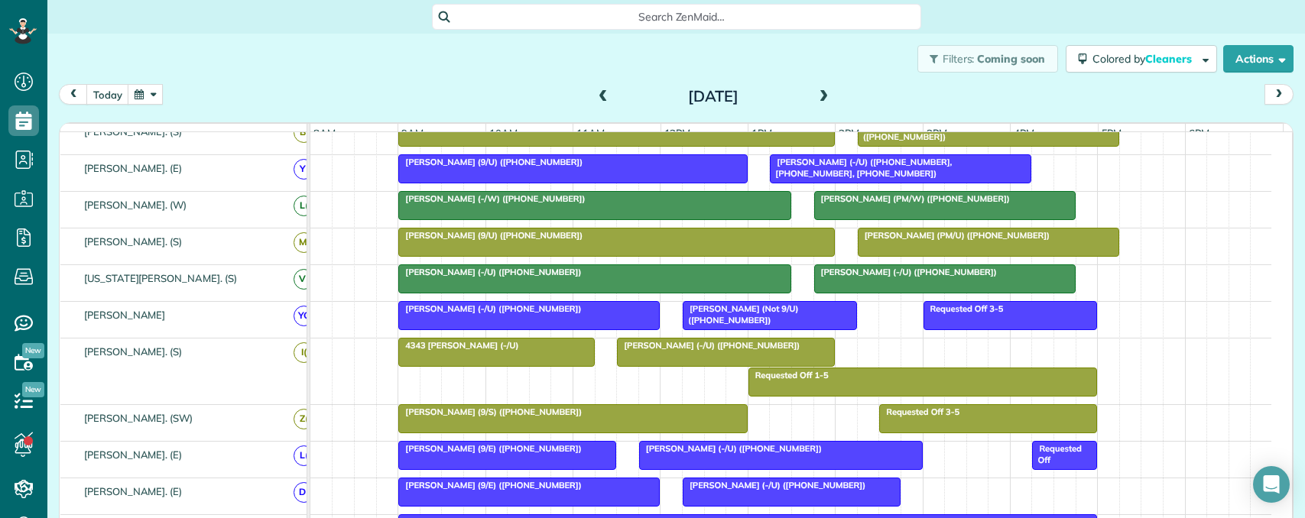
click at [600, 433] on div at bounding box center [573, 419] width 348 height 28
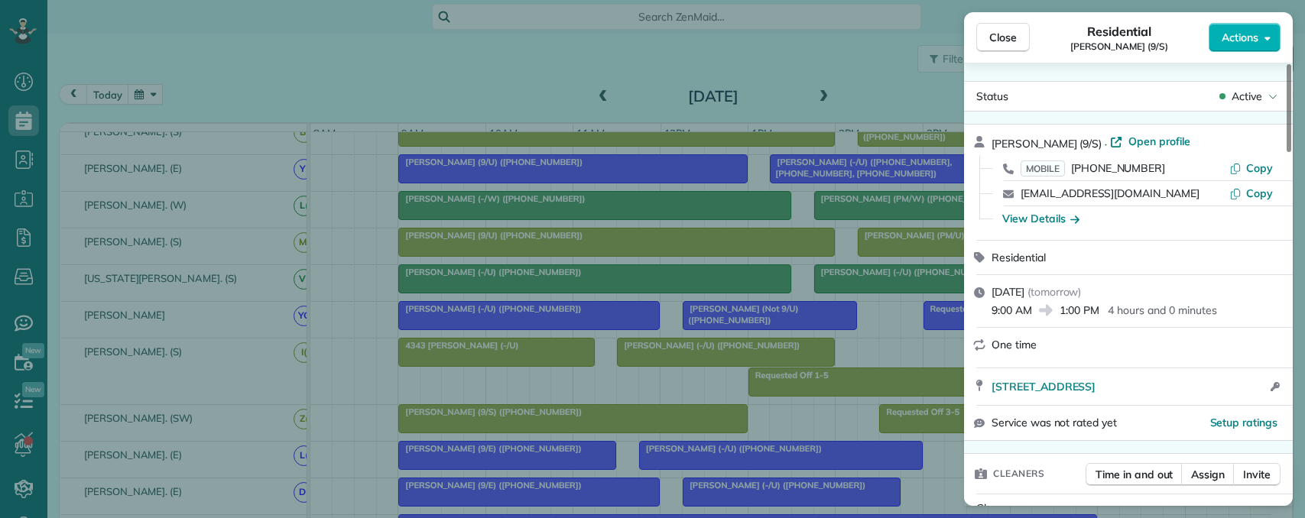
click at [813, 423] on div "Close Residential Keiunna Davis (9/S) Actions Status Active Keiunna Davis (9/S)…" at bounding box center [652, 259] width 1305 height 518
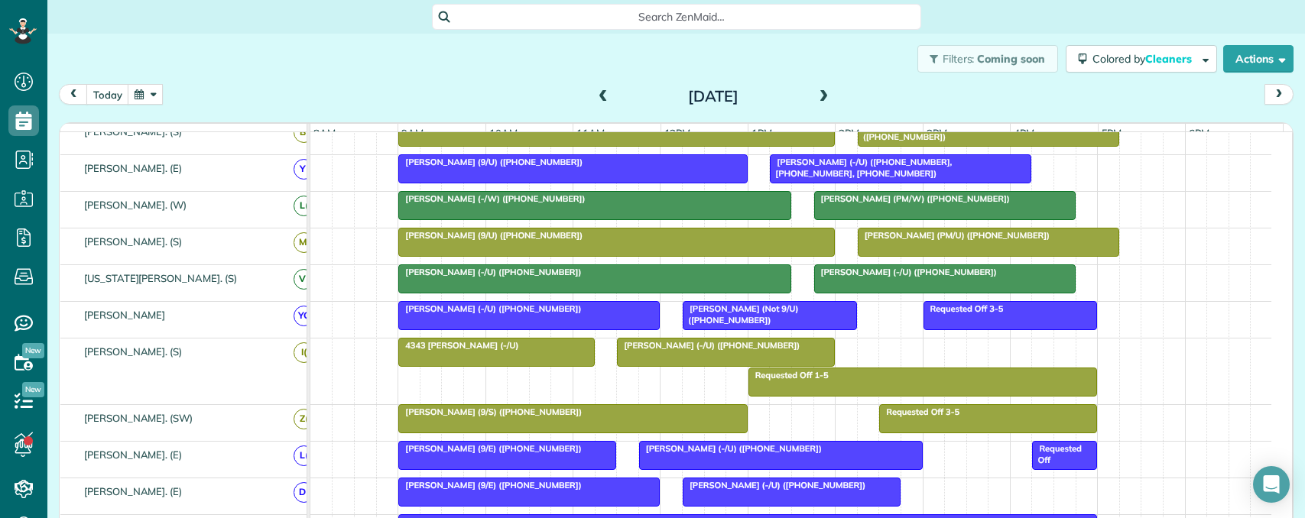
click at [693, 366] on div at bounding box center [726, 353] width 216 height 28
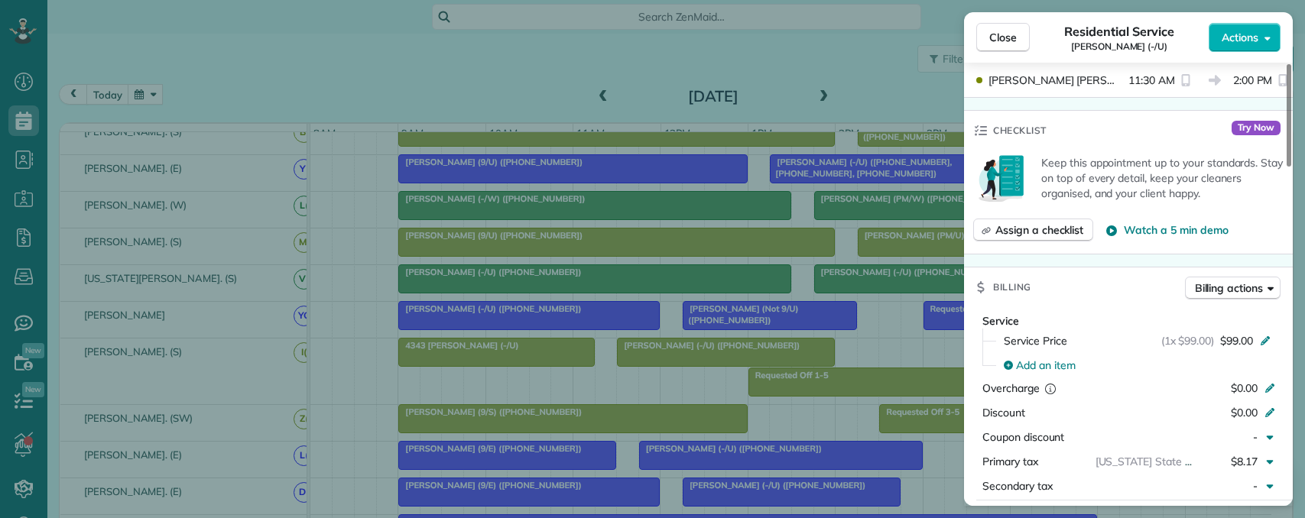
scroll to position [459, 0]
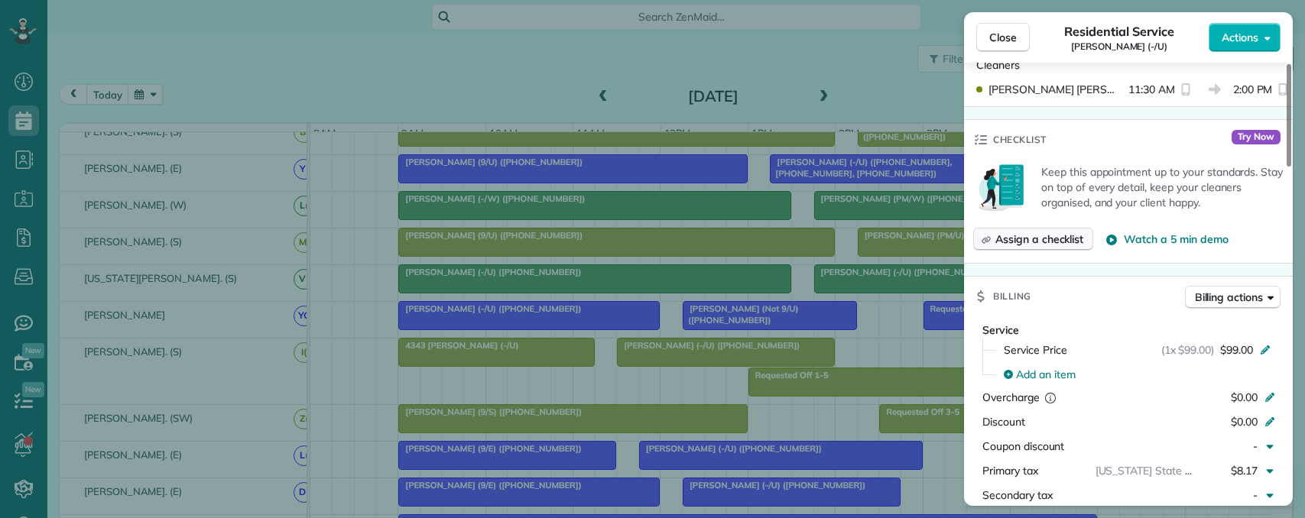
click at [1023, 232] on span "Assign a checklist" at bounding box center [1039, 239] width 88 height 15
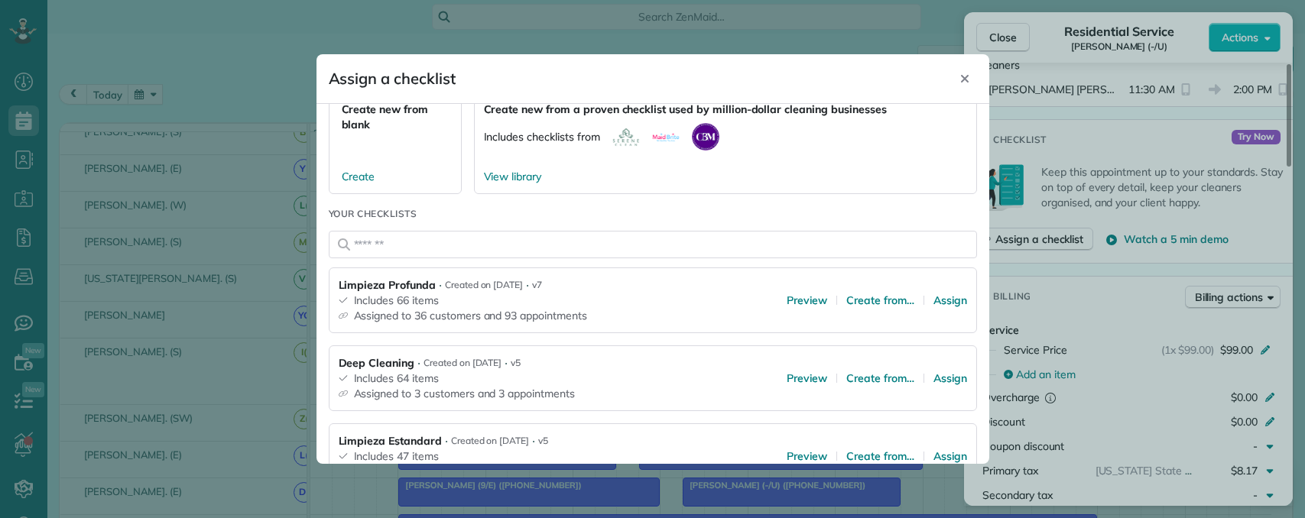
scroll to position [153, 0]
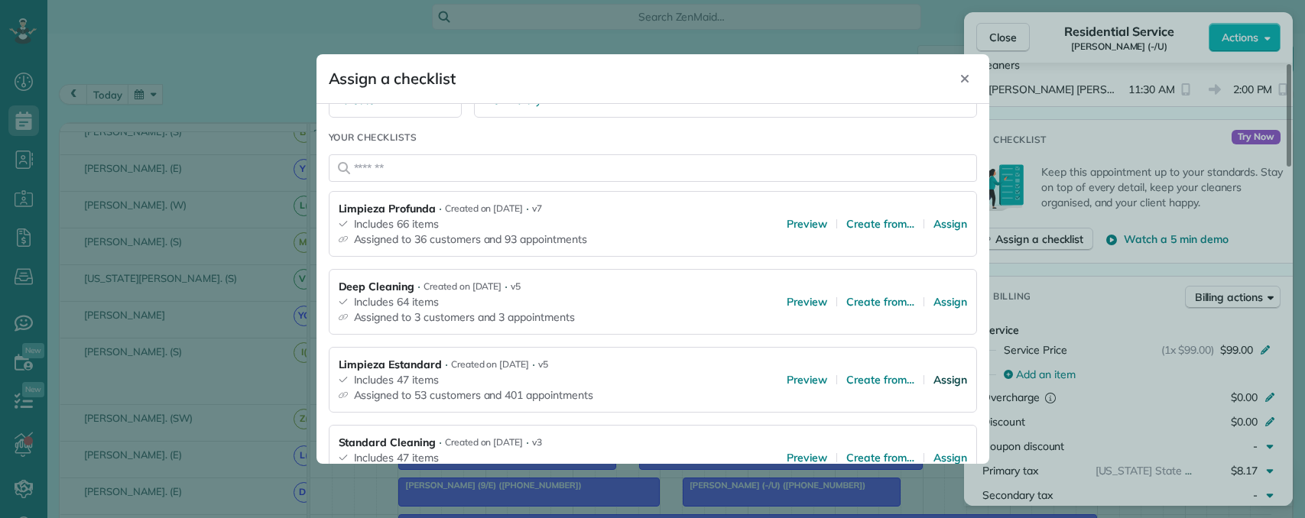
click at [934, 381] on span "Assign" at bounding box center [950, 379] width 34 height 15
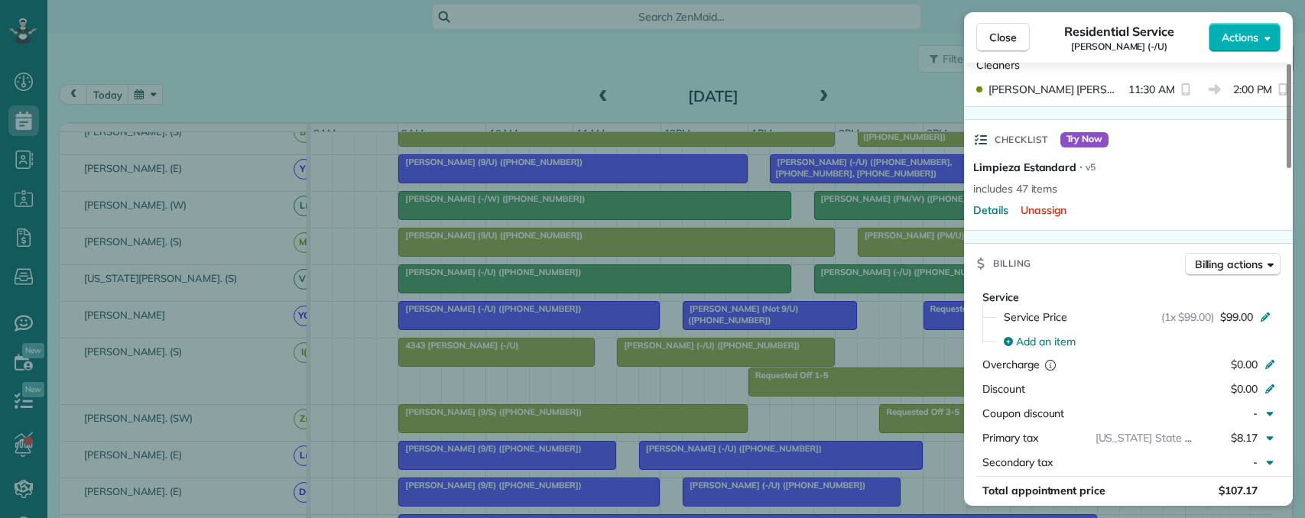
scroll to position [0, 0]
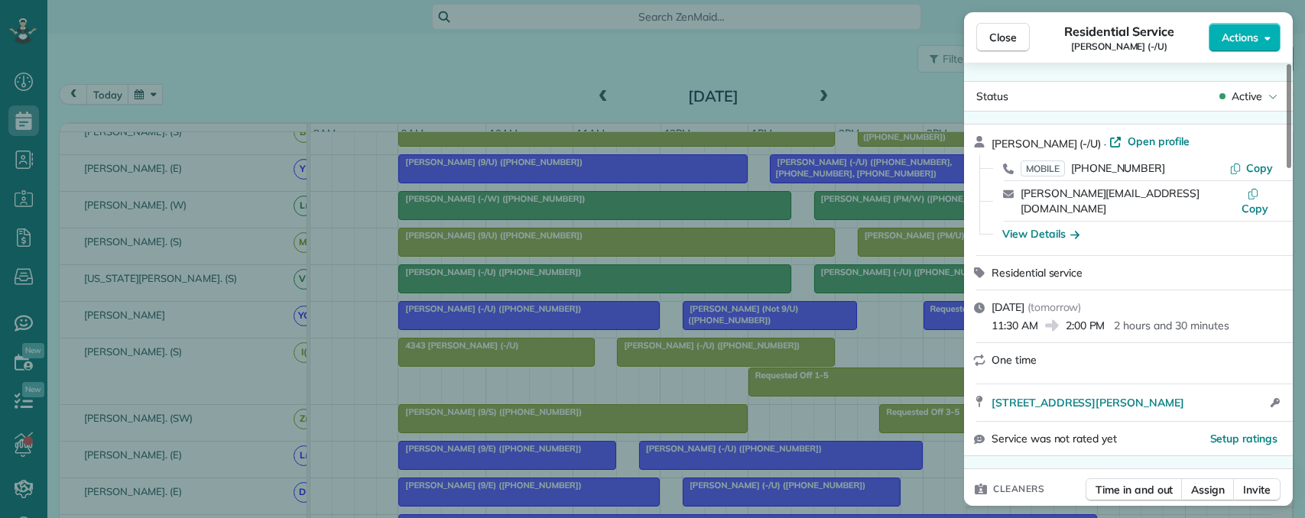
click at [668, 386] on div "Close Residential Service Bobby Lee (-/U) Actions Status Active Bobby Lee (-/U)…" at bounding box center [652, 259] width 1305 height 518
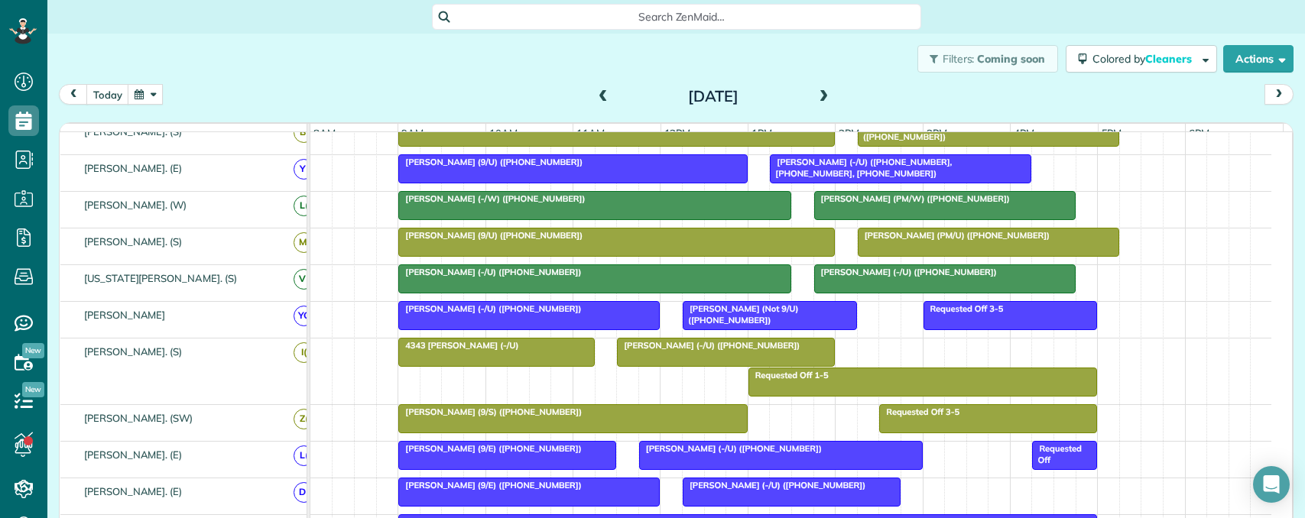
click at [739, 323] on span "Daniel Yu (Not 9/U) (+12149096688)" at bounding box center [740, 313] width 116 height 21
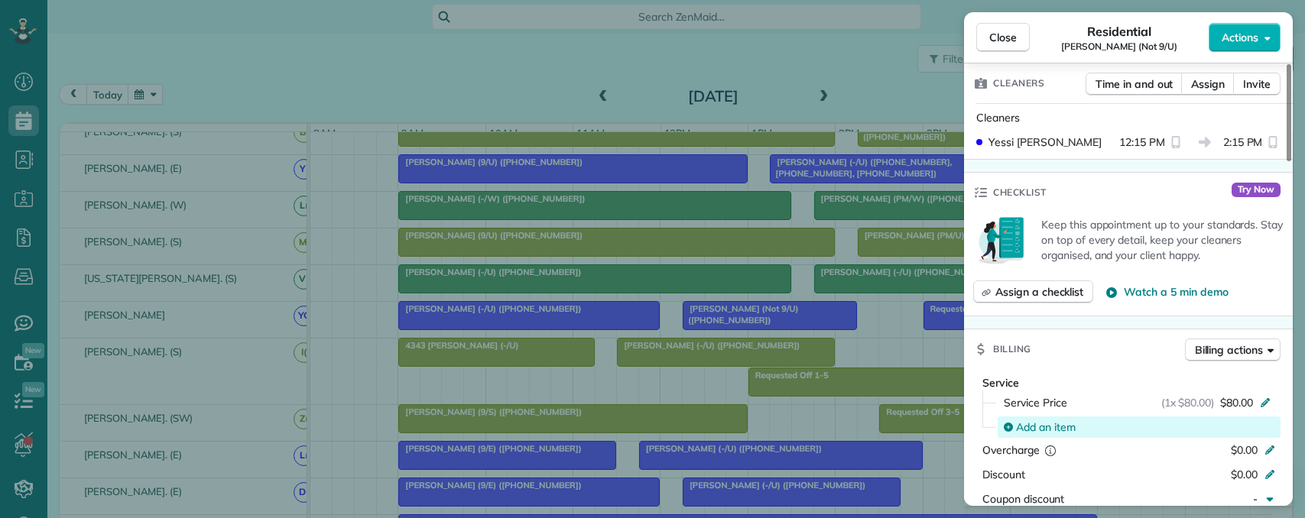
scroll to position [459, 0]
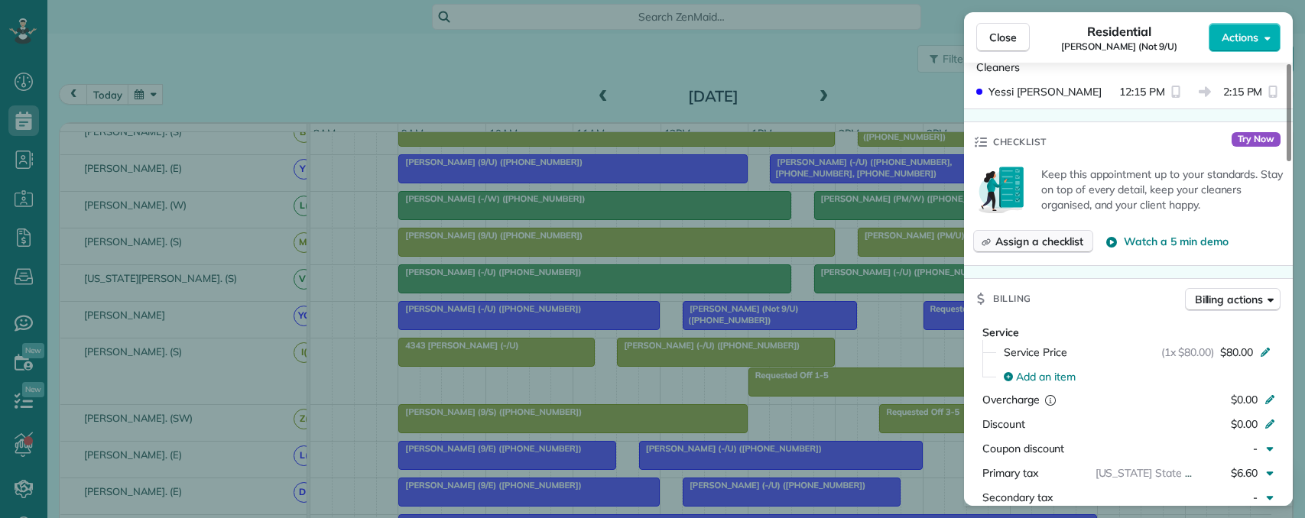
click at [1030, 251] on button "Assign a checklist" at bounding box center [1033, 241] width 120 height 23
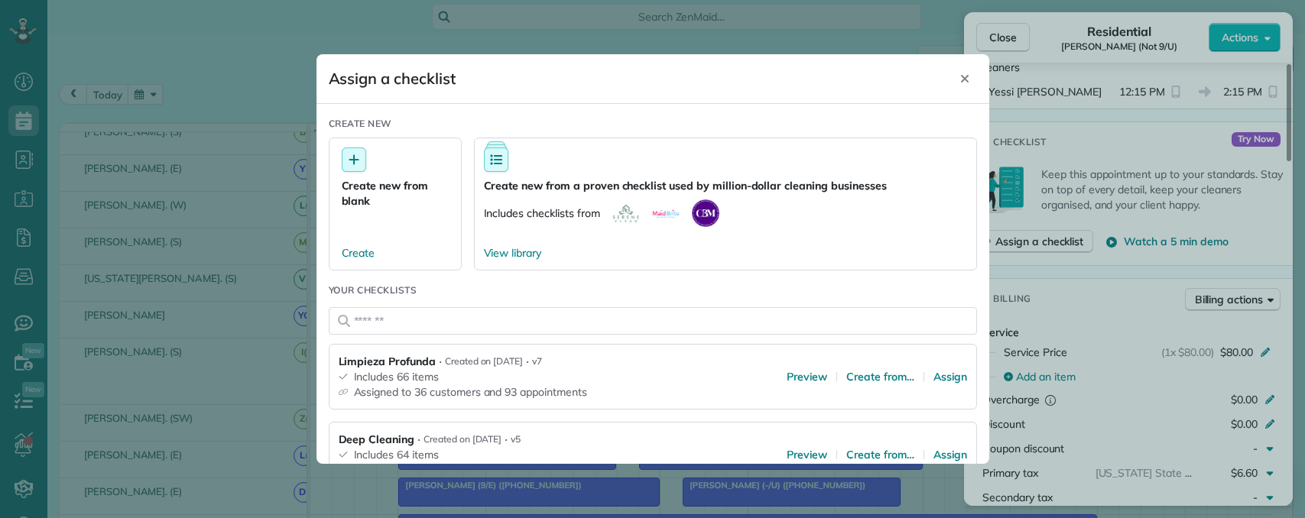
scroll to position [153, 0]
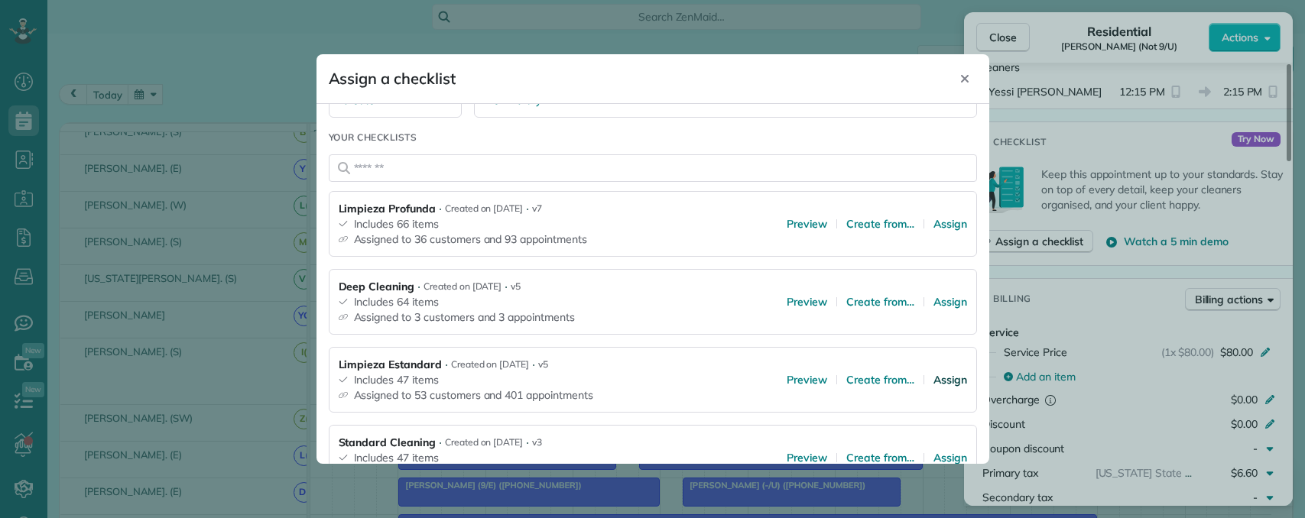
click at [933, 382] on span "Assign" at bounding box center [950, 379] width 34 height 15
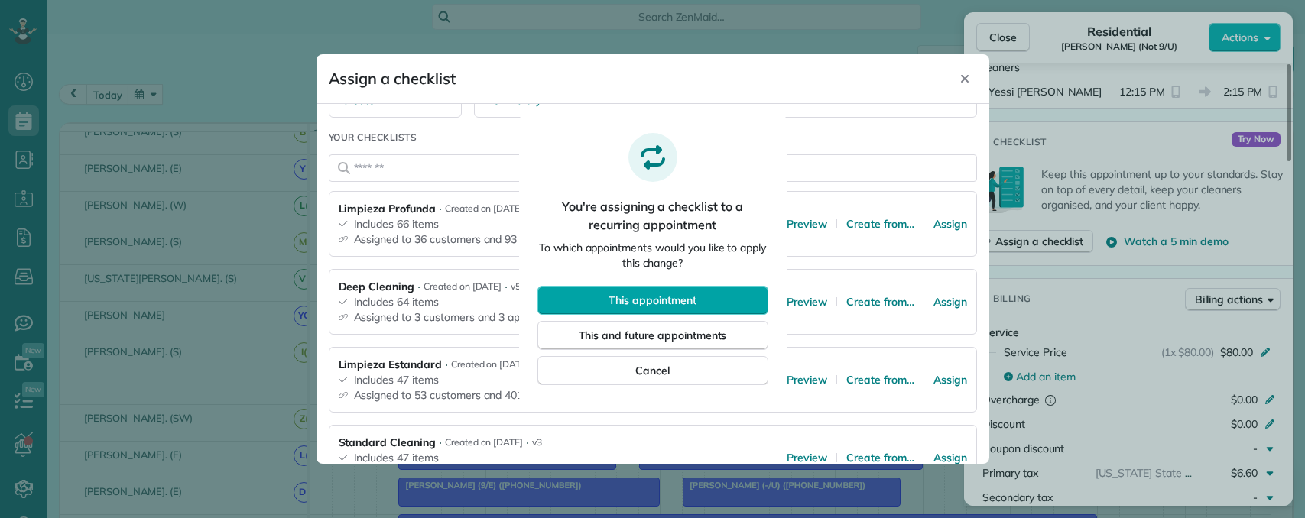
click at [673, 291] on button "This appointment" at bounding box center [652, 300] width 231 height 29
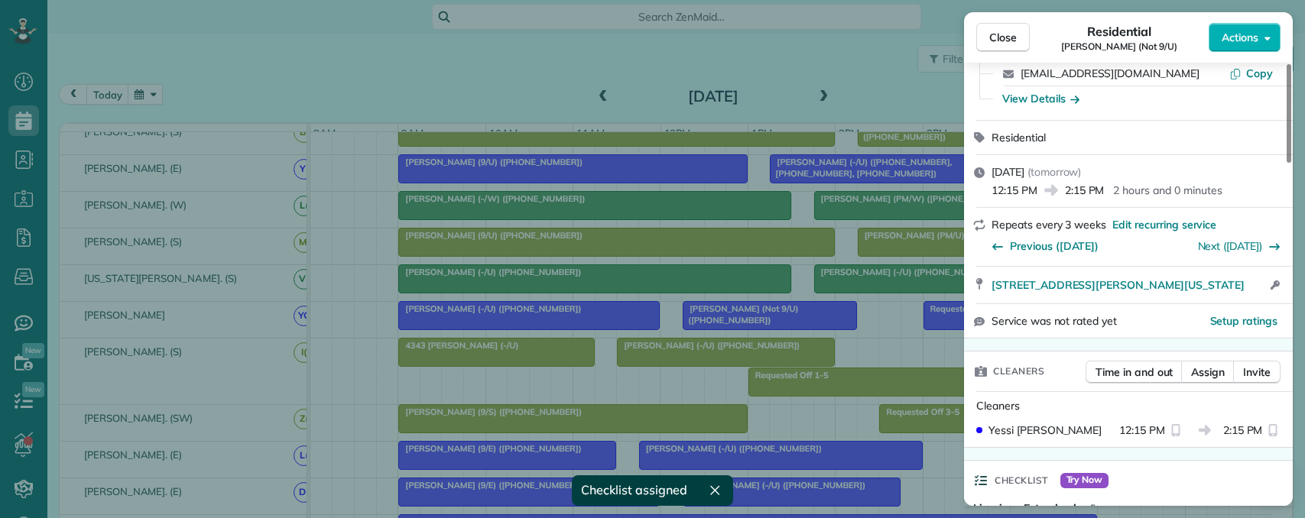
scroll to position [0, 0]
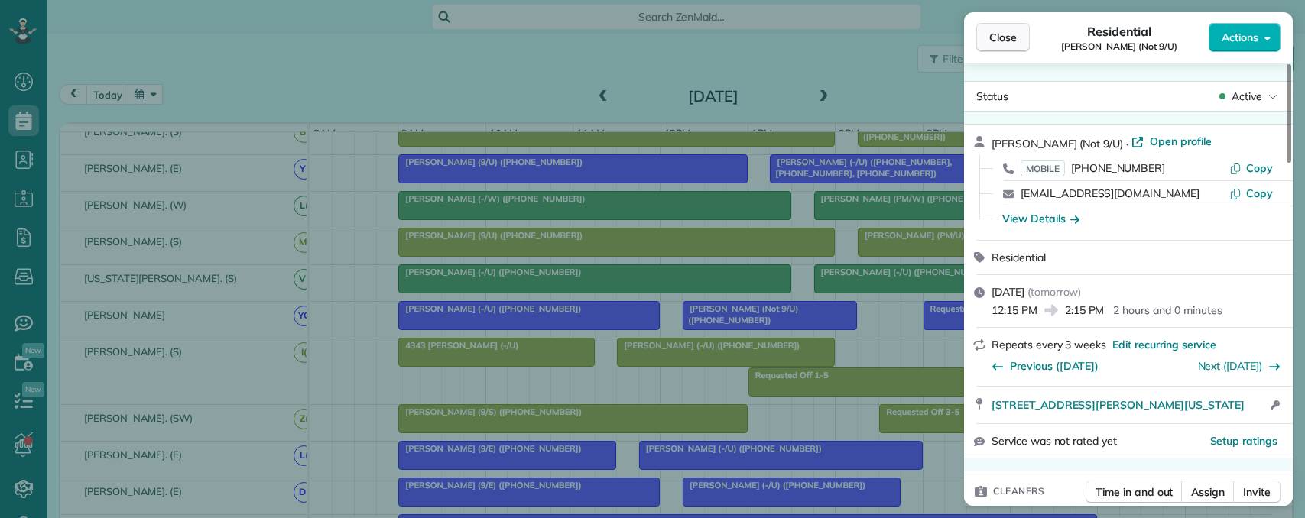
click at [1004, 34] on span "Close" at bounding box center [1003, 37] width 28 height 15
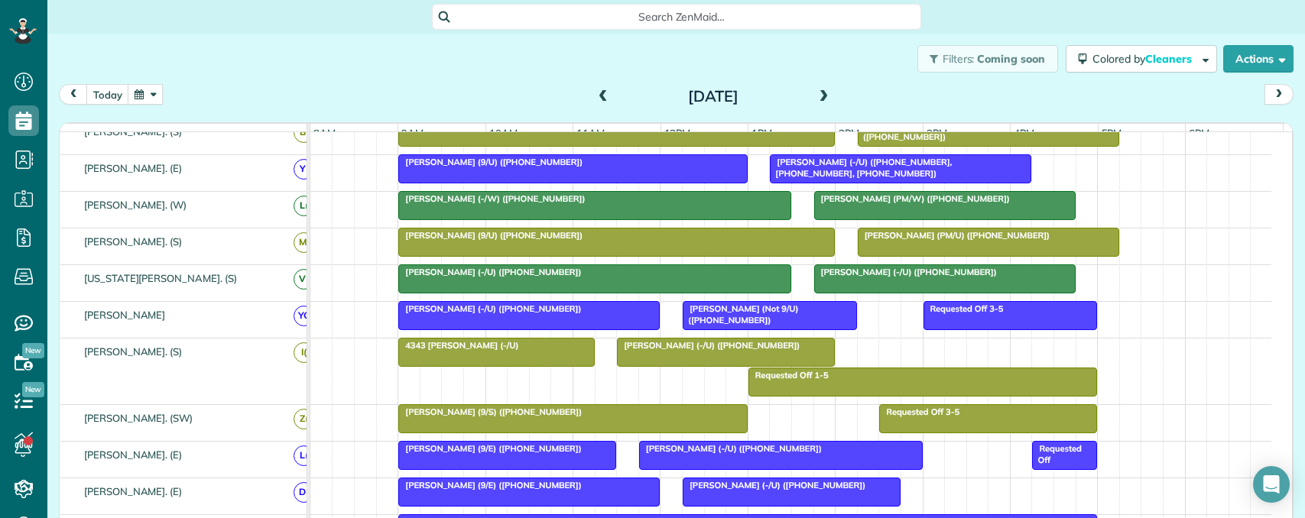
click at [528, 314] on span "Avery Freedman (-/U) (+19709893014)" at bounding box center [489, 308] width 184 height 11
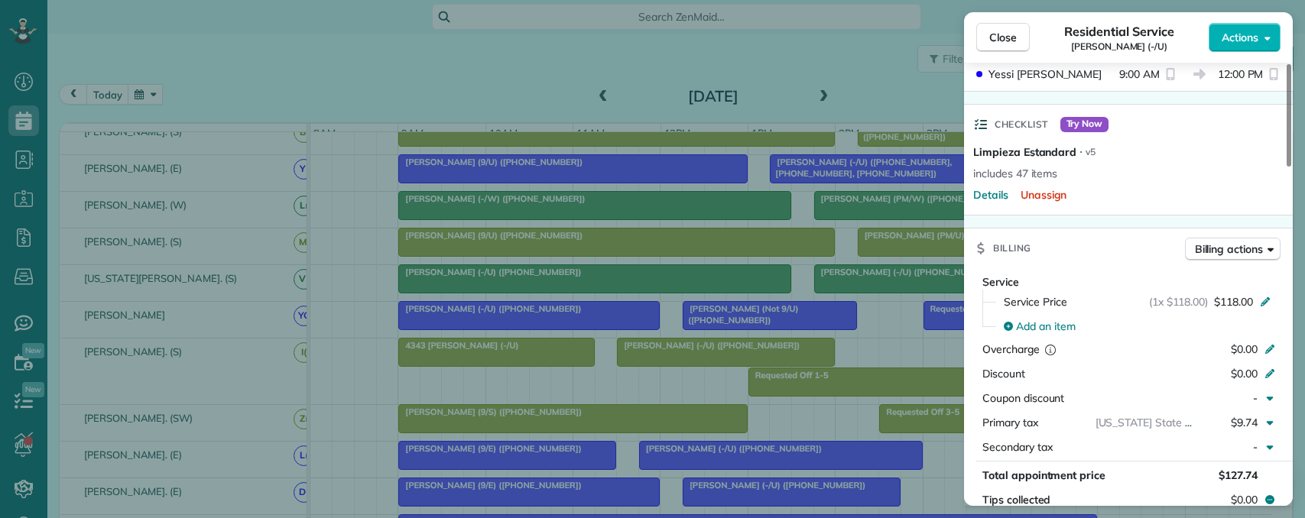
scroll to position [306, 0]
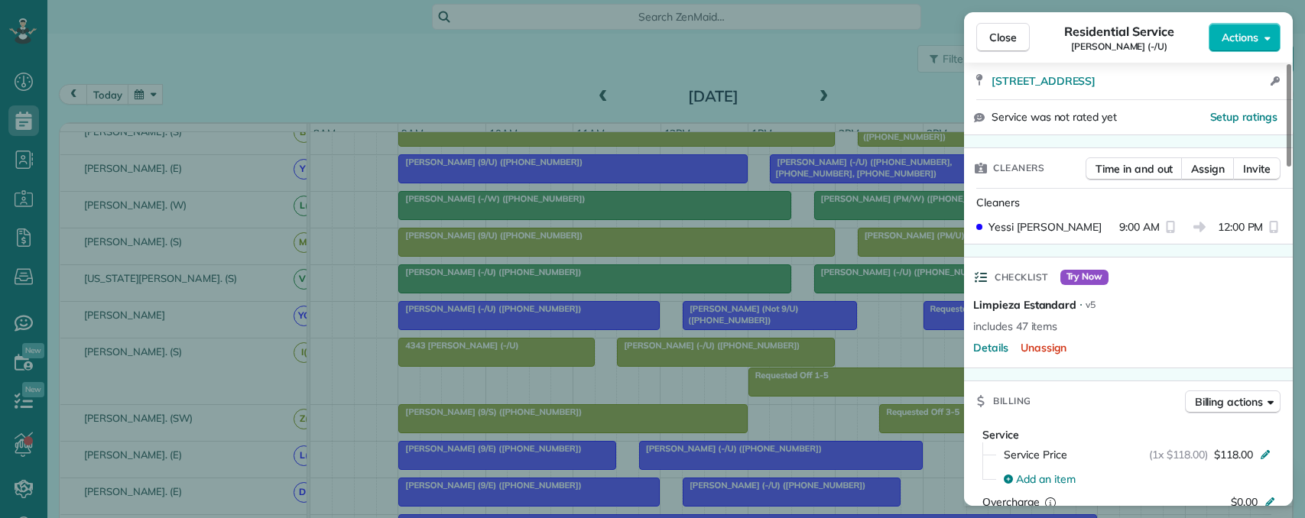
click at [879, 277] on div "Close Residential Service Avery Freedman (-/U) Actions Status Active Avery Free…" at bounding box center [652, 259] width 1305 height 518
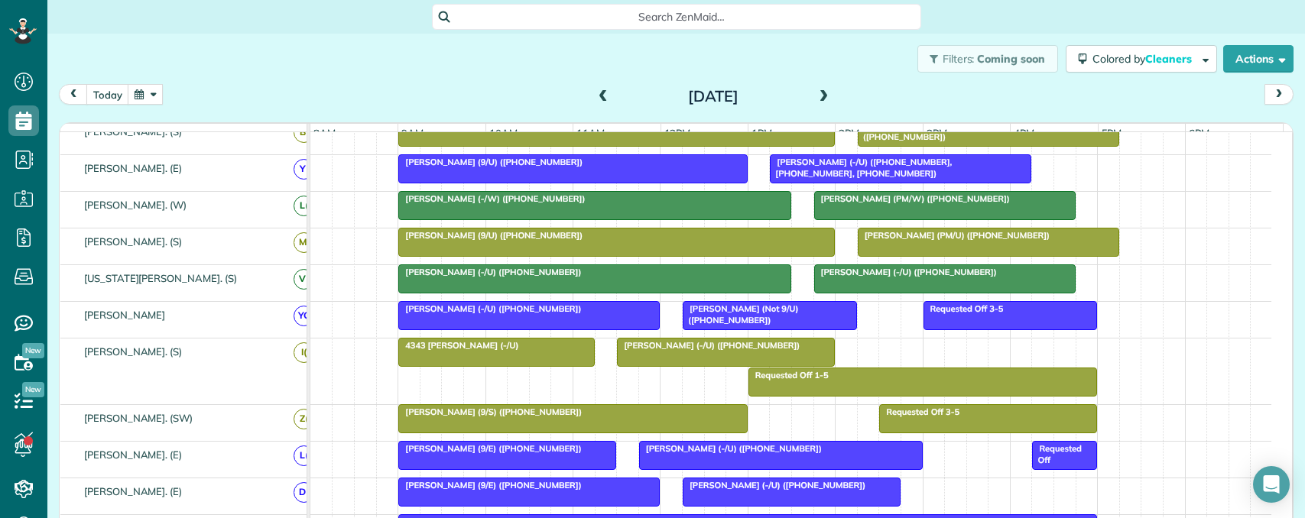
click at [866, 291] on body "Dashboard Scheduling Calendar View List View Dispatch View - Weekly scheduling …" at bounding box center [652, 259] width 1305 height 518
click at [1036, 277] on div "Eric Tretter (-/U) (+12164022402)" at bounding box center [945, 272] width 252 height 11
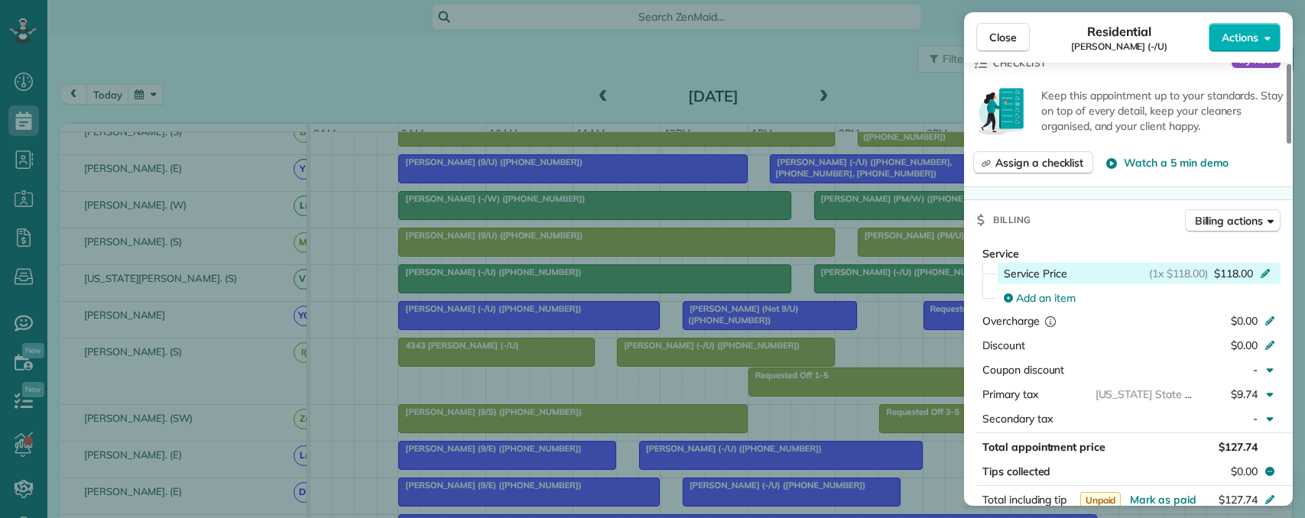
scroll to position [536, 0]
click at [1036, 166] on span "Assign a checklist" at bounding box center [1039, 164] width 88 height 15
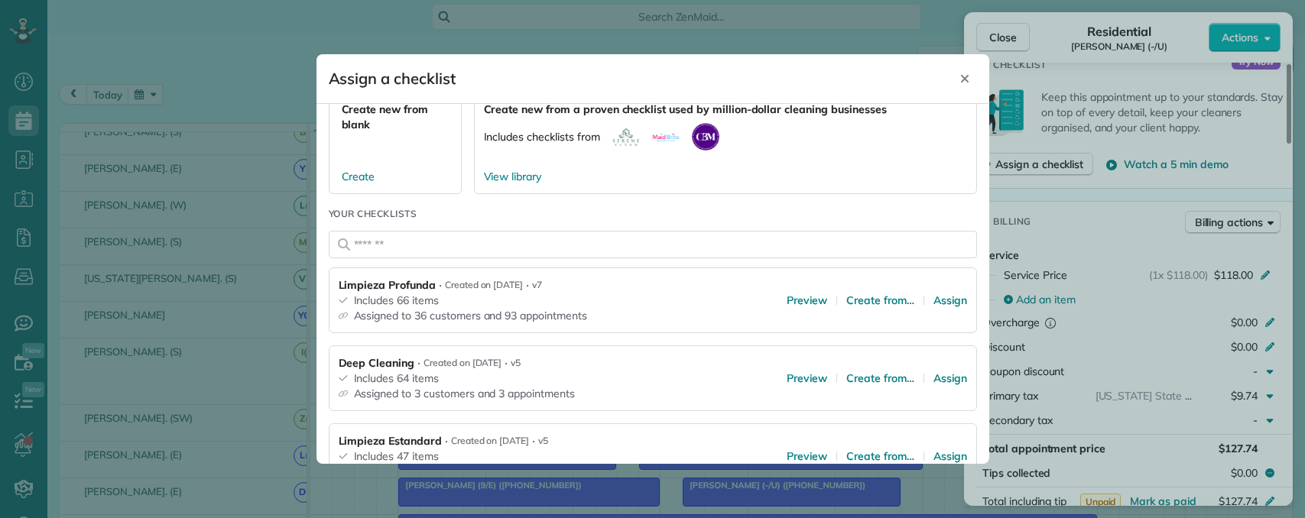
scroll to position [153, 0]
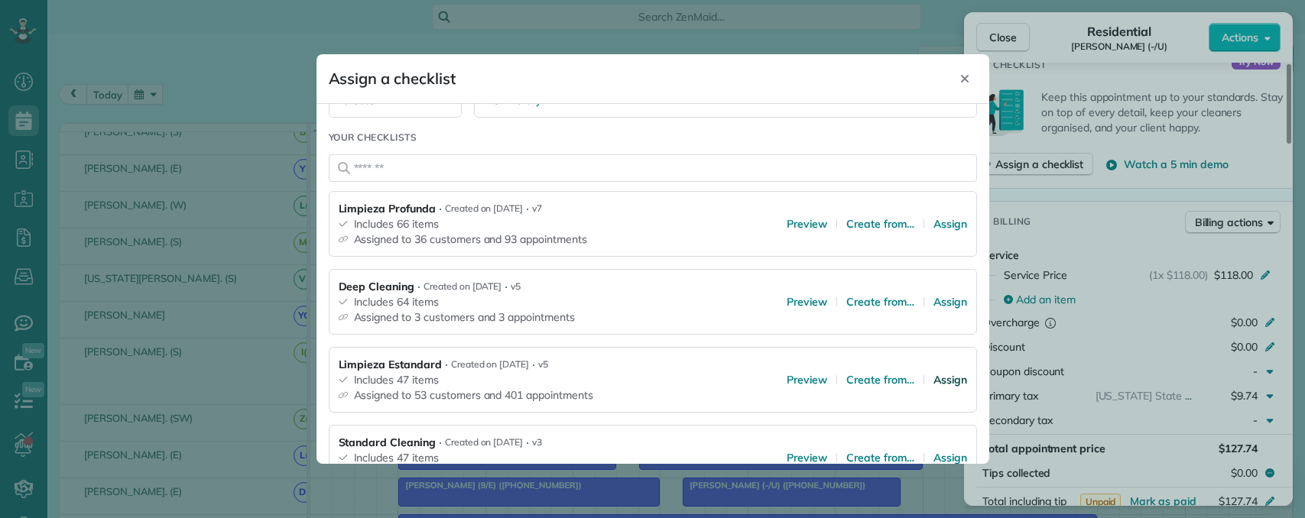
click at [933, 375] on span "Assign" at bounding box center [950, 379] width 34 height 15
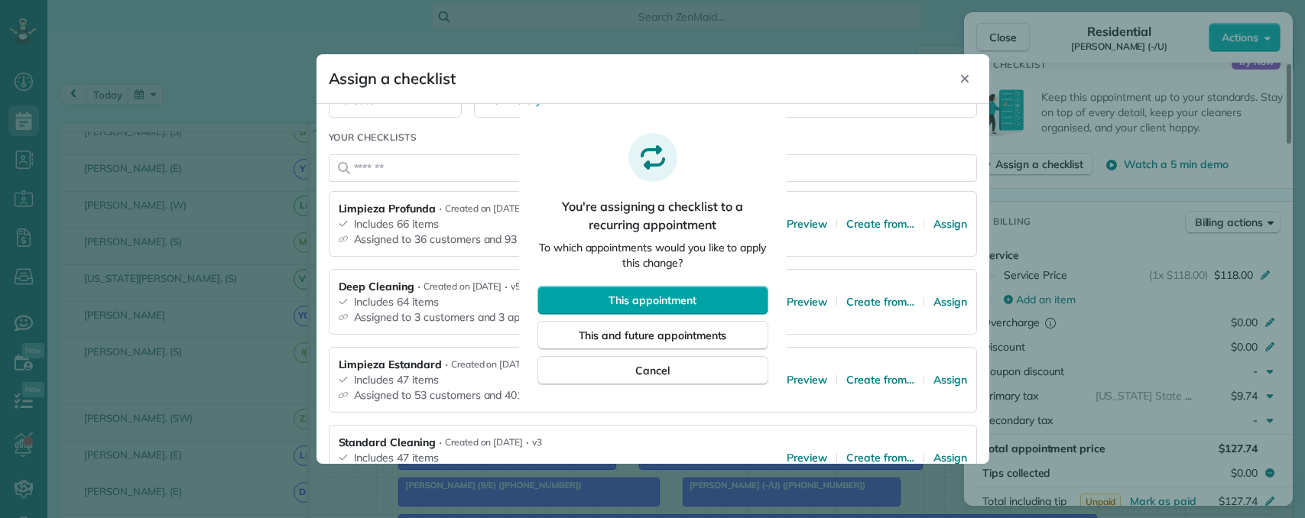
click at [690, 297] on span "This appointment" at bounding box center [651, 300] width 87 height 15
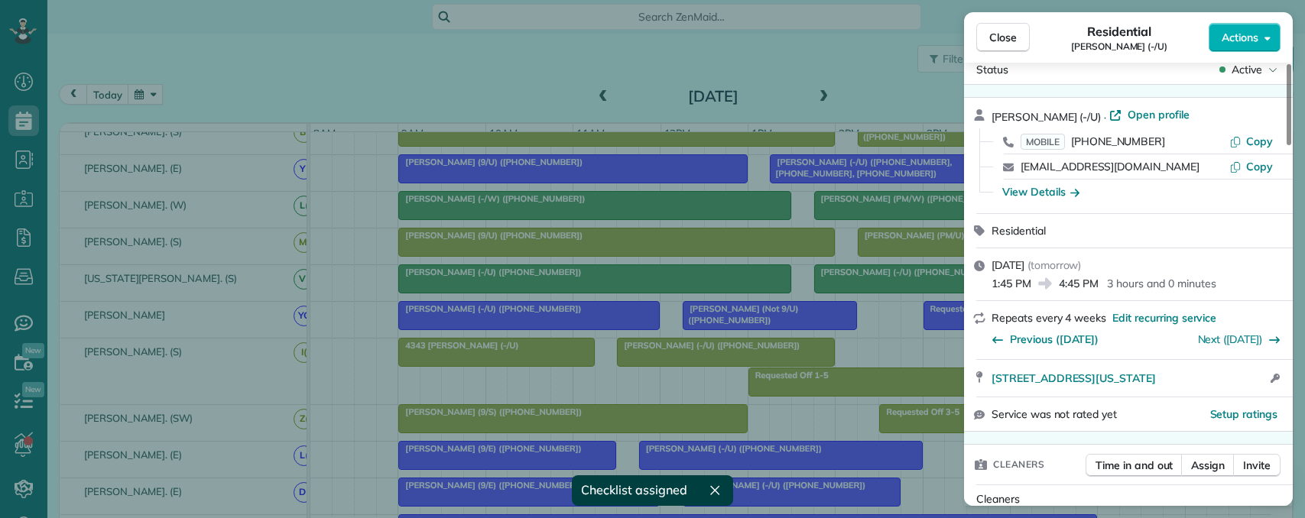
scroll to position [0, 0]
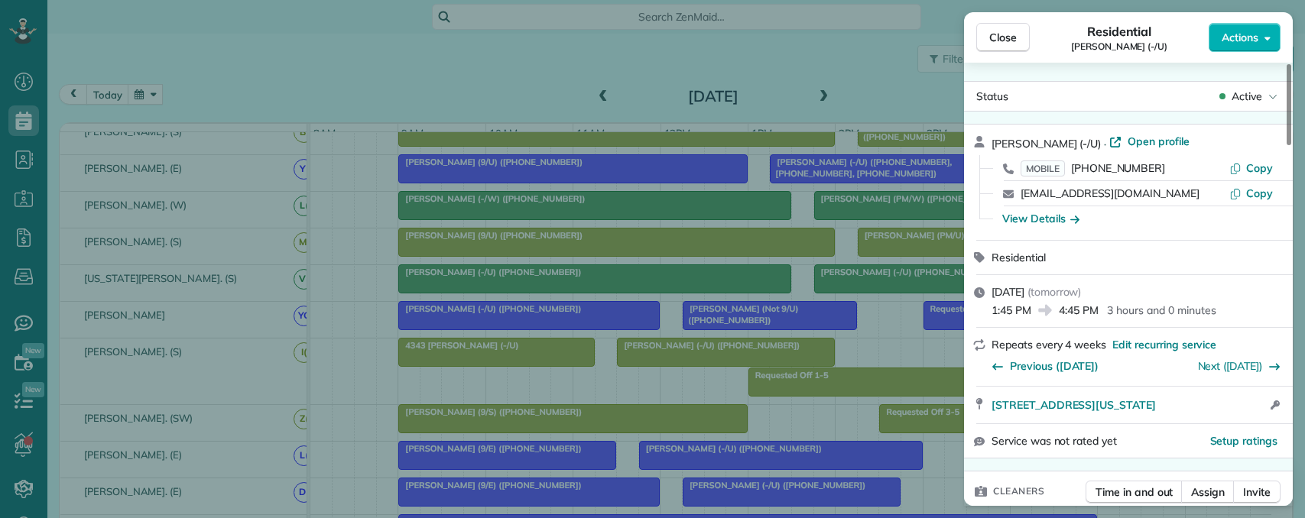
click at [719, 288] on div "Close Residential Eric Tretter (-/U) Actions Status Active Eric Tretter (-/U) ·…" at bounding box center [652, 259] width 1305 height 518
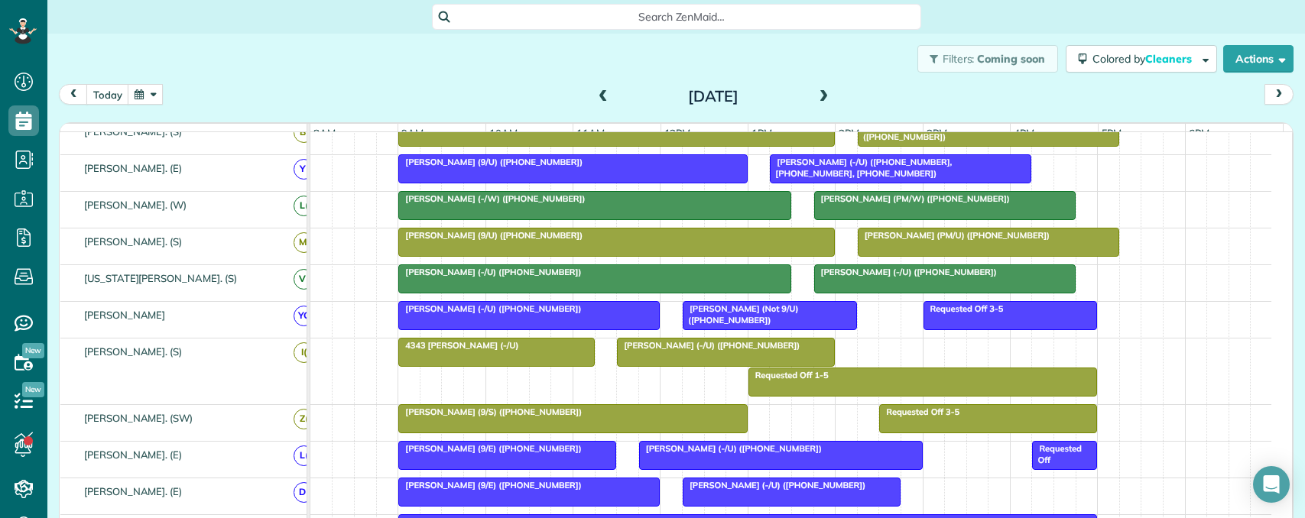
click at [735, 290] on div at bounding box center [594, 279] width 391 height 28
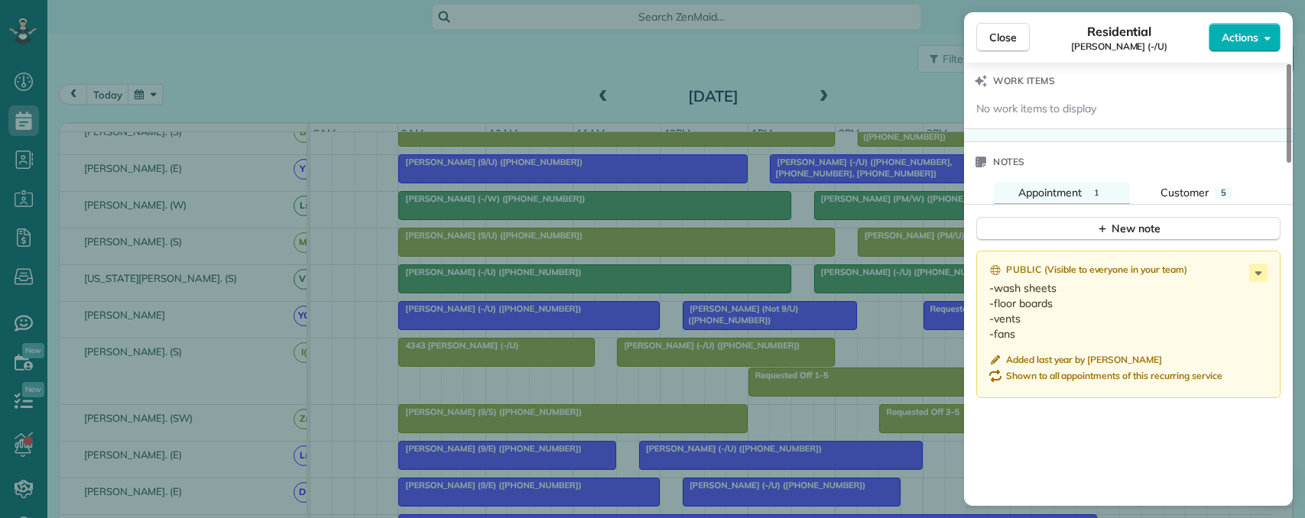
scroll to position [1224, 0]
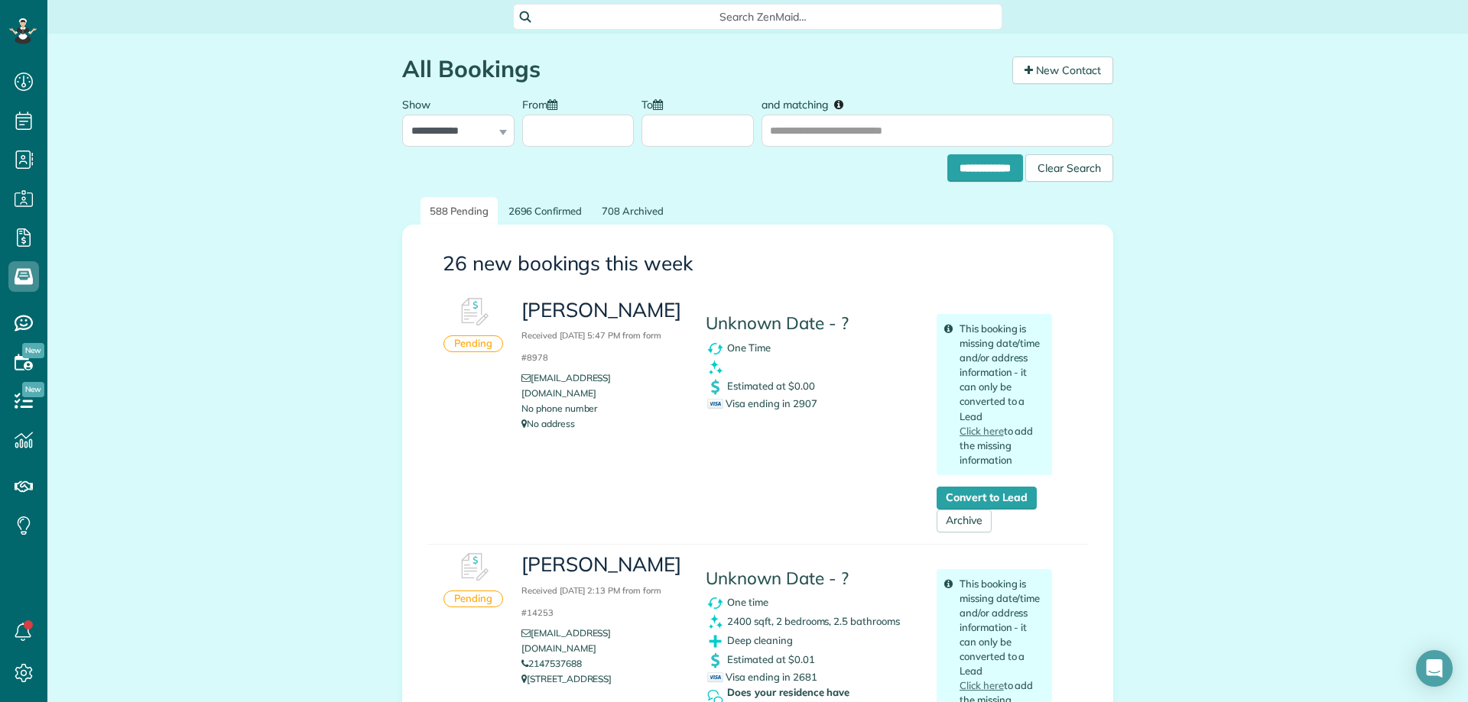
scroll to position [7, 7]
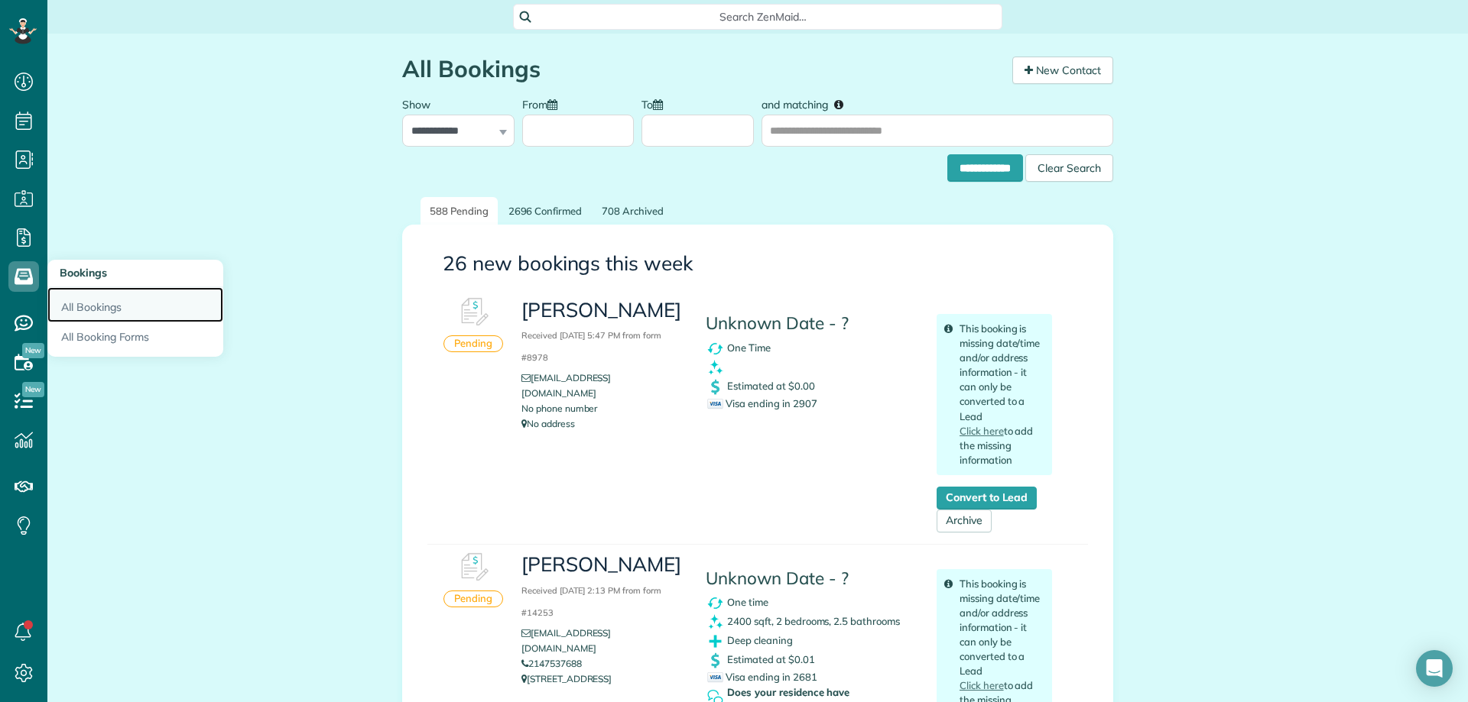
drag, startPoint x: 92, startPoint y: 307, endPoint x: 120, endPoint y: 310, distance: 27.7
click at [94, 307] on link "All Bookings" at bounding box center [135, 304] width 176 height 35
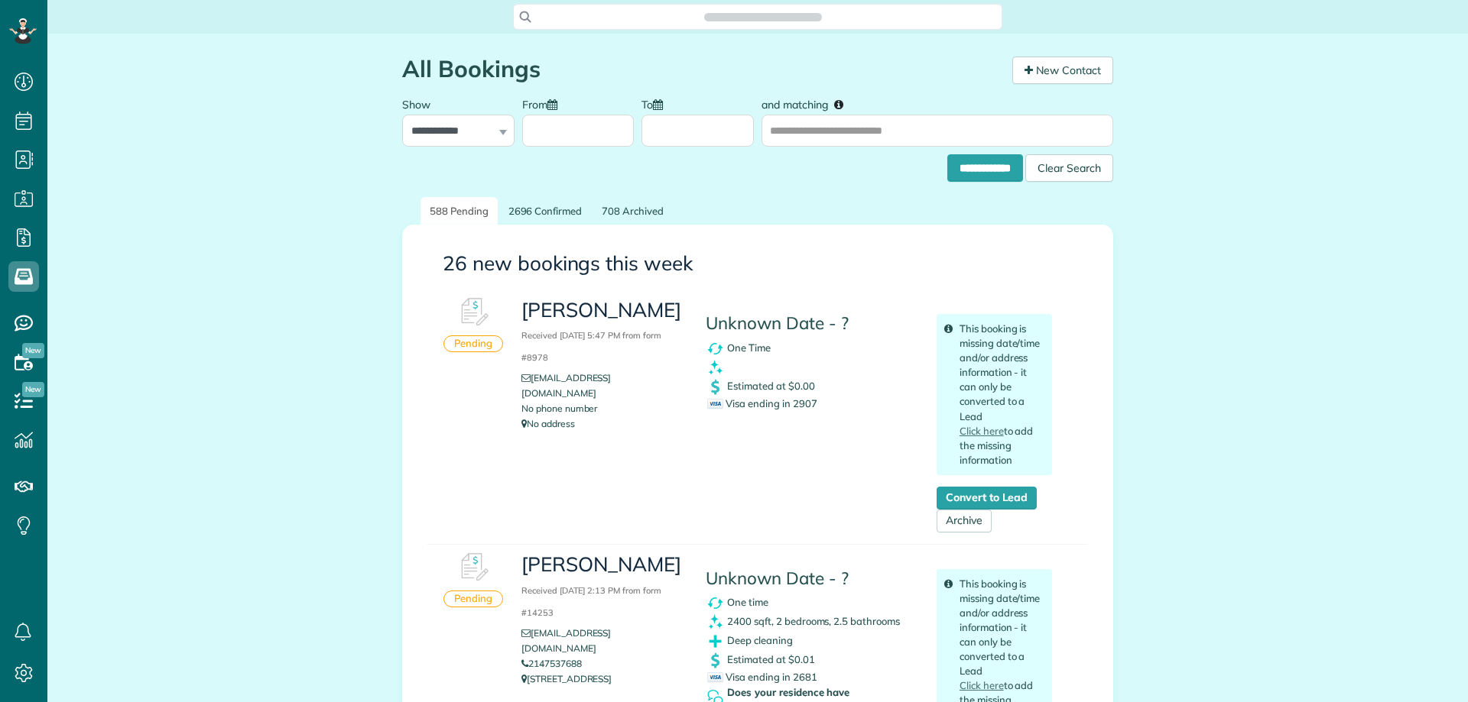
scroll to position [7, 7]
click at [605, 31] on div "Search ZenMaid…" at bounding box center [757, 17] width 1420 height 34
click at [612, 19] on span "Search ZenMaid…" at bounding box center [762, 16] width 465 height 15
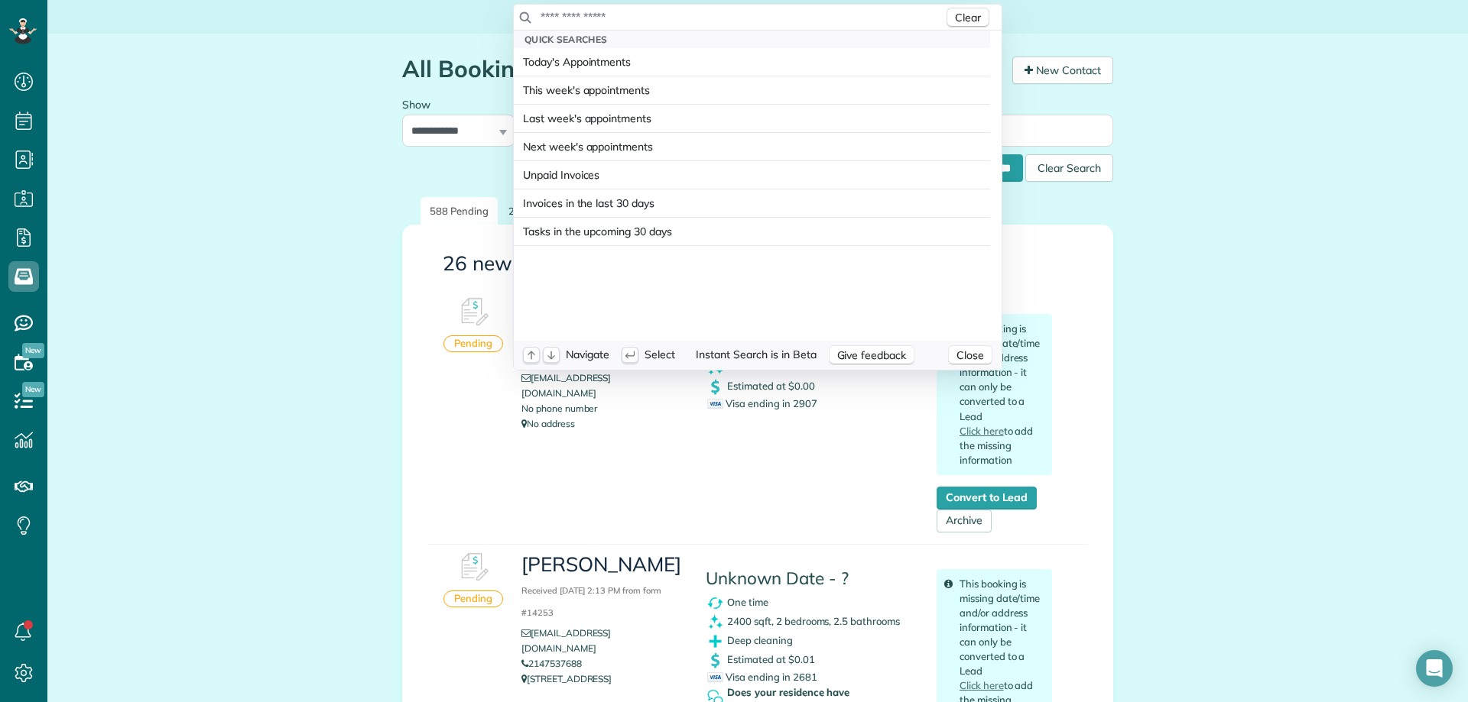
click at [615, 16] on input "text" at bounding box center [742, 16] width 404 height 15
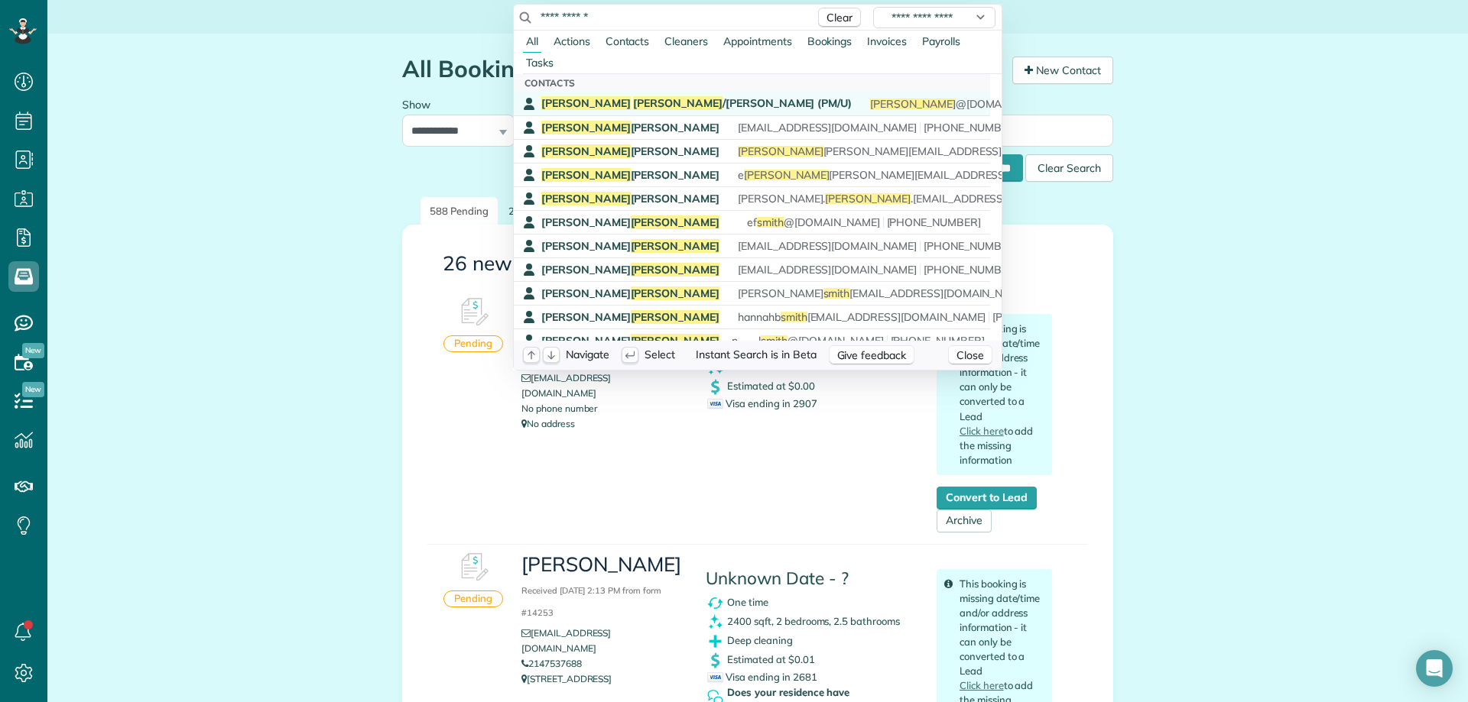
type input "**********"
click at [629, 104] on span "Colin Smith /Bazarsky (PM/U)" at bounding box center [696, 103] width 310 height 14
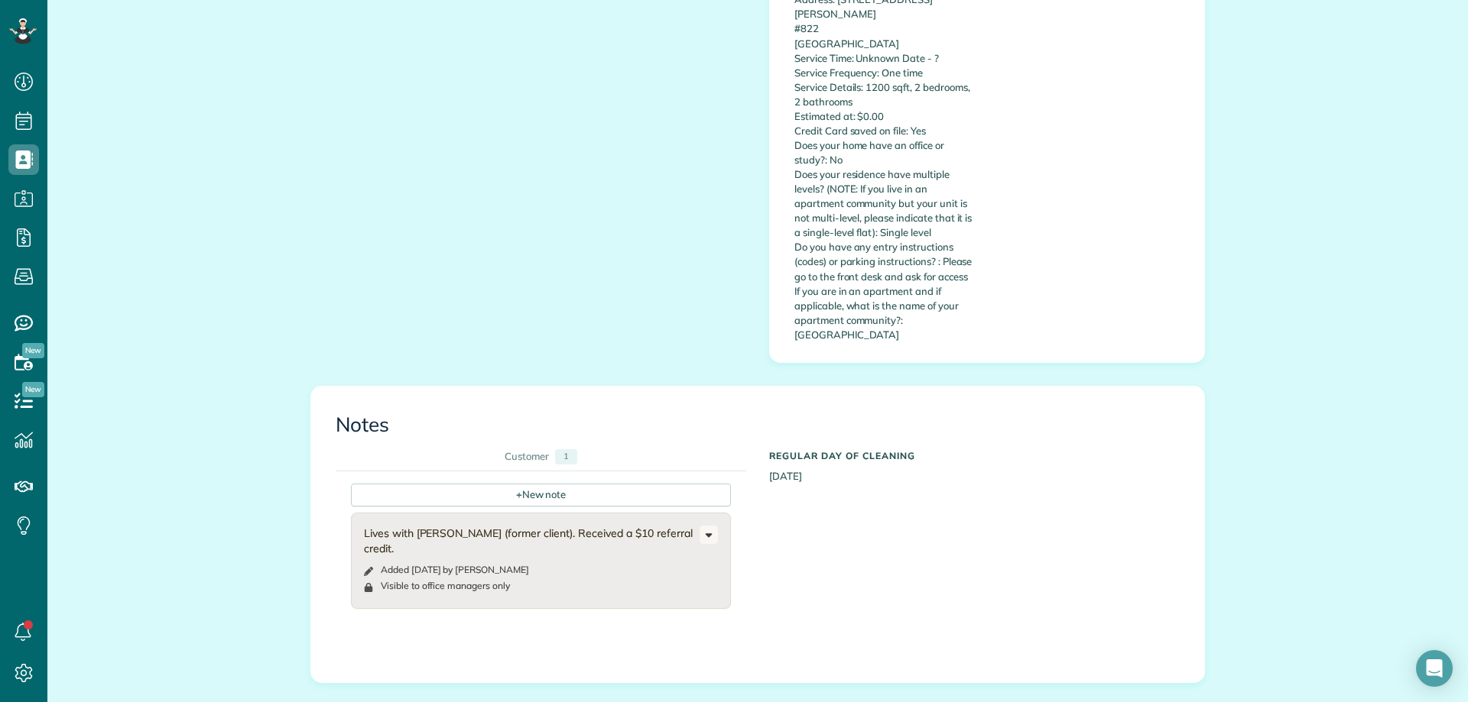
scroll to position [1299, 0]
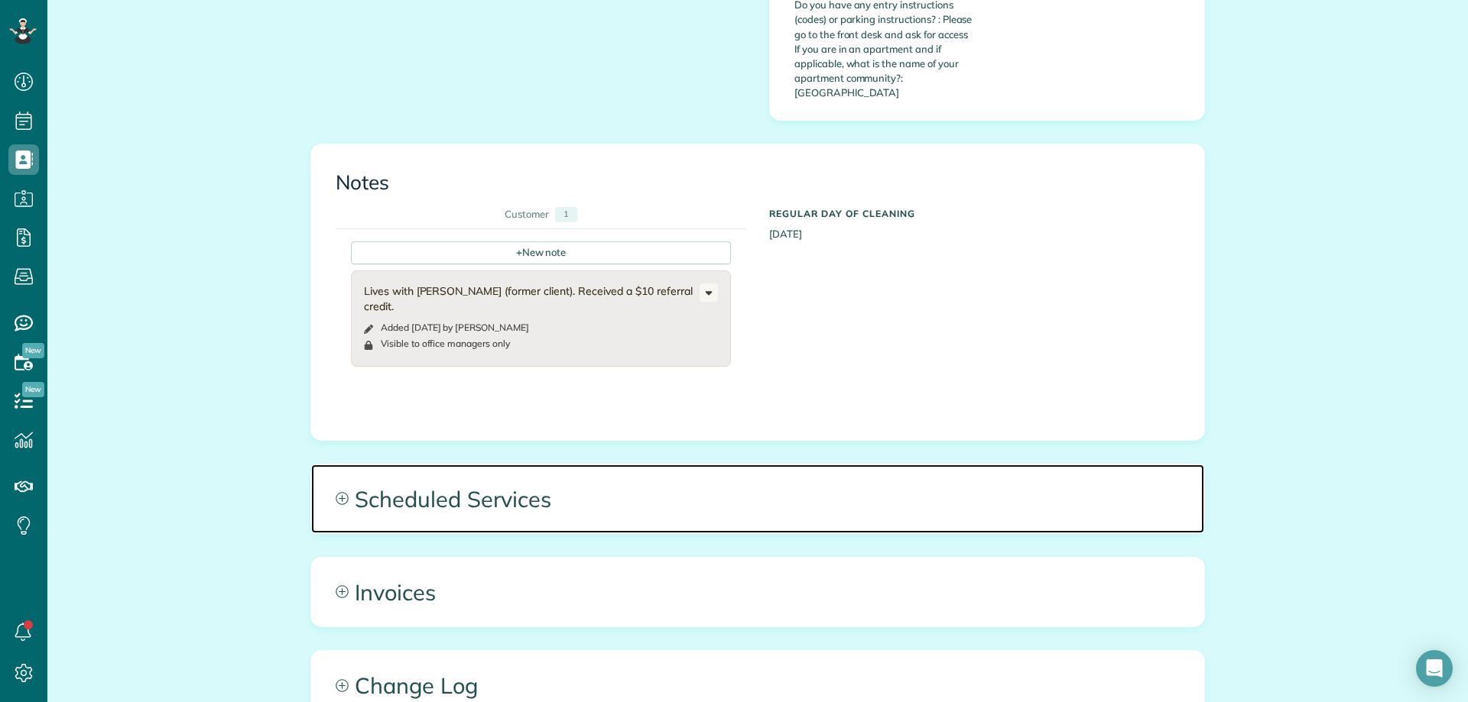
click at [579, 465] on span "Scheduled Services" at bounding box center [757, 499] width 893 height 69
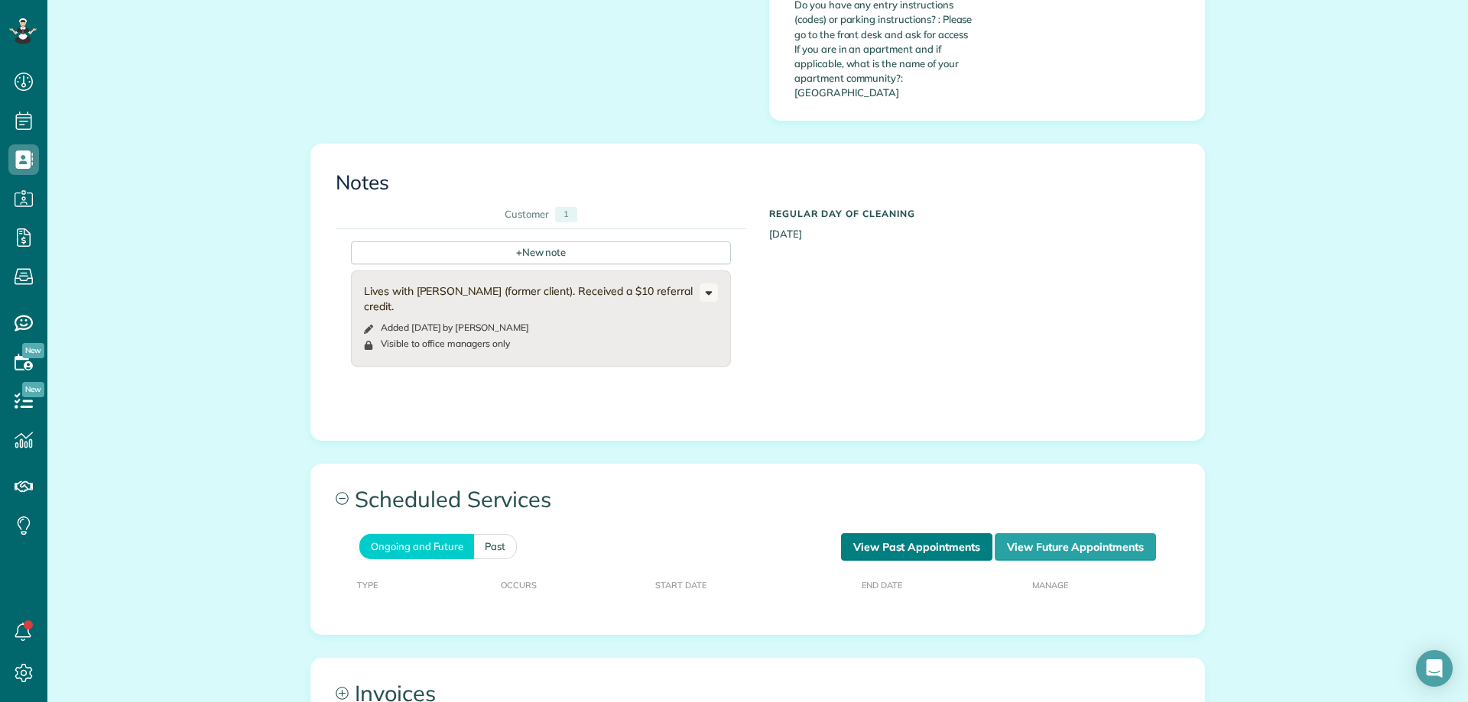
click at [939, 534] on link "View Past Appointments" at bounding box center [916, 548] width 151 height 28
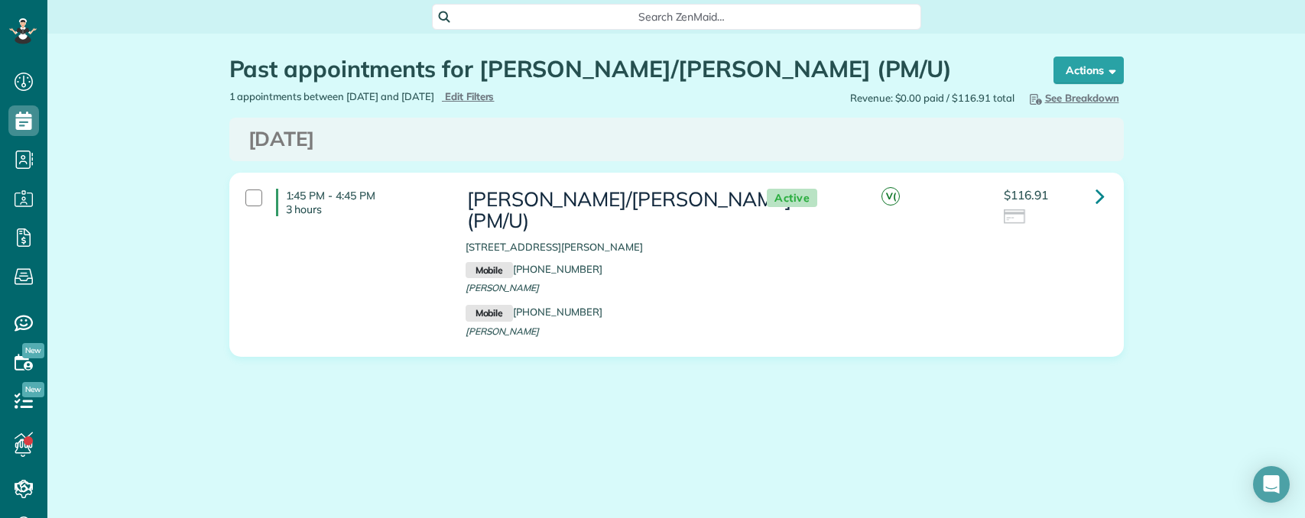
scroll to position [518, 47]
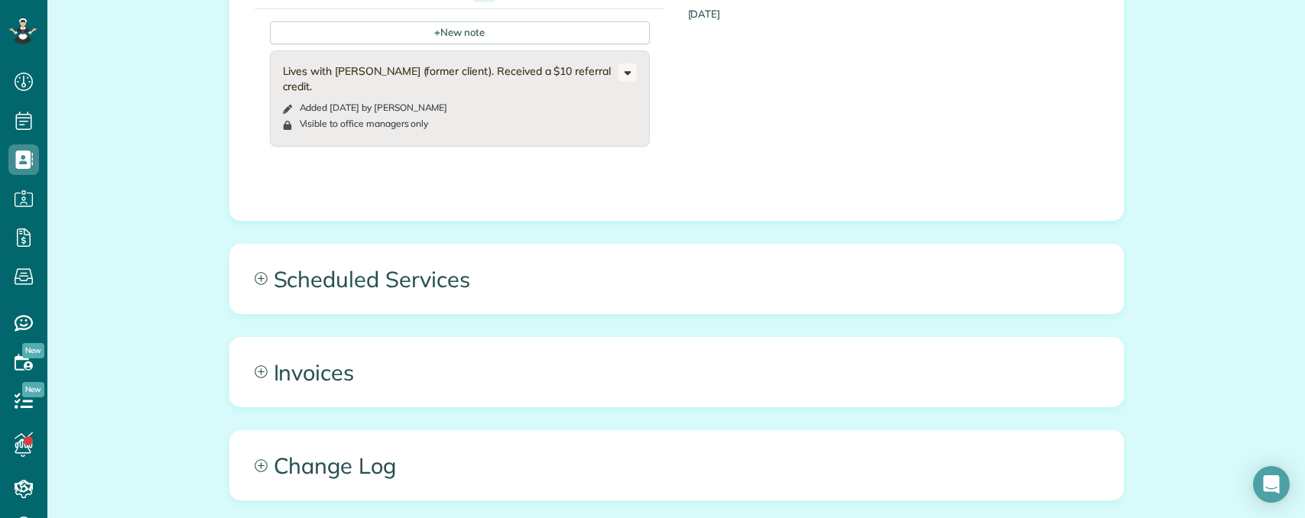
scroll to position [1529, 0]
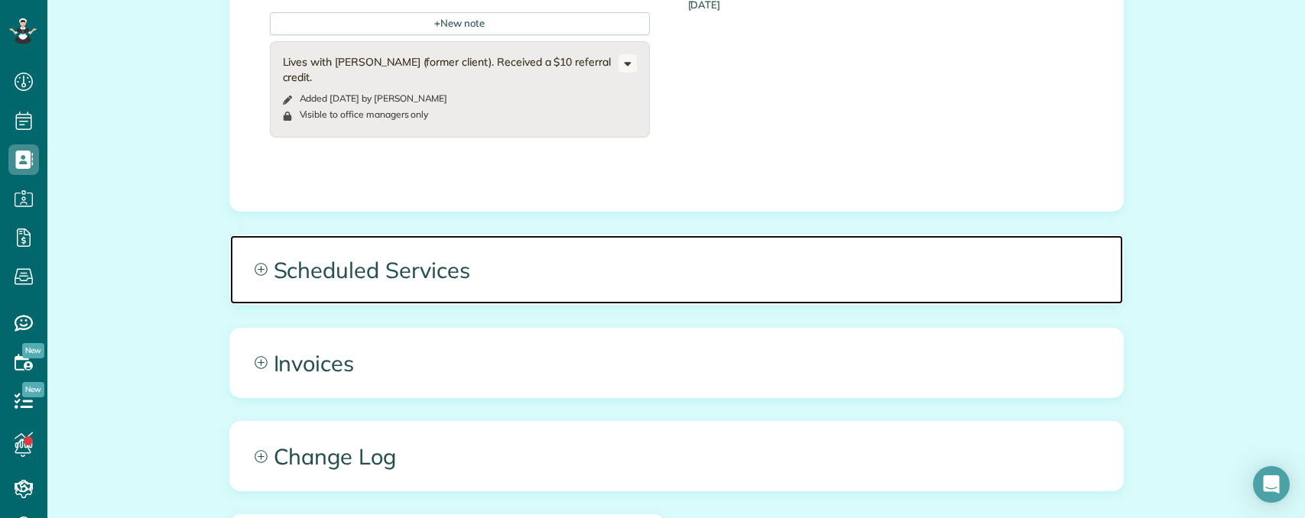
click at [602, 235] on span "Scheduled Services" at bounding box center [676, 269] width 893 height 69
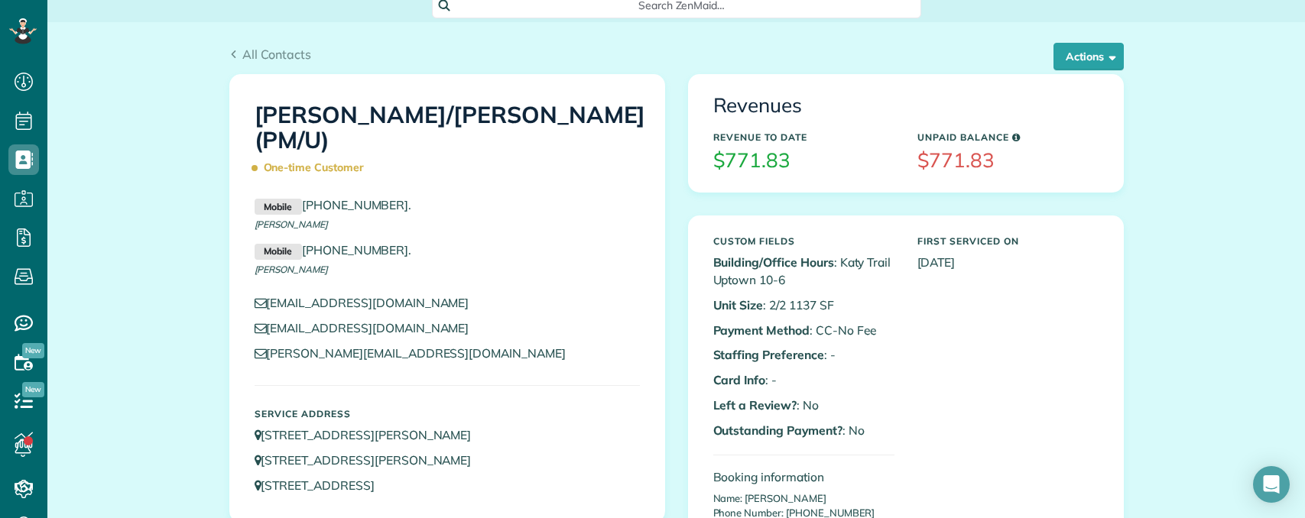
scroll to position [0, 0]
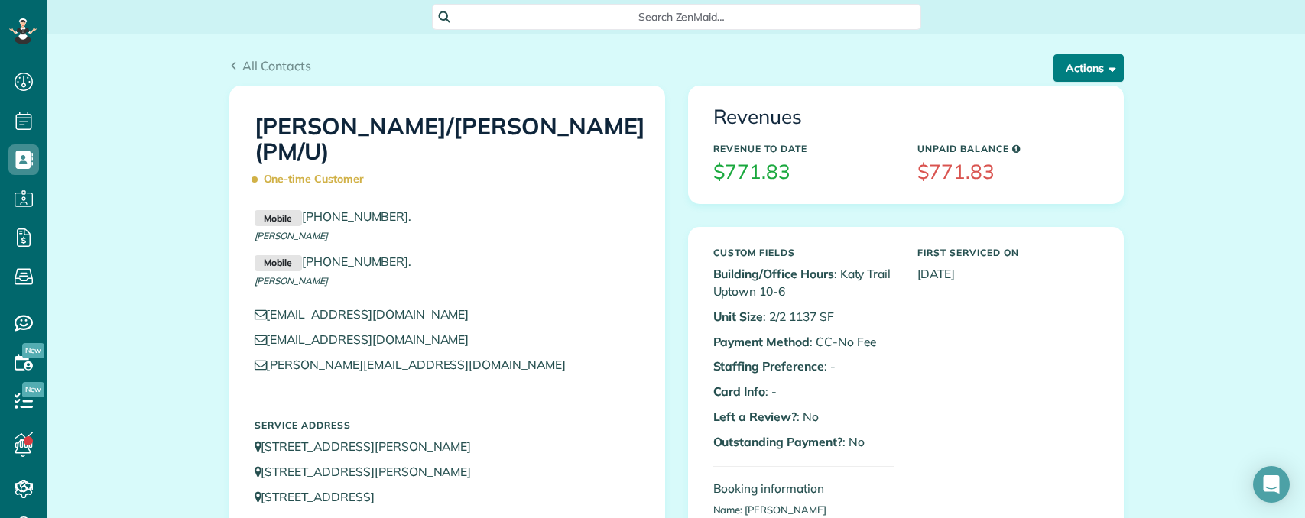
click at [1092, 73] on button "Actions" at bounding box center [1088, 68] width 70 height 28
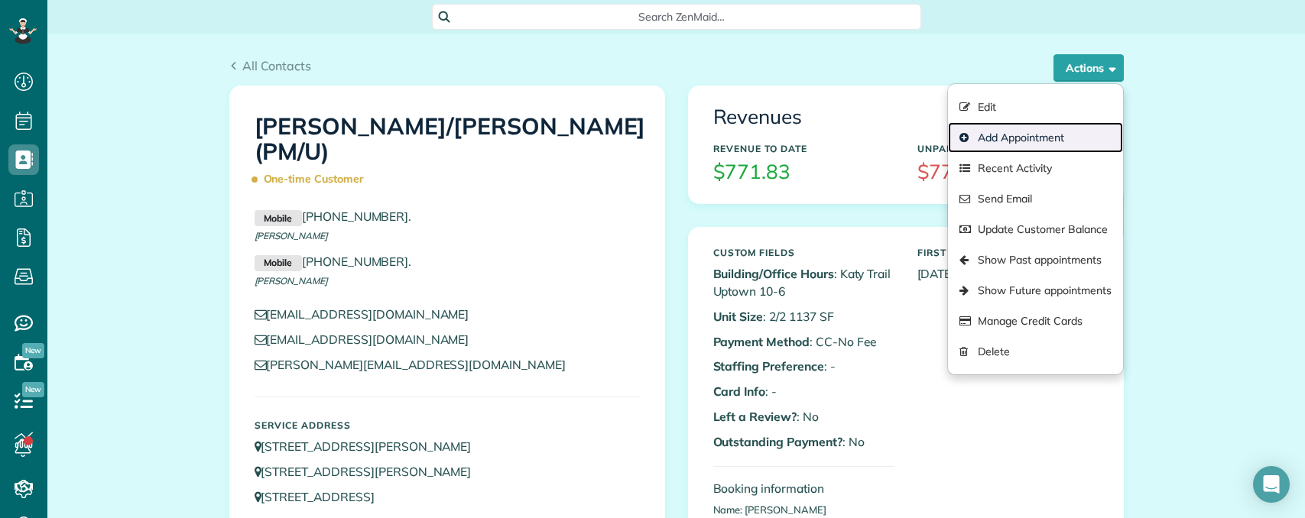
click at [1015, 137] on link "Add Appointment" at bounding box center [1035, 137] width 174 height 31
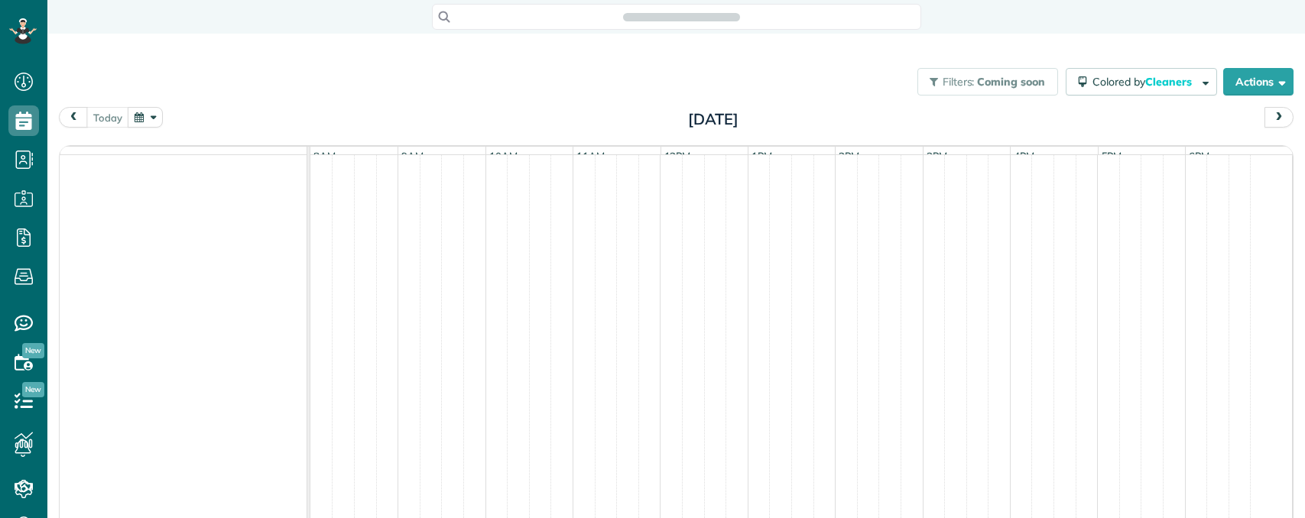
scroll to position [518, 47]
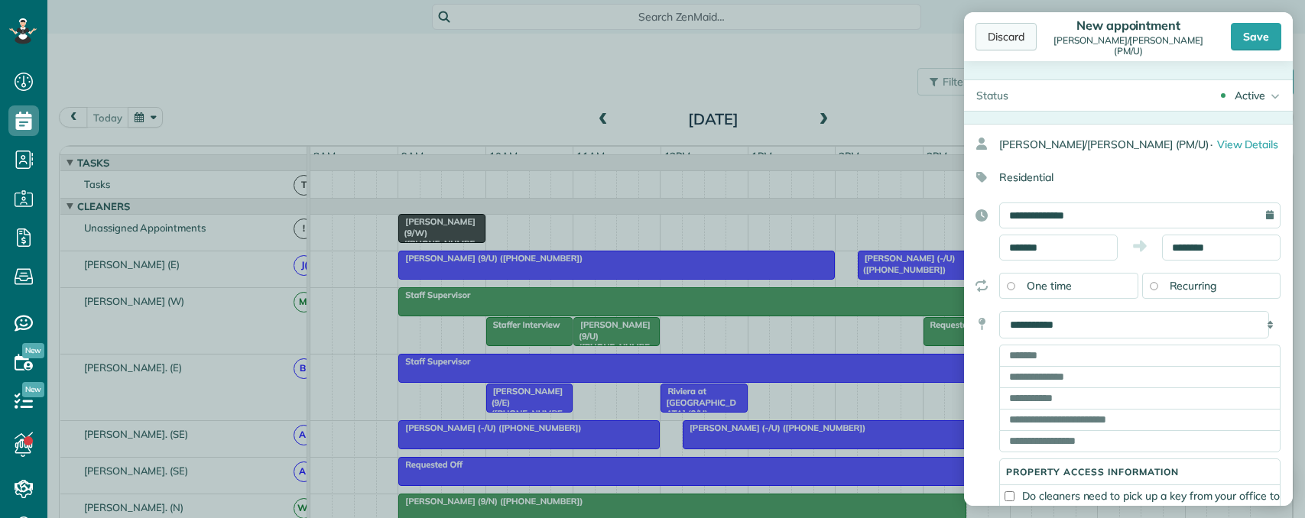
click at [1005, 36] on div "Discard" at bounding box center [1005, 37] width 61 height 28
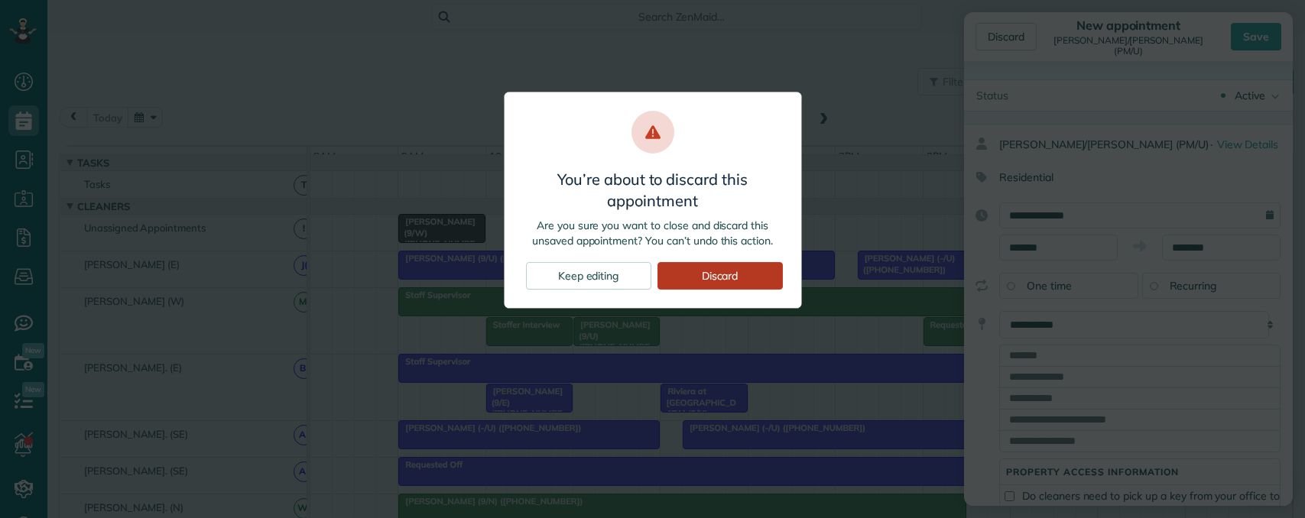
click at [689, 276] on div "Discard" at bounding box center [719, 276] width 125 height 28
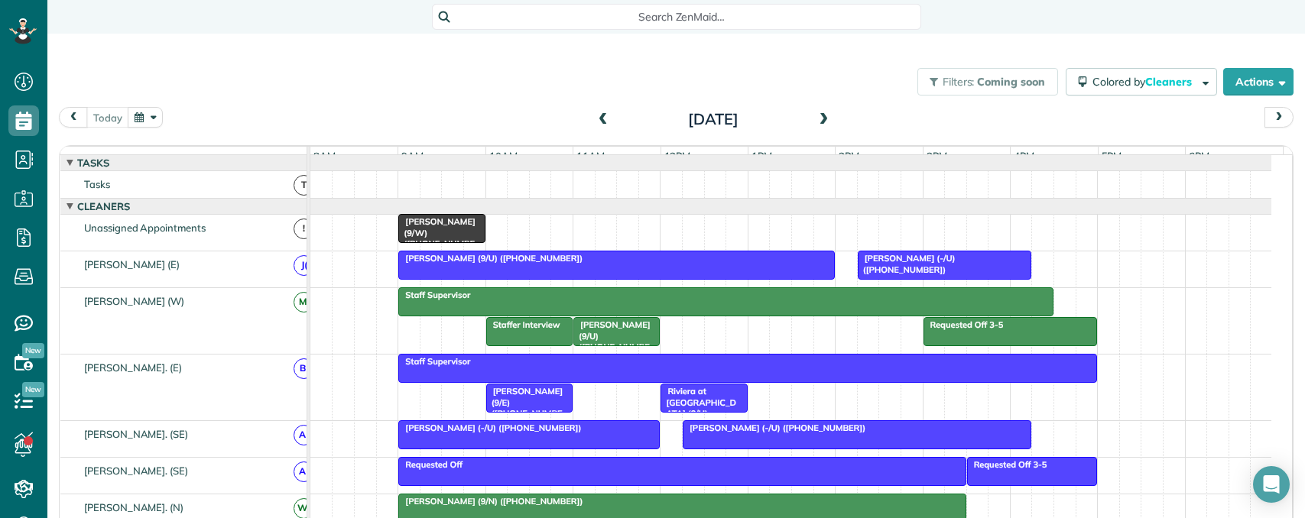
click at [705, 15] on span "Search ZenMaid…" at bounding box center [681, 16] width 465 height 15
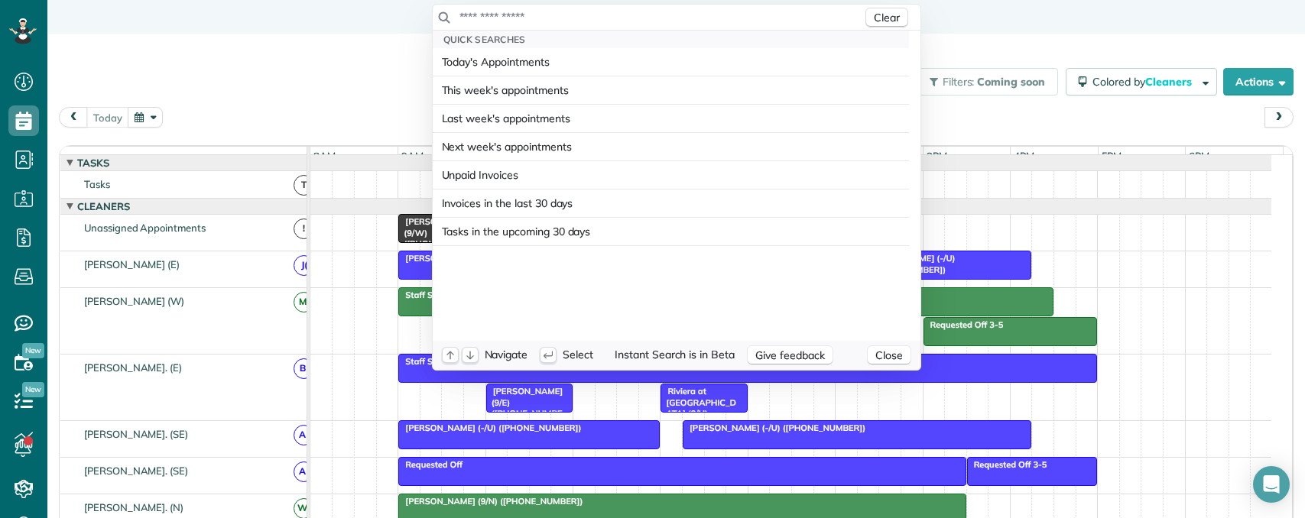
click at [608, 16] on input "text" at bounding box center [661, 16] width 404 height 15
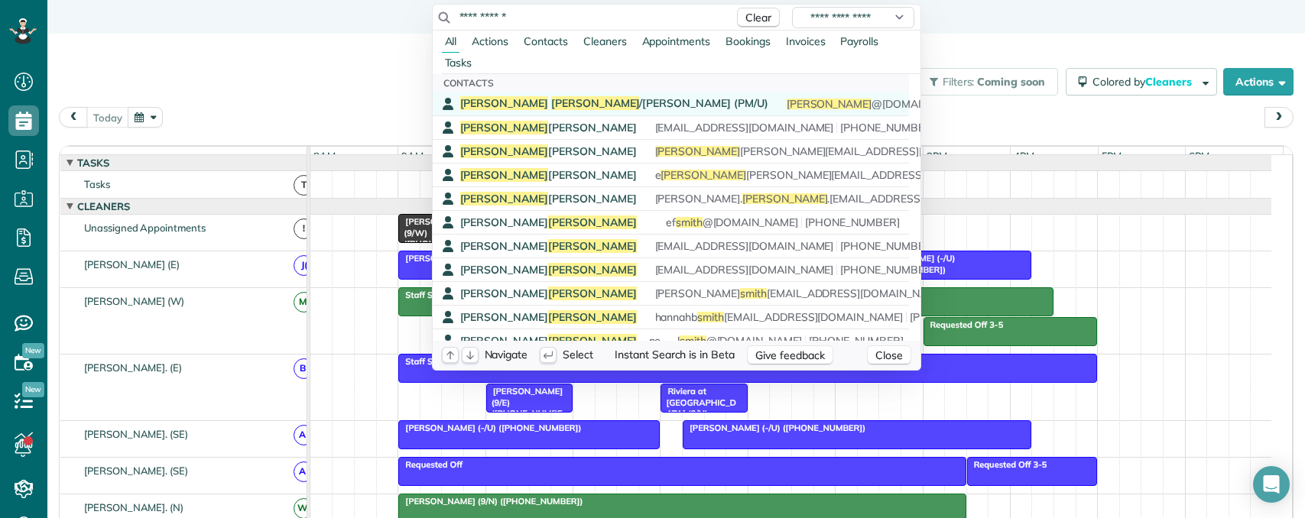
type input "**********"
click at [577, 104] on span "Colin Smith /Bazarsky (PM/U)" at bounding box center [614, 103] width 308 height 14
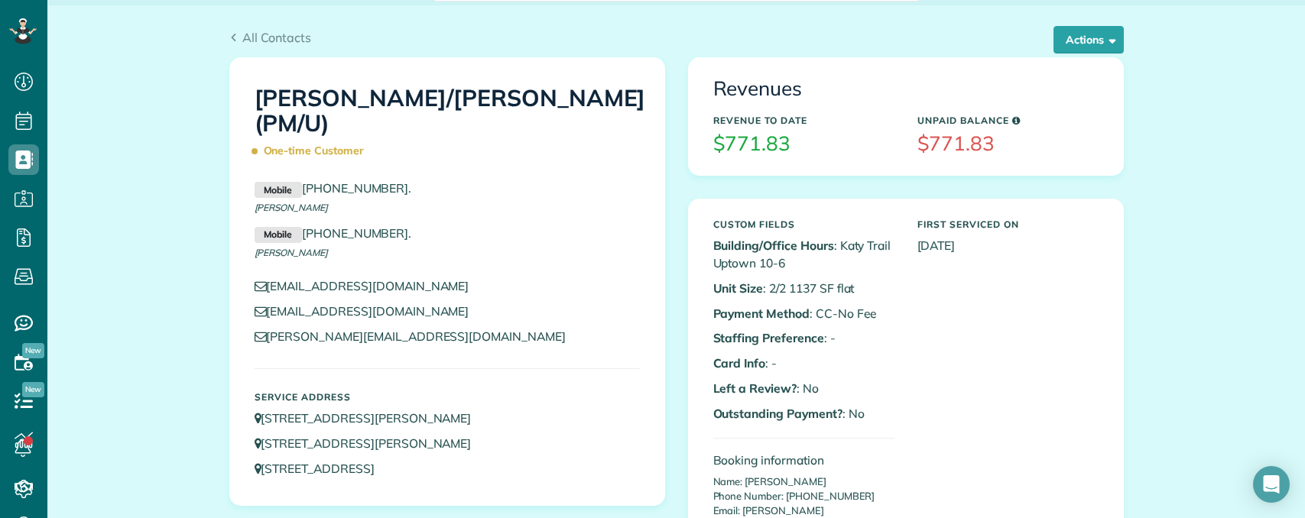
scroll to position [76, 0]
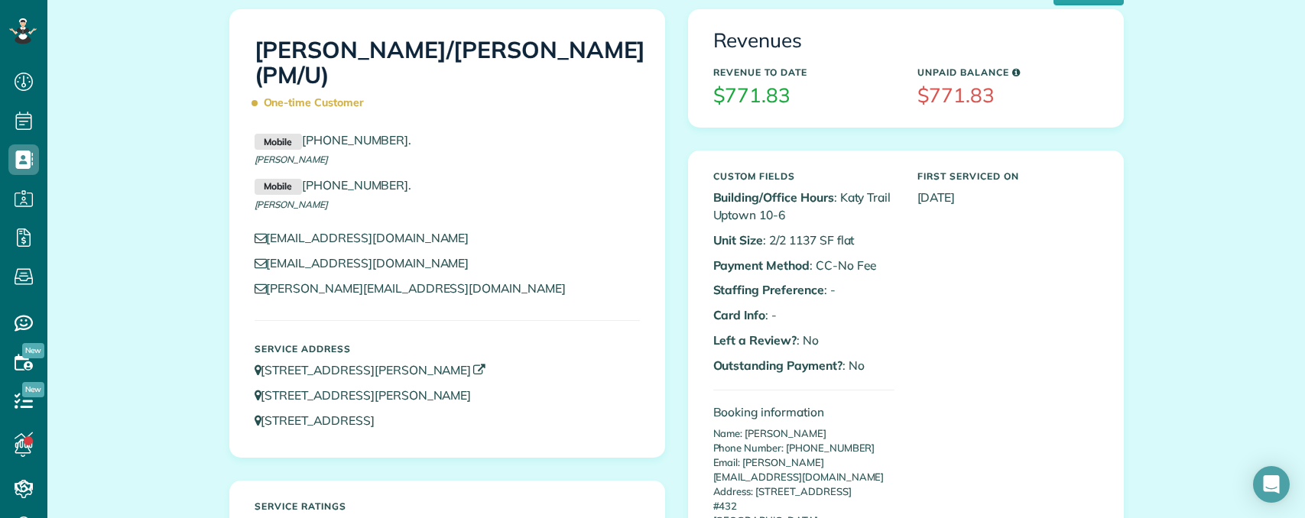
drag, startPoint x: 545, startPoint y: 347, endPoint x: 259, endPoint y: 339, distance: 286.0
click at [259, 362] on p "[STREET_ADDRESS][PERSON_NAME]" at bounding box center [447, 371] width 385 height 18
copy link "[STREET_ADDRESS][PERSON_NAME]"
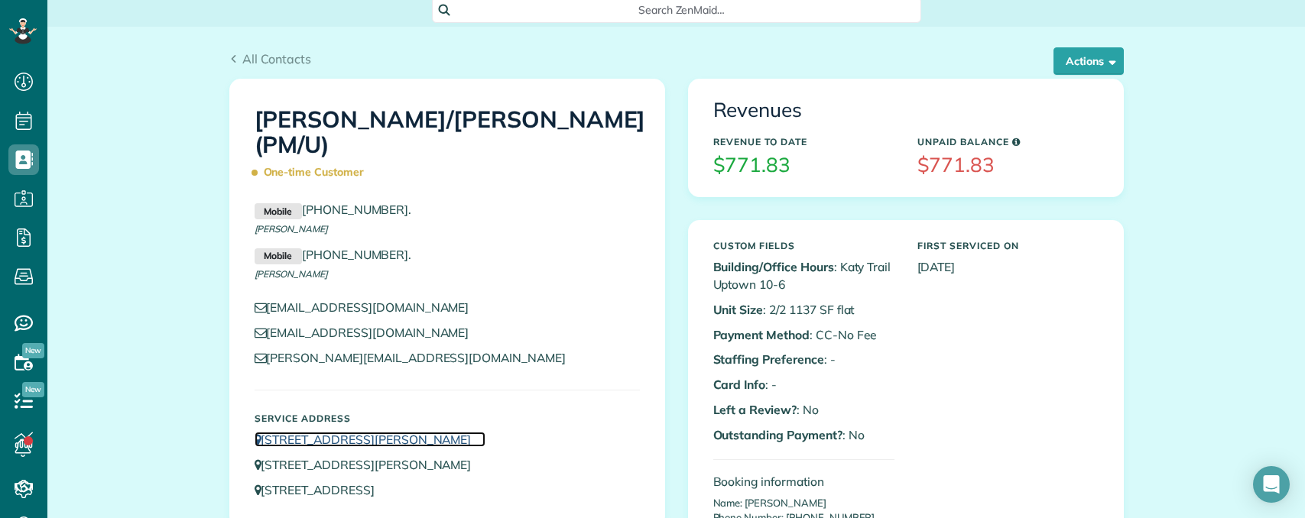
scroll to position [0, 0]
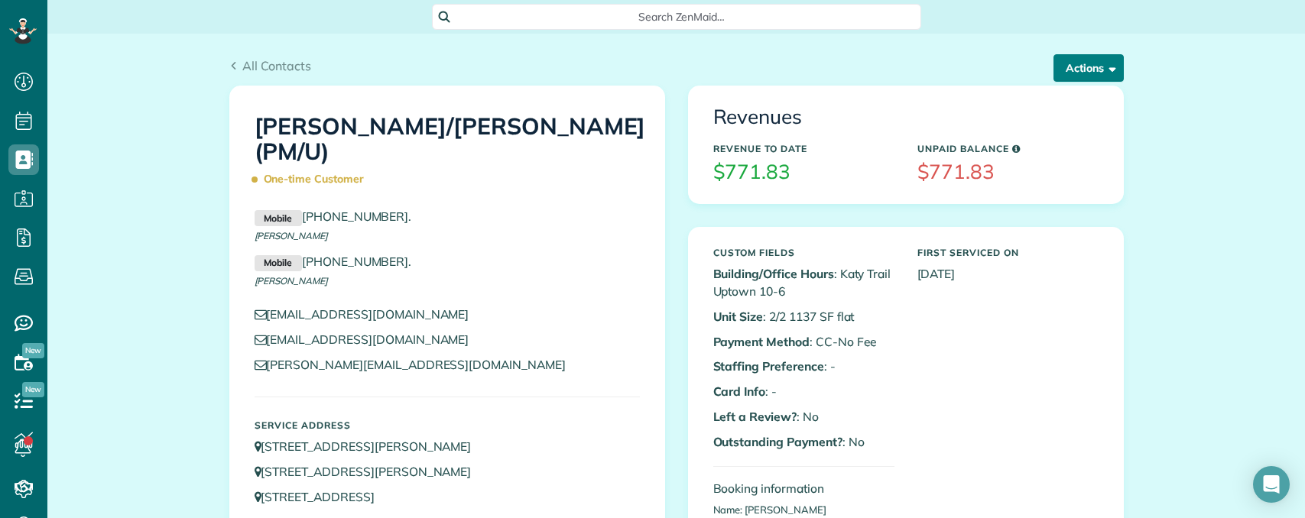
click at [1111, 67] on button "Actions" at bounding box center [1088, 68] width 70 height 28
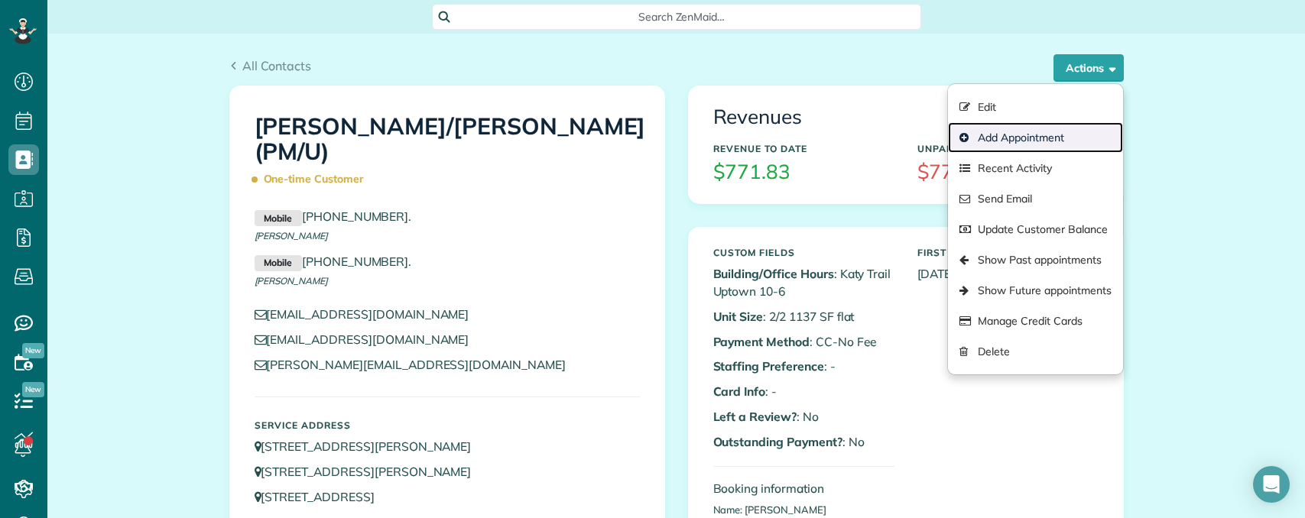
click at [1023, 137] on link "Add Appointment" at bounding box center [1035, 137] width 174 height 31
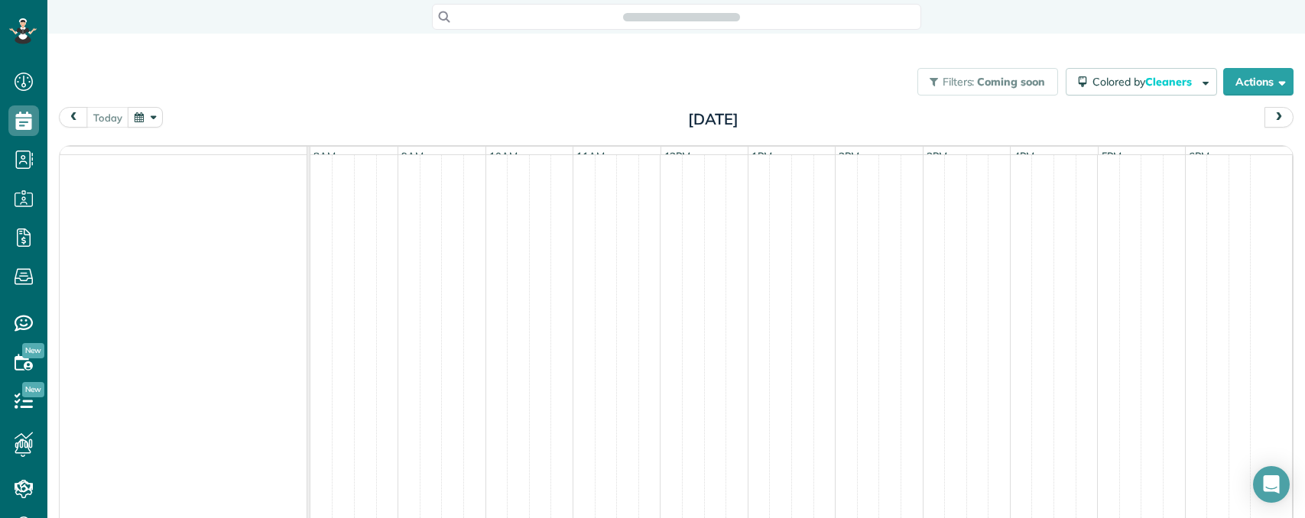
scroll to position [7, 7]
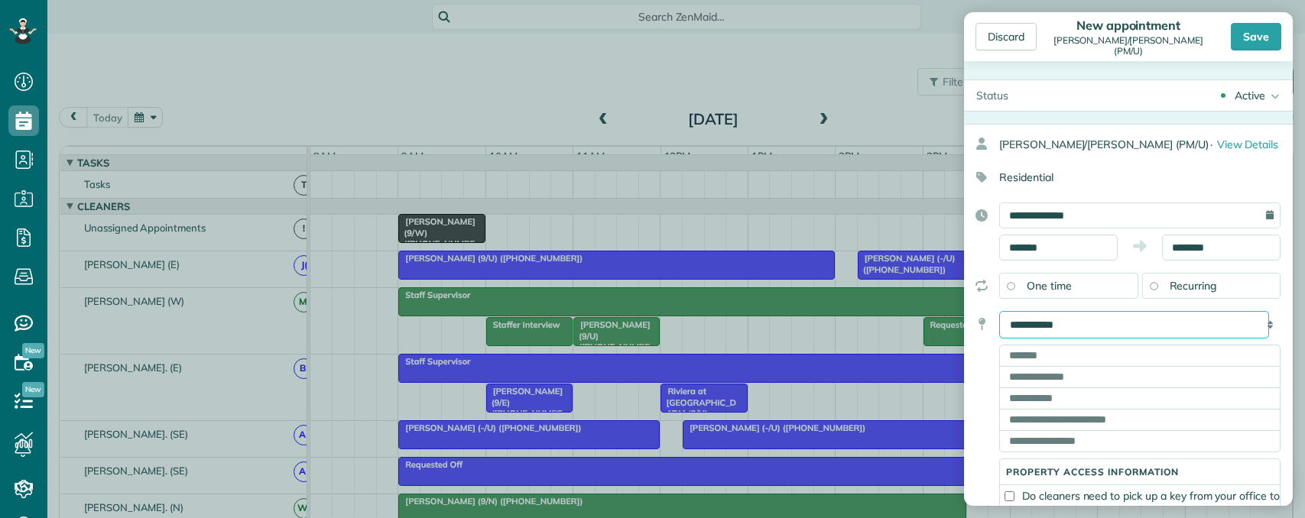
click at [1049, 324] on select "**********" at bounding box center [1134, 325] width 270 height 28
select select "*******"
click at [999, 311] on select "**********" at bounding box center [1134, 325] width 270 height 28
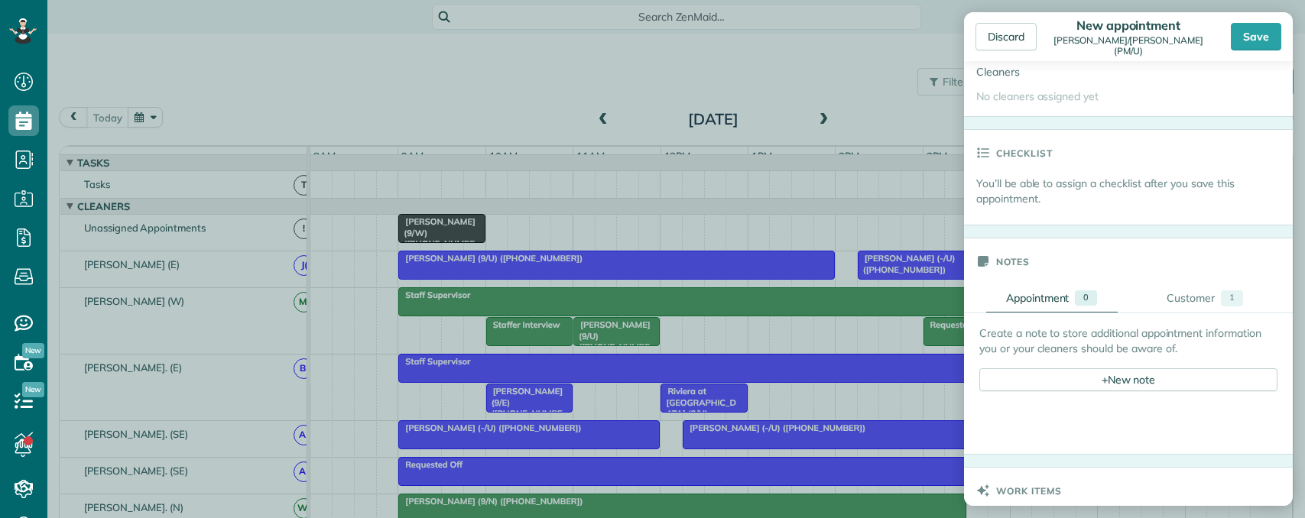
scroll to position [382, 0]
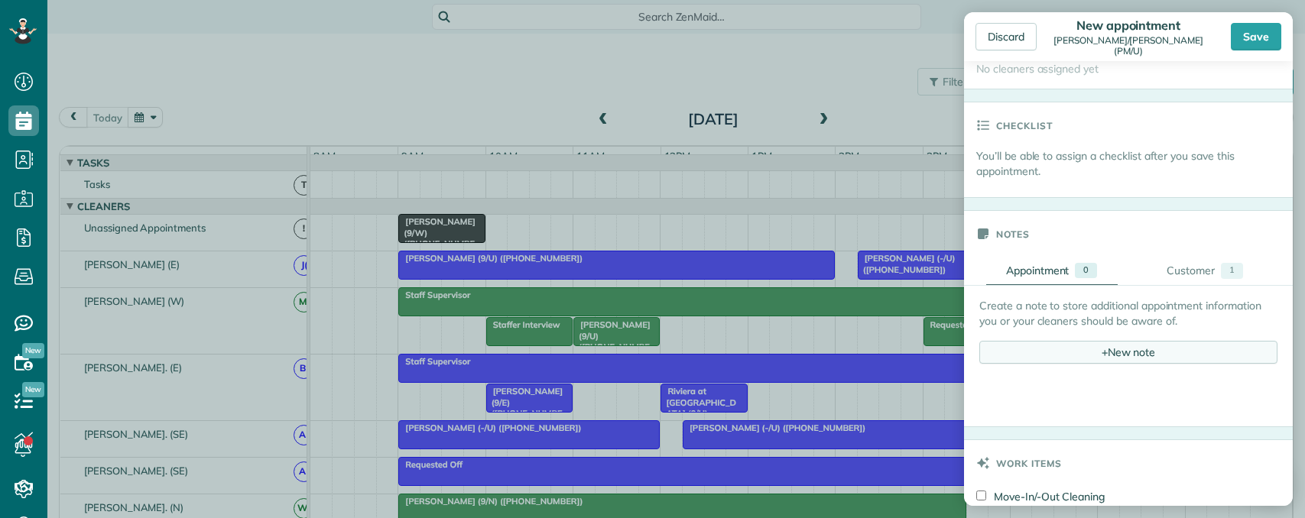
click at [1102, 349] on div "+ New note" at bounding box center [1128, 352] width 298 height 23
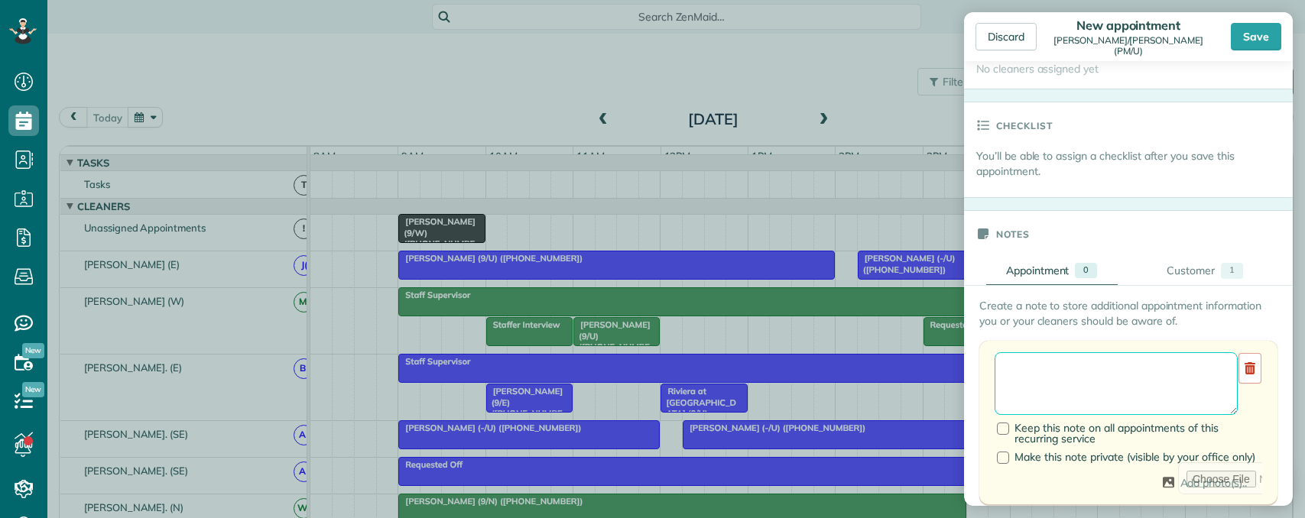
click at [1061, 362] on textarea at bounding box center [1115, 383] width 243 height 63
type textarea "**********"
click at [1000, 433] on div at bounding box center [1003, 429] width 12 height 12
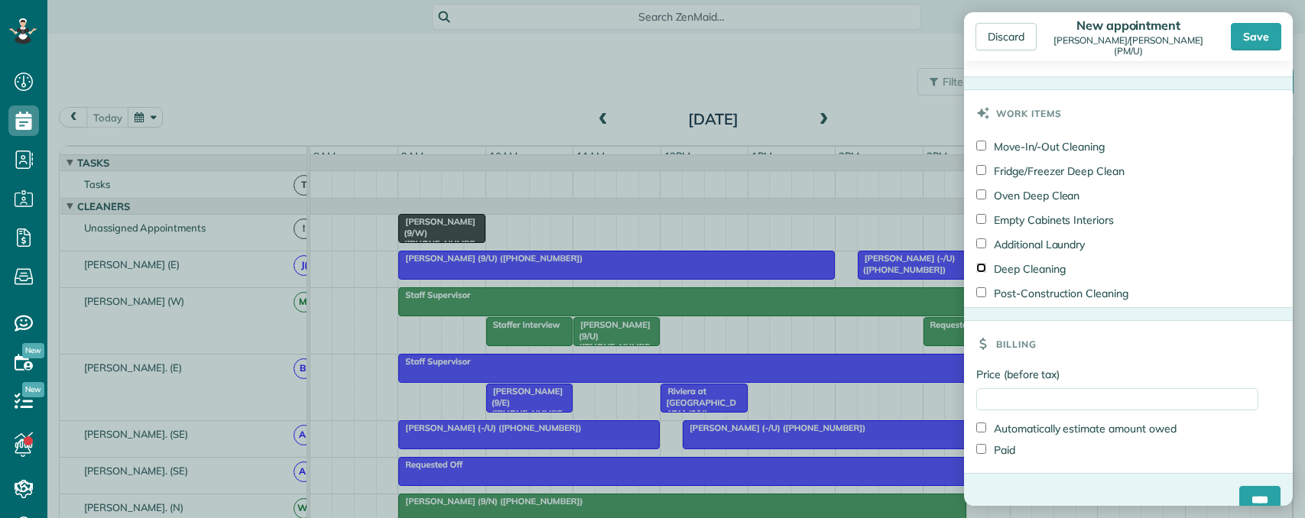
scroll to position [1163, 0]
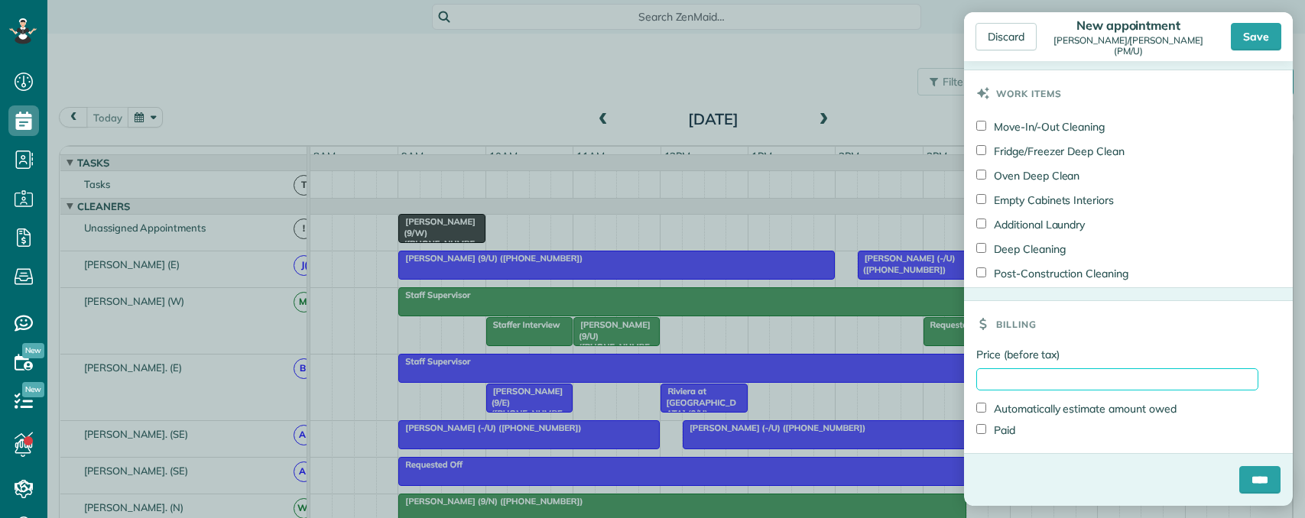
drag, startPoint x: 1042, startPoint y: 381, endPoint x: 1066, endPoint y: 381, distance: 23.7
click at [1043, 381] on input "Price (before tax)" at bounding box center [1117, 379] width 282 height 22
type input "***"
click at [992, 491] on div "****" at bounding box center [1128, 486] width 329 height 40
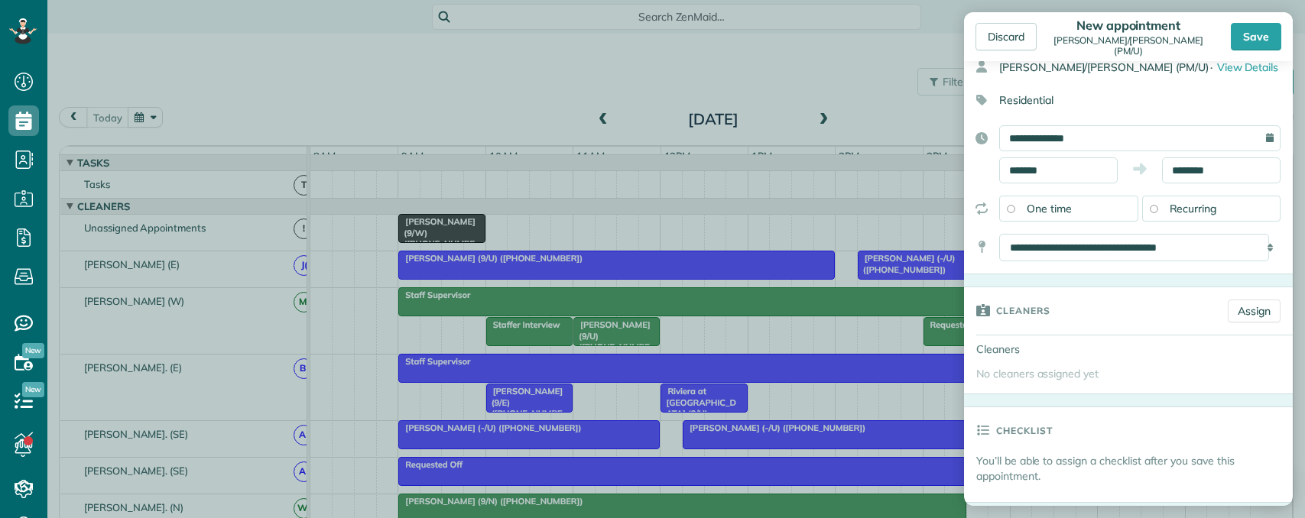
scroll to position [0, 0]
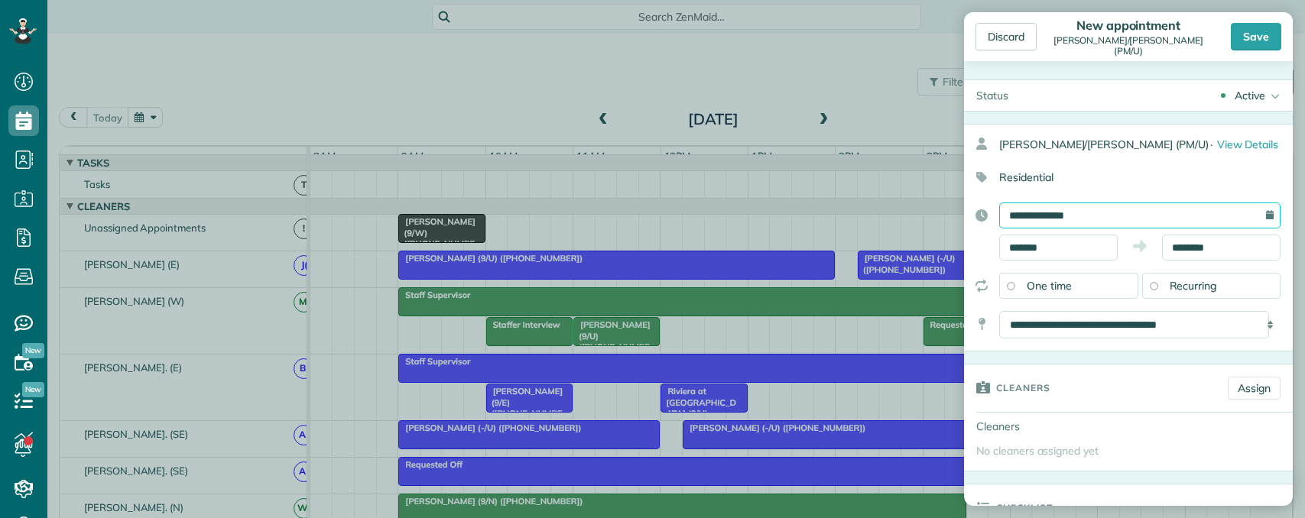
click at [1115, 219] on input "**********" at bounding box center [1139, 216] width 281 height 26
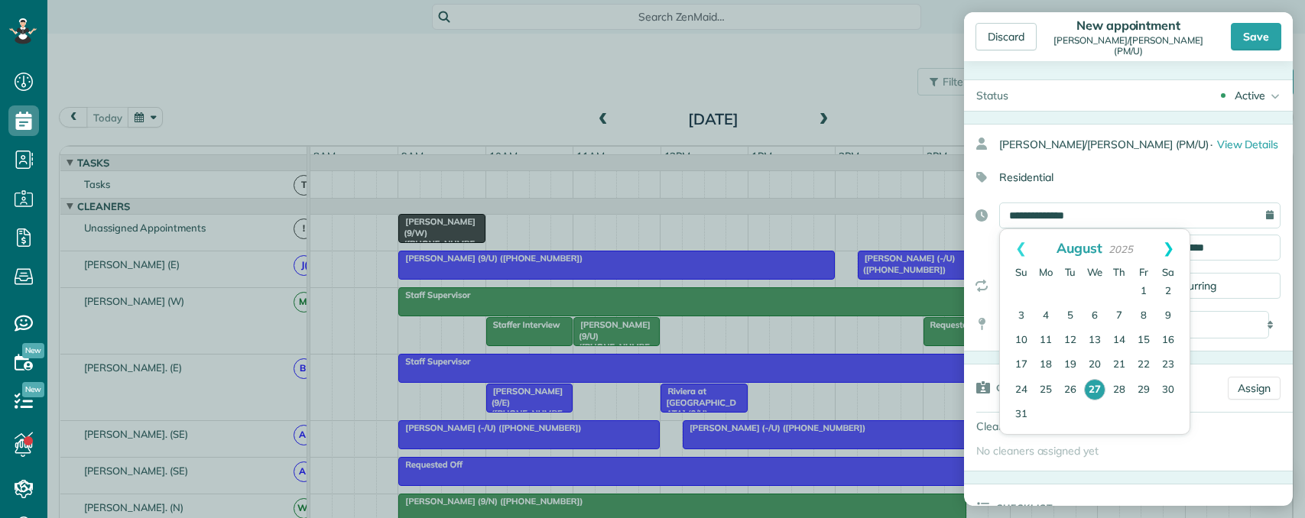
click at [1165, 248] on link "Next" at bounding box center [1168, 248] width 42 height 38
click at [1124, 290] on link "4" at bounding box center [1119, 292] width 24 height 24
type input "**********"
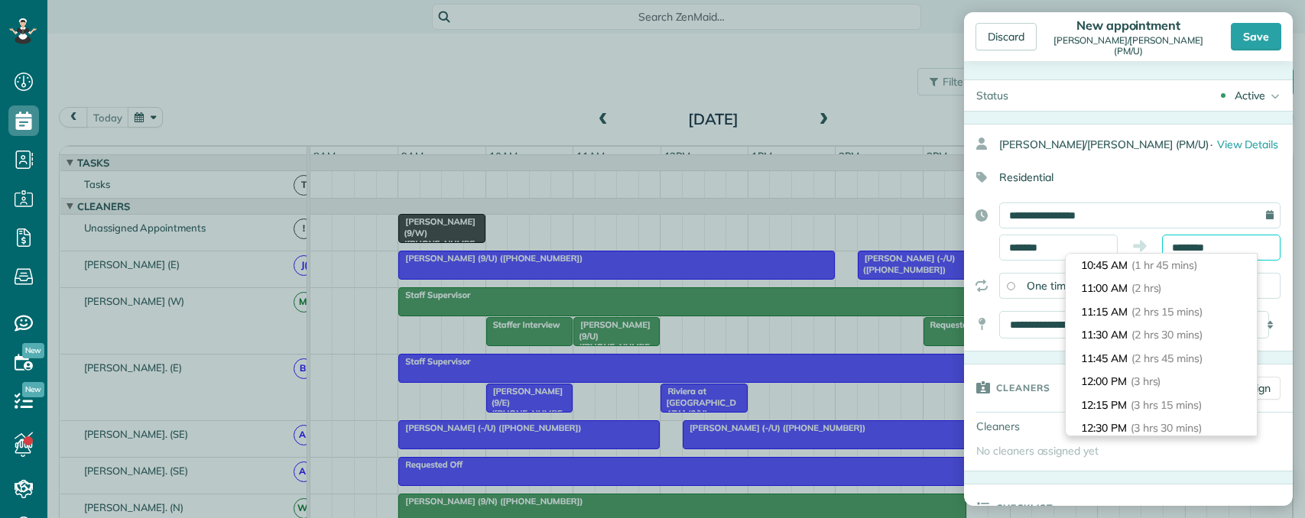
click at [1162, 247] on input "********" at bounding box center [1221, 248] width 118 height 26
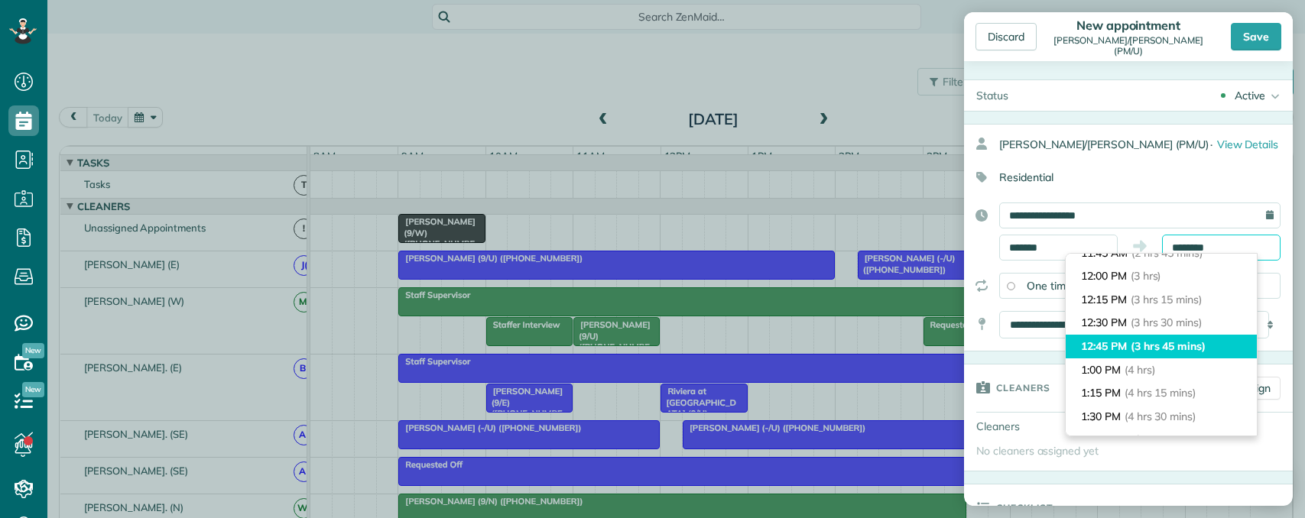
scroll to position [316, 0]
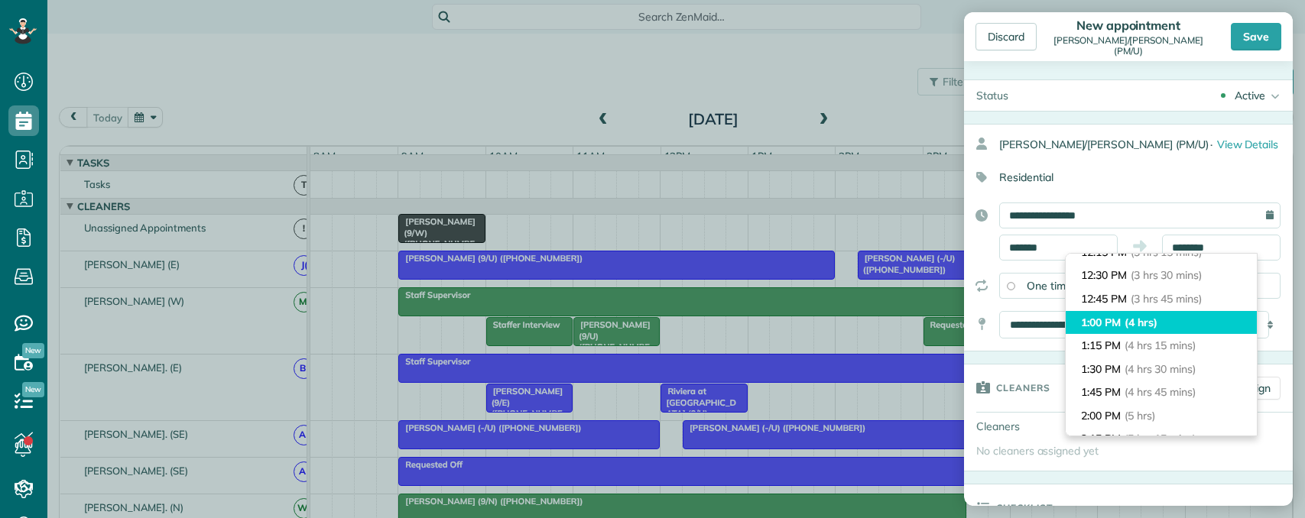
type input "*******"
click at [1153, 321] on span "(4 hrs)" at bounding box center [1140, 323] width 33 height 14
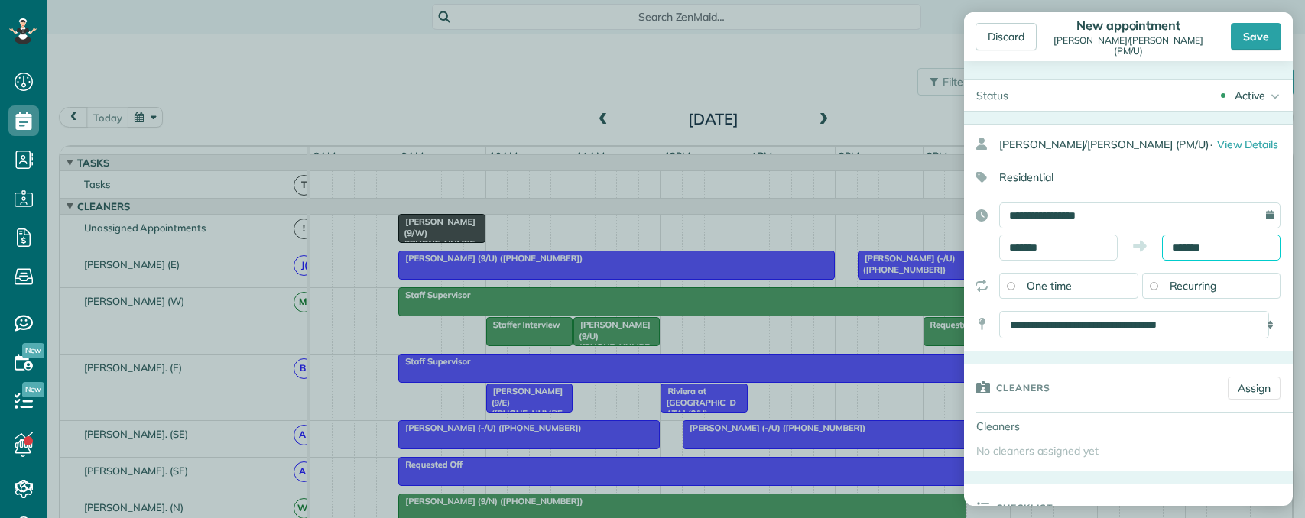
click at [1218, 252] on input "*******" at bounding box center [1221, 248] width 118 height 26
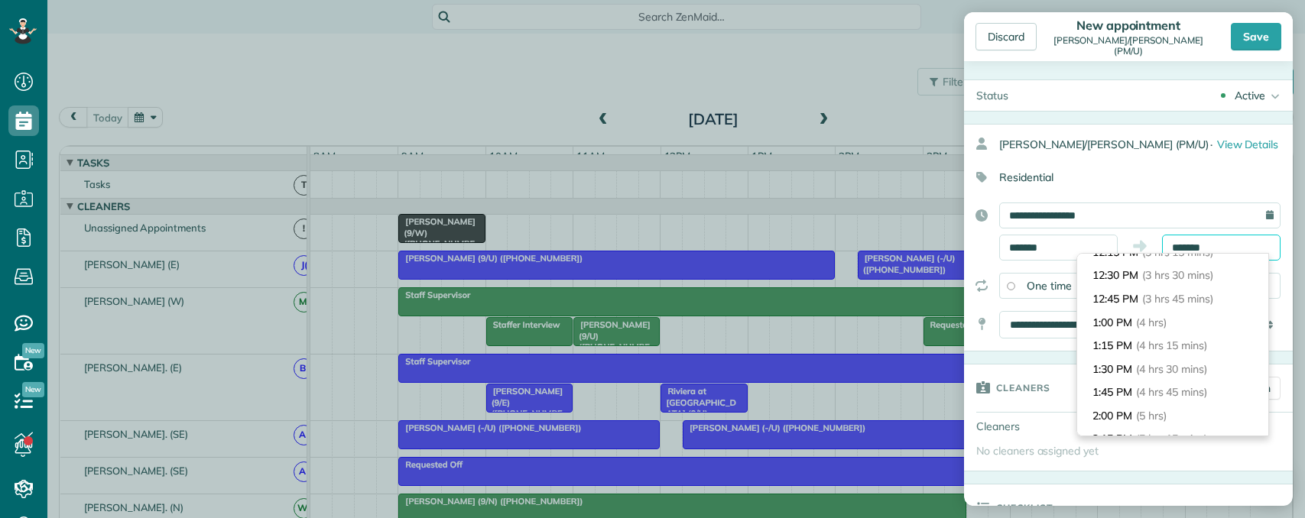
scroll to position [350, 0]
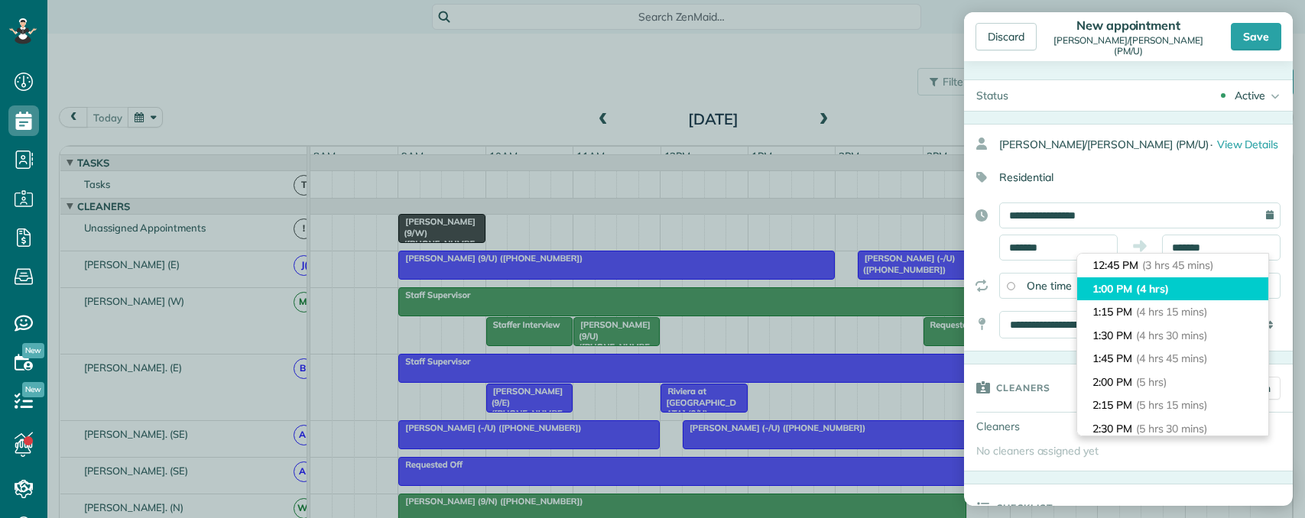
click at [1162, 286] on span "(4 hrs)" at bounding box center [1152, 289] width 33 height 14
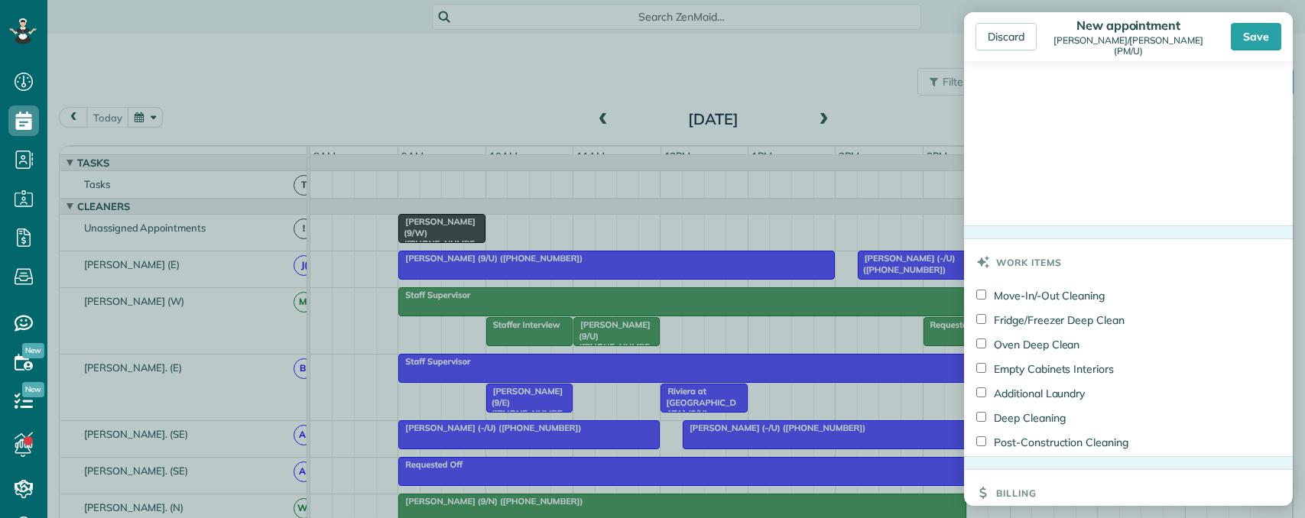
scroll to position [1163, 0]
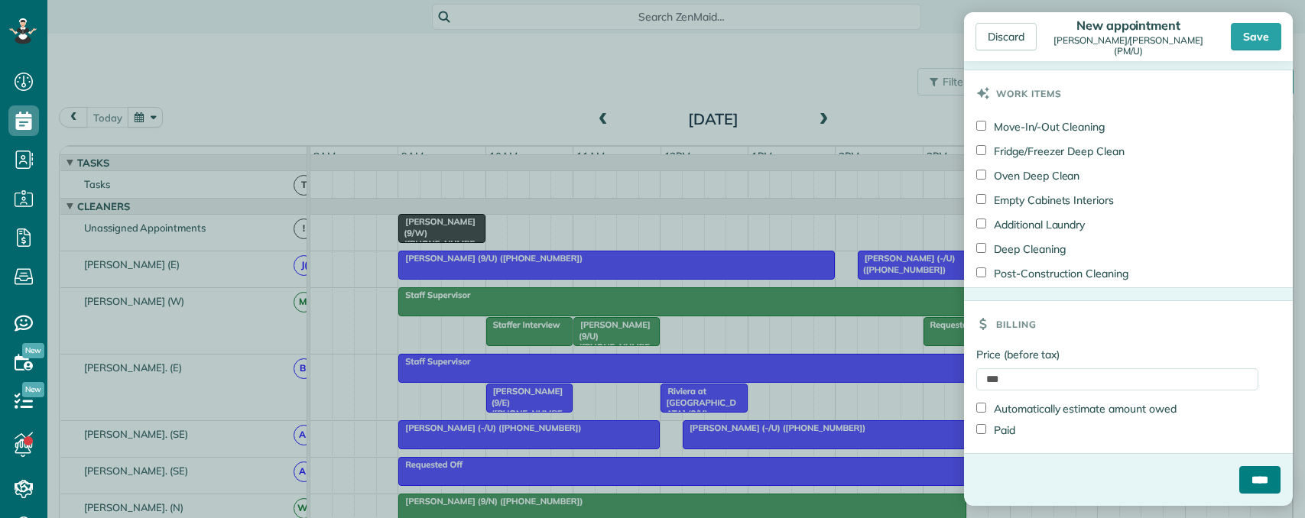
click at [1239, 469] on input "****" at bounding box center [1259, 480] width 41 height 28
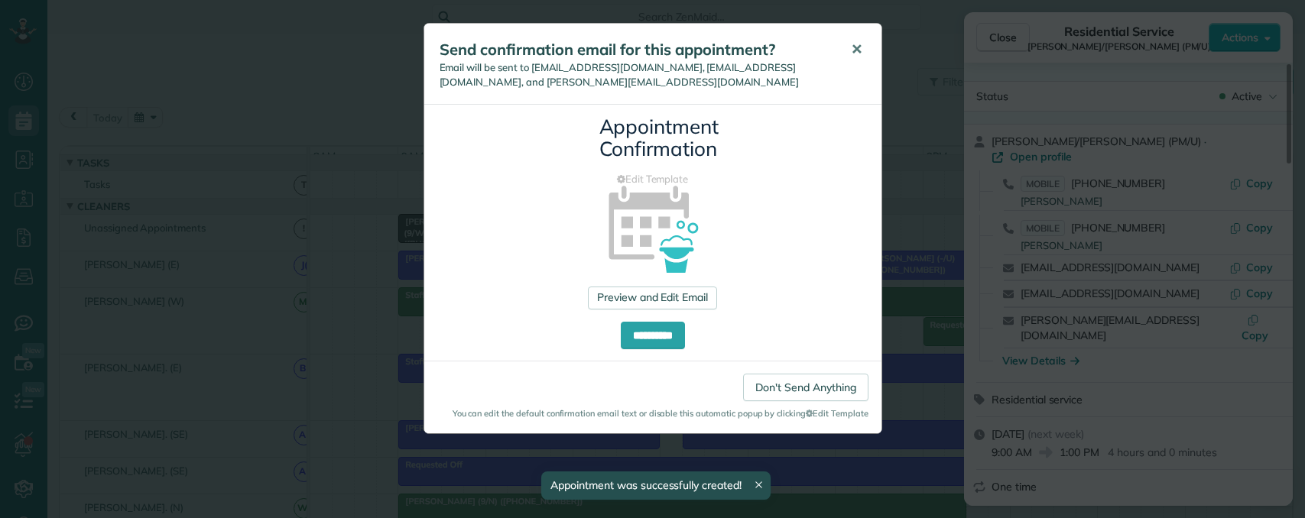
click at [857, 49] on span "✕" at bounding box center [856, 50] width 11 height 18
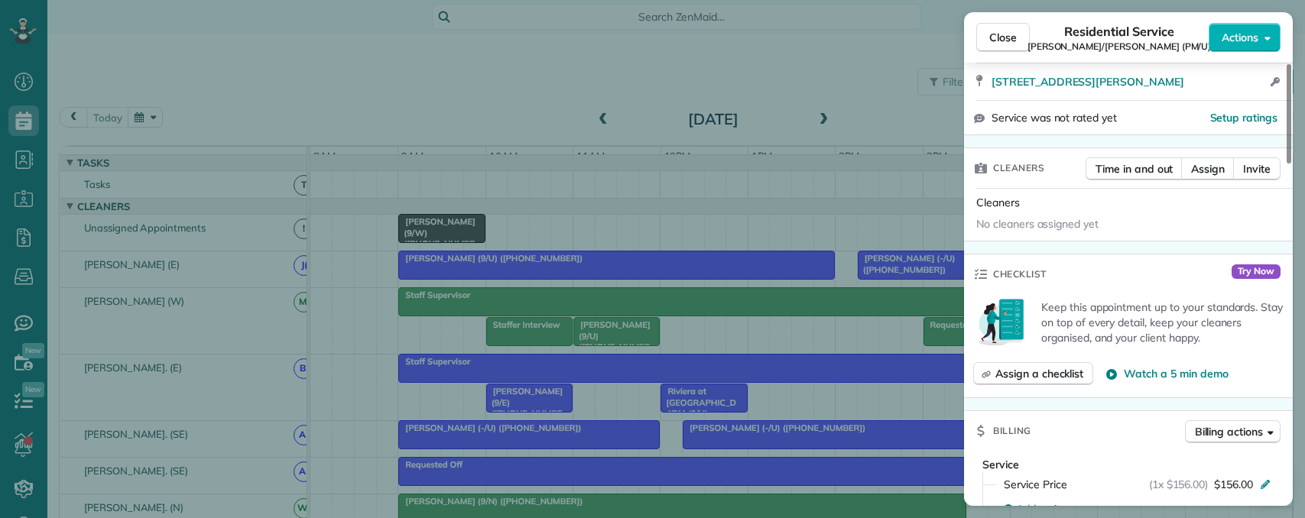
scroll to position [459, 0]
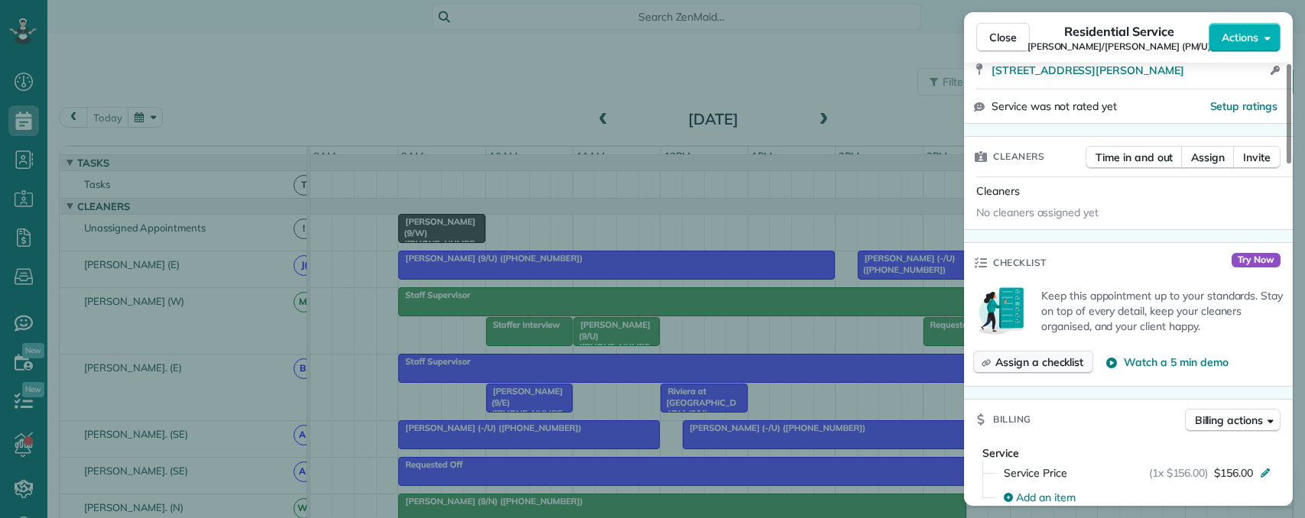
click at [1040, 355] on span "Assign a checklist" at bounding box center [1039, 362] width 88 height 15
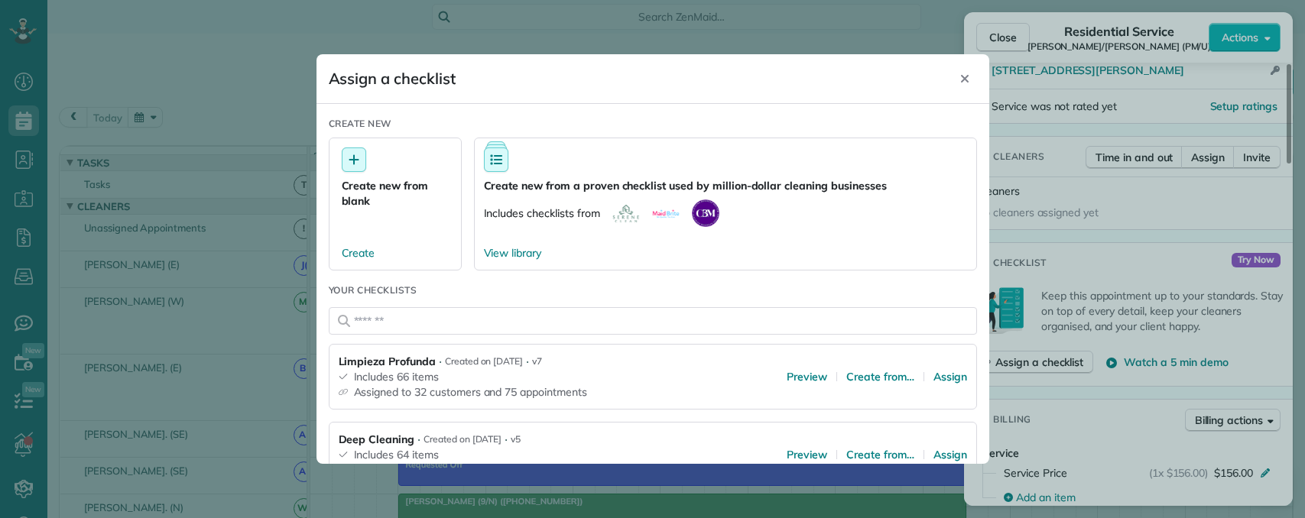
scroll to position [76, 0]
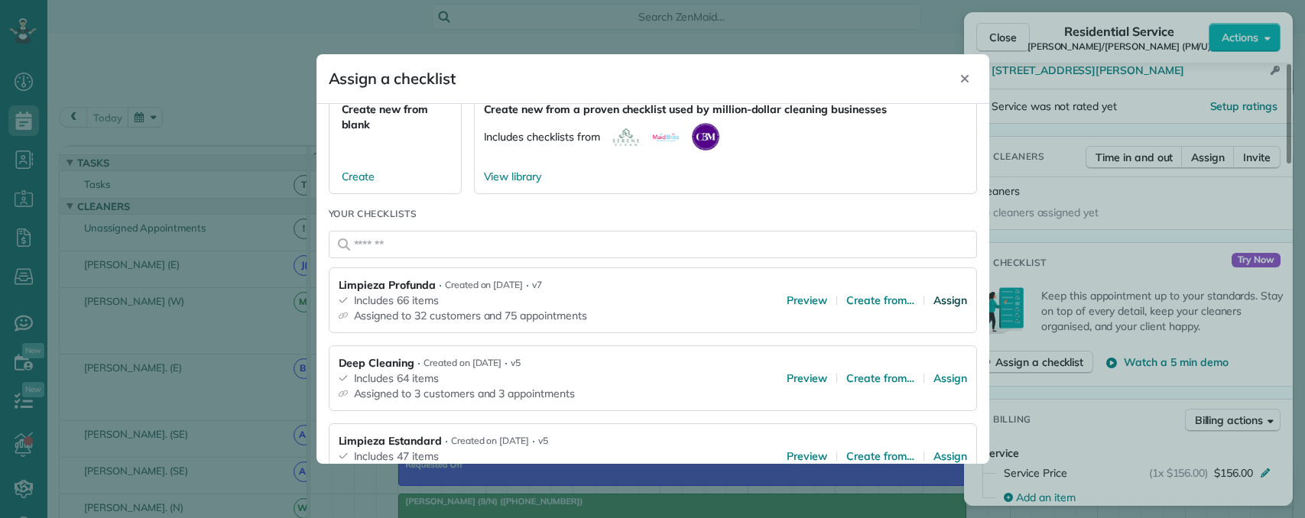
click at [949, 299] on span "Assign" at bounding box center [950, 300] width 34 height 15
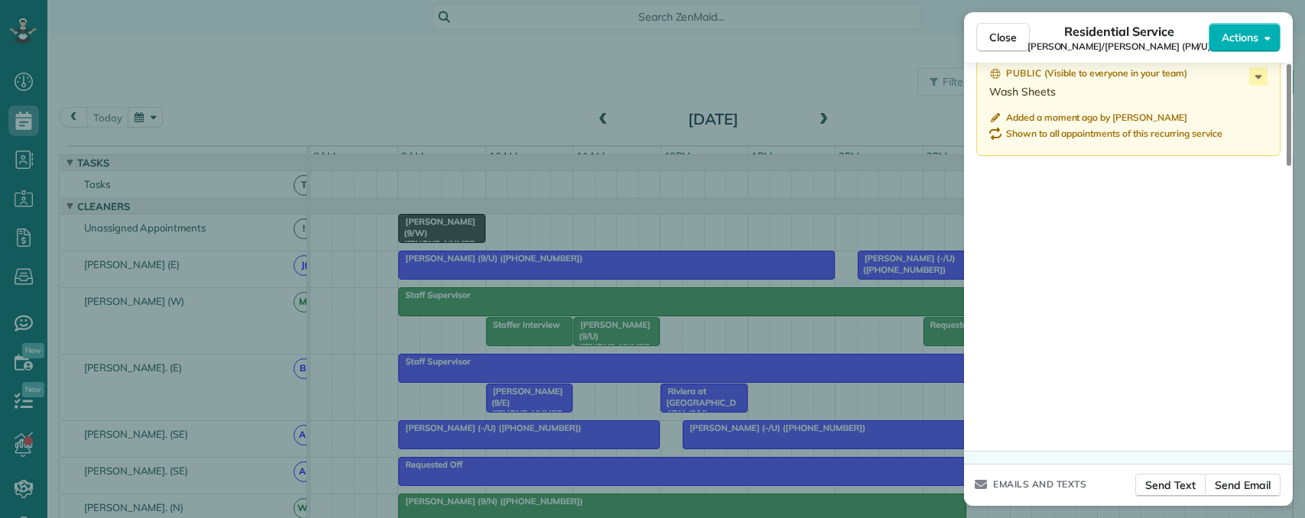
scroll to position [1484, 0]
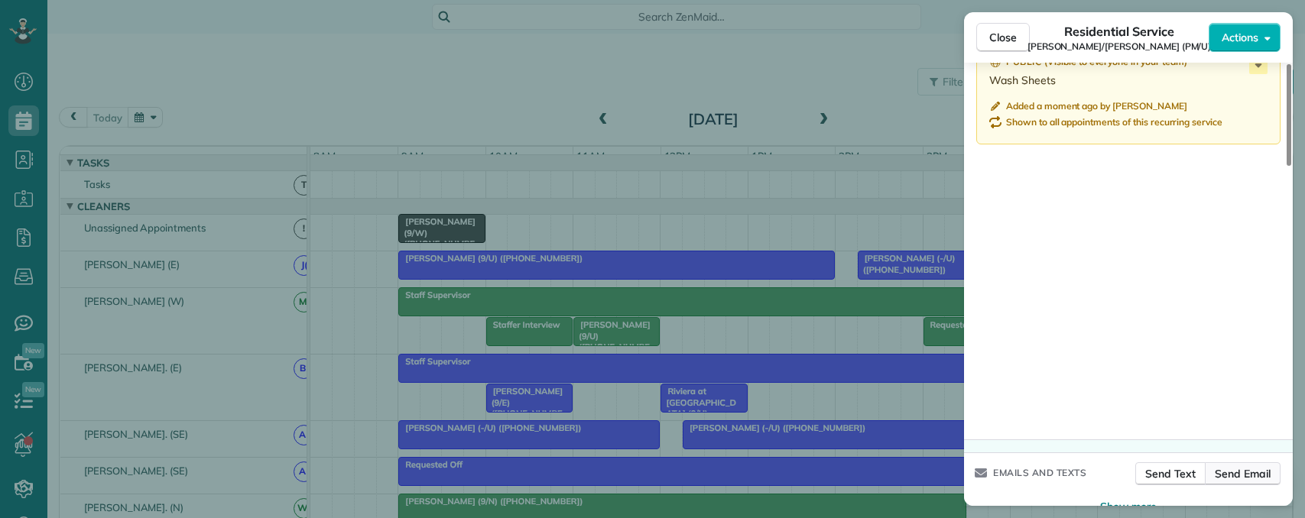
click at [1238, 466] on span "Send Email" at bounding box center [1243, 473] width 56 height 15
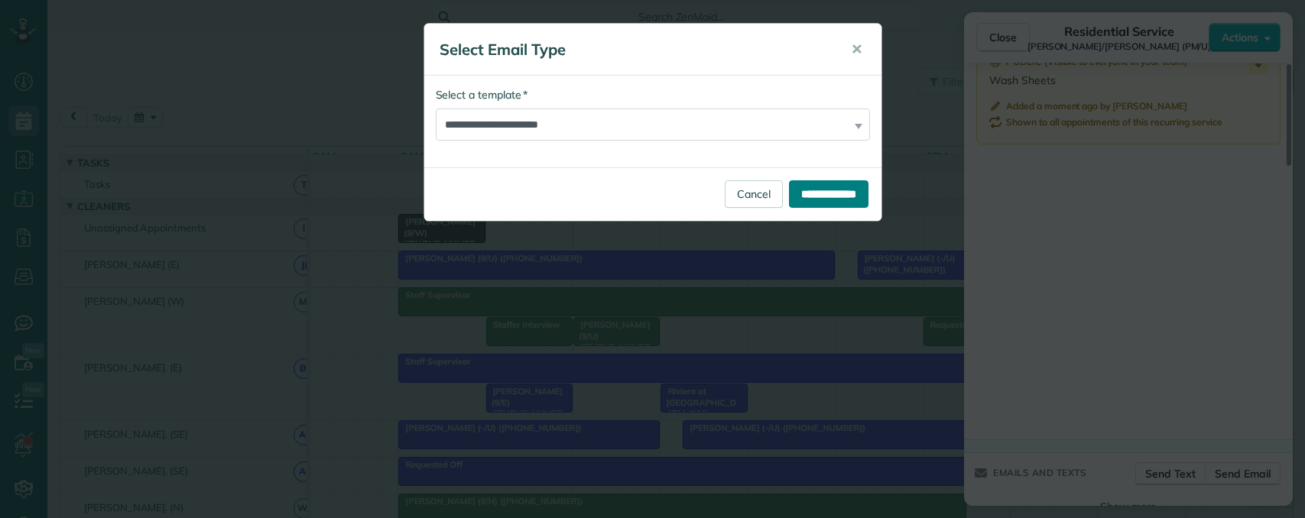
click at [809, 198] on input "**********" at bounding box center [828, 194] width 79 height 28
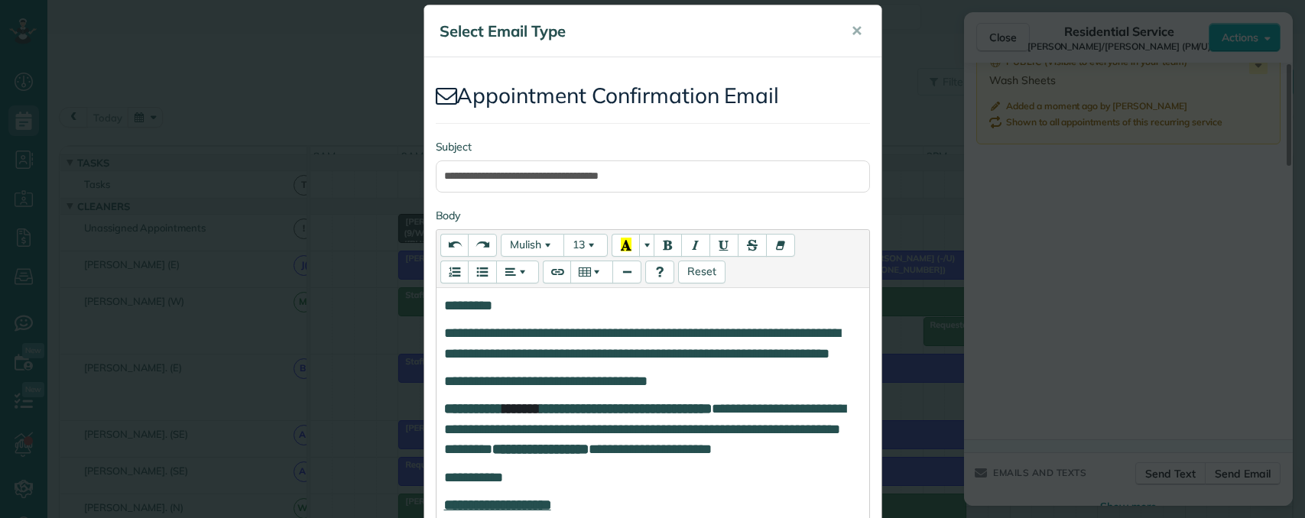
scroll to position [0, 0]
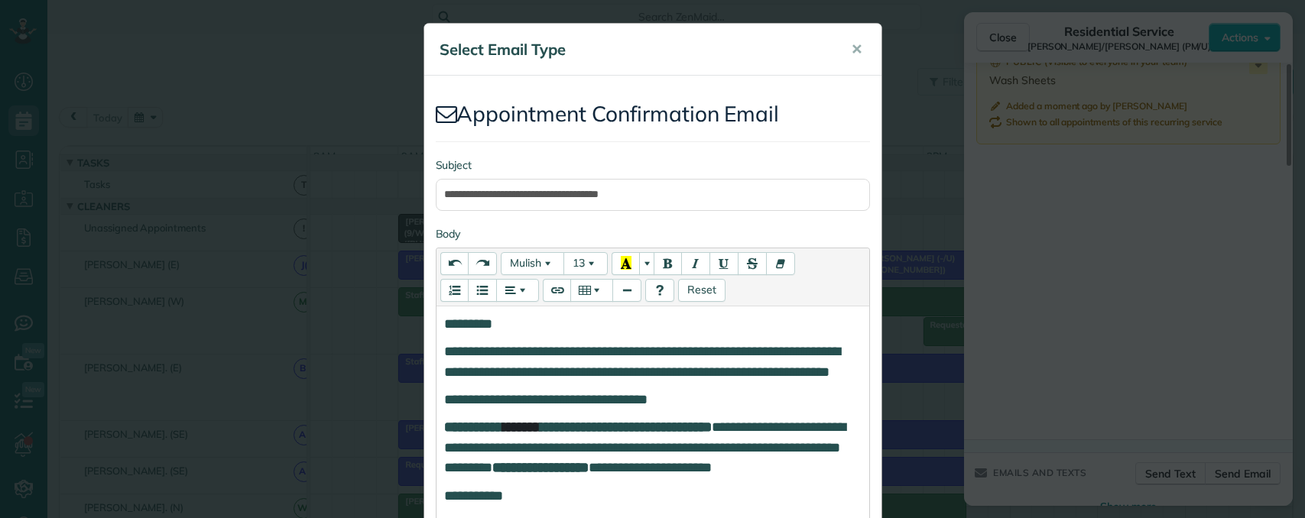
click at [485, 322] on span "*********" at bounding box center [468, 324] width 48 height 14
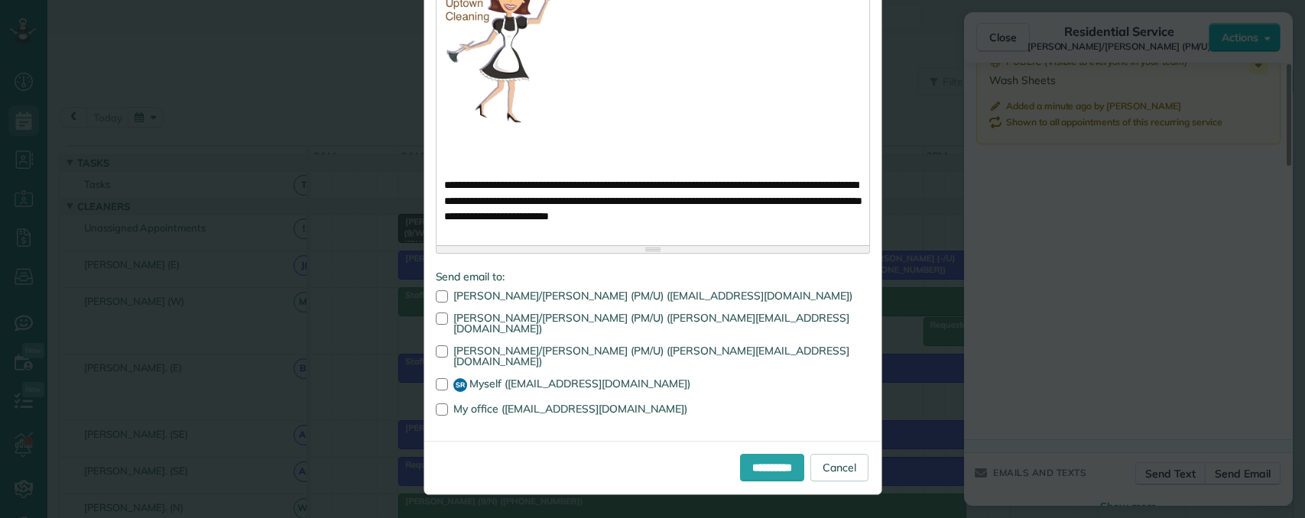
scroll to position [1239, 0]
click at [848, 467] on link "Cancel" at bounding box center [839, 468] width 58 height 28
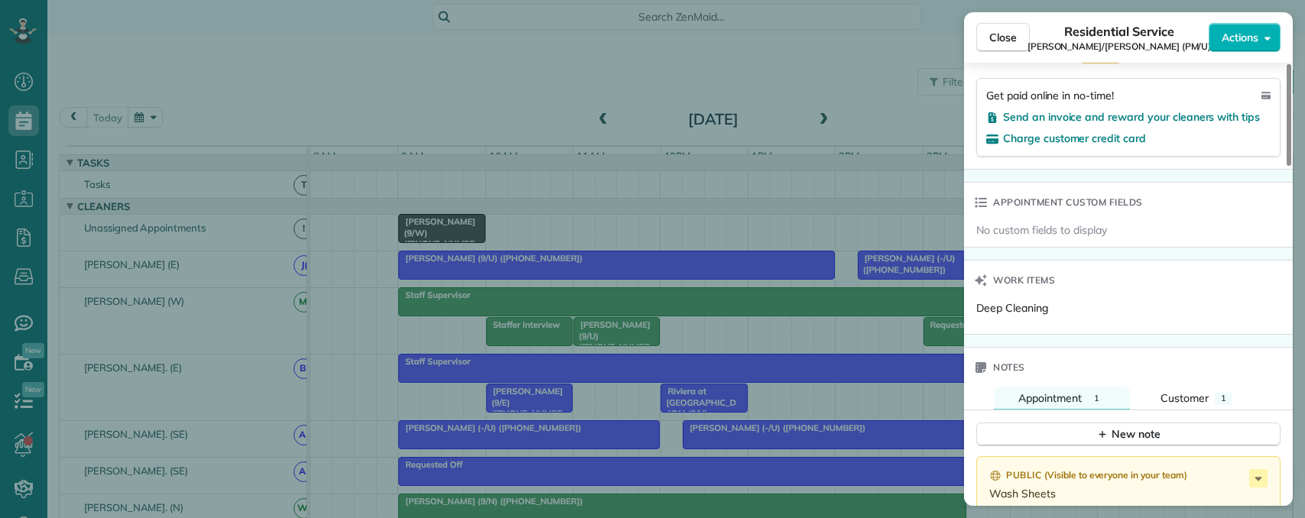
scroll to position [1025, 0]
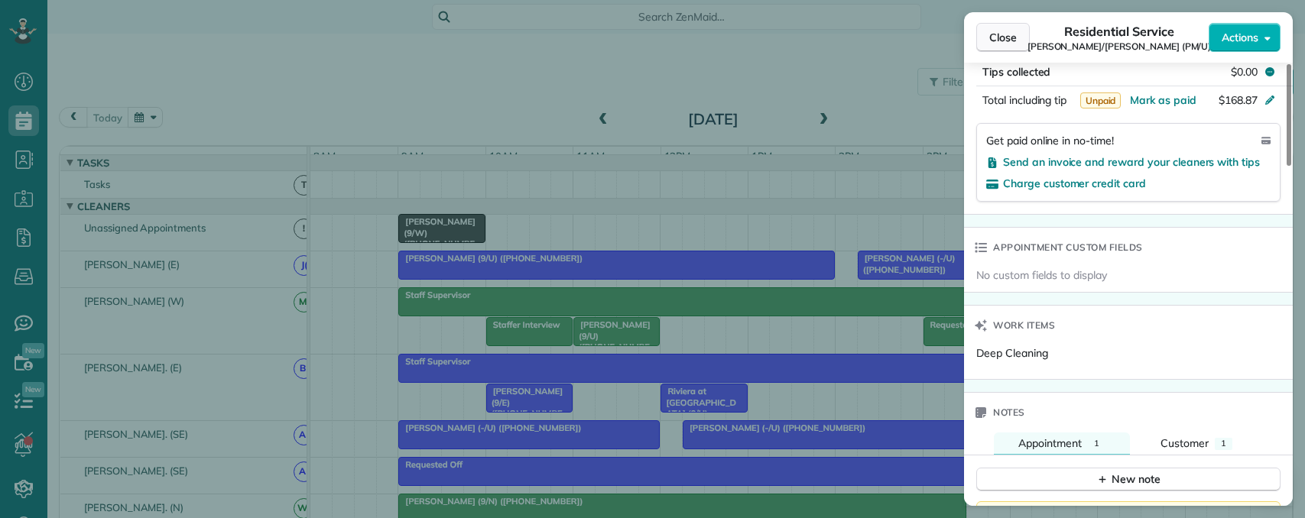
click at [995, 33] on span "Close" at bounding box center [1003, 37] width 28 height 15
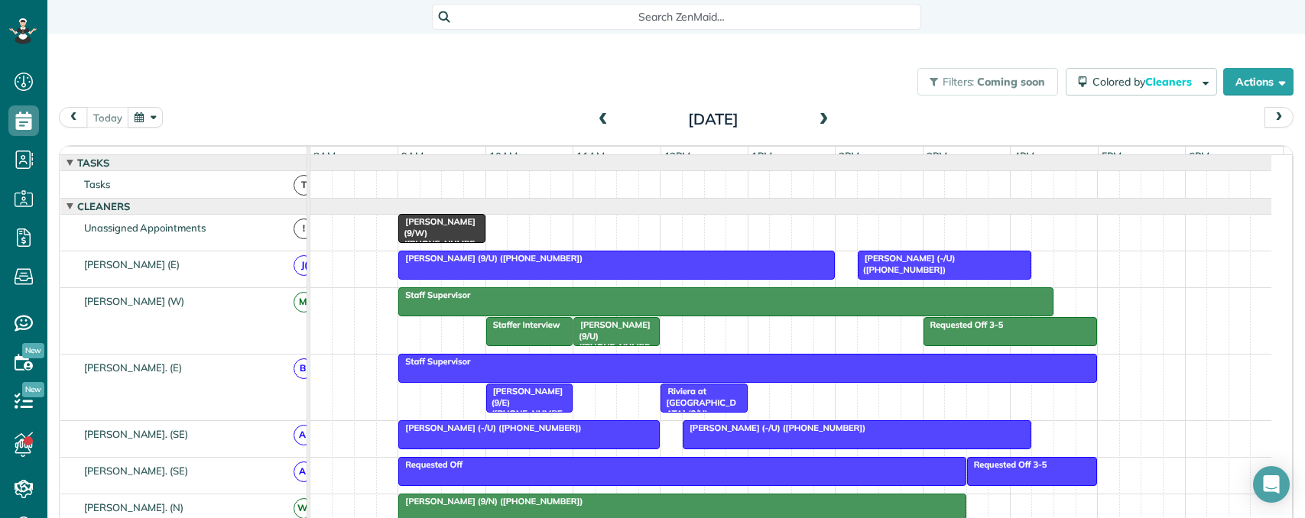
click at [673, 21] on span "Search ZenMaid…" at bounding box center [681, 16] width 465 height 15
click at [21, 276] on html "Dashboard Scheduling Calendar View List View Dispatch View - Weekly scheduling …" at bounding box center [652, 259] width 1305 height 518
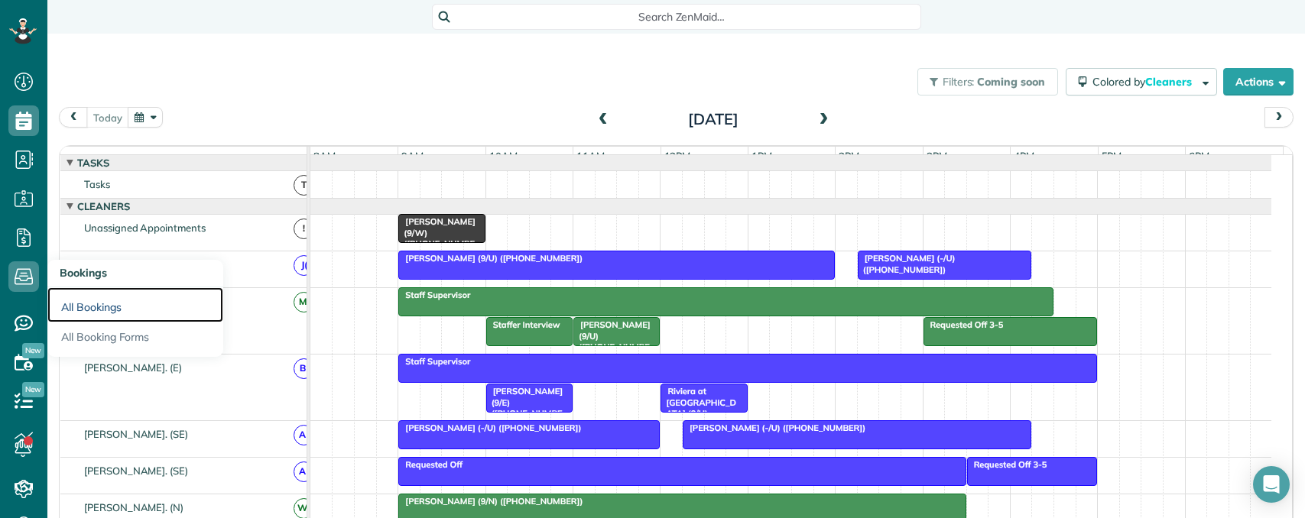
drag, startPoint x: 100, startPoint y: 303, endPoint x: 118, endPoint y: 285, distance: 24.9
click at [102, 303] on link "All Bookings" at bounding box center [135, 304] width 176 height 35
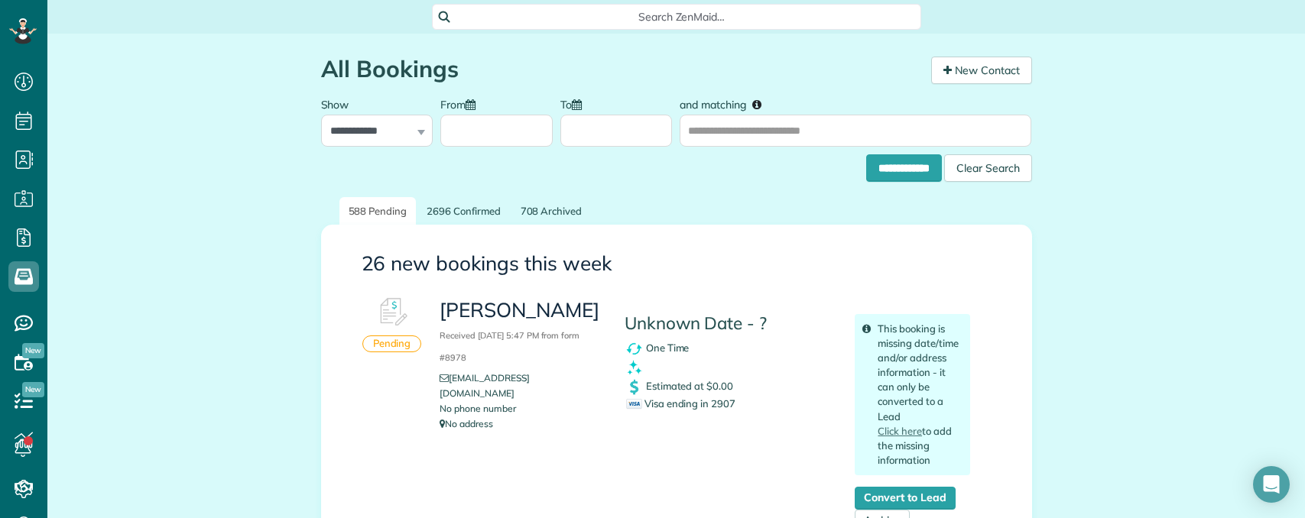
scroll to position [7, 7]
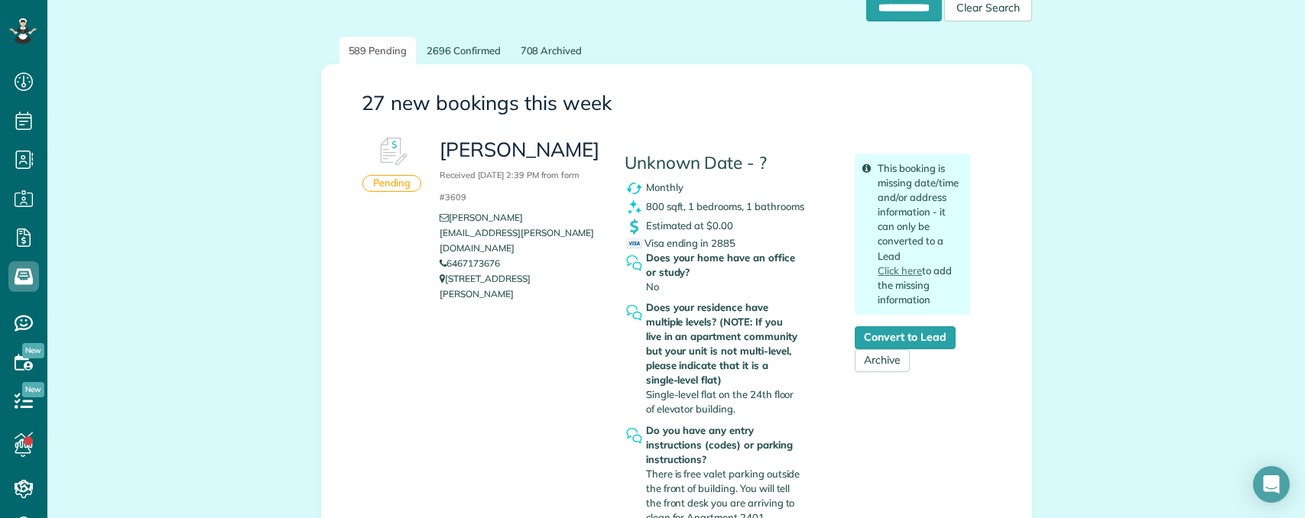
scroll to position [153, 0]
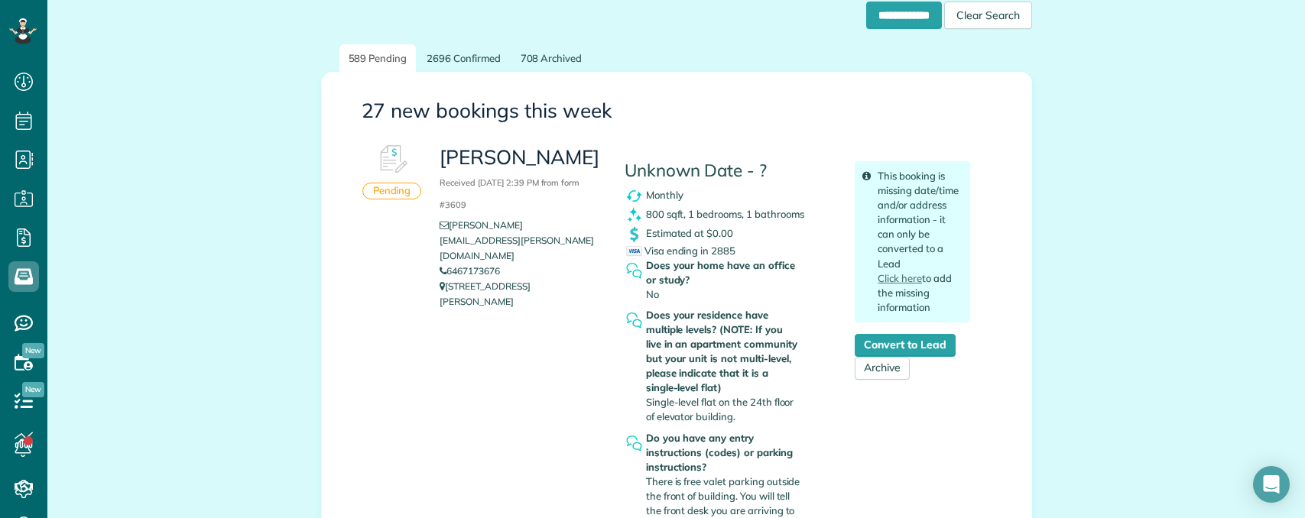
copy link "6467173676"
drag, startPoint x: 513, startPoint y: 261, endPoint x: 444, endPoint y: 258, distance: 68.8
click at [444, 264] on li "6467173676" at bounding box center [520, 271] width 161 height 15
copy h3 "[PERSON_NAME]"
drag, startPoint x: 436, startPoint y: 159, endPoint x: 540, endPoint y: 181, distance: 105.5
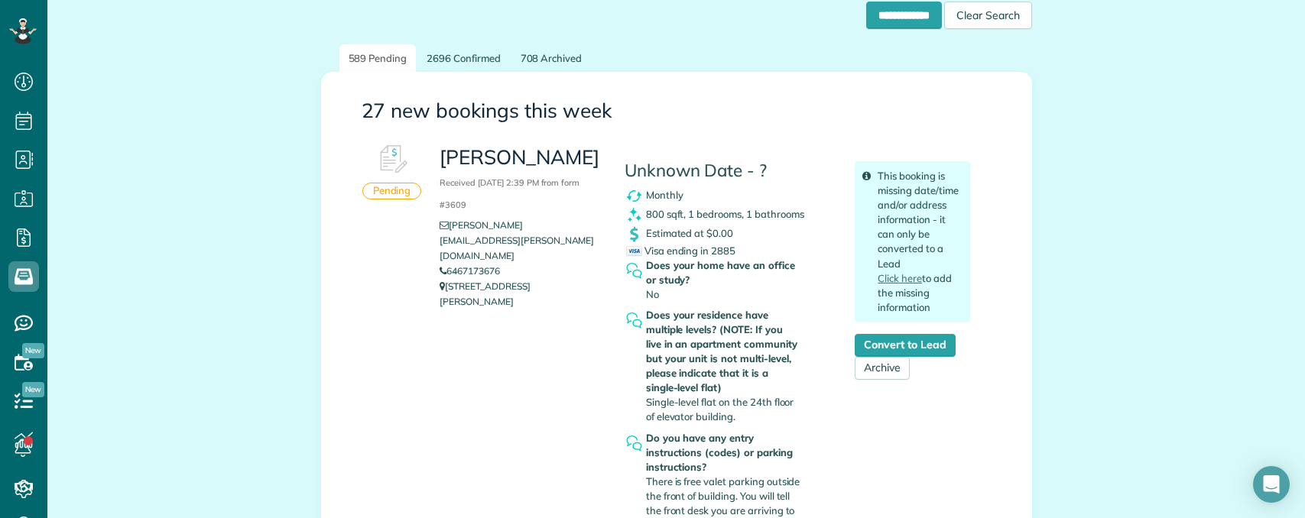
click at [540, 181] on h3 "[PERSON_NAME] Received [DATE] 2:39 PM from form #3609" at bounding box center [520, 180] width 161 height 66
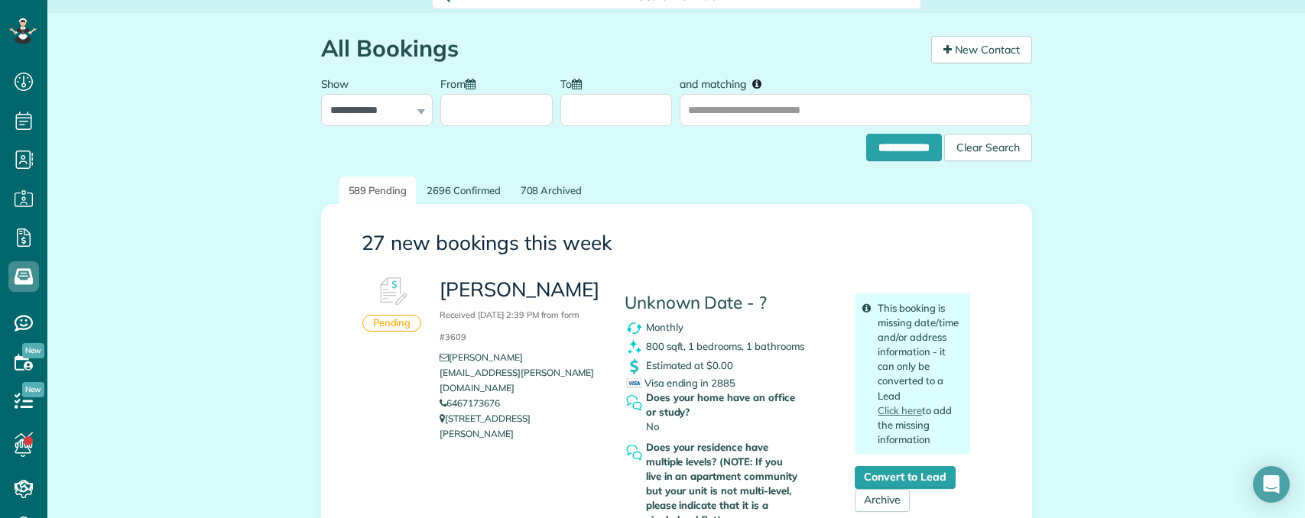
scroll to position [0, 0]
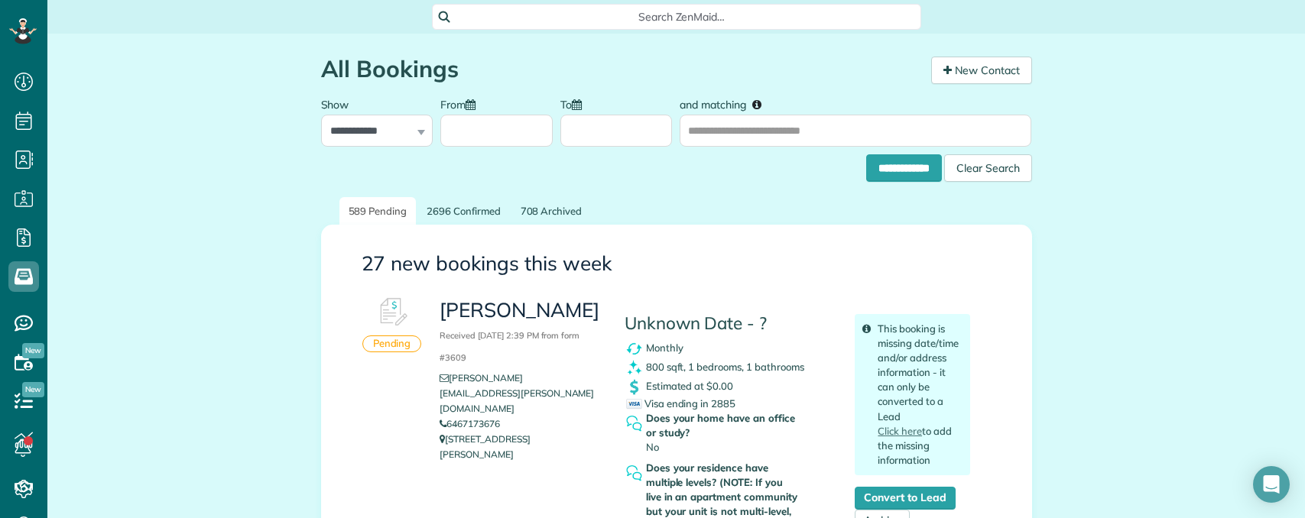
click at [658, 18] on span "Search ZenMaid…" at bounding box center [681, 16] width 465 height 15
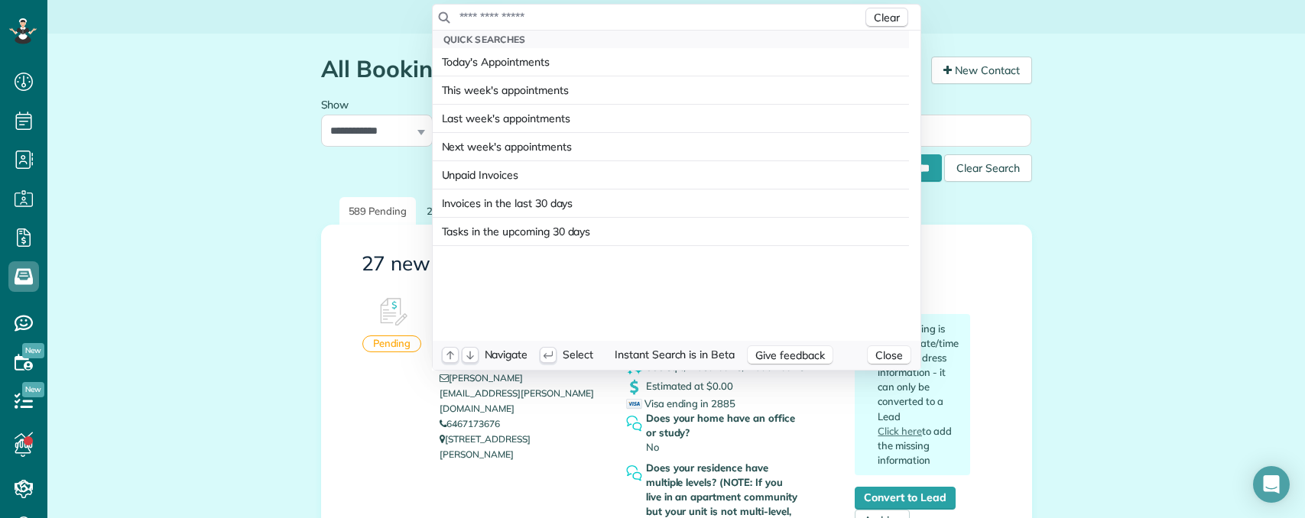
click at [623, 24] on input "text" at bounding box center [661, 16] width 404 height 15
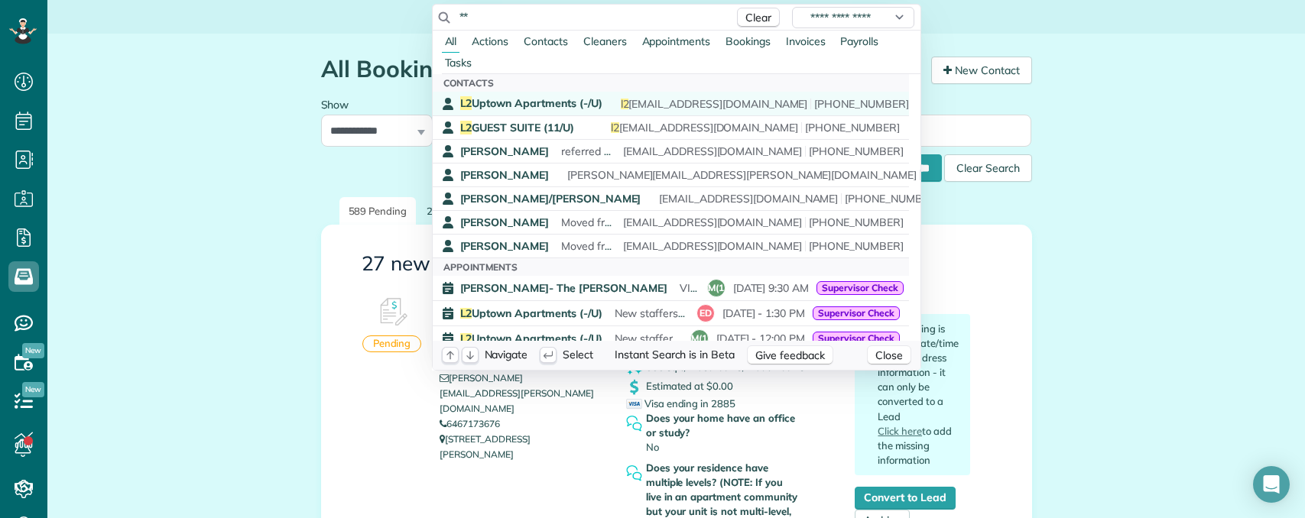
type input "**"
click at [552, 103] on span "L2 Uptown Apartments (-/U)" at bounding box center [531, 103] width 142 height 14
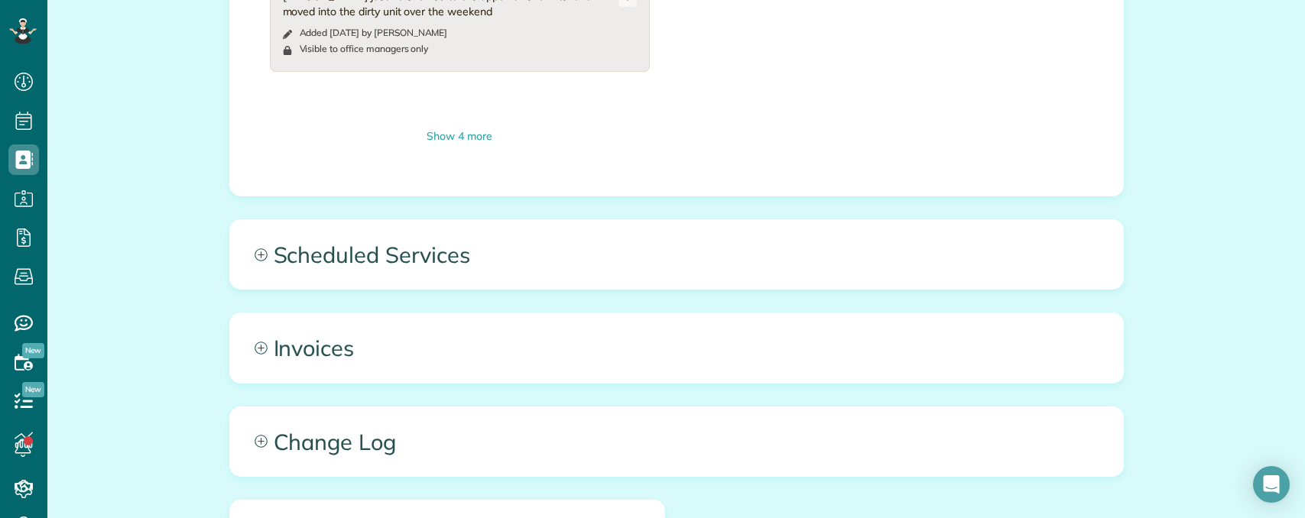
scroll to position [7055, 0]
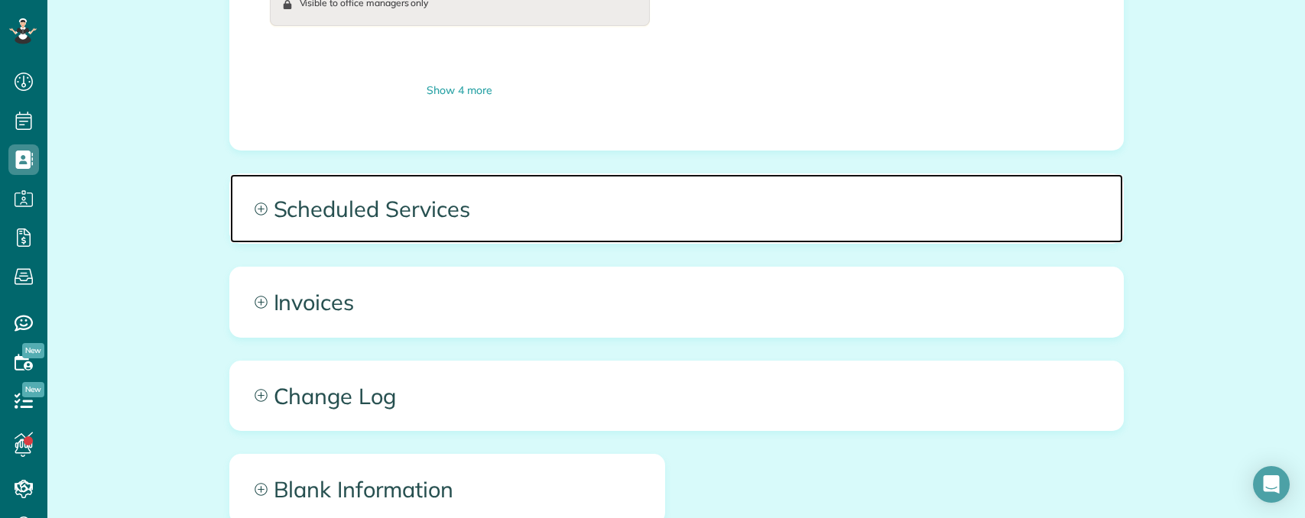
click at [672, 225] on span "Scheduled Services" at bounding box center [676, 208] width 893 height 69
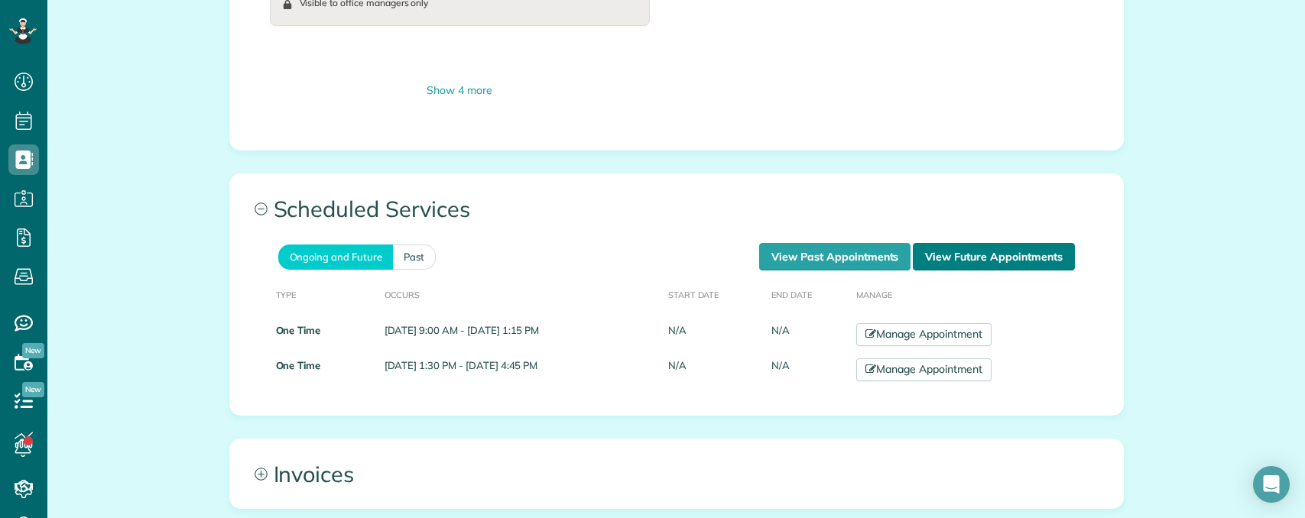
click at [965, 258] on link "View Future Appointments" at bounding box center [993, 257] width 161 height 28
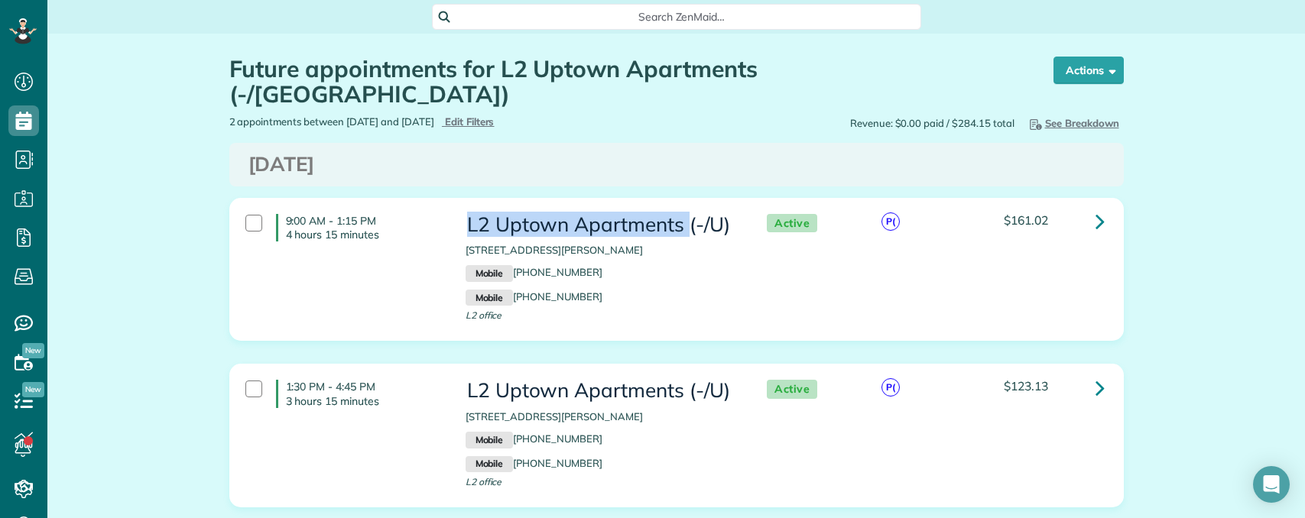
drag, startPoint x: 461, startPoint y: 193, endPoint x: 680, endPoint y: 200, distance: 218.7
click at [680, 206] on div "L2 Uptown Apartments (-/U) [STREET_ADDRESS][PERSON_NAME] Mobile [PHONE_NUMBER] …" at bounding box center [601, 269] width 294 height 127
copy h3 "L2 Uptown Apartments"
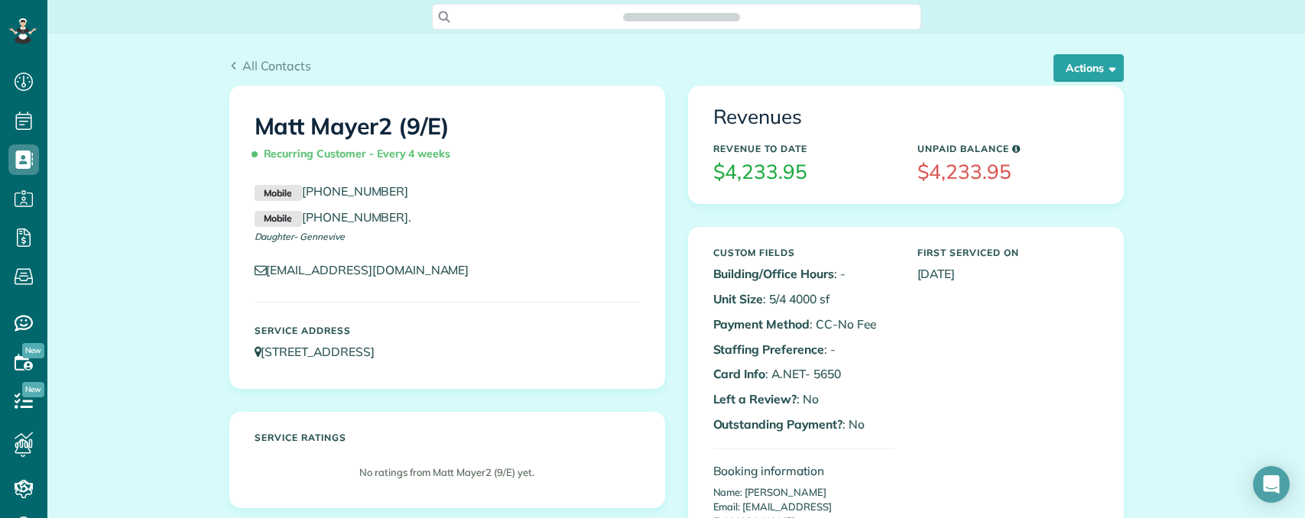
scroll to position [7, 7]
drag, startPoint x: 762, startPoint y: 299, endPoint x: 880, endPoint y: 305, distance: 117.9
click at [880, 305] on p "Unit Size : 5/4 4000 sf" at bounding box center [803, 299] width 181 height 18
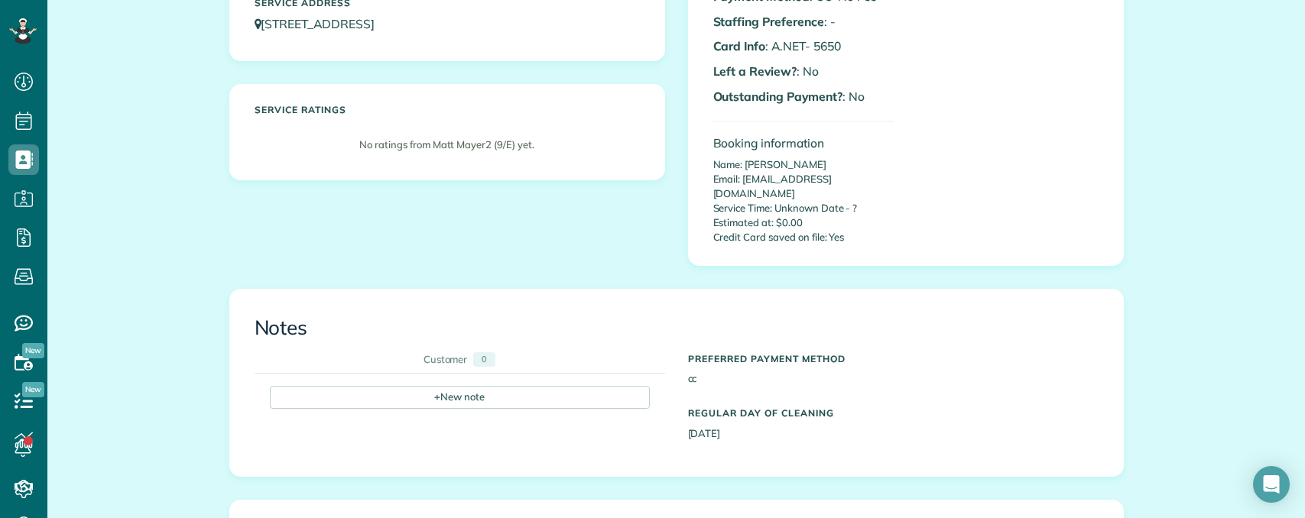
scroll to position [459, 0]
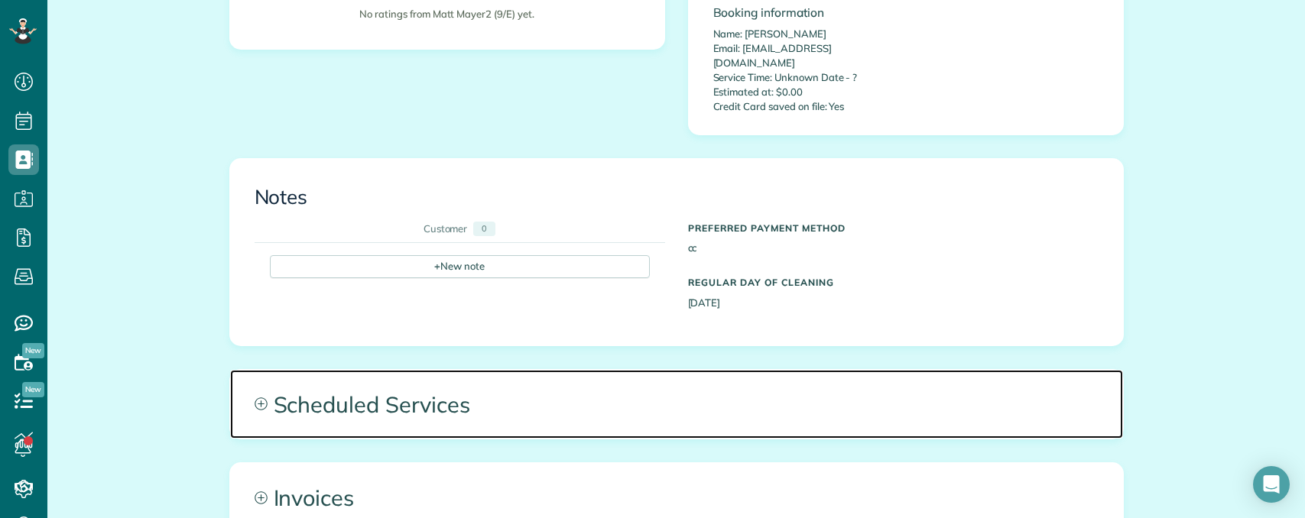
click at [683, 386] on span "Scheduled Services" at bounding box center [676, 404] width 893 height 69
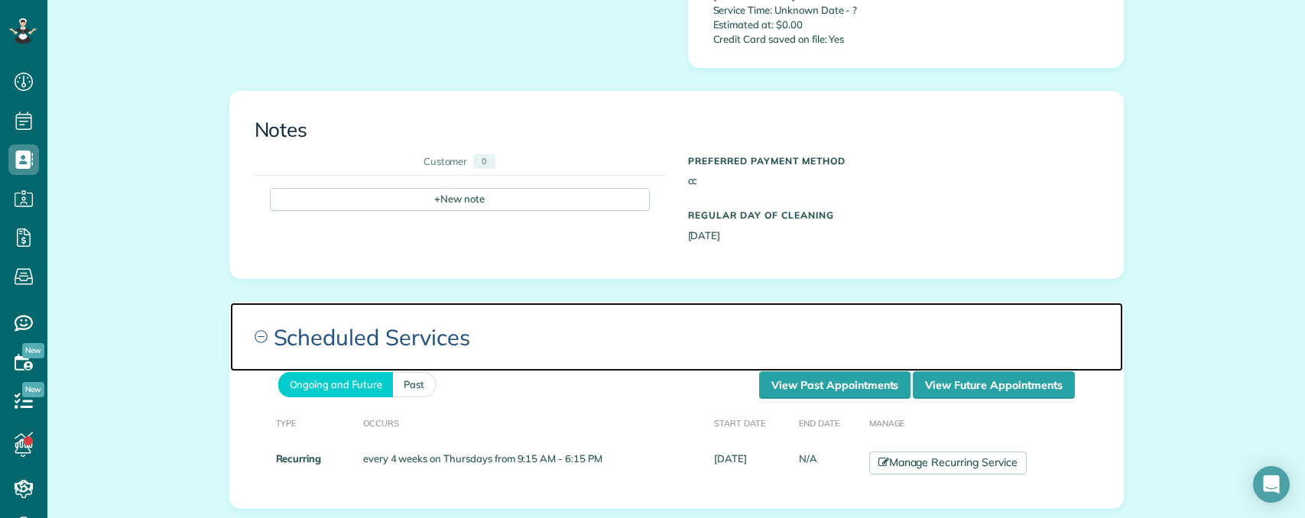
scroll to position [535, 0]
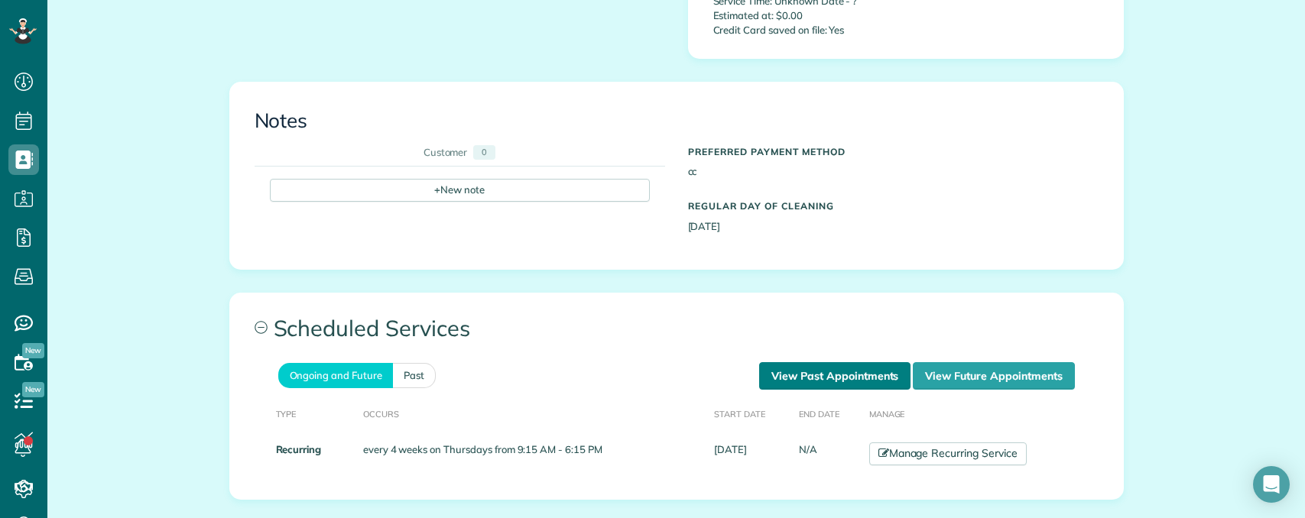
click at [802, 365] on link "View Past Appointments" at bounding box center [834, 376] width 151 height 28
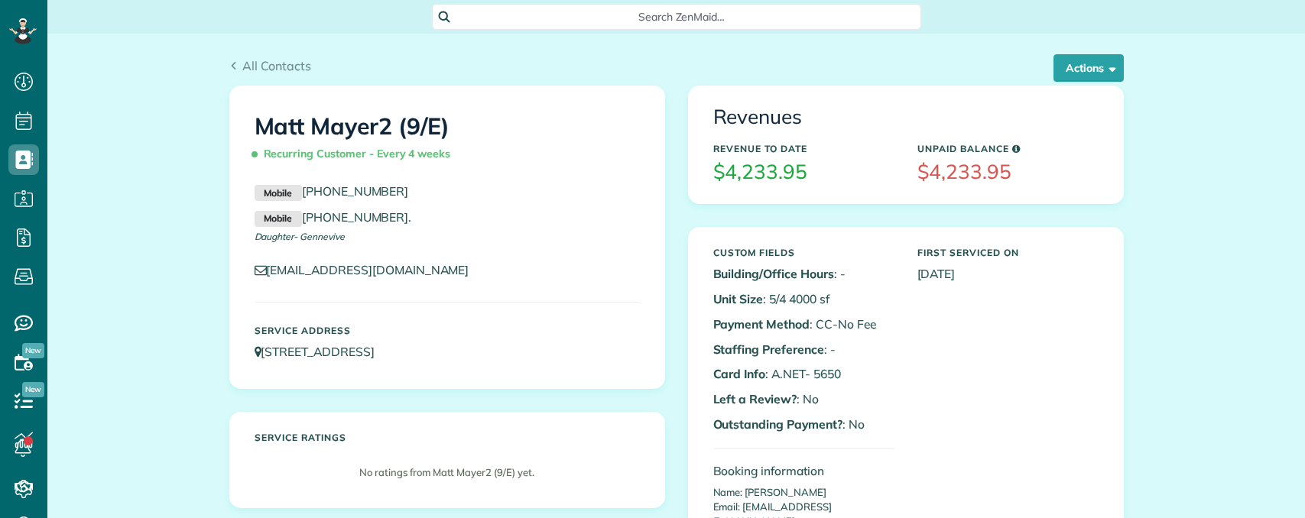
scroll to position [7, 7]
drag, startPoint x: 777, startPoint y: 299, endPoint x: 791, endPoint y: 299, distance: 14.5
click at [794, 299] on p "Unit Size : 5/4 4000 sf" at bounding box center [803, 299] width 181 height 18
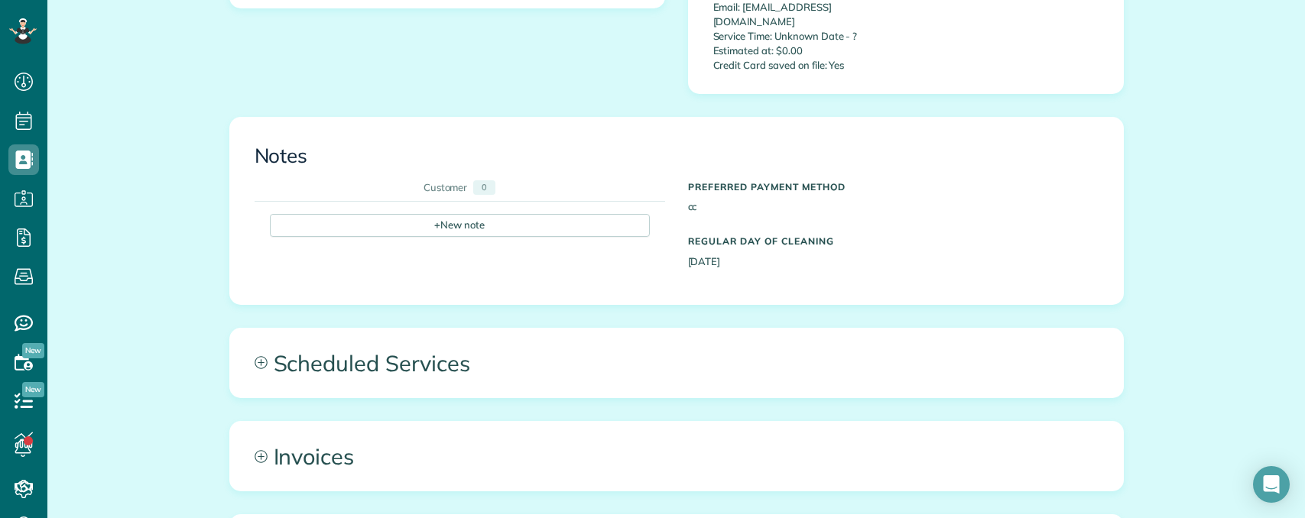
scroll to position [499, 0]
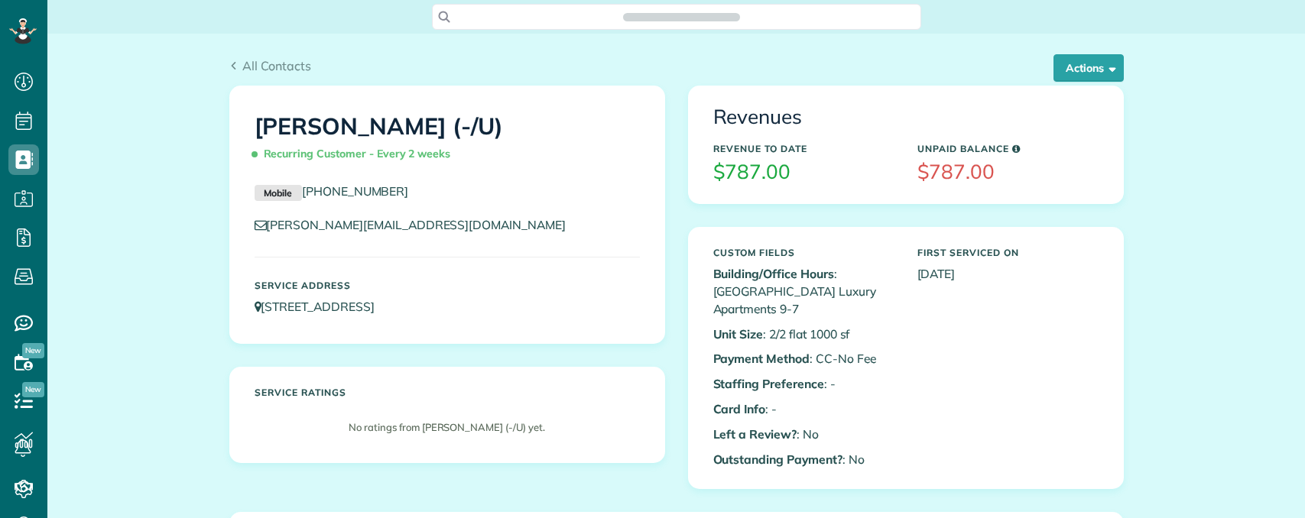
scroll to position [518, 47]
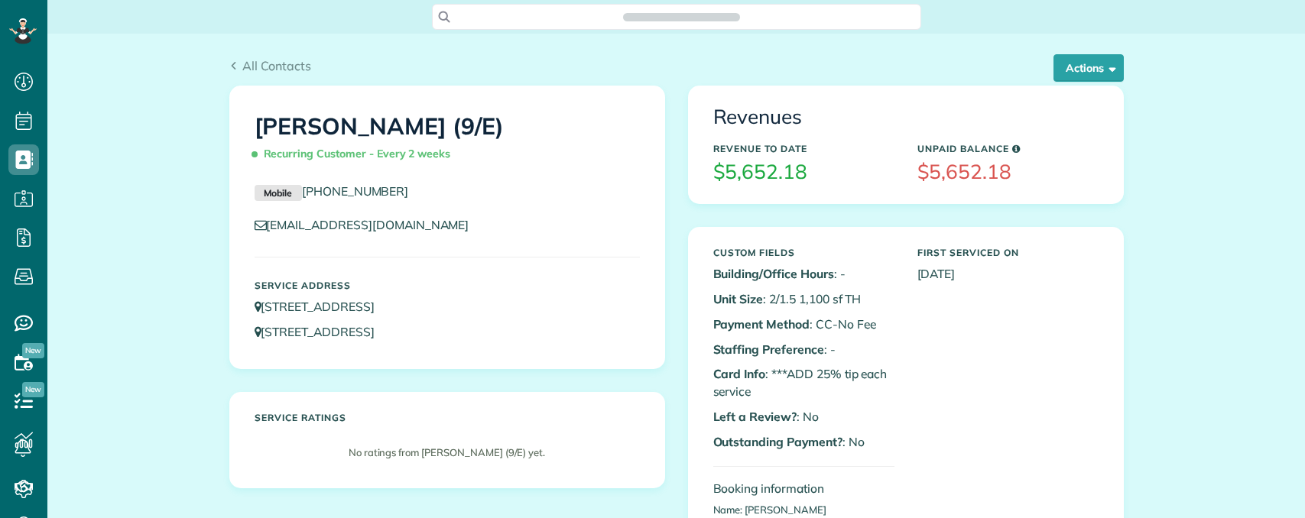
scroll to position [7, 7]
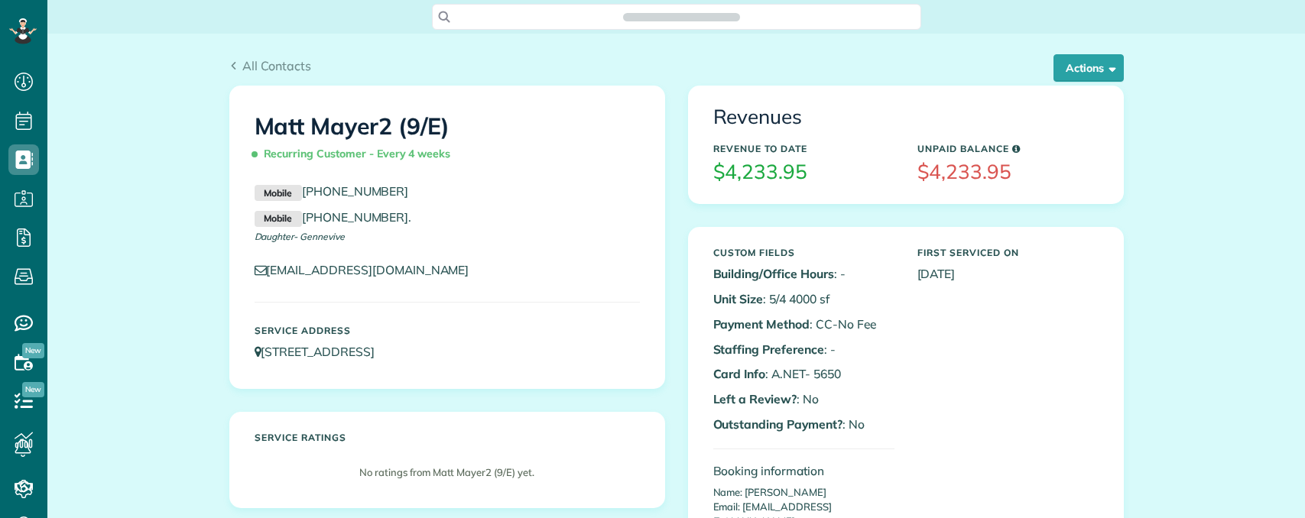
scroll to position [7, 7]
drag, startPoint x: 808, startPoint y: 297, endPoint x: 860, endPoint y: 299, distance: 52.0
click at [860, 299] on p "Unit Size : 5/4 4000 sf" at bounding box center [803, 299] width 181 height 18
